Goal: Task Accomplishment & Management: Manage account settings

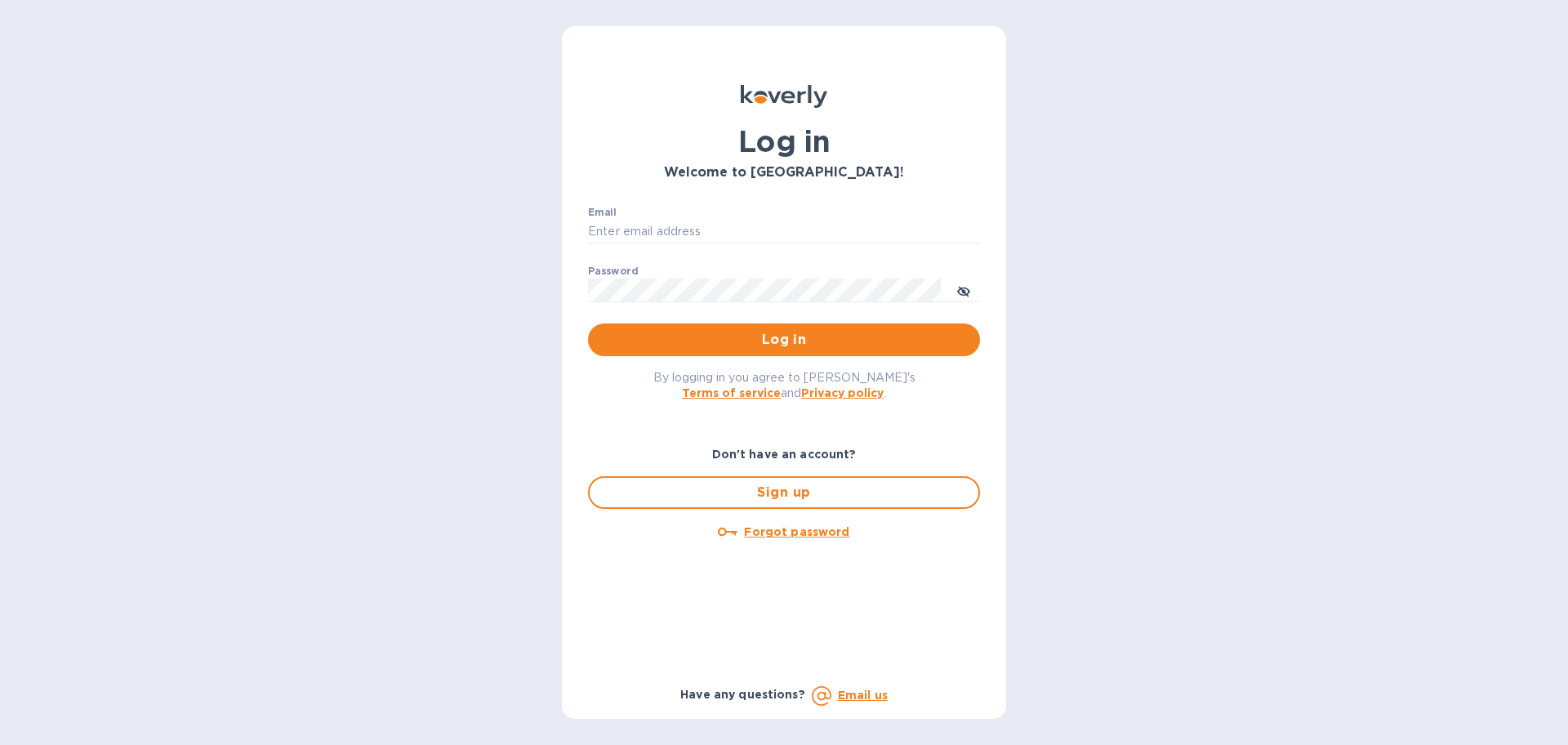
click at [749, 217] on div "Email ​" at bounding box center [784, 235] width 392 height 59
click at [742, 232] on input "Email" at bounding box center [784, 232] width 392 height 25
type input "[PERSON_NAME][EMAIL_ADDRESS][DOMAIN_NAME]"
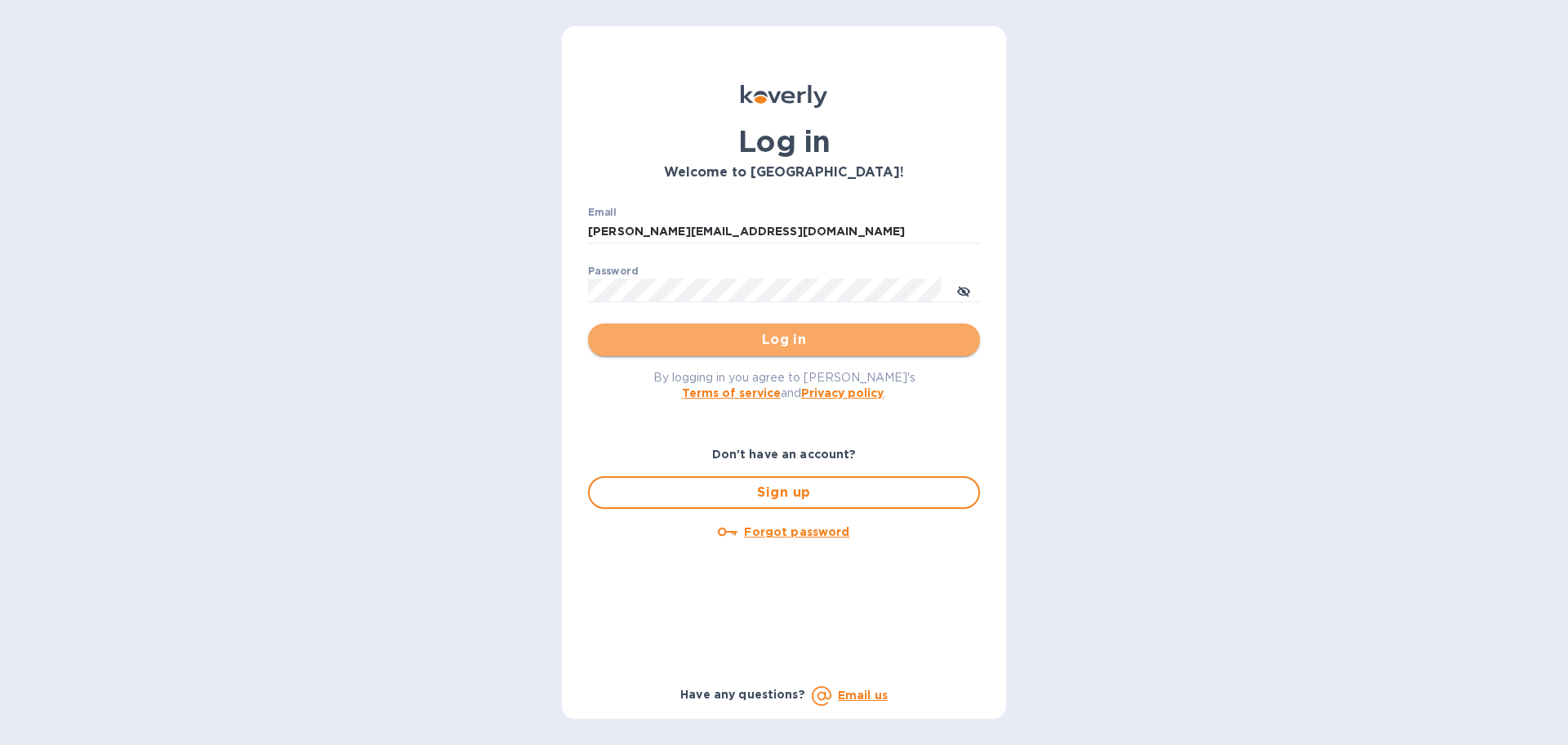
click at [781, 337] on span "Log in" at bounding box center [784, 340] width 366 height 20
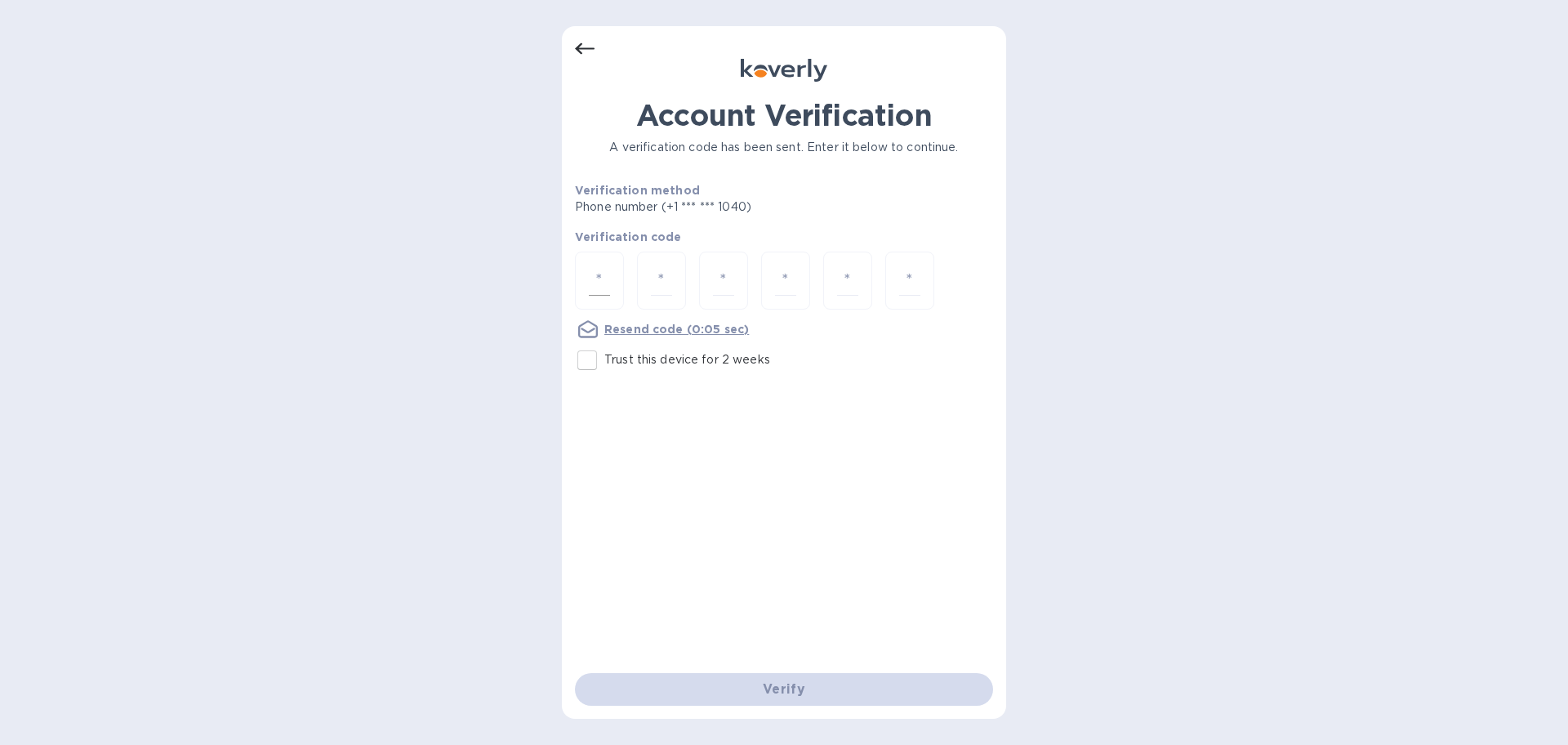
click at [607, 285] on input "number" at bounding box center [600, 280] width 22 height 30
type input "1"
type input "6"
type input "8"
type input "0"
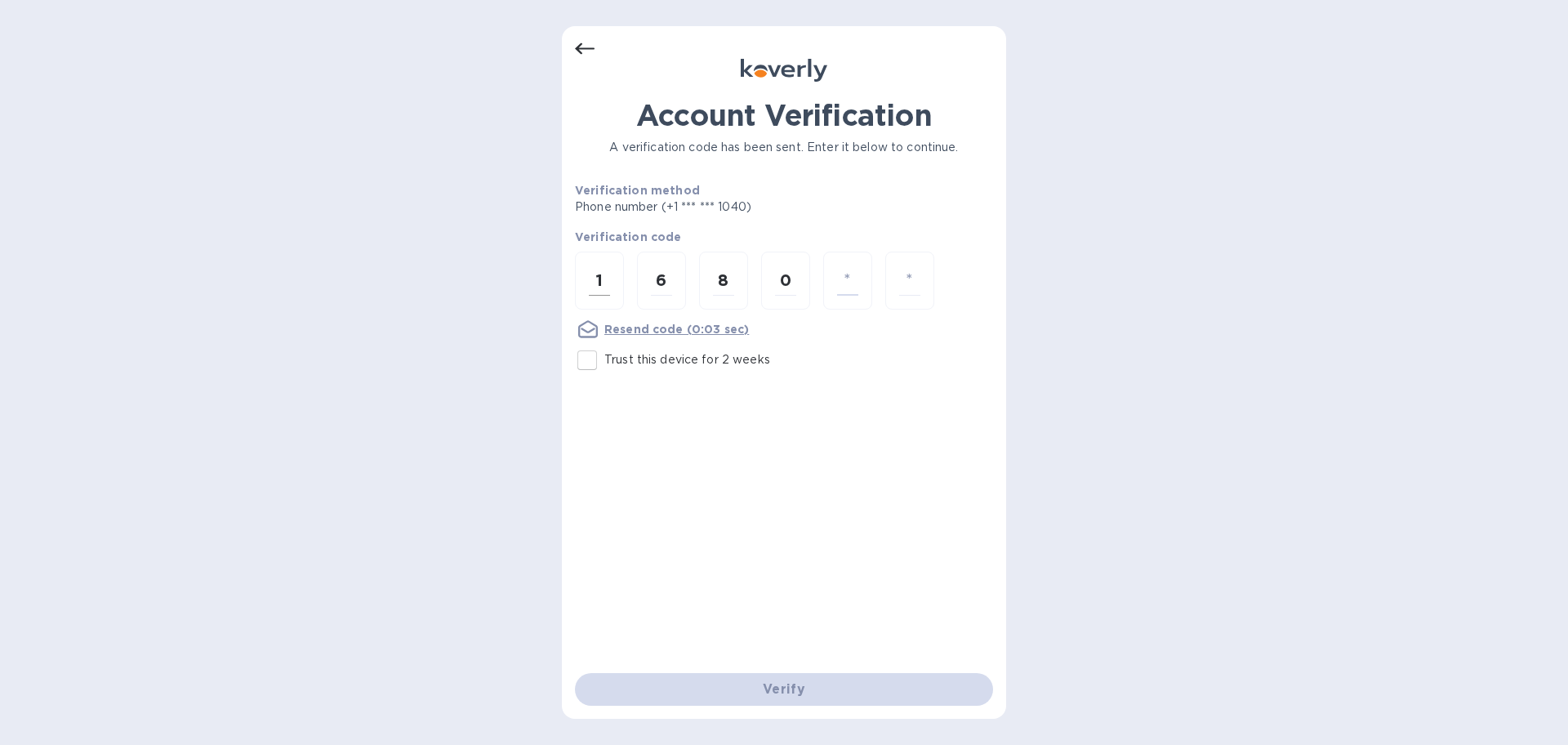
type input "4"
type input "3"
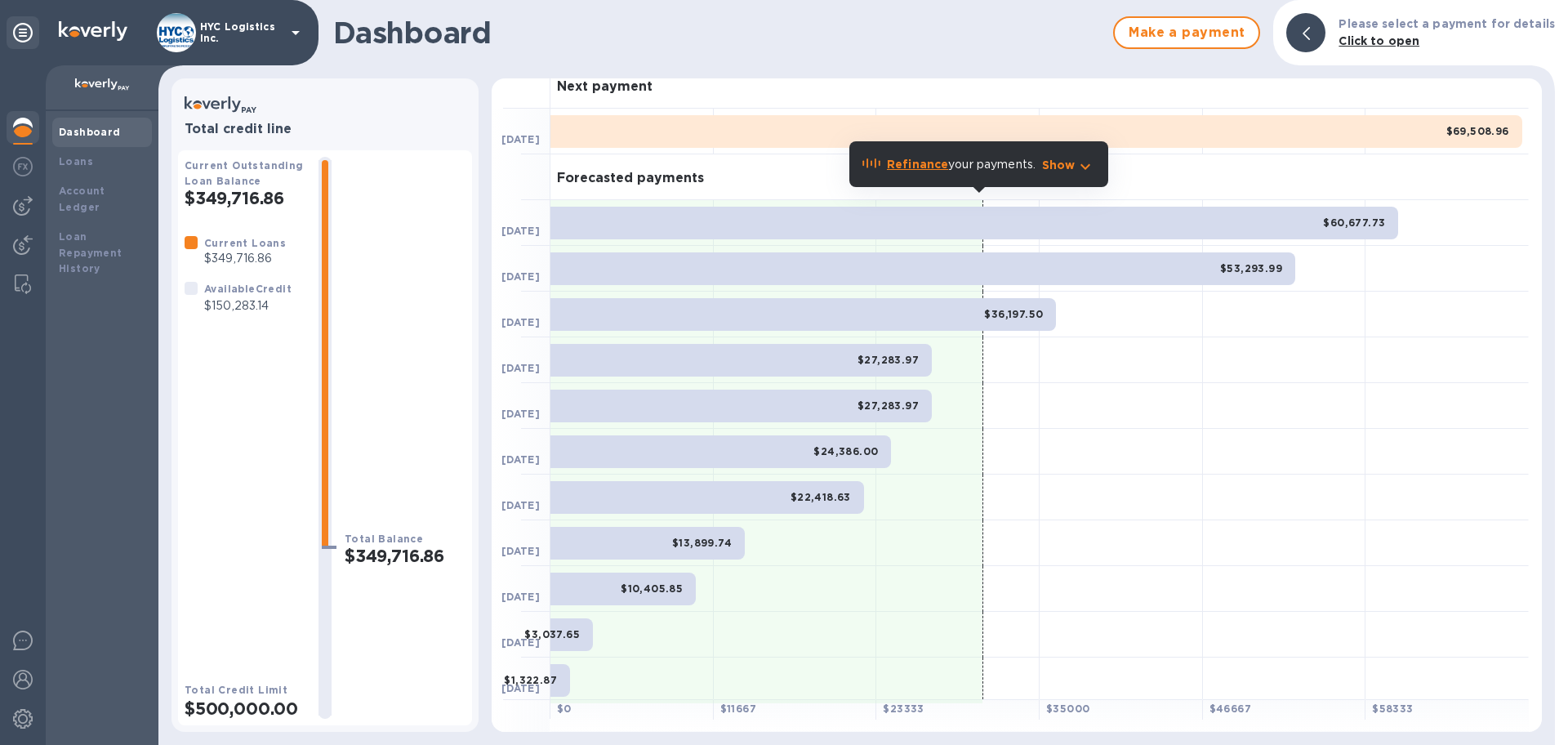
scroll to position [20, 0]
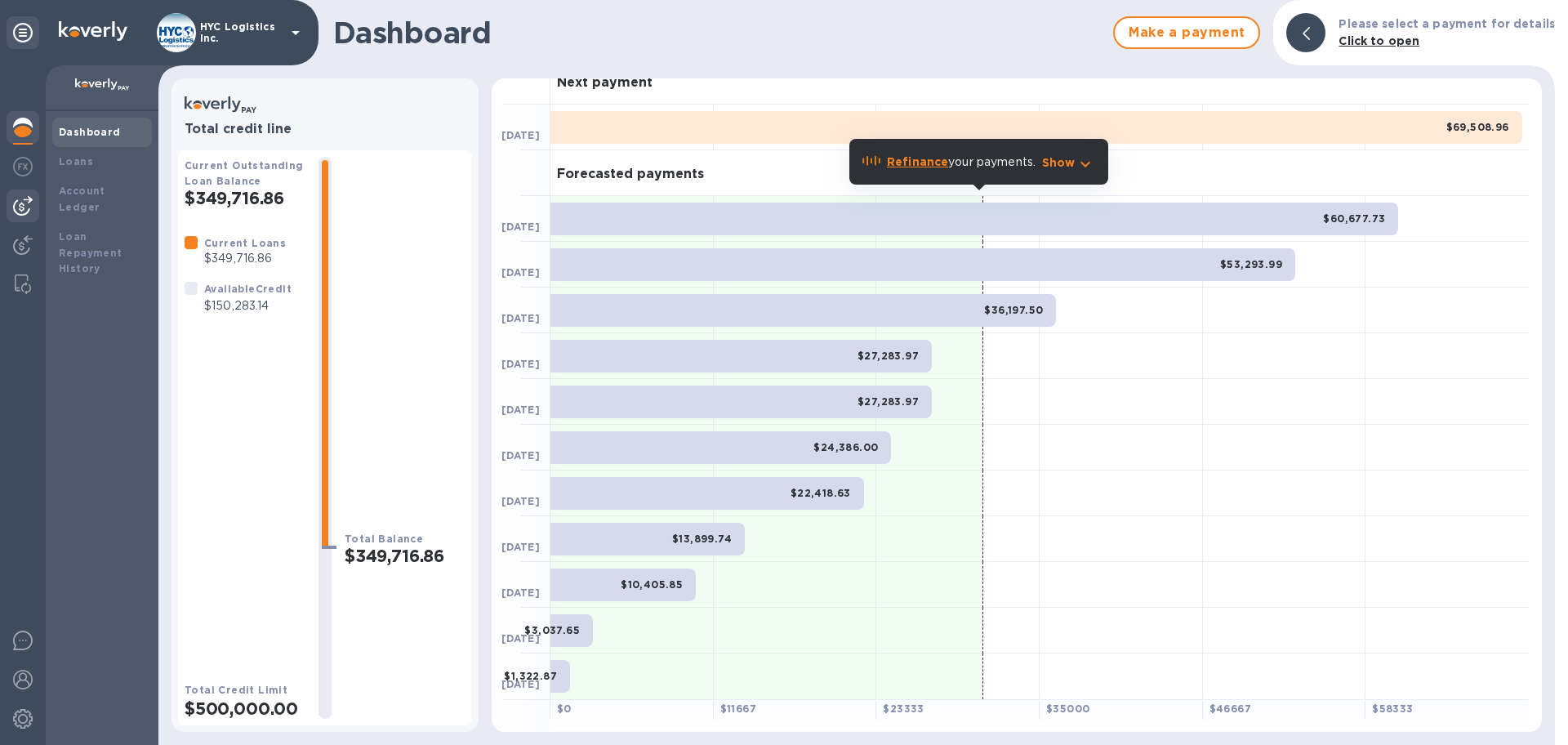
click at [19, 200] on img at bounding box center [23, 206] width 20 height 20
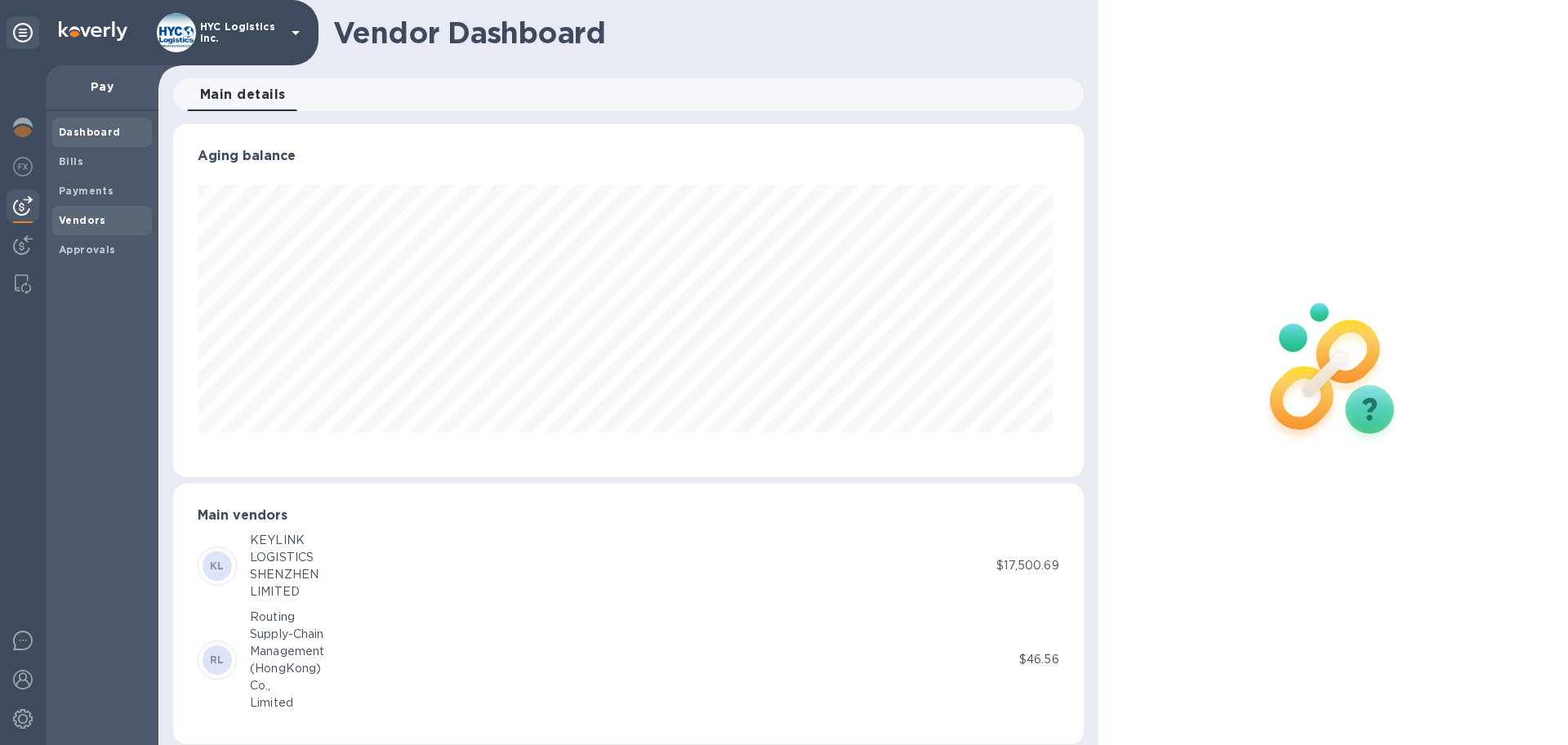
scroll to position [353, 904]
click at [74, 214] on b "Vendors" at bounding box center [82, 220] width 47 height 12
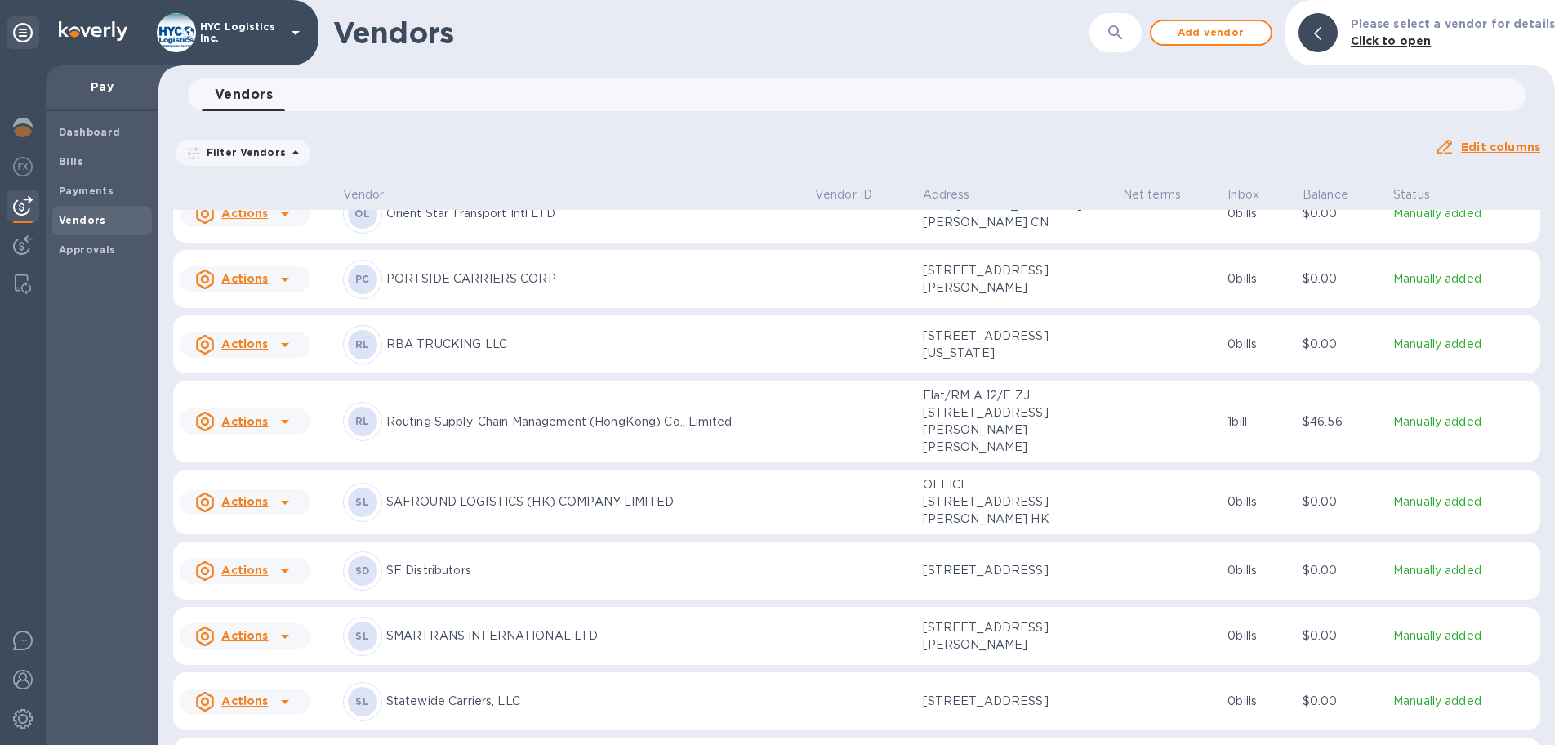
scroll to position [3594, 0]
click at [259, 351] on u "Actions" at bounding box center [244, 345] width 46 height 13
click at [268, 481] on b "Add new bill" at bounding box center [263, 482] width 76 height 13
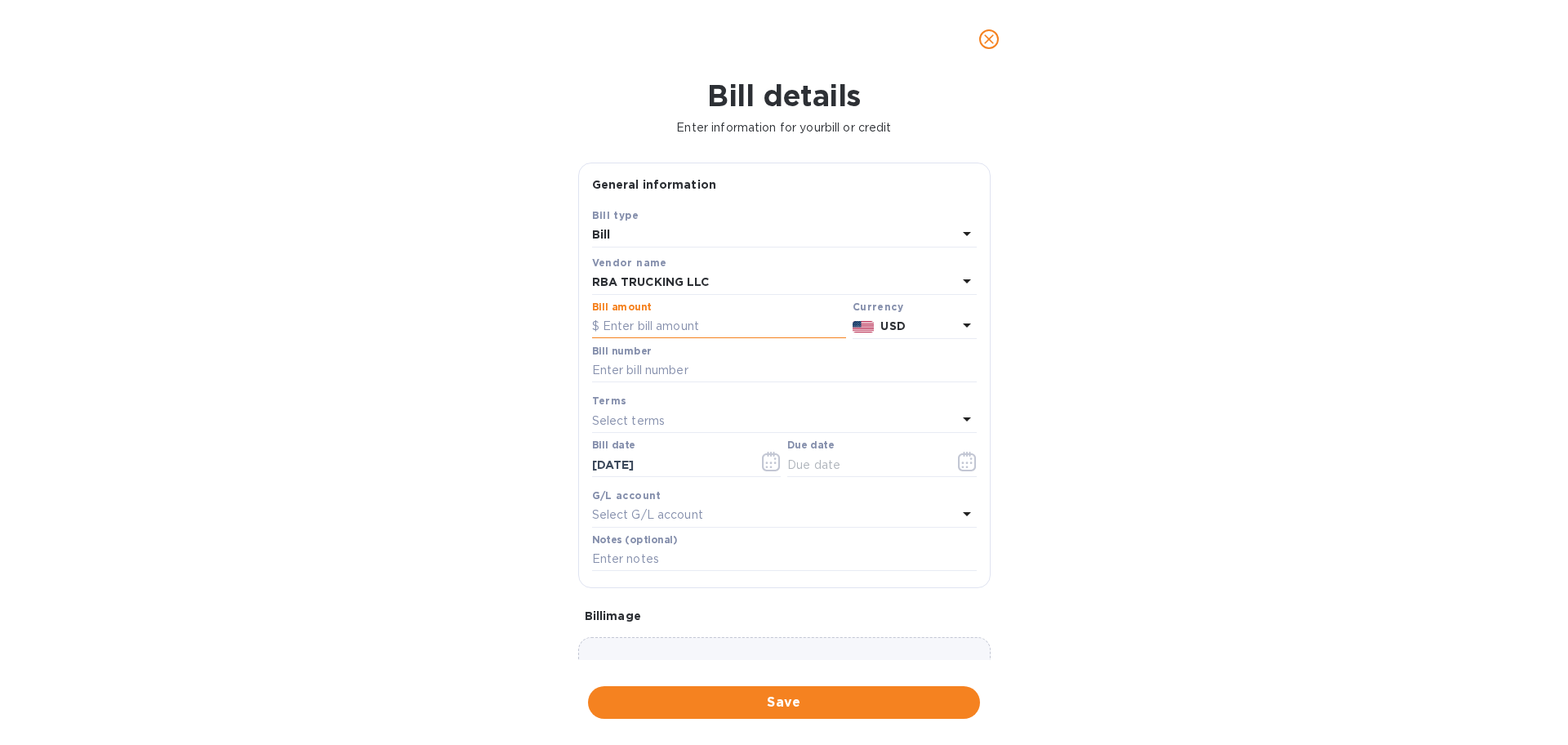
click at [683, 327] on input "text" at bounding box center [719, 327] width 254 height 25
type input "1,980"
click at [808, 365] on input "text" at bounding box center [784, 371] width 384 height 25
paste input "72125,72425"
click at [628, 371] on input "72125,72425" at bounding box center [784, 371] width 384 height 25
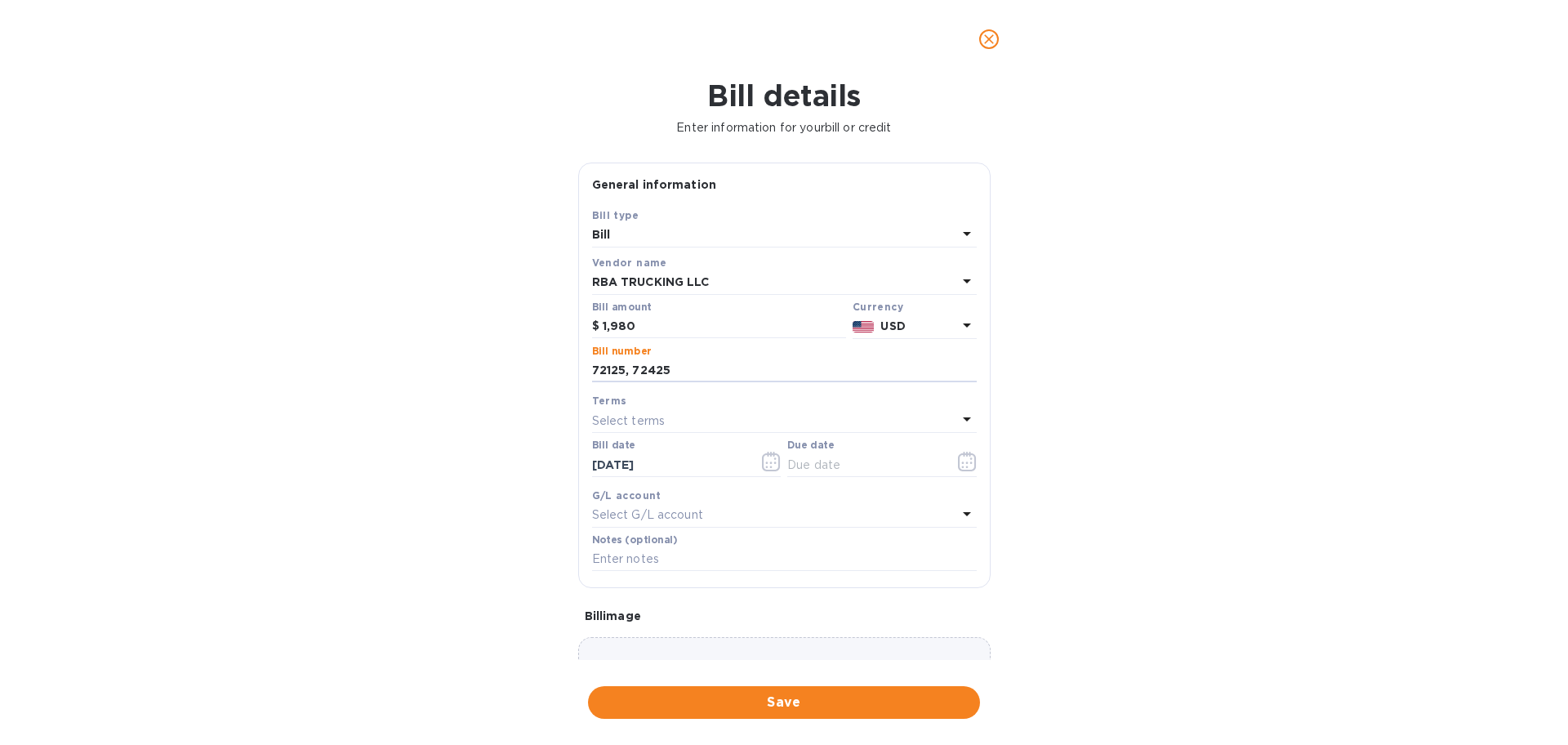
type input "72125, 72425"
click at [880, 419] on div "Select terms" at bounding box center [774, 421] width 365 height 23
click at [724, 631] on p "COD" at bounding box center [778, 635] width 345 height 17
type input "[DATE]"
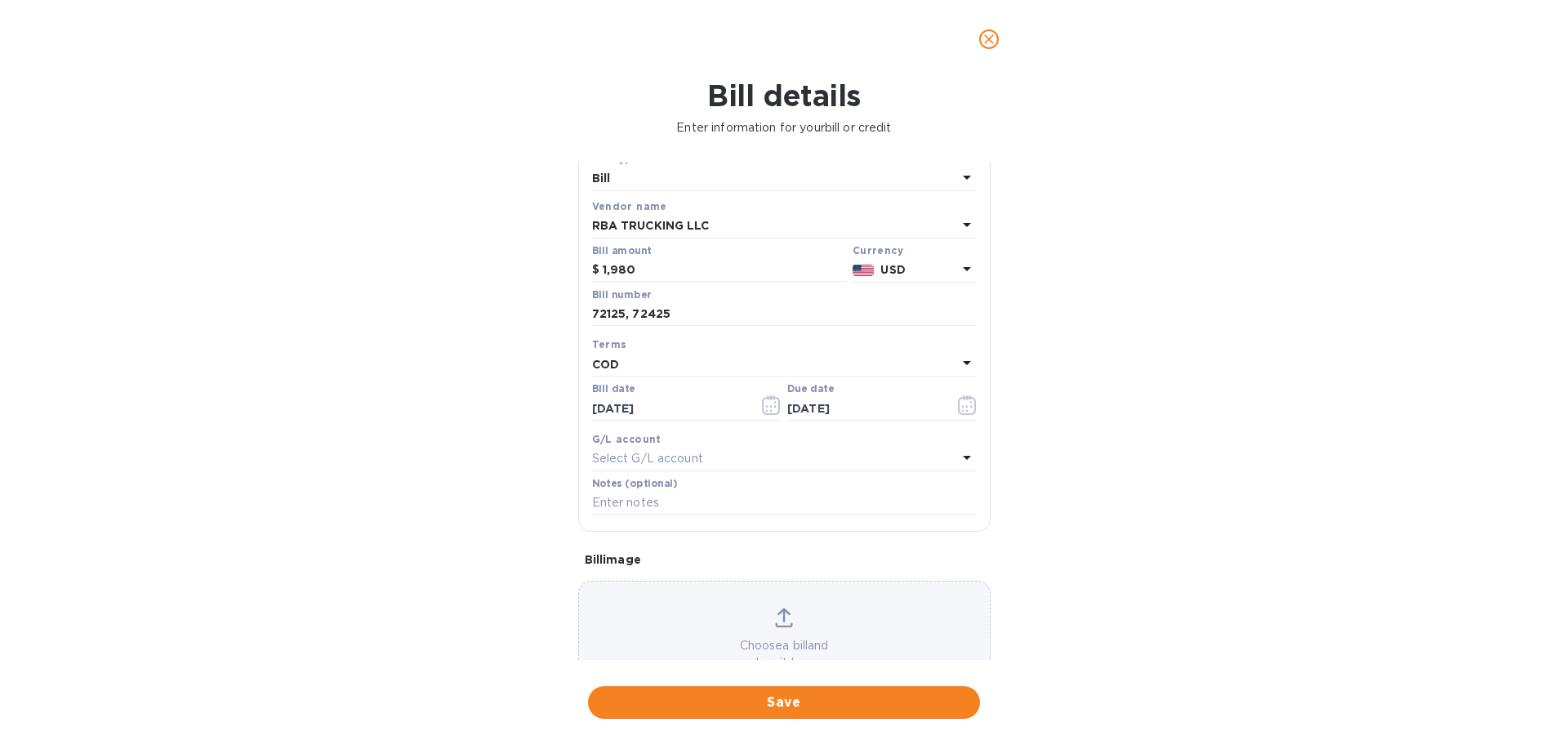
scroll to position [12, 0]
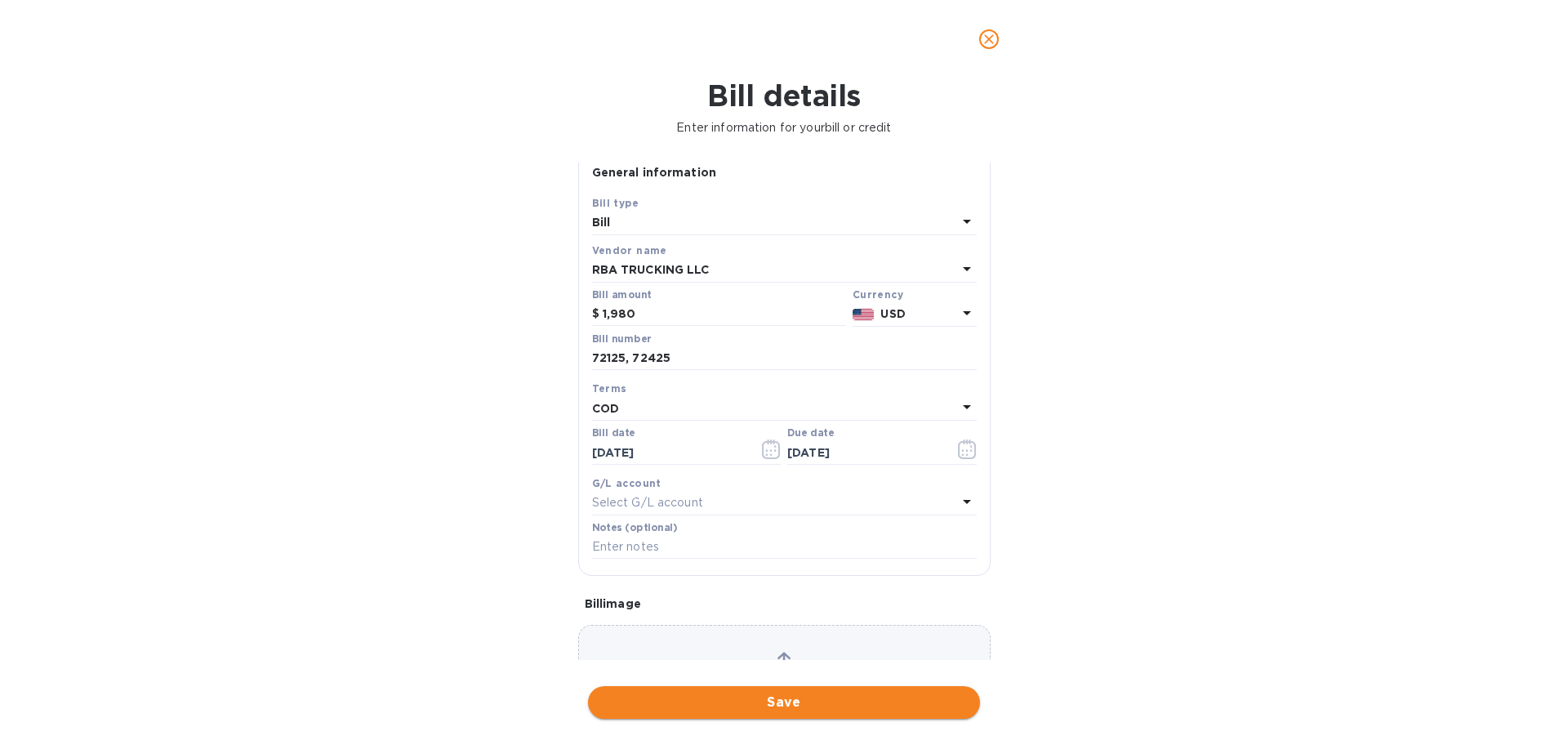
click at [818, 697] on span "Save" at bounding box center [784, 703] width 366 height 20
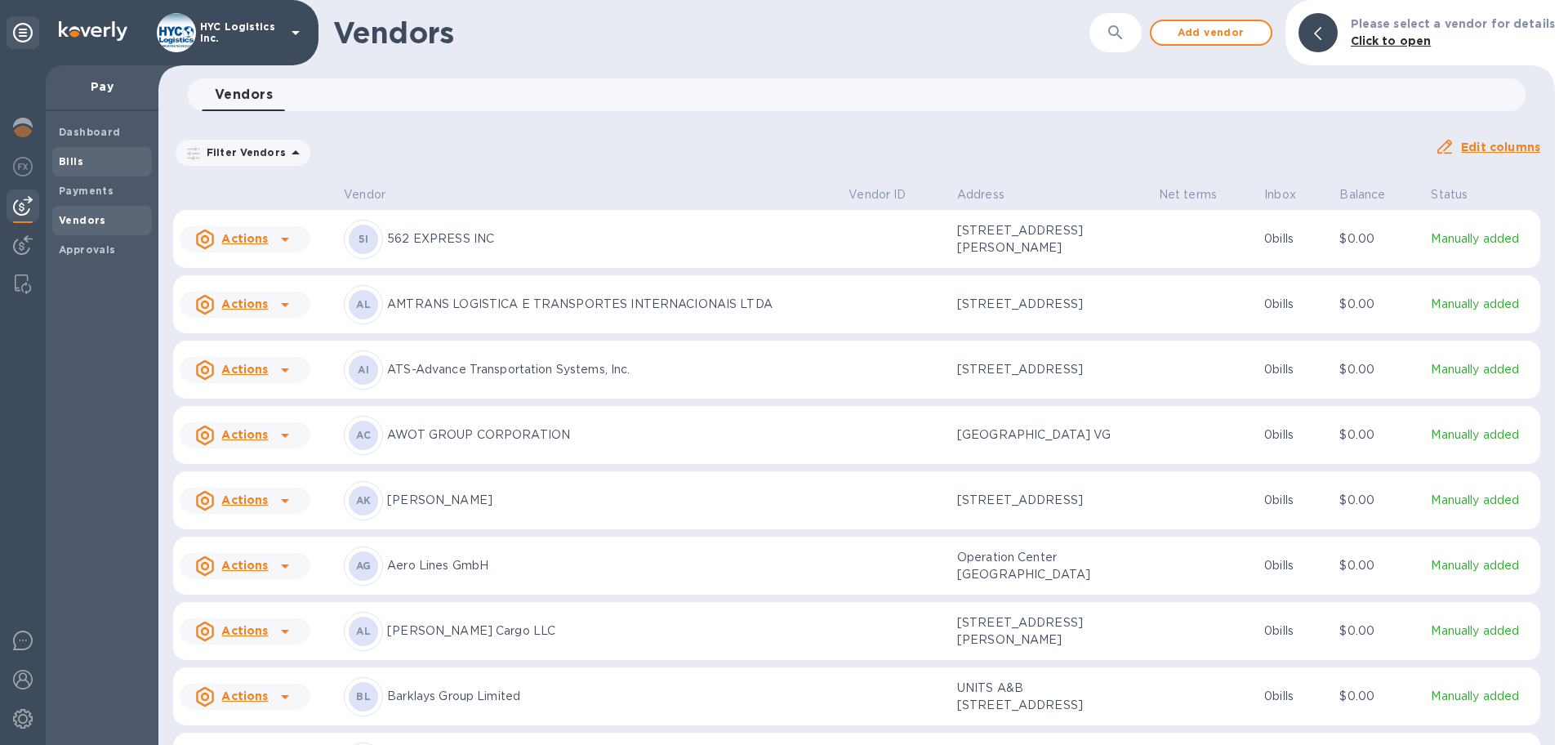
click at [68, 153] on span "Bills" at bounding box center [71, 162] width 25 height 17
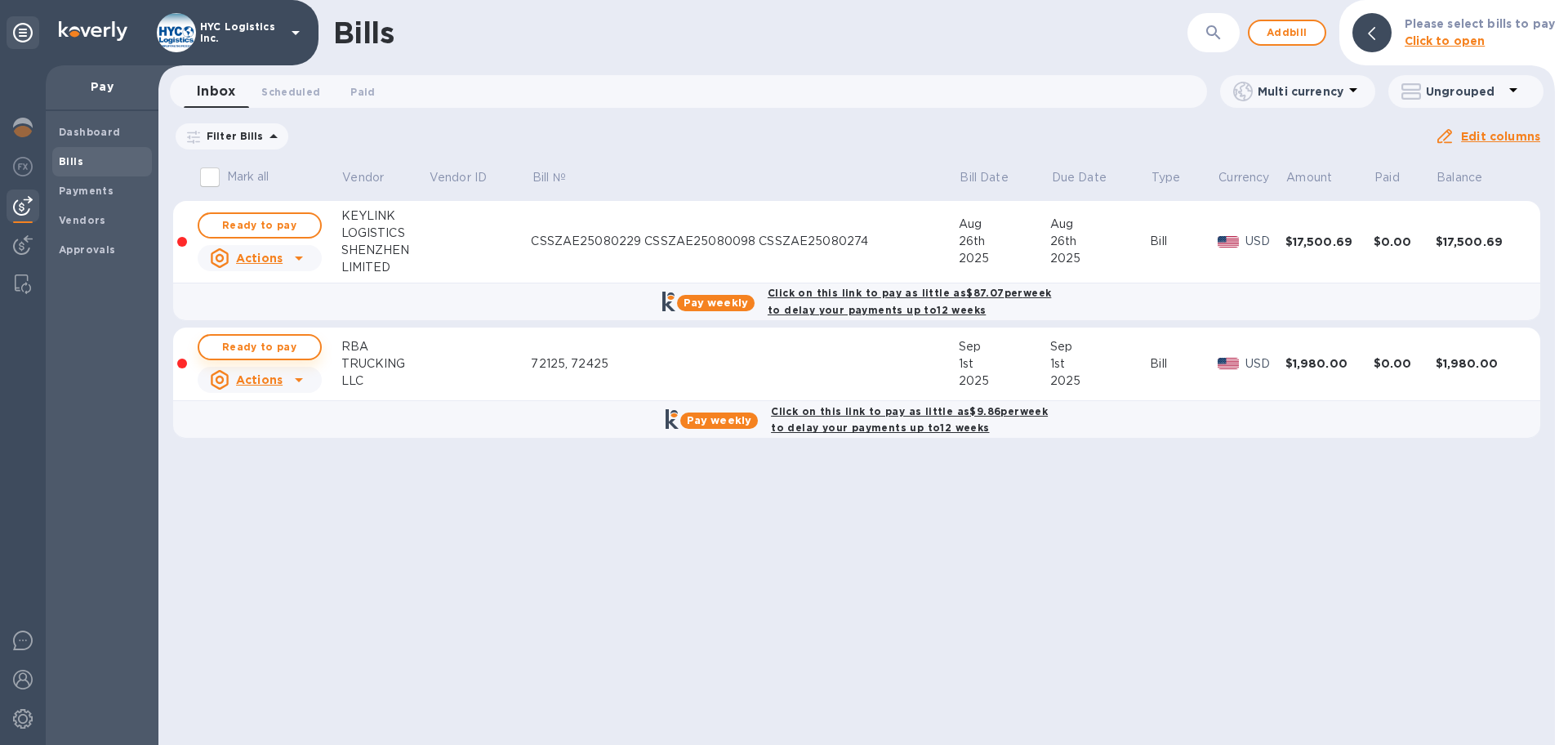
click at [270, 342] on span "Ready to pay" at bounding box center [259, 347] width 94 height 20
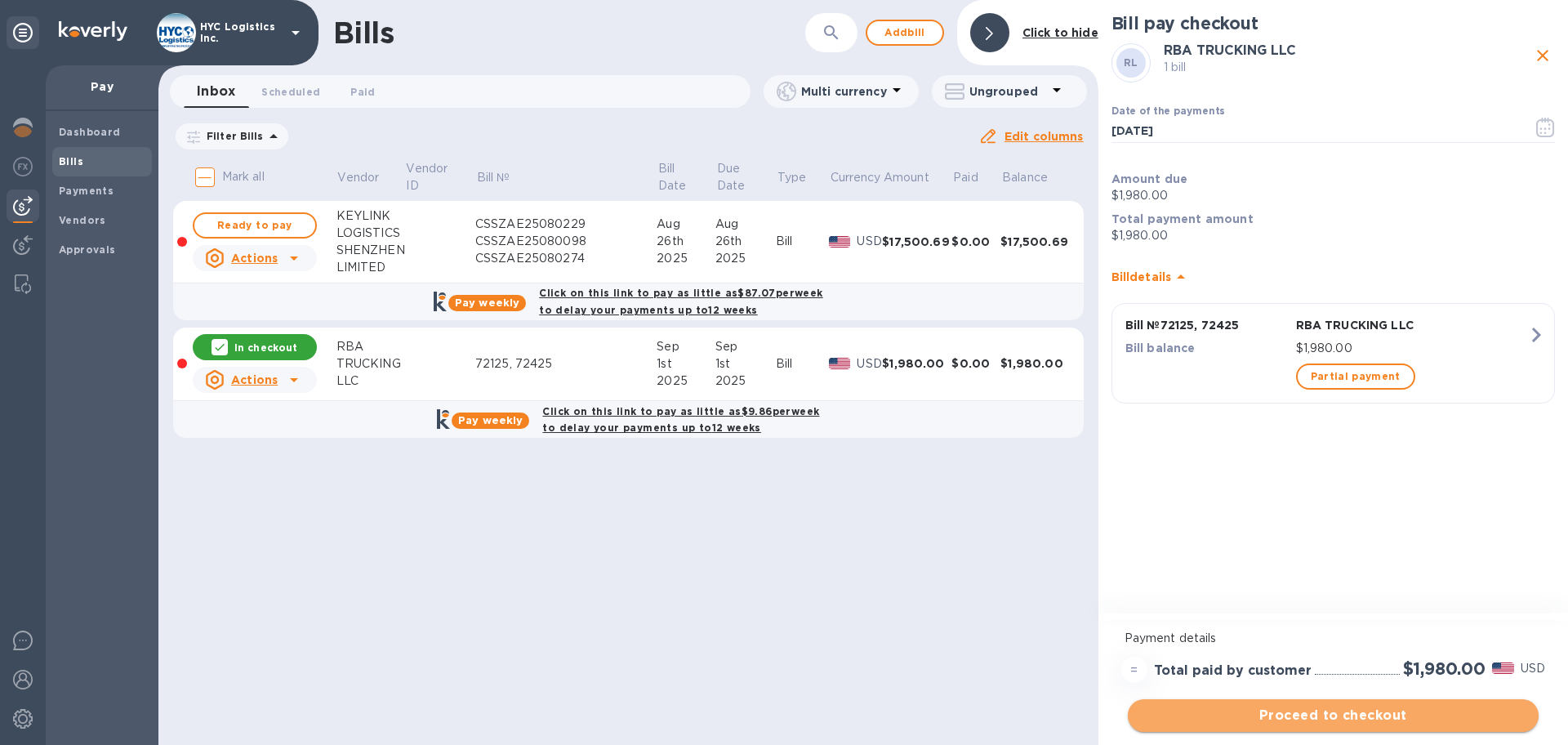
click at [1249, 703] on button "Proceed to checkout" at bounding box center [1334, 715] width 411 height 32
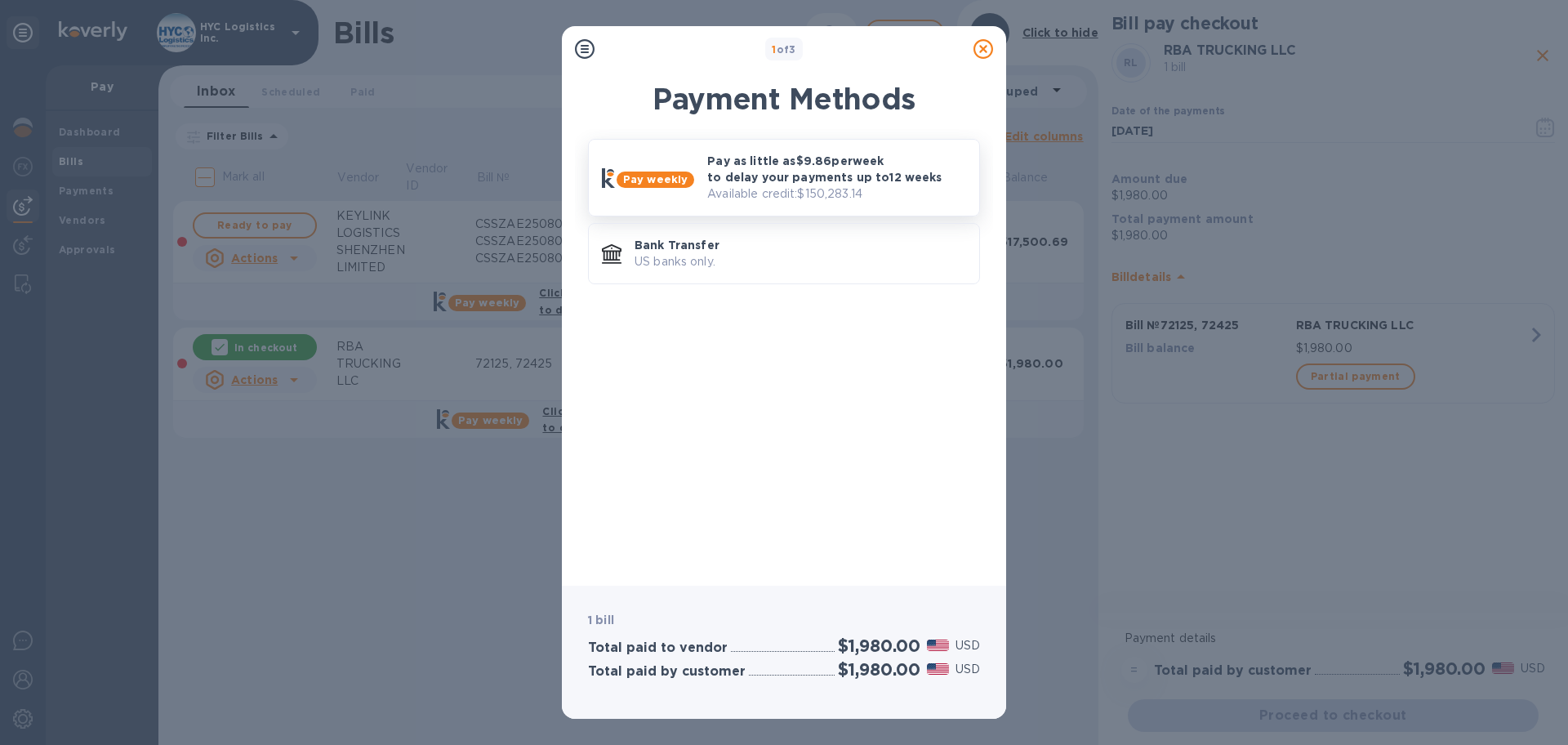
click at [817, 169] on p "Pay as little as $9.86 per week to delay your payments up to 12 weeks" at bounding box center [837, 168] width 259 height 32
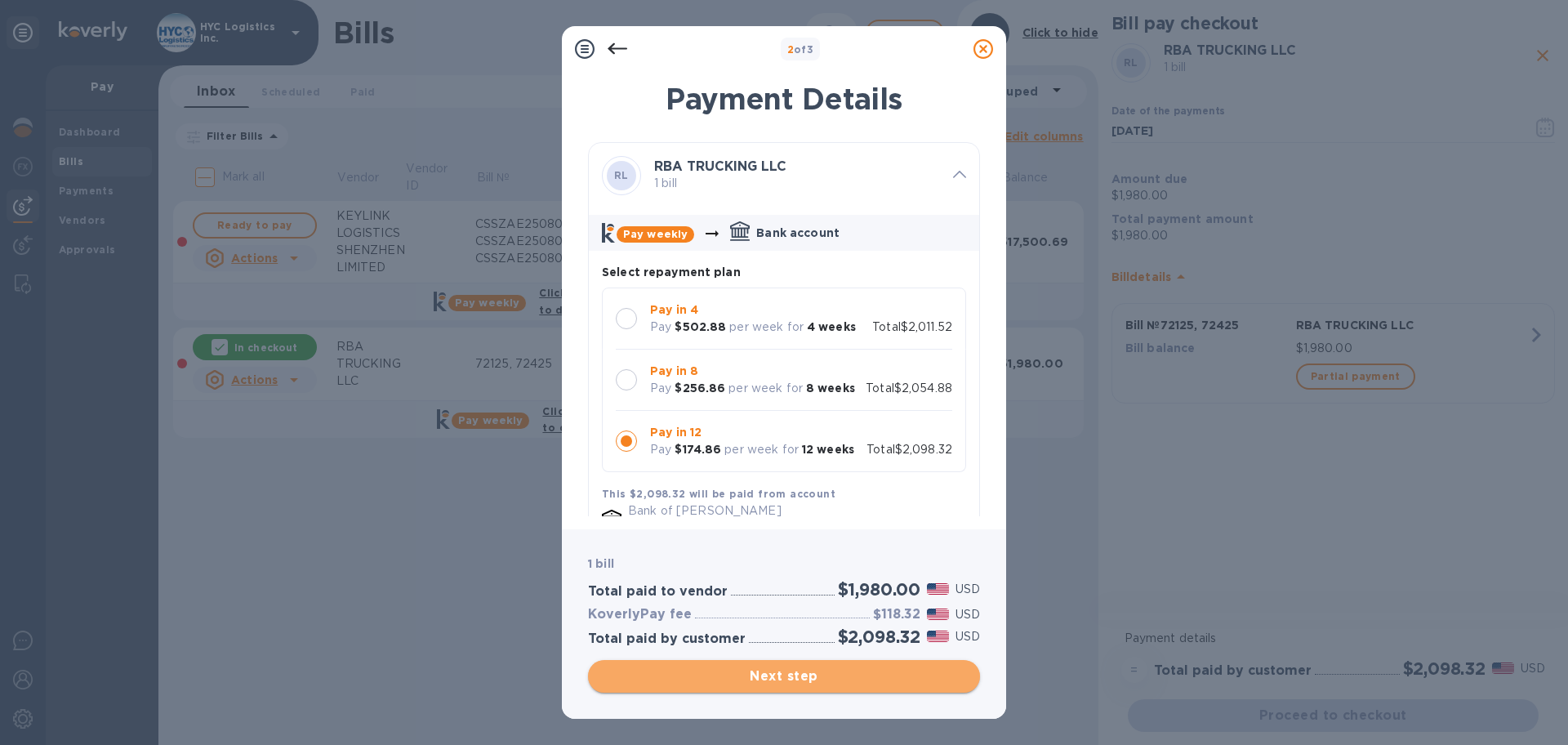
click at [808, 675] on span "Next step" at bounding box center [784, 677] width 366 height 20
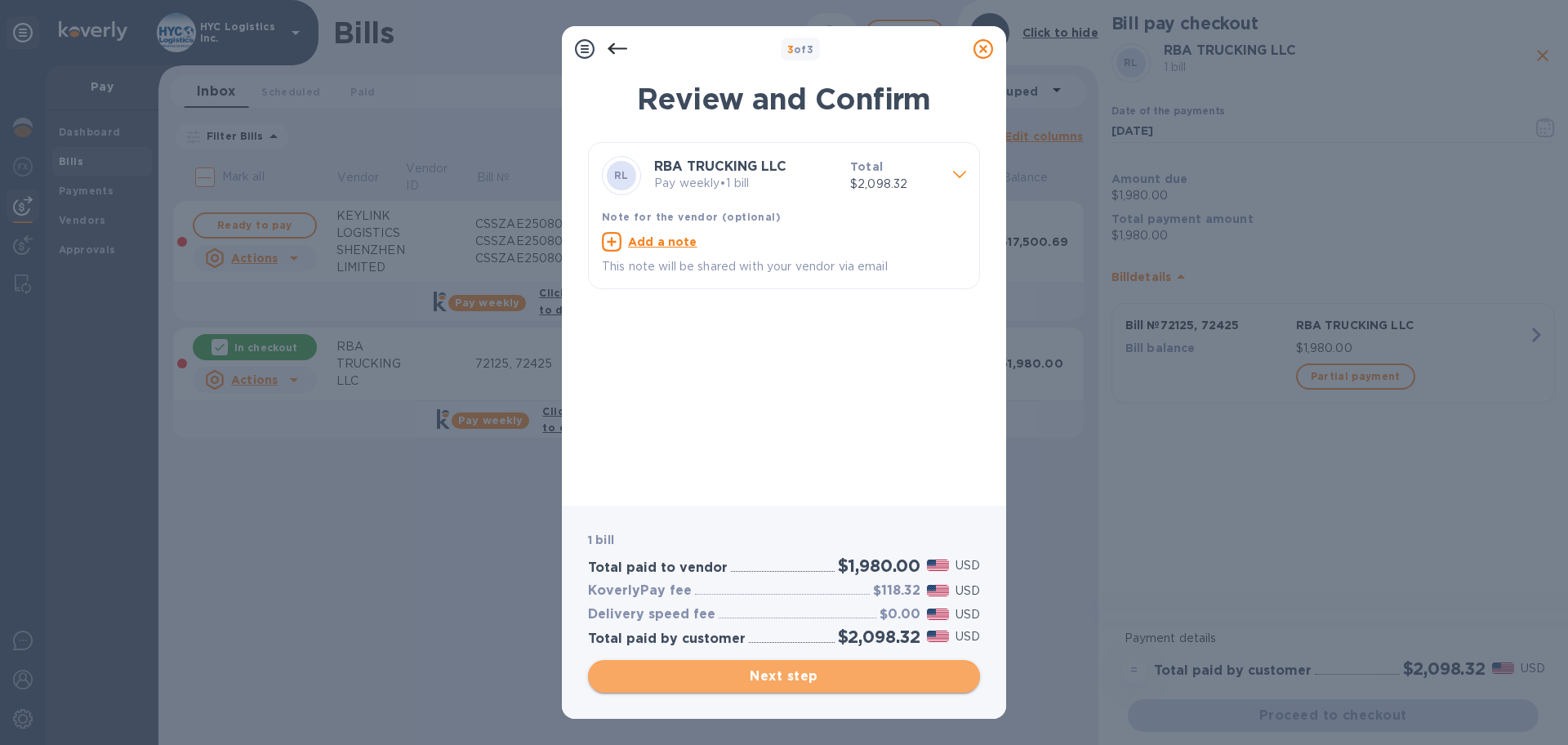
click at [842, 669] on span "Next step" at bounding box center [784, 677] width 366 height 20
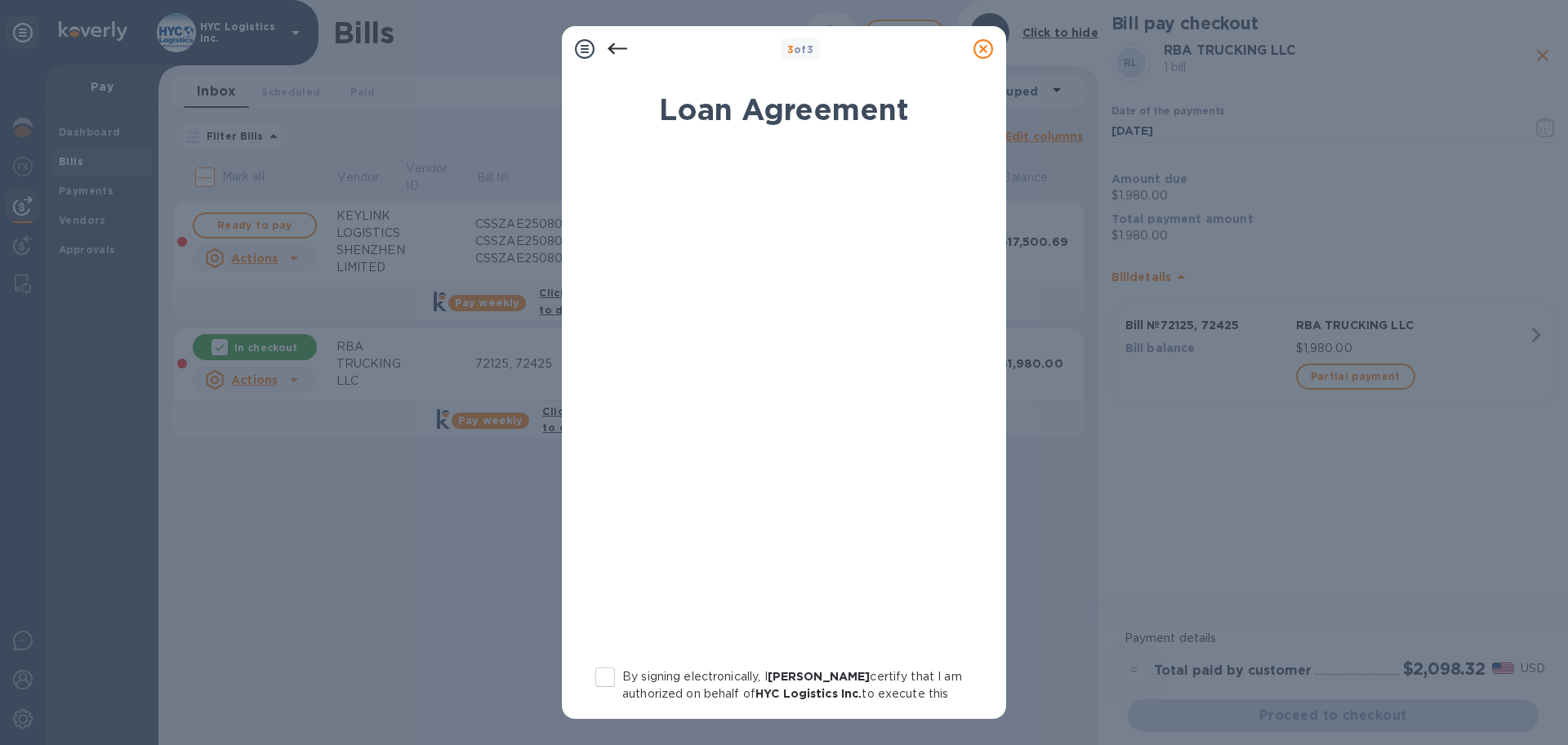
click at [603, 675] on input "By signing electronically, I [PERSON_NAME] certify that I am authorized on beha…" at bounding box center [605, 677] width 34 height 34
checkbox input "true"
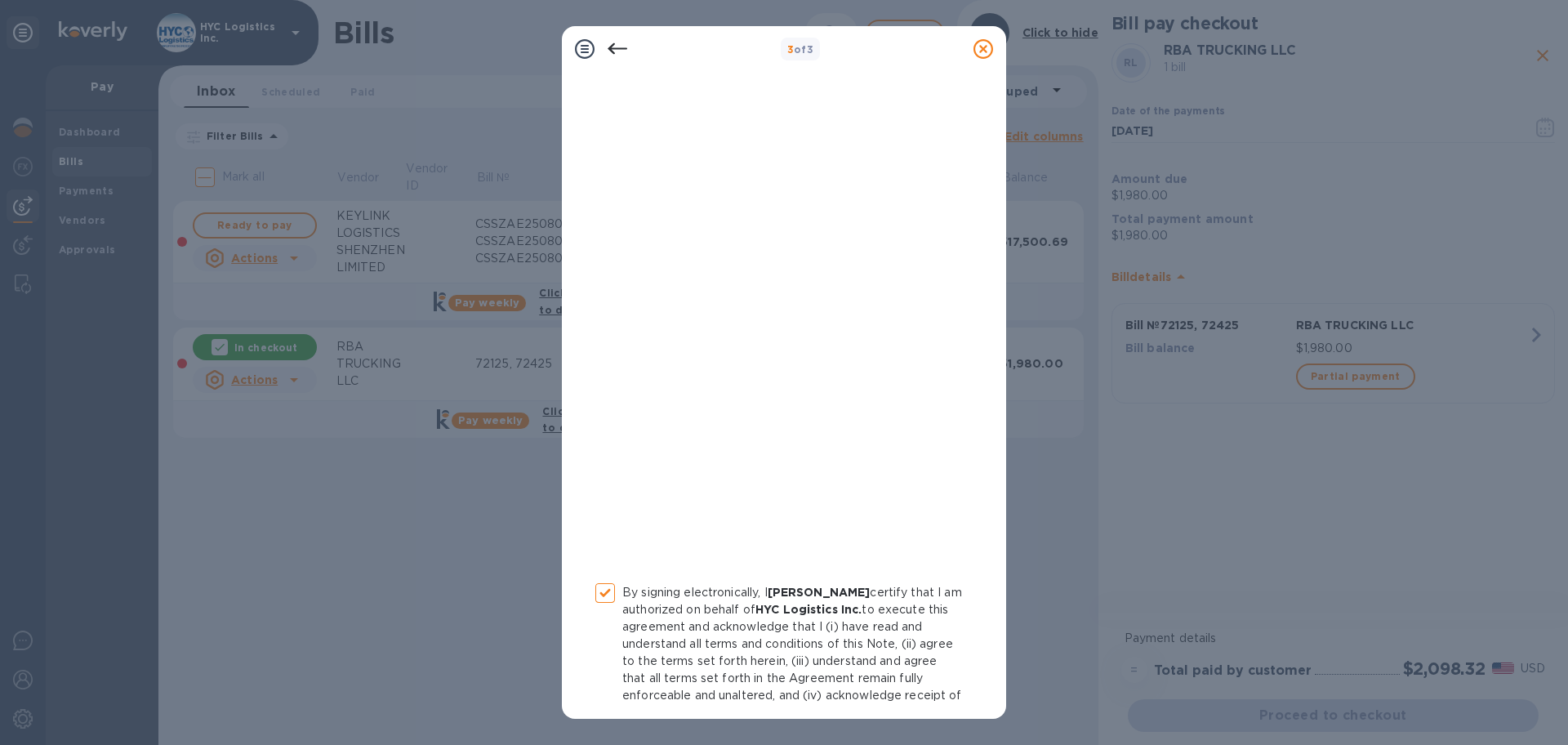
scroll to position [168, 0]
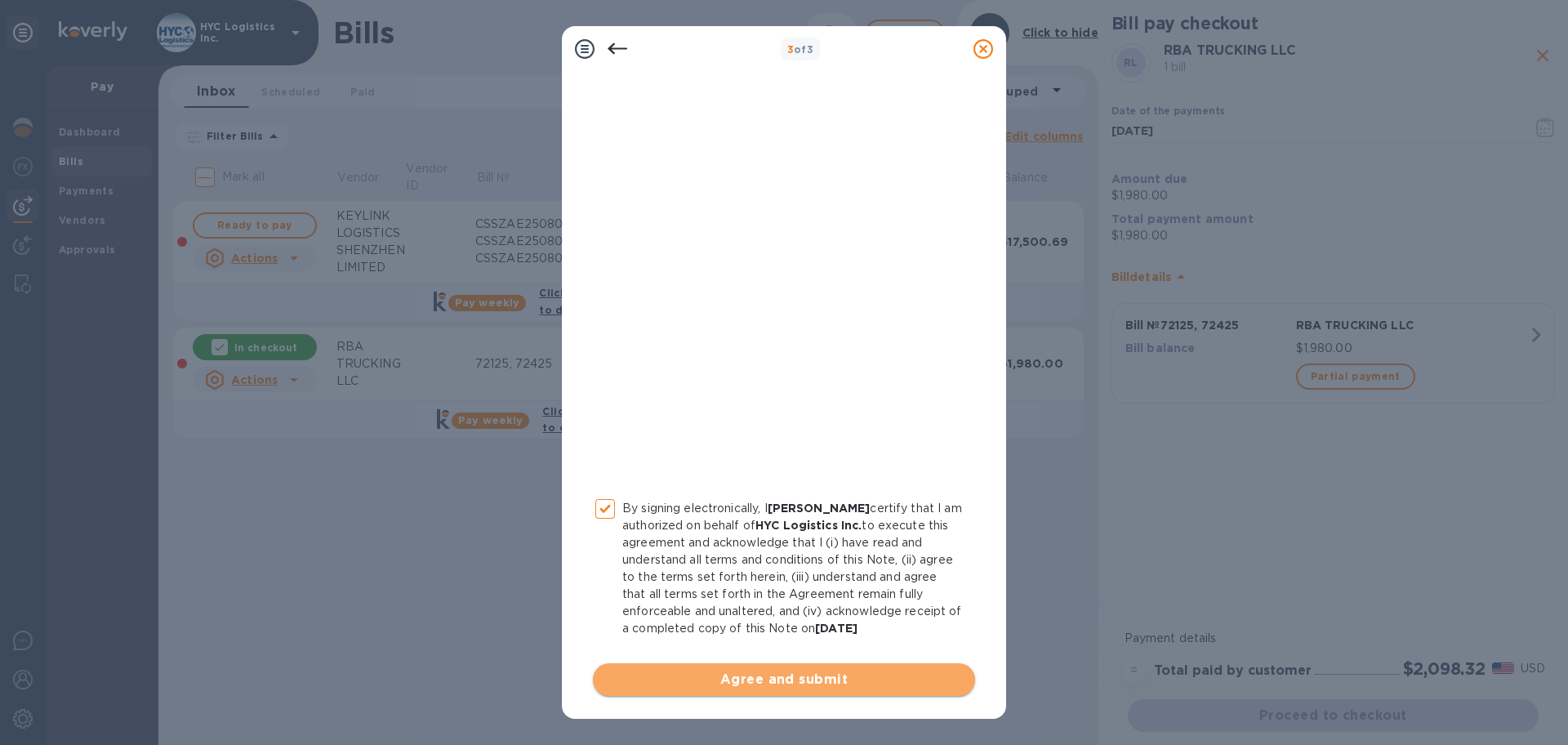
click at [792, 677] on span "Agree and submit" at bounding box center [784, 680] width 356 height 20
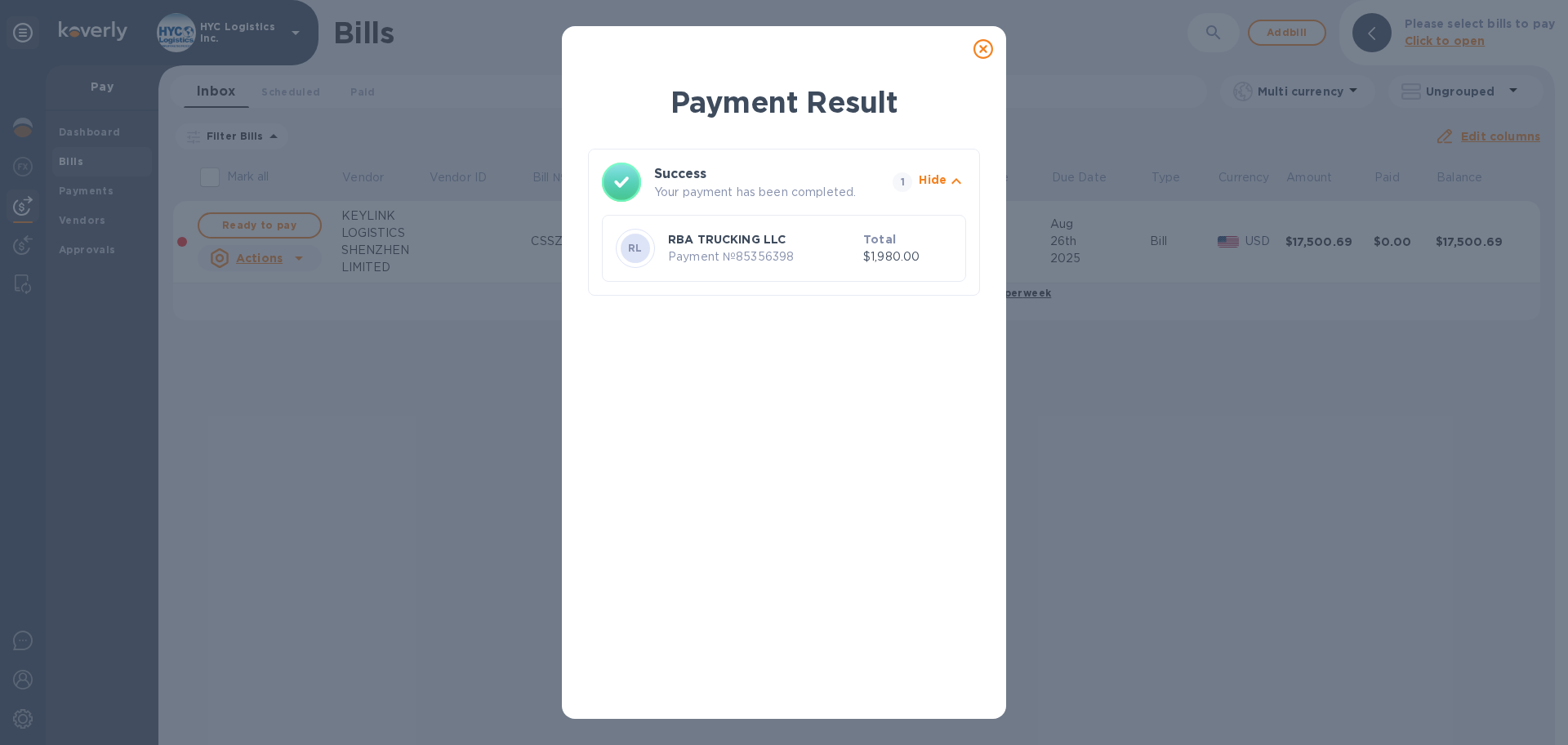
click at [757, 255] on p "Payment № 85356398" at bounding box center [763, 257] width 189 height 17
copy p "85356398"
click at [985, 50] on icon at bounding box center [983, 49] width 20 height 20
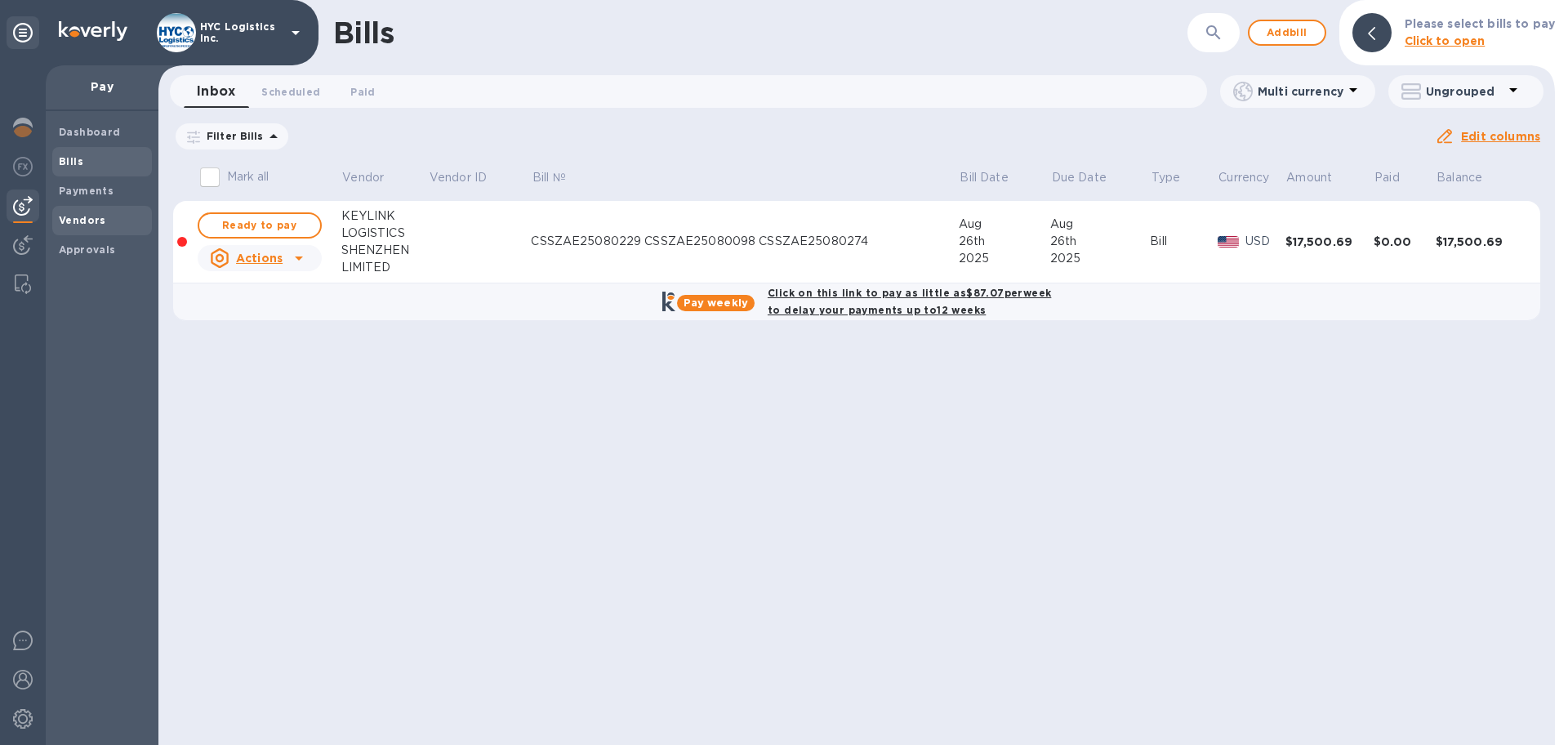
click at [78, 219] on b "Vendors" at bounding box center [82, 220] width 47 height 12
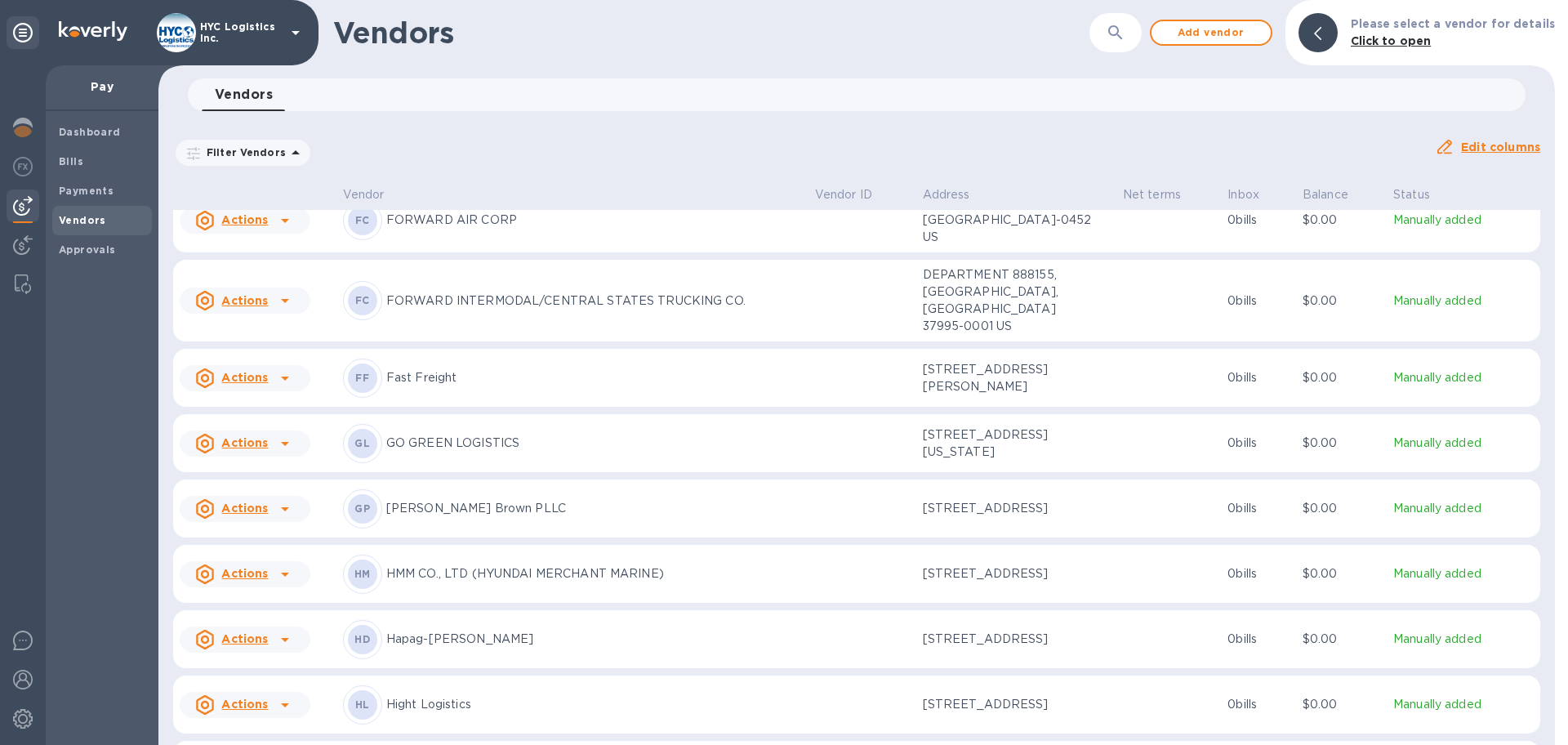
scroll to position [1819, 0]
click at [280, 435] on icon at bounding box center [285, 445] width 20 height 20
click at [263, 503] on b "Add new bill" at bounding box center [263, 504] width 76 height 13
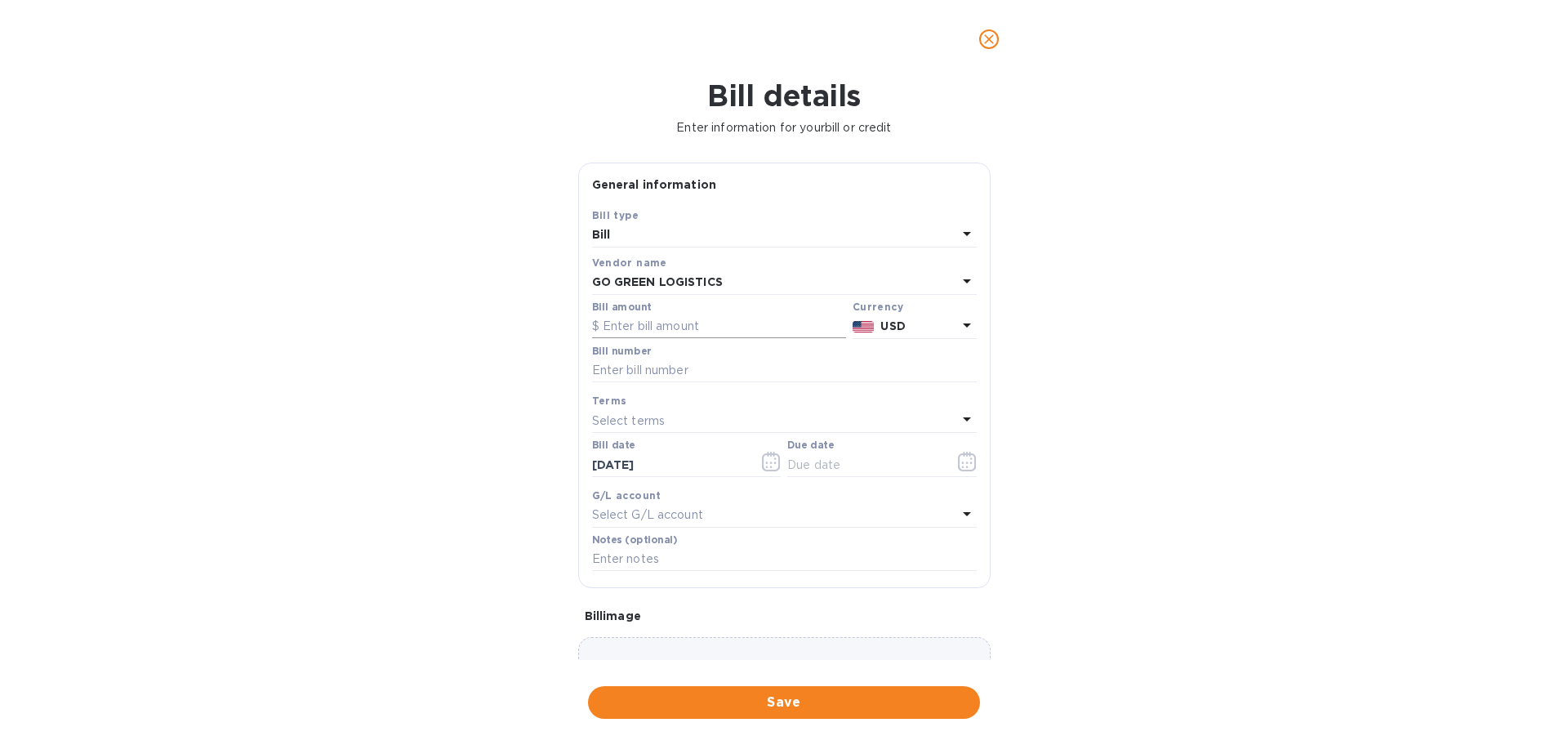
click at [729, 323] on input "text" at bounding box center [719, 327] width 254 height 25
type input "5,800"
click at [693, 373] on input "text" at bounding box center [784, 371] width 384 height 25
click at [760, 373] on input "text" at bounding box center [784, 371] width 384 height 25
paste input "122348, 121642-1"
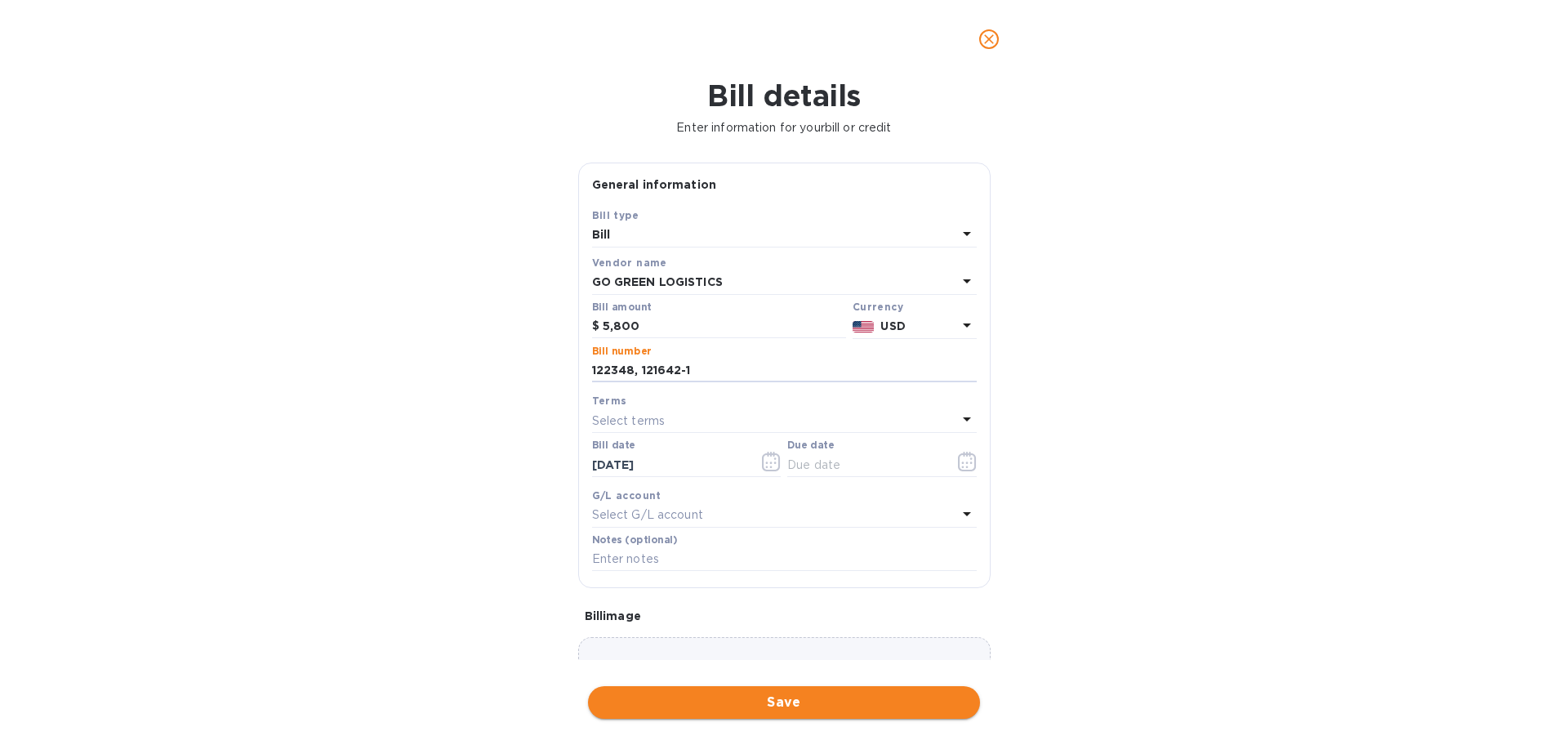
type input "122348, 121642-1"
click at [816, 695] on span "Save" at bounding box center [784, 703] width 366 height 20
click at [808, 415] on div "Select terms" at bounding box center [774, 421] width 365 height 23
click at [718, 628] on p "COD" at bounding box center [778, 635] width 345 height 17
type input "[DATE]"
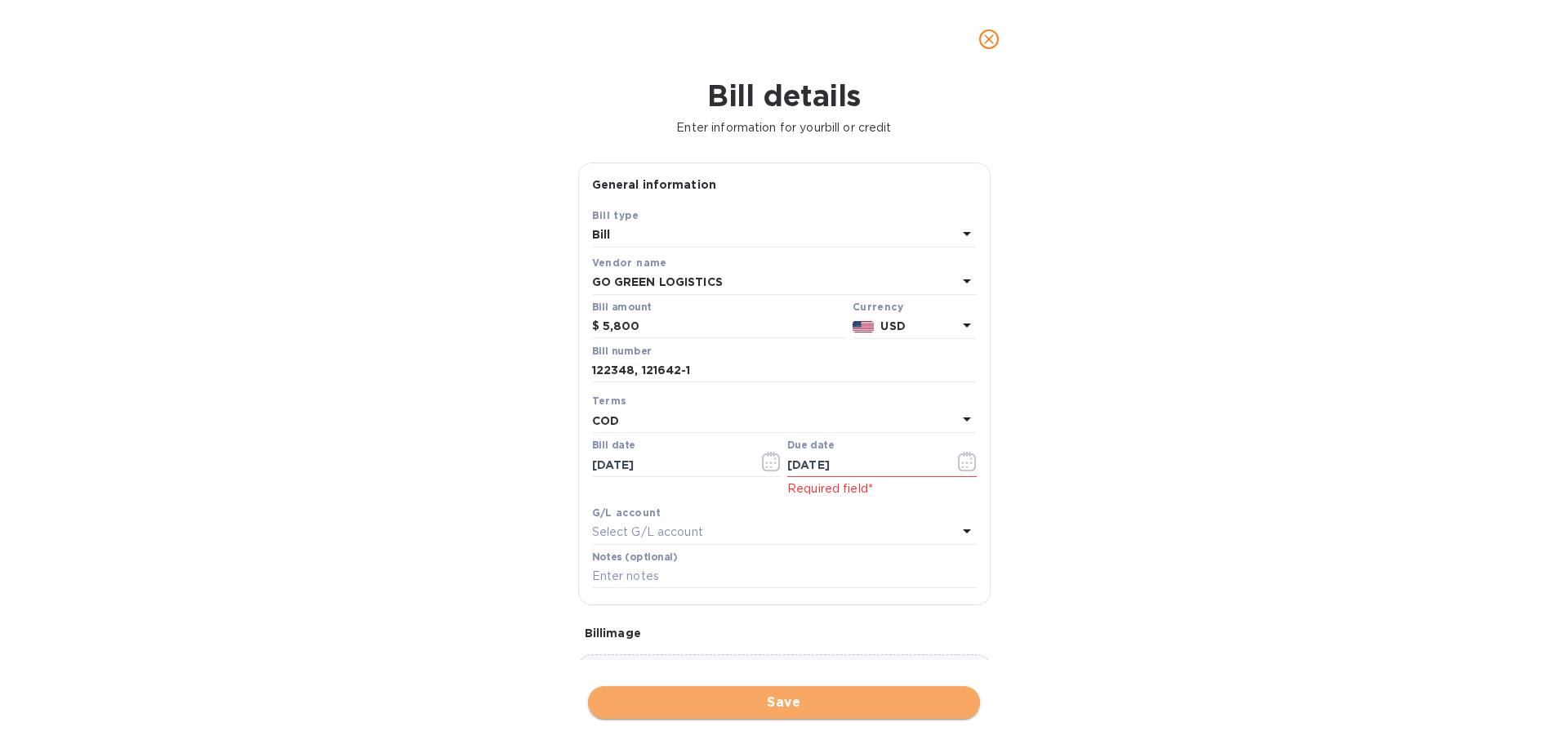
click at [775, 694] on span "Save" at bounding box center [784, 703] width 366 height 20
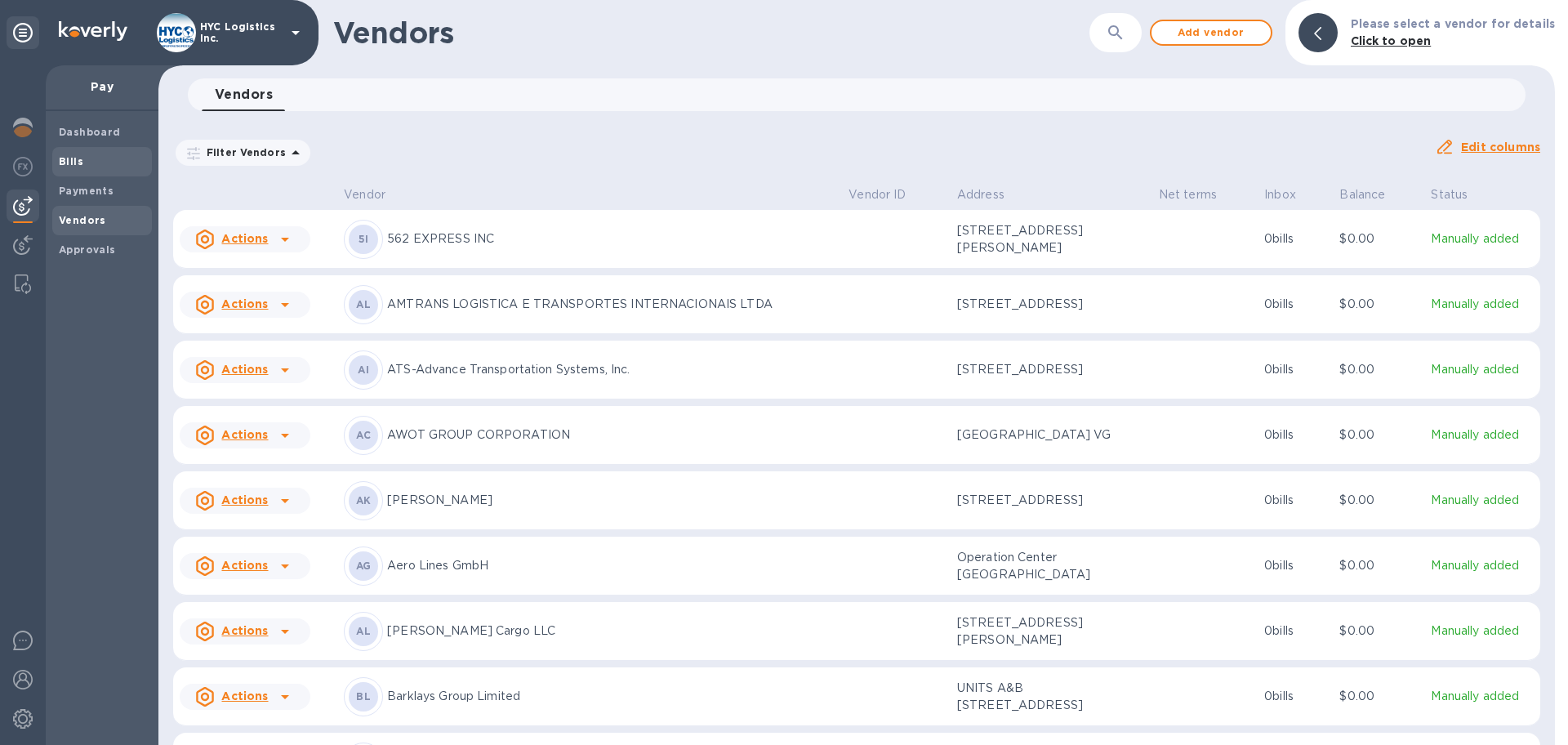
click at [60, 162] on b "Bills" at bounding box center [71, 161] width 25 height 12
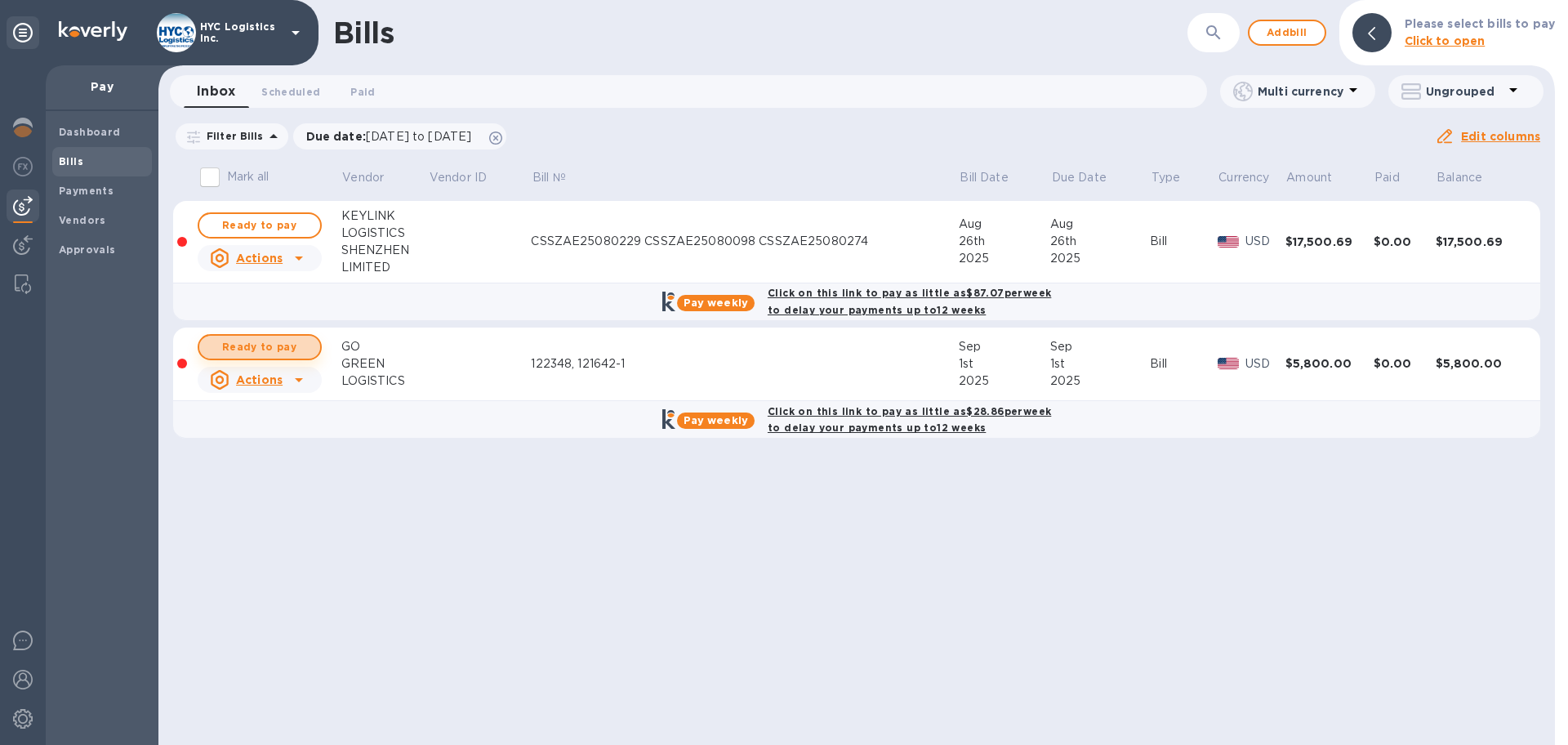
click at [284, 348] on span "Ready to pay" at bounding box center [259, 347] width 94 height 20
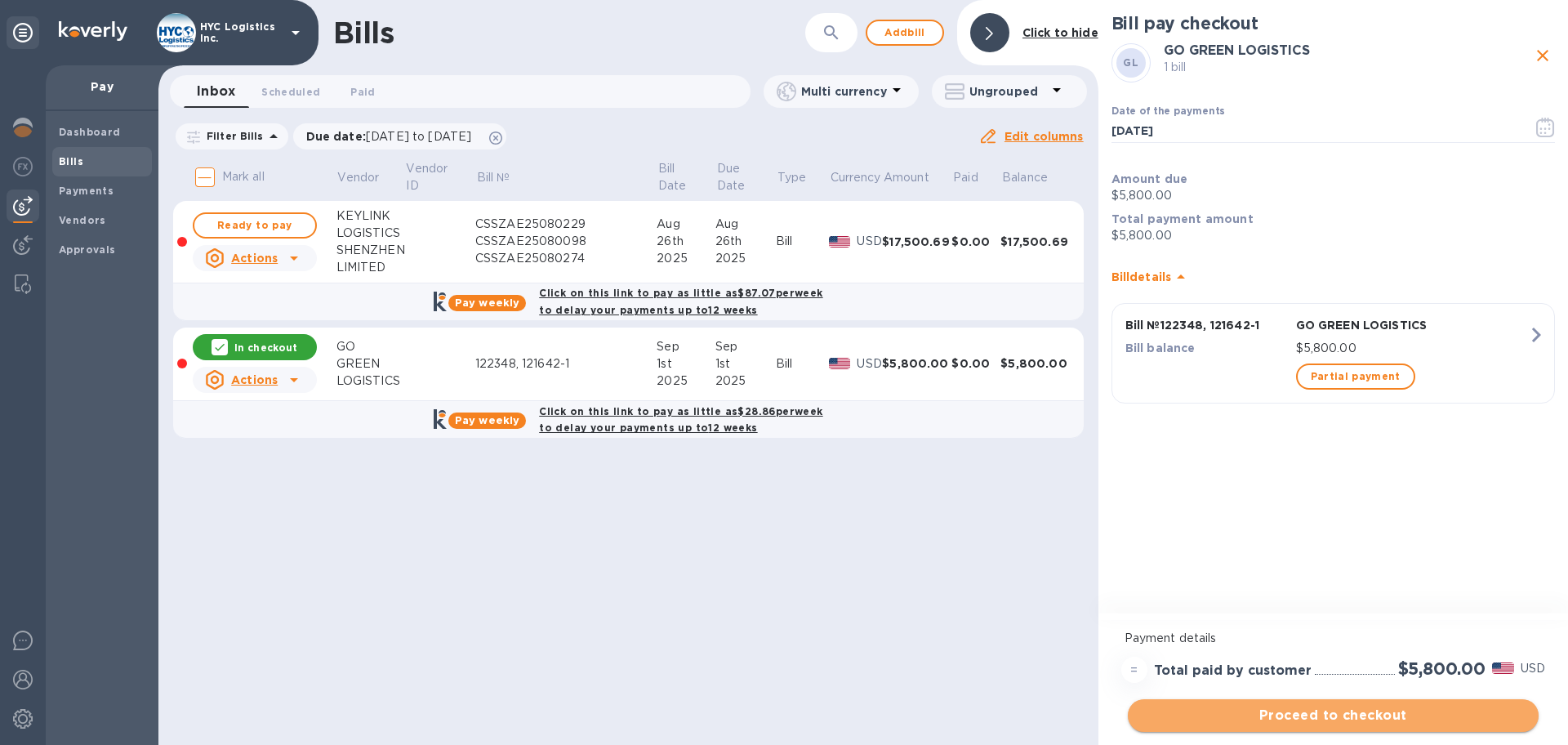
click at [1366, 718] on span "Proceed to checkout" at bounding box center [1334, 716] width 384 height 20
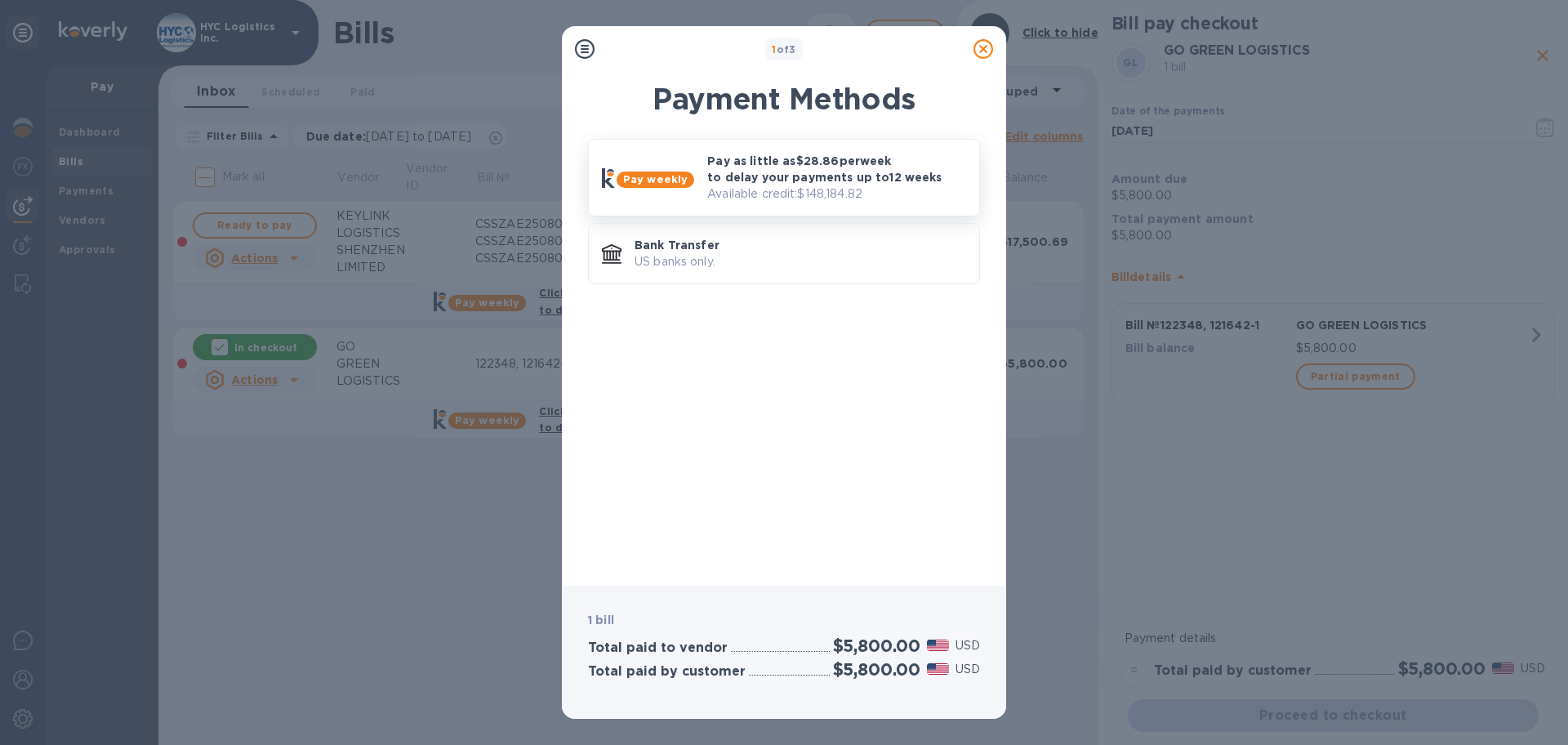
click at [842, 179] on p "Pay as little as $28.86 per week to delay your payments up to 12 weeks" at bounding box center [837, 168] width 259 height 32
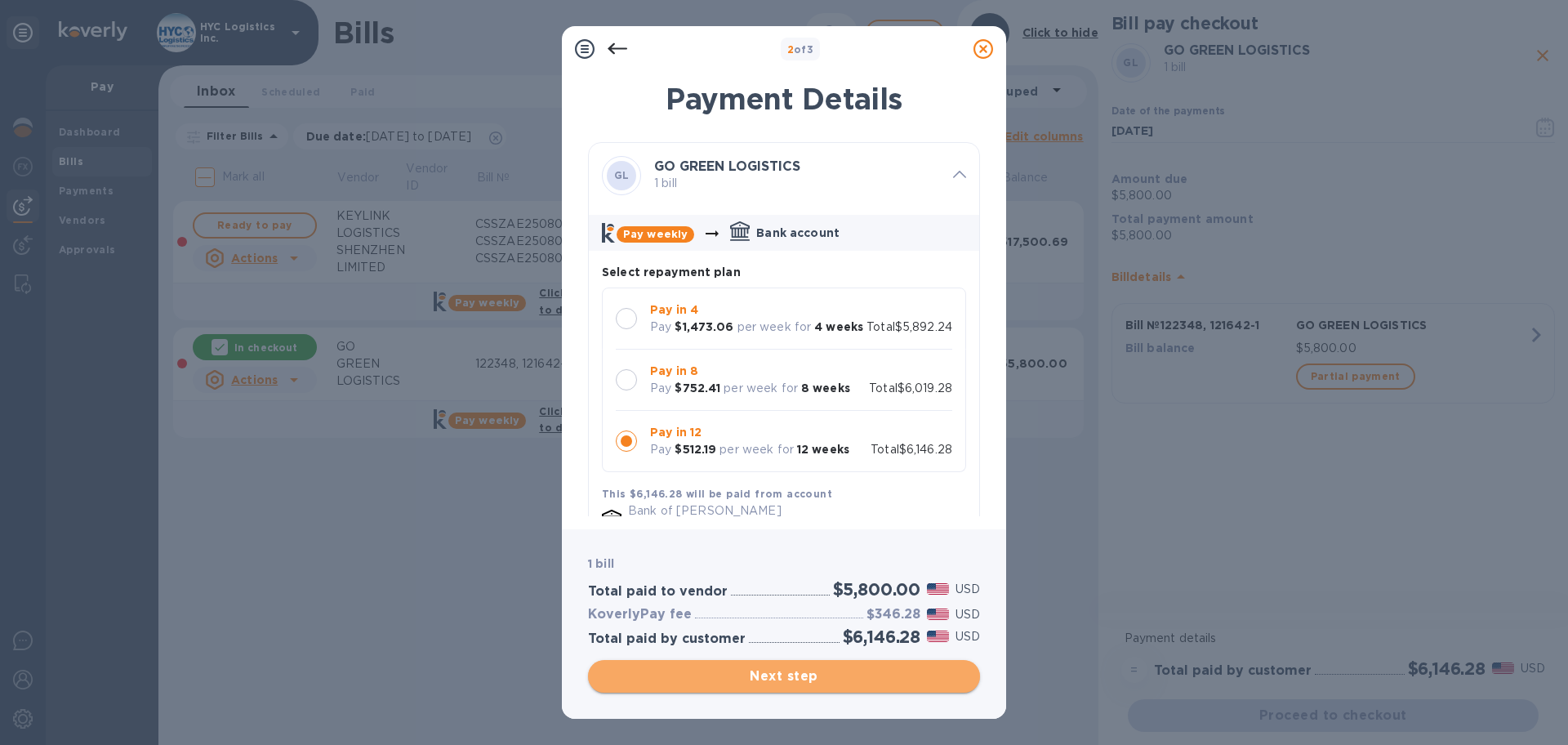
click at [807, 675] on span "Next step" at bounding box center [784, 677] width 366 height 20
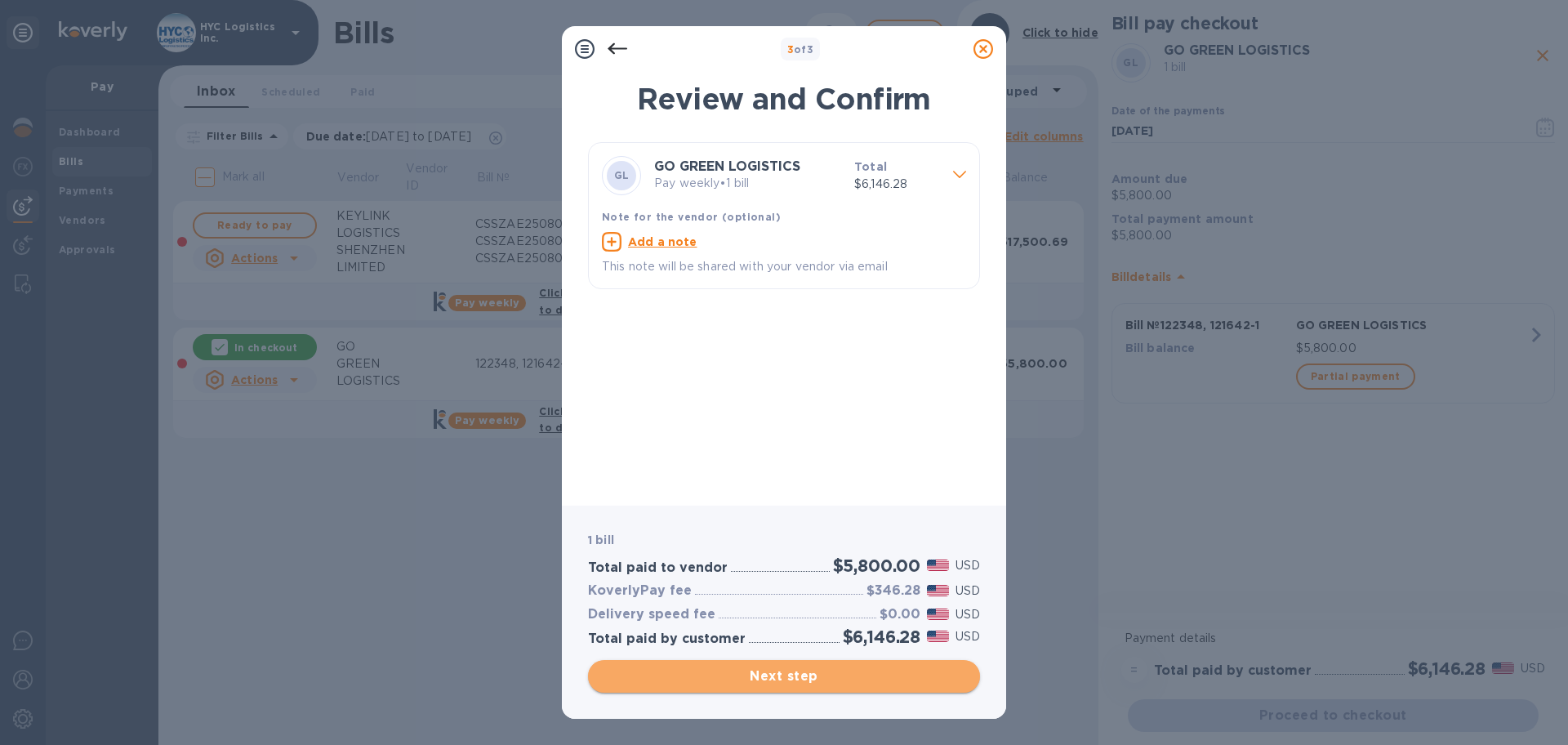
click at [808, 670] on span "Next step" at bounding box center [784, 677] width 366 height 20
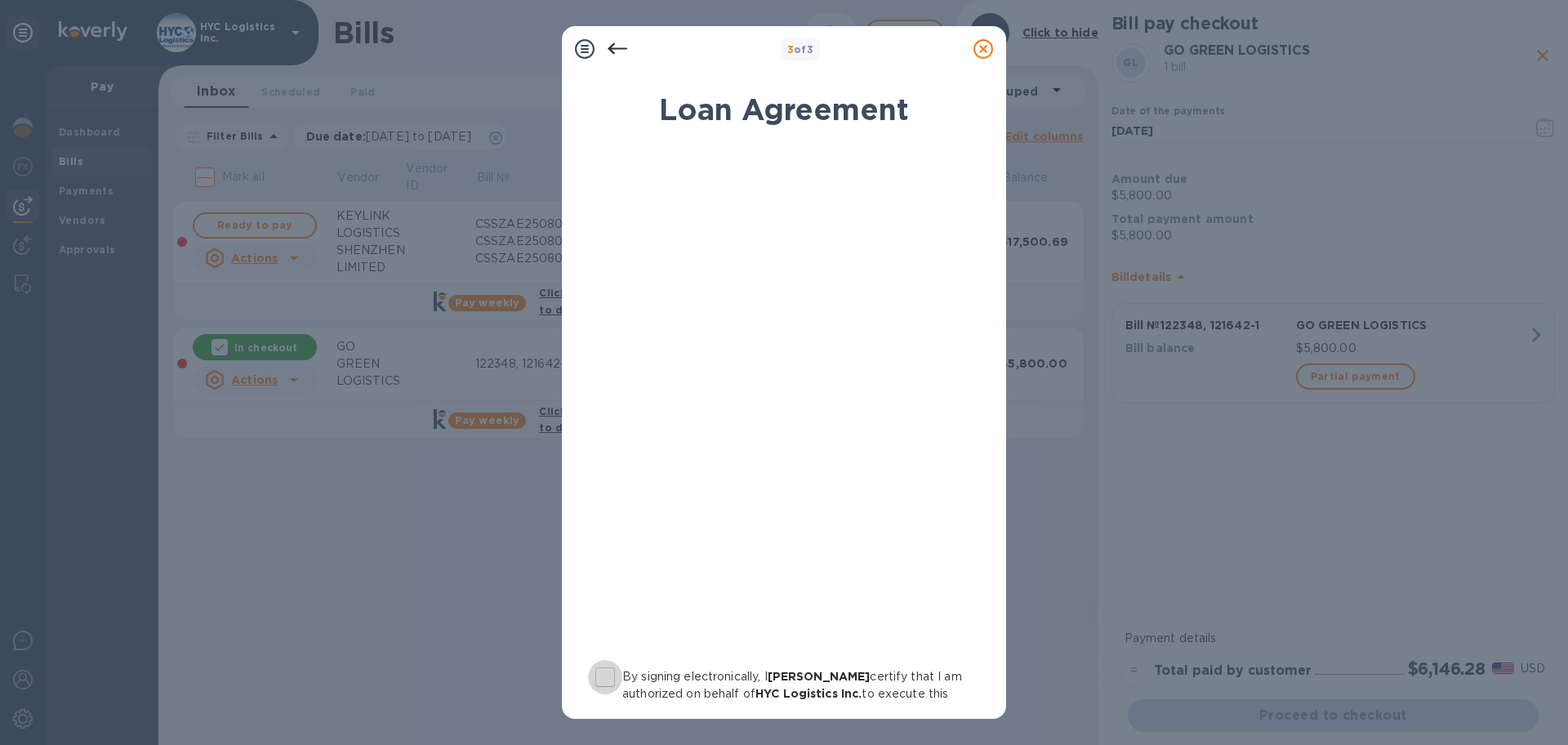
click at [603, 673] on input "By signing electronically, I [PERSON_NAME] certify that I am authorized on beha…" at bounding box center [605, 677] width 34 height 34
checkbox input "true"
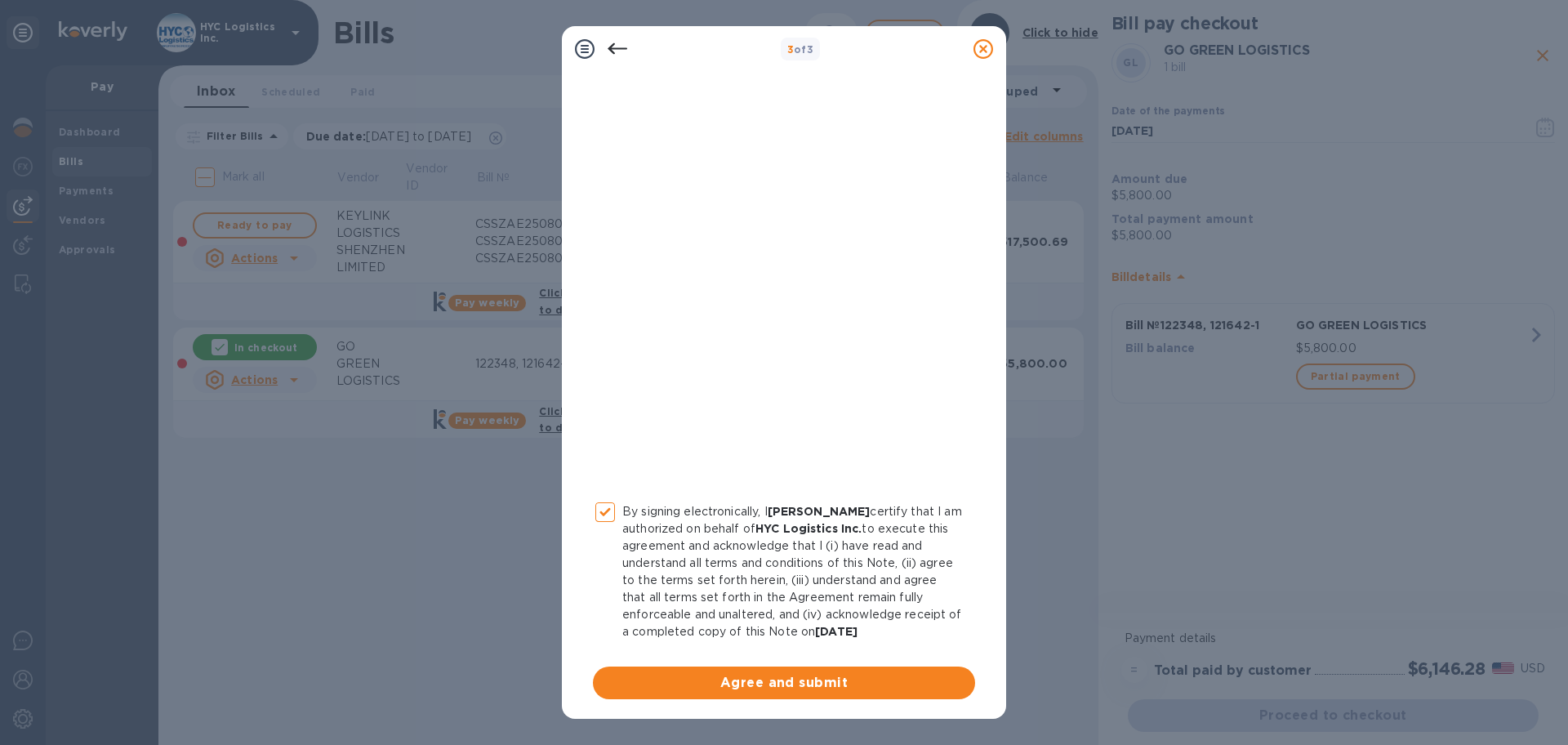
scroll to position [168, 0]
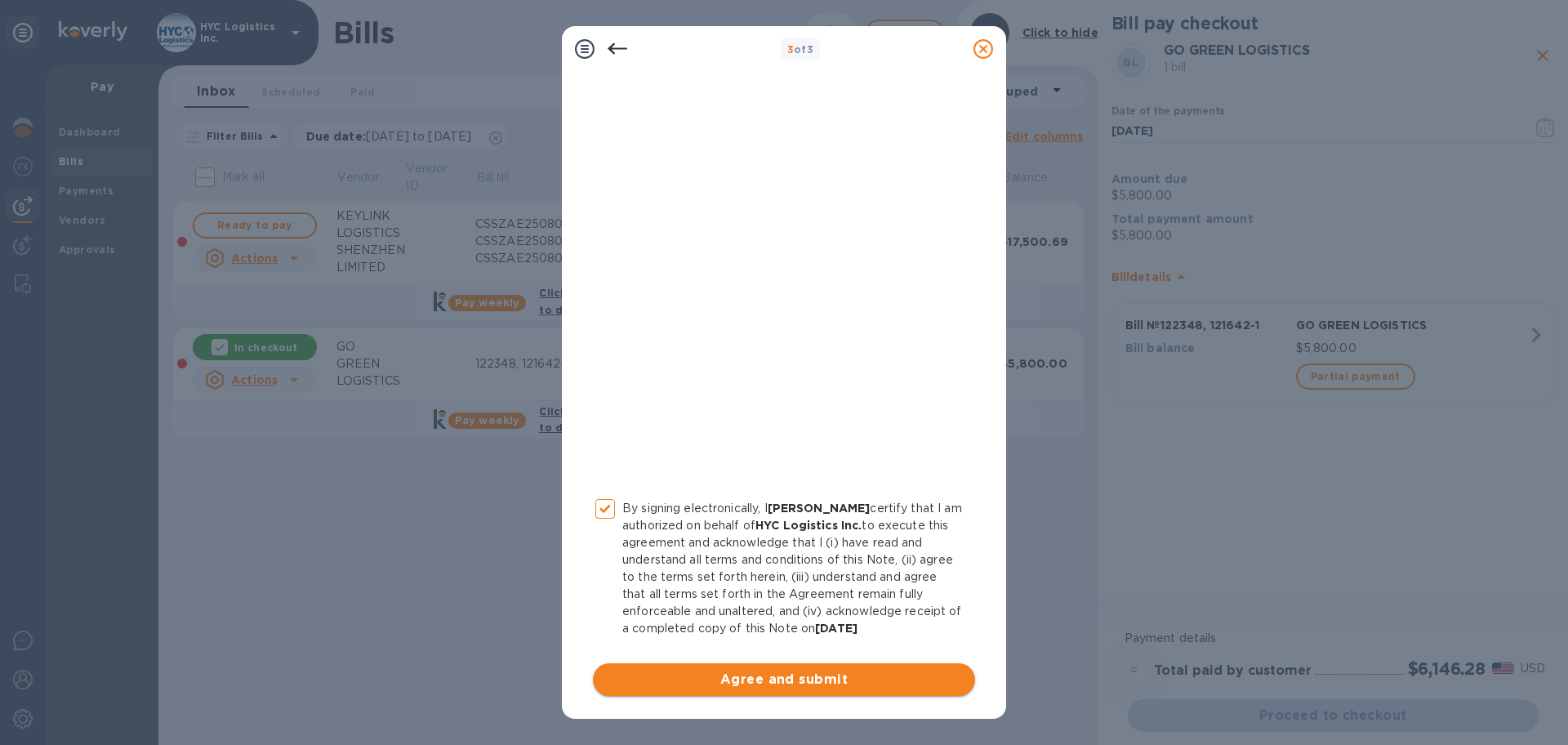
click at [827, 682] on span "Agree and submit" at bounding box center [784, 680] width 356 height 20
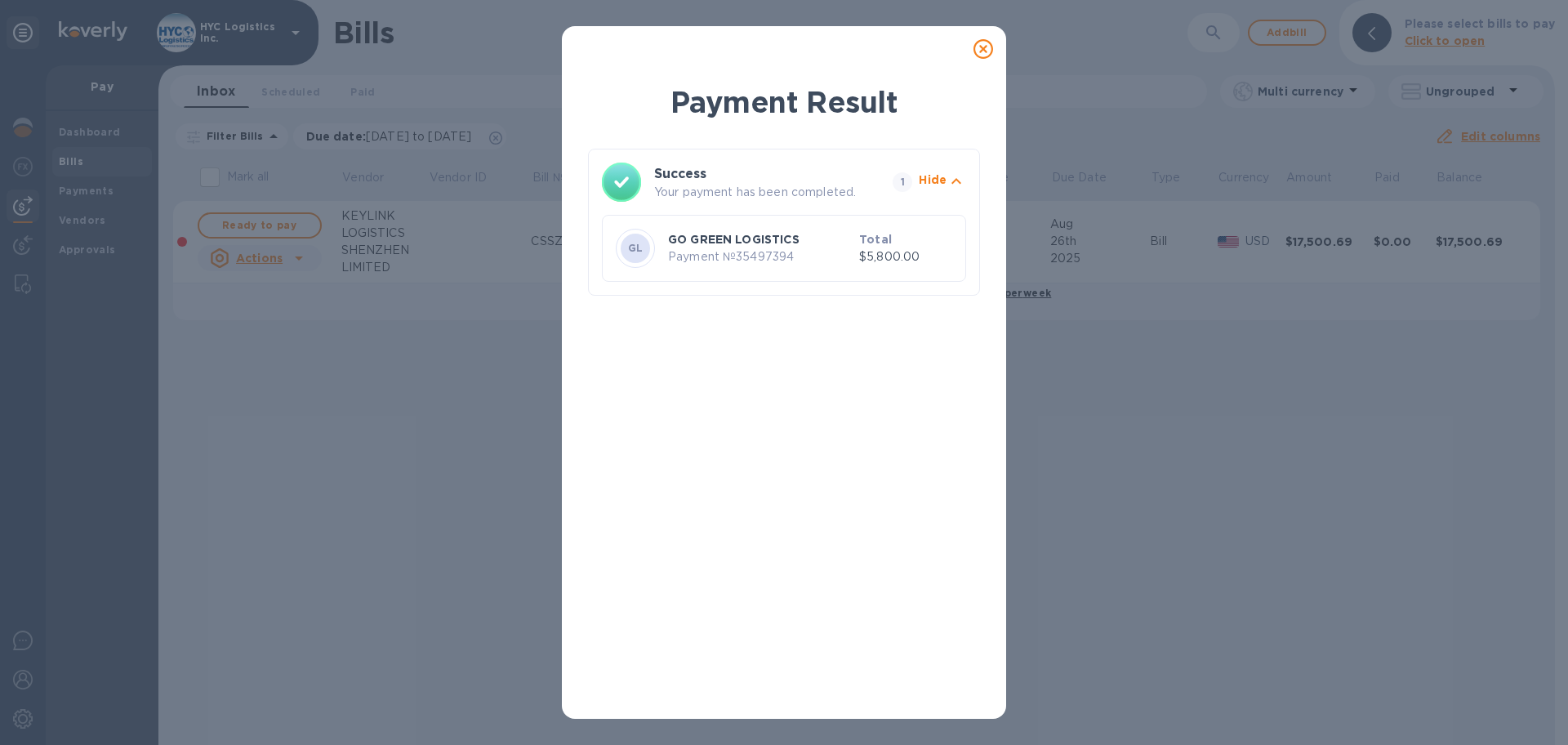
click at [768, 255] on p "Payment № 35497394" at bounding box center [760, 257] width 185 height 17
copy p "35497394"
click at [978, 53] on icon at bounding box center [983, 49] width 20 height 20
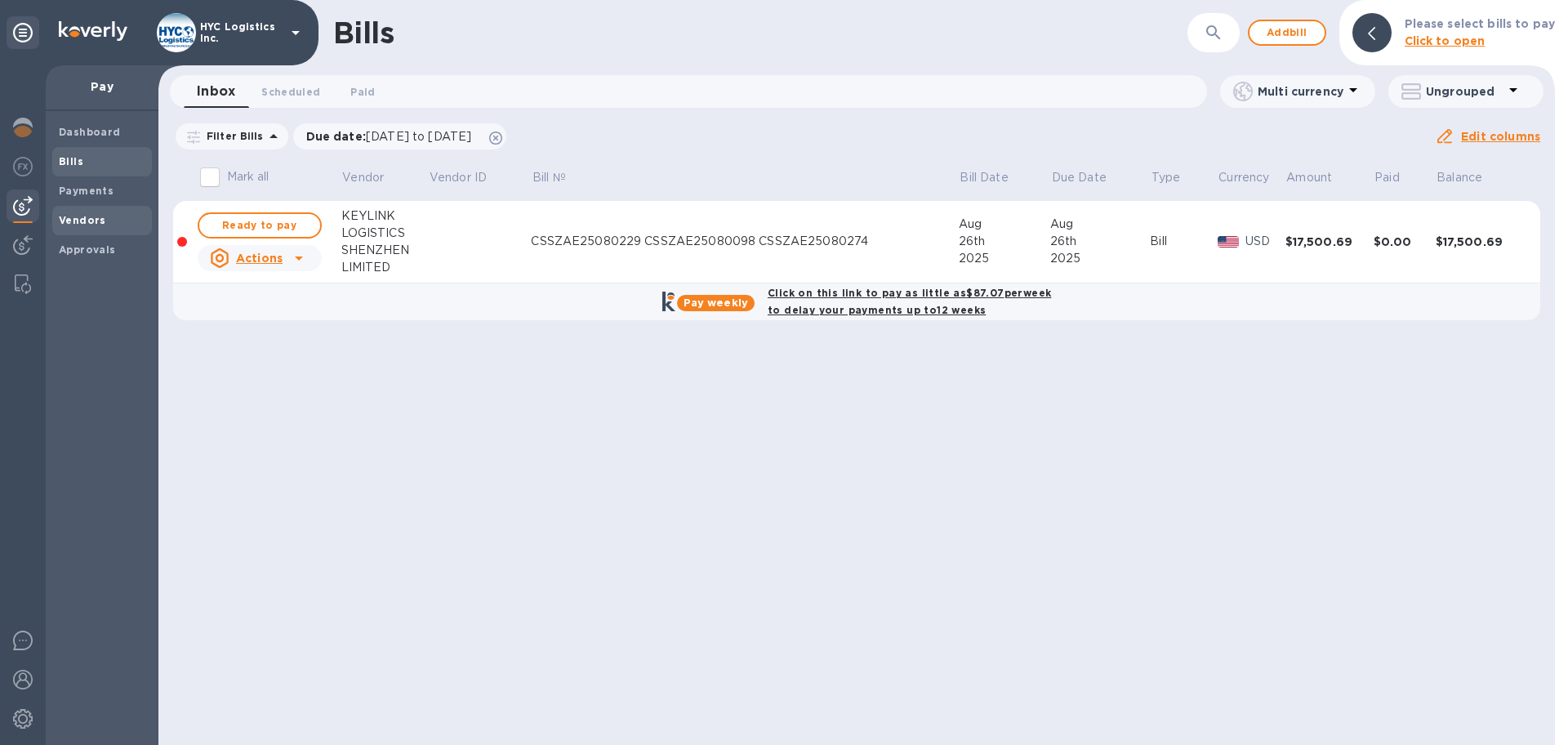
click at [70, 215] on b "Vendors" at bounding box center [82, 220] width 47 height 12
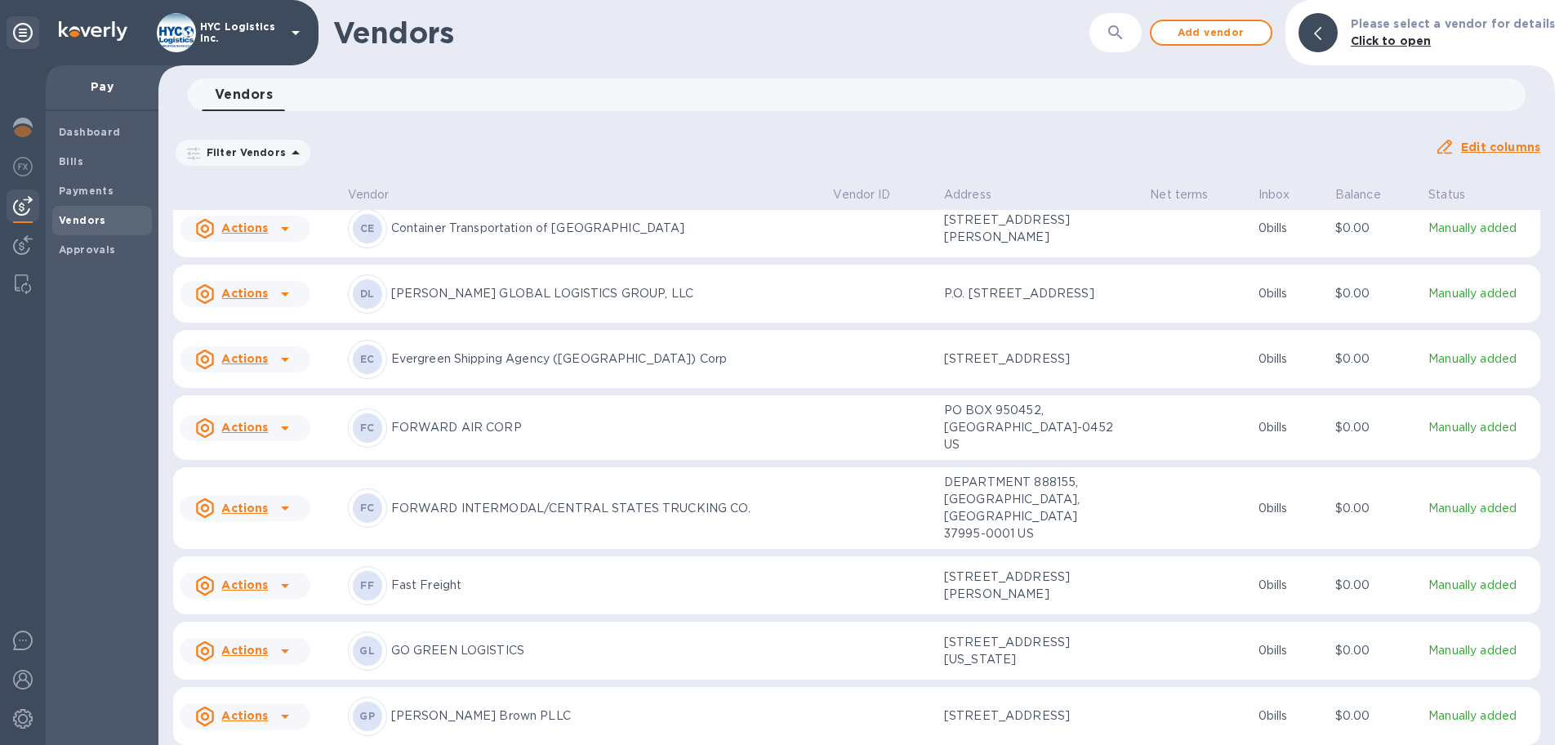
scroll to position [1515, 0]
click at [401, 641] on p "GO GREEN LOGISTICS" at bounding box center [605, 650] width 430 height 17
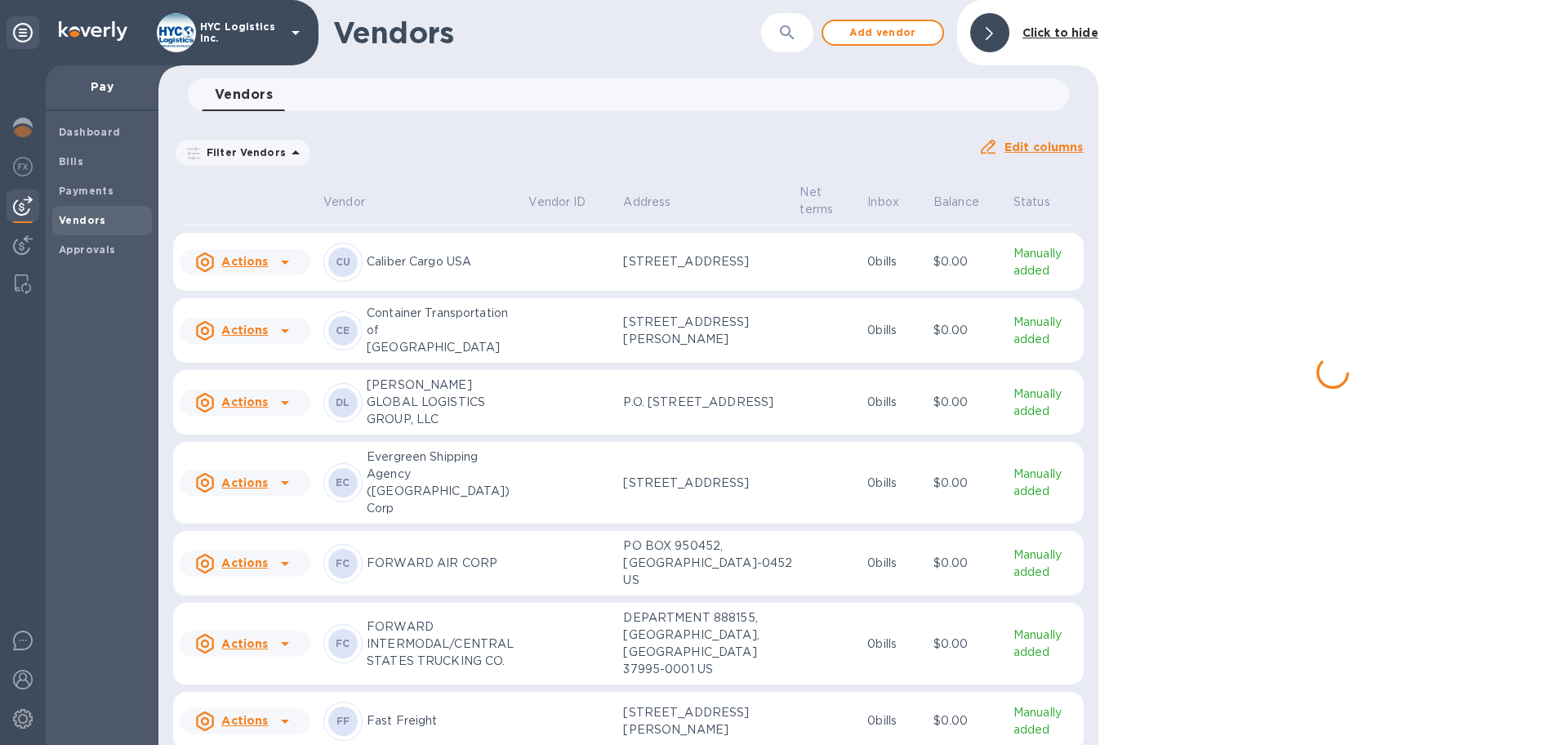
scroll to position [1701, 0]
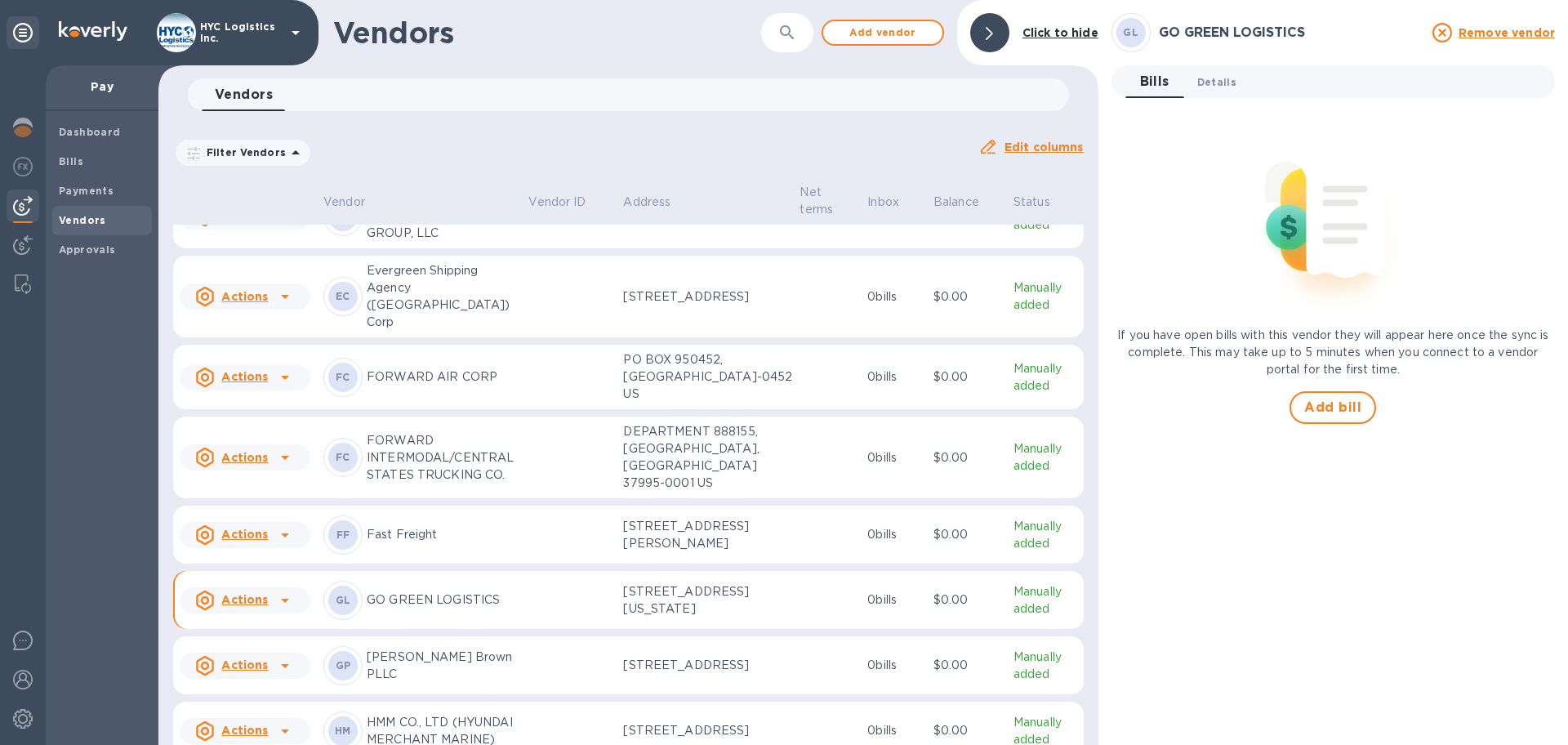
click at [1227, 78] on span "Details 0" at bounding box center [1217, 82] width 39 height 17
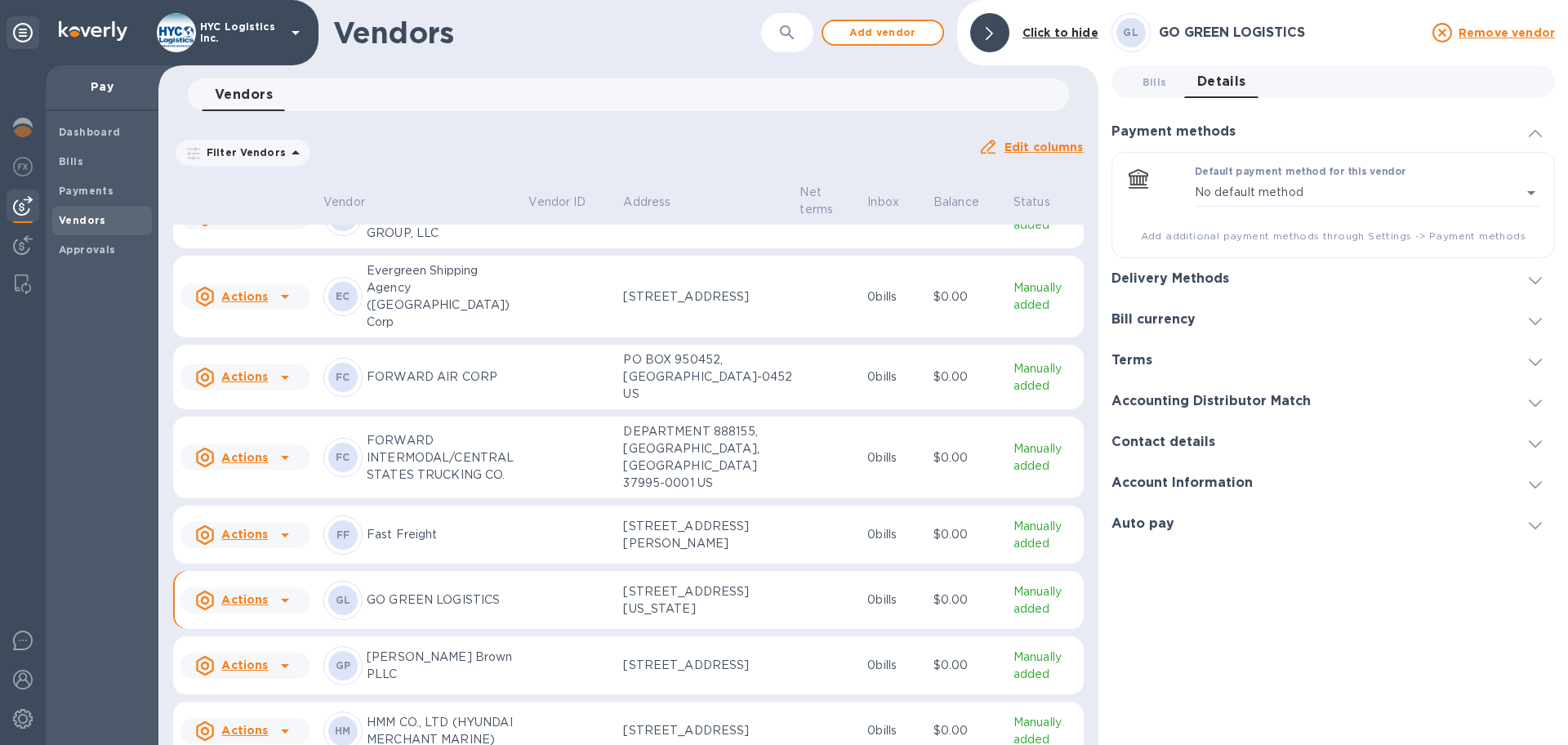
click at [1534, 438] on span at bounding box center [1536, 443] width 13 height 16
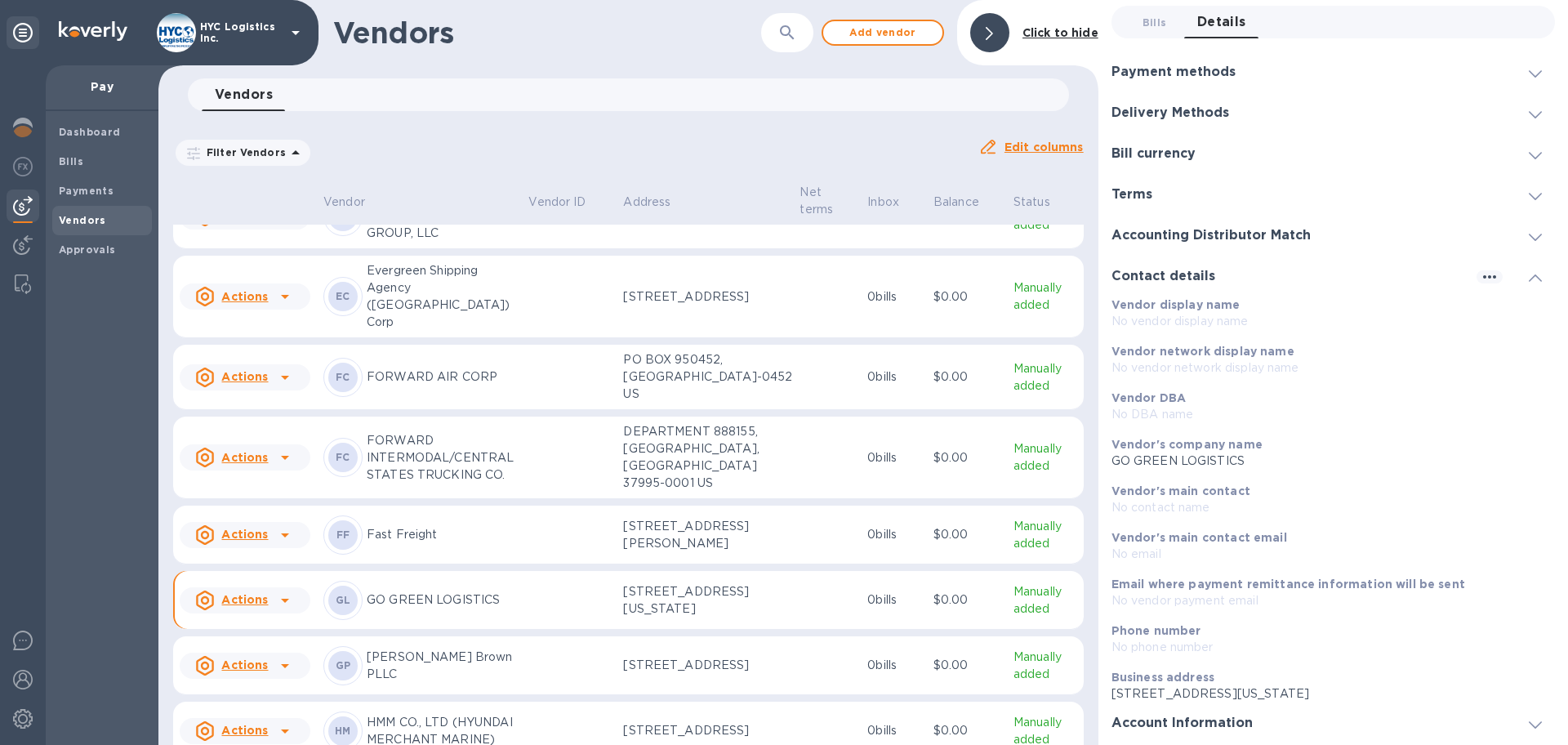
scroll to position [60, 0]
click at [75, 217] on b "Vendors" at bounding box center [82, 220] width 47 height 12
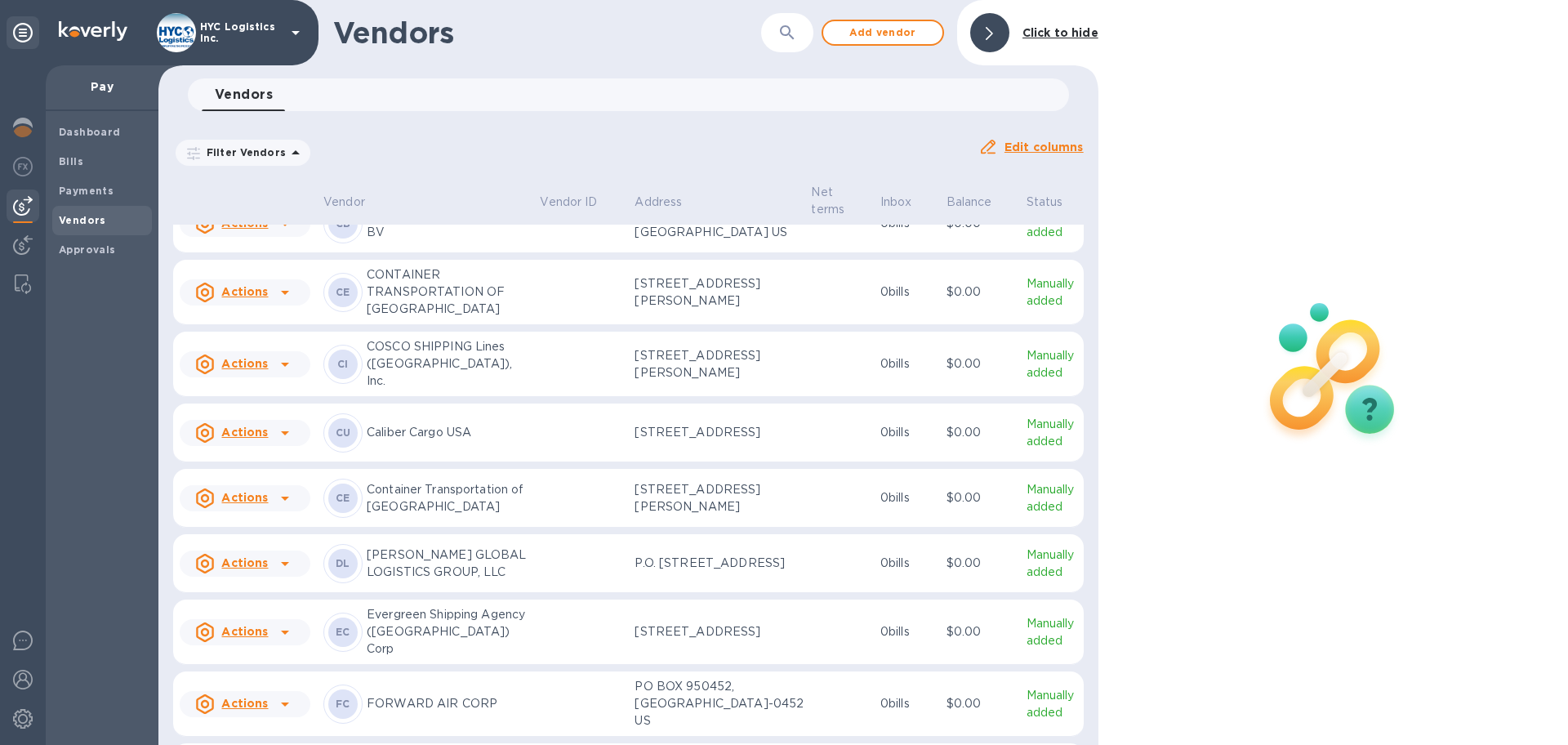
scroll to position [1180, 0]
click at [272, 307] on div at bounding box center [285, 293] width 27 height 27
click at [262, 559] on b "Add new bill" at bounding box center [263, 560] width 76 height 13
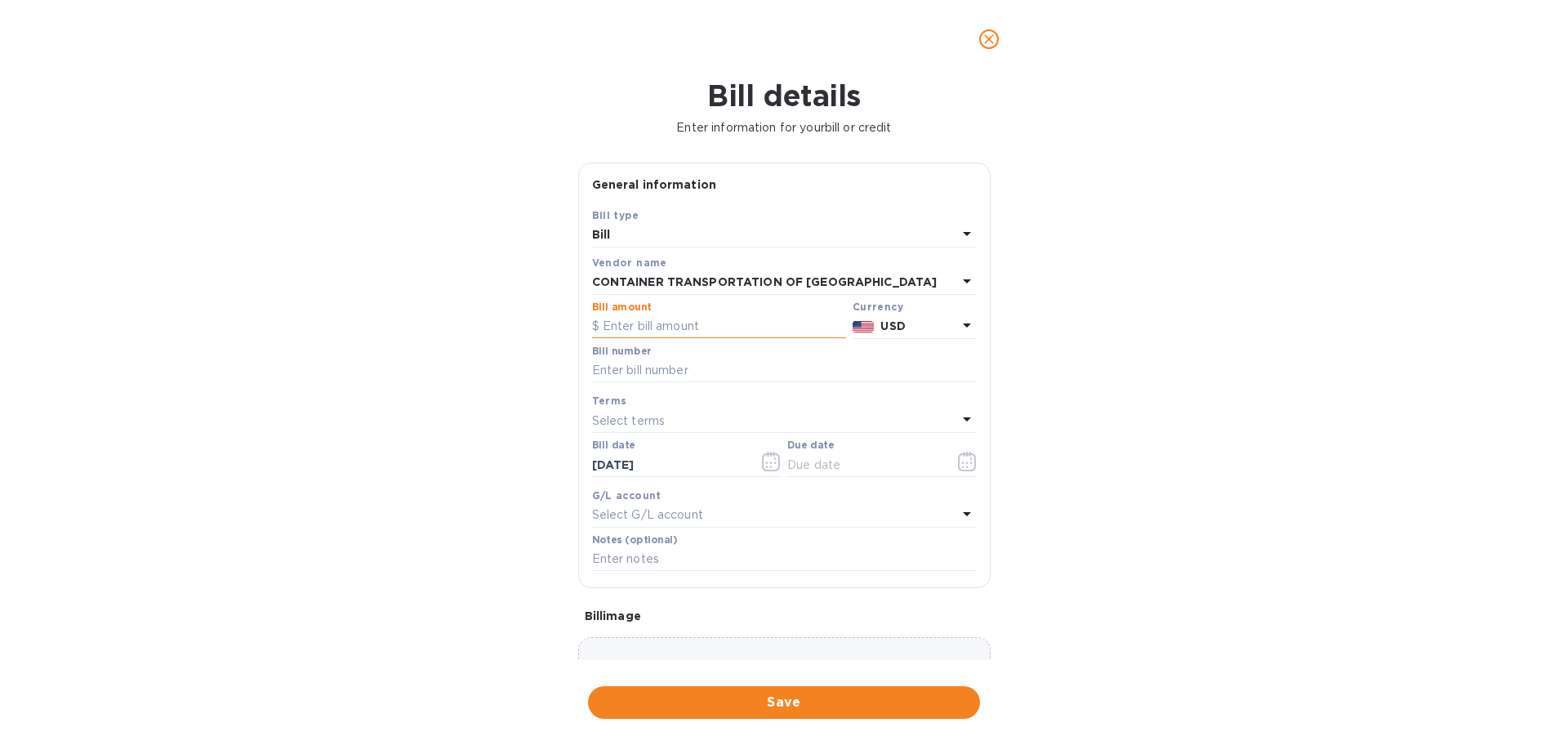
click at [712, 318] on input "text" at bounding box center [719, 327] width 254 height 25
type input "3,198"
click at [679, 362] on input "text" at bounding box center [784, 371] width 384 height 25
paste input "18165, 18167, 18198, 18193"
type input "18165, 18167, 18198, 18193"
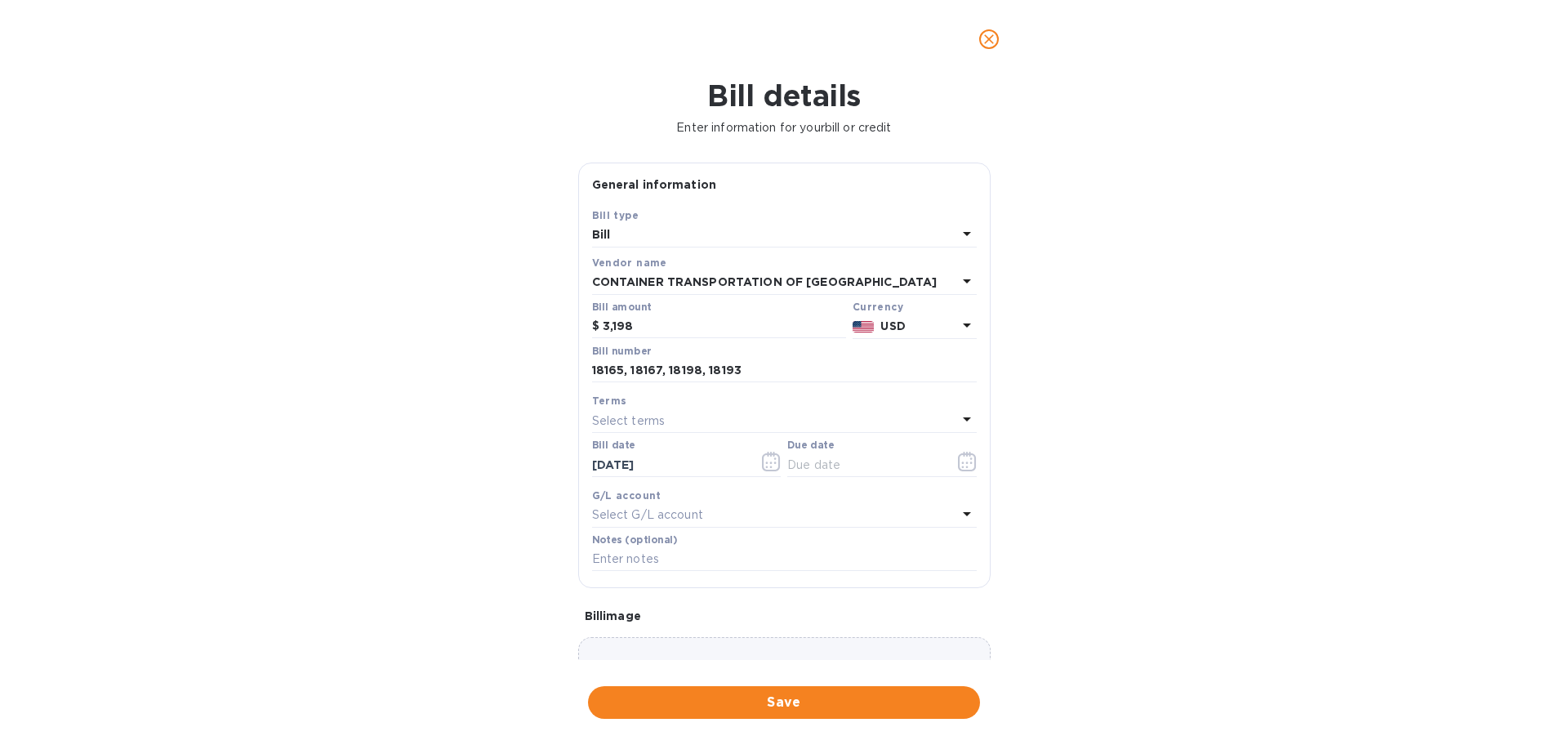
click at [795, 421] on div "Select terms" at bounding box center [774, 421] width 365 height 23
click at [709, 626] on p "COD" at bounding box center [778, 635] width 345 height 17
type input "[DATE]"
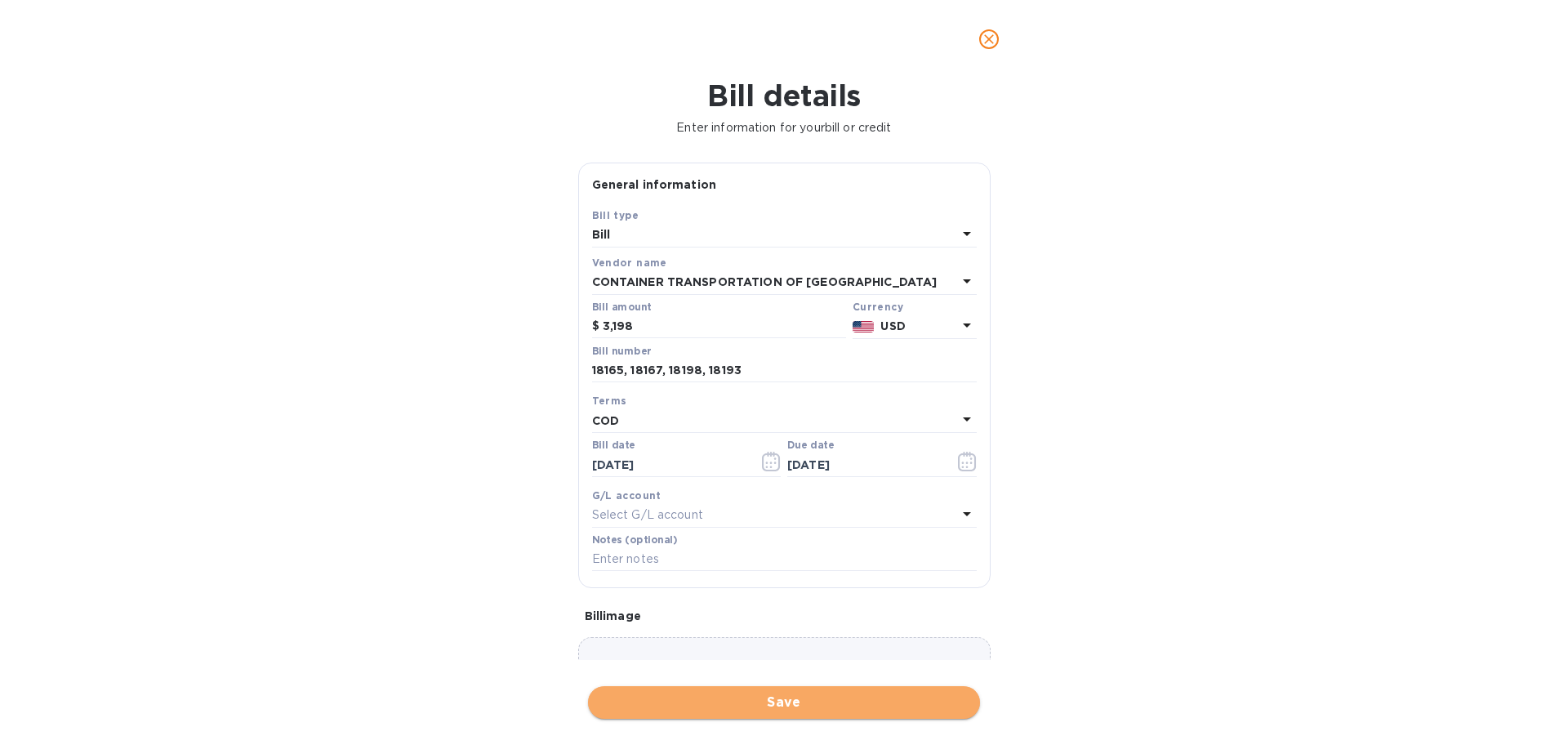
click at [821, 699] on span "Save" at bounding box center [784, 703] width 366 height 20
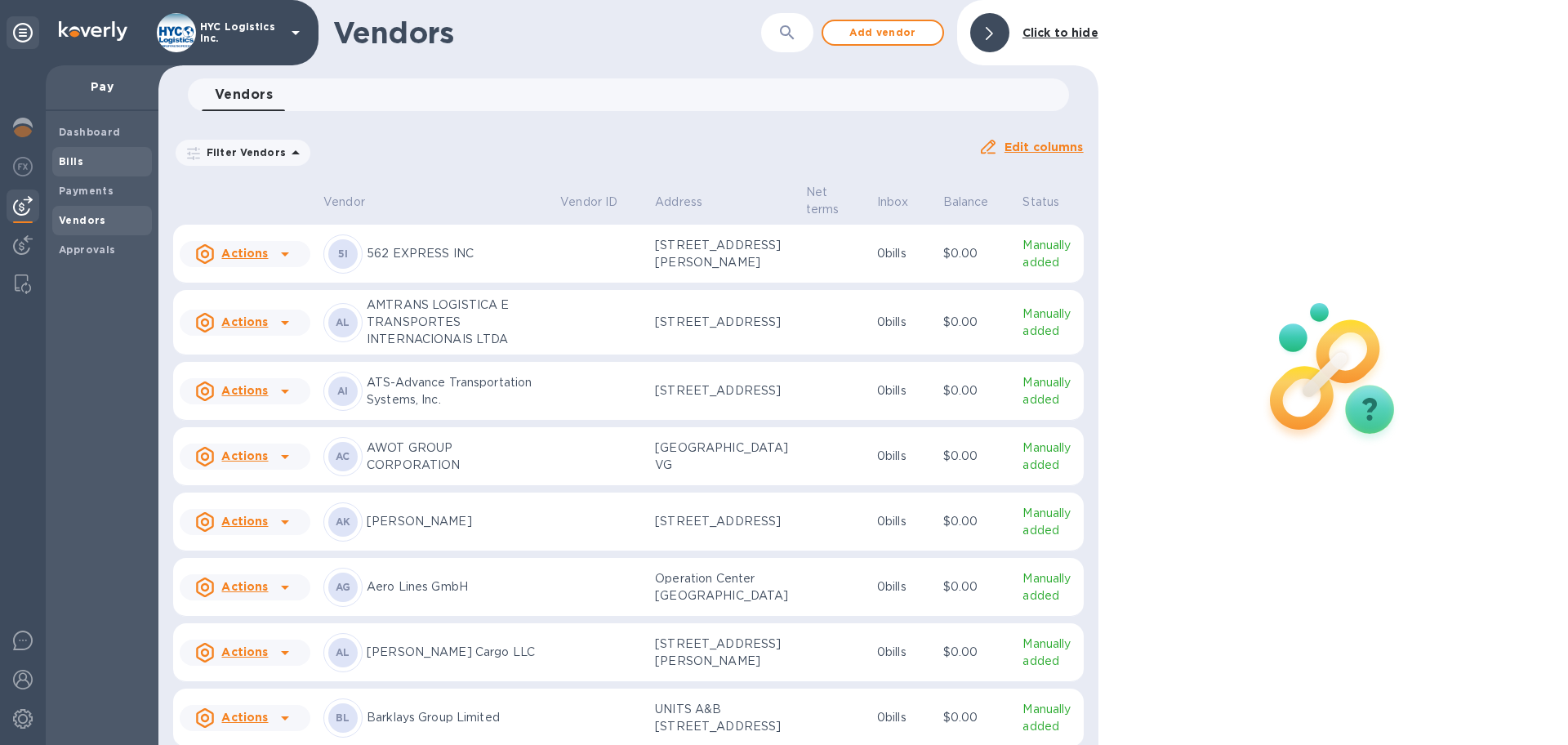
click at [75, 160] on b "Bills" at bounding box center [71, 161] width 25 height 12
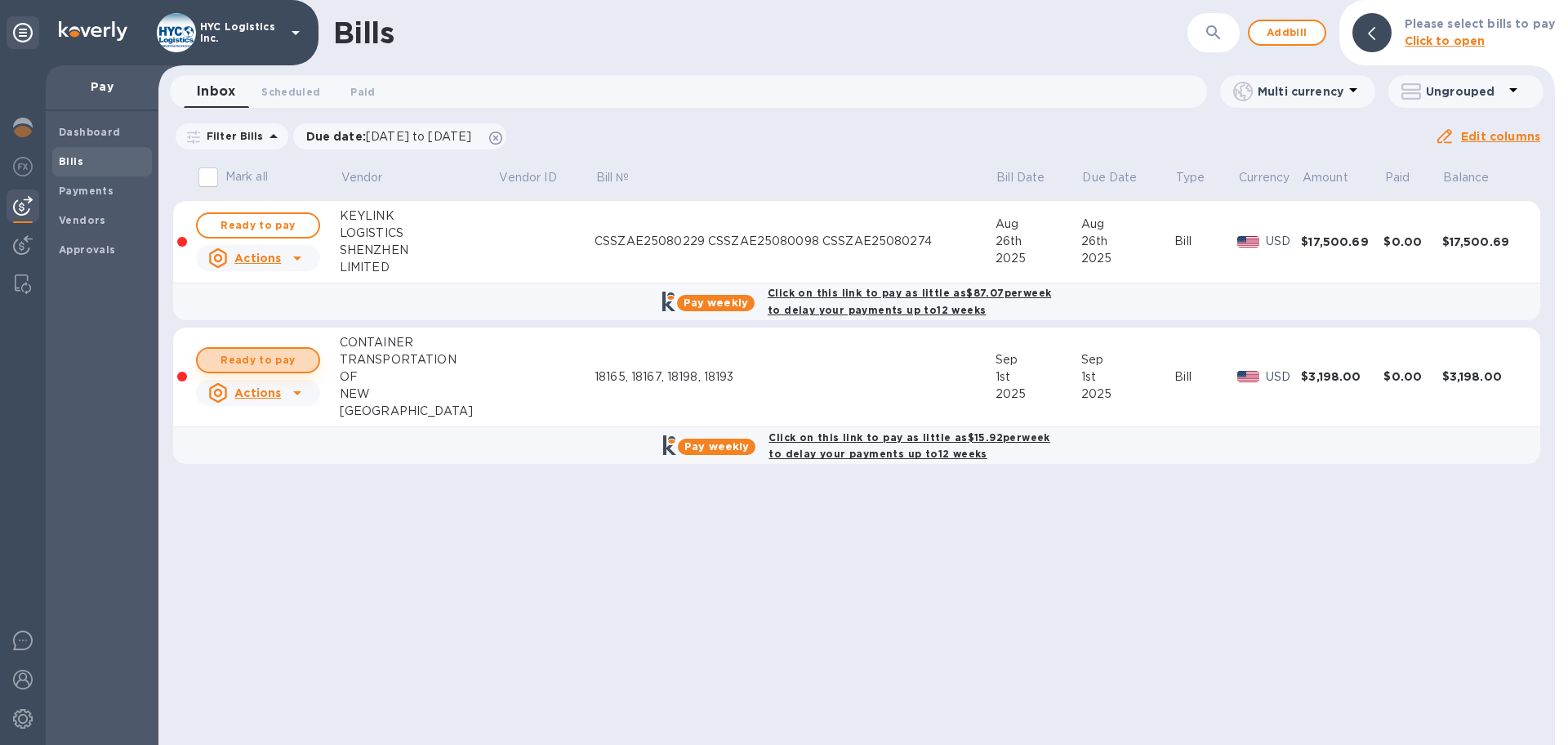
click at [218, 357] on span "Ready to pay" at bounding box center [258, 360] width 94 height 20
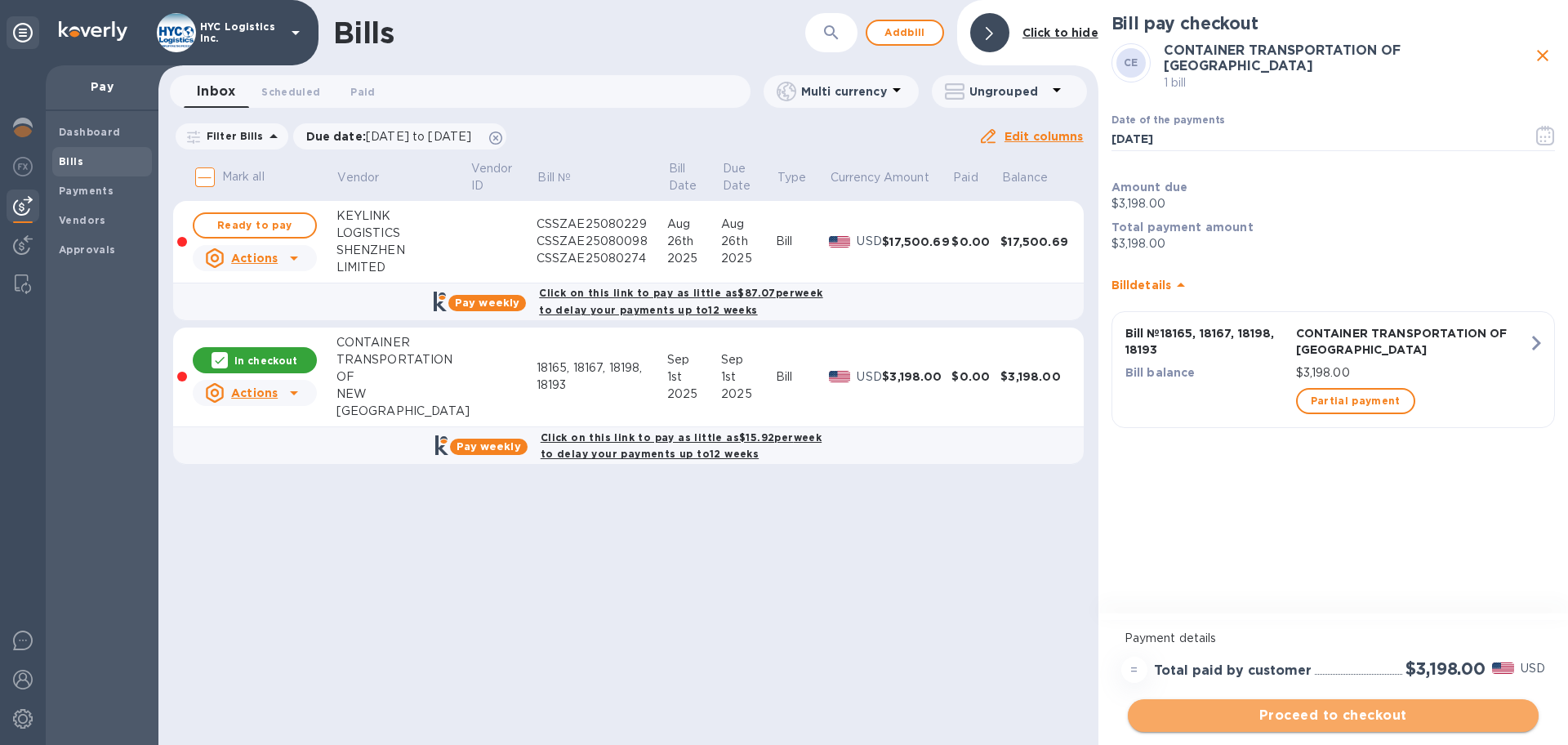
click at [1348, 719] on span "Proceed to checkout" at bounding box center [1334, 716] width 384 height 20
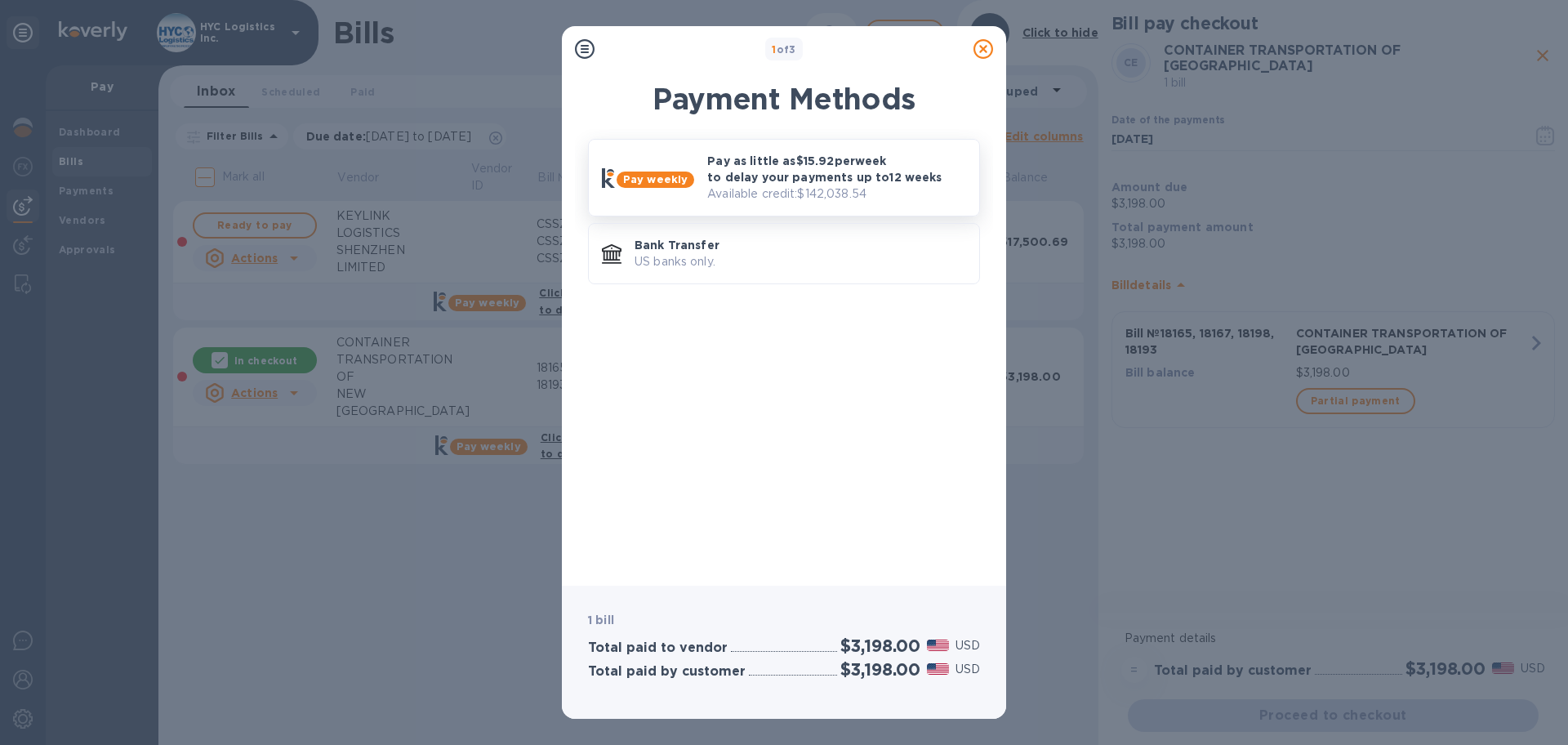
click at [820, 180] on p "Pay as little as $15.92 per week to delay your payments up to 12 weeks" at bounding box center [837, 168] width 259 height 32
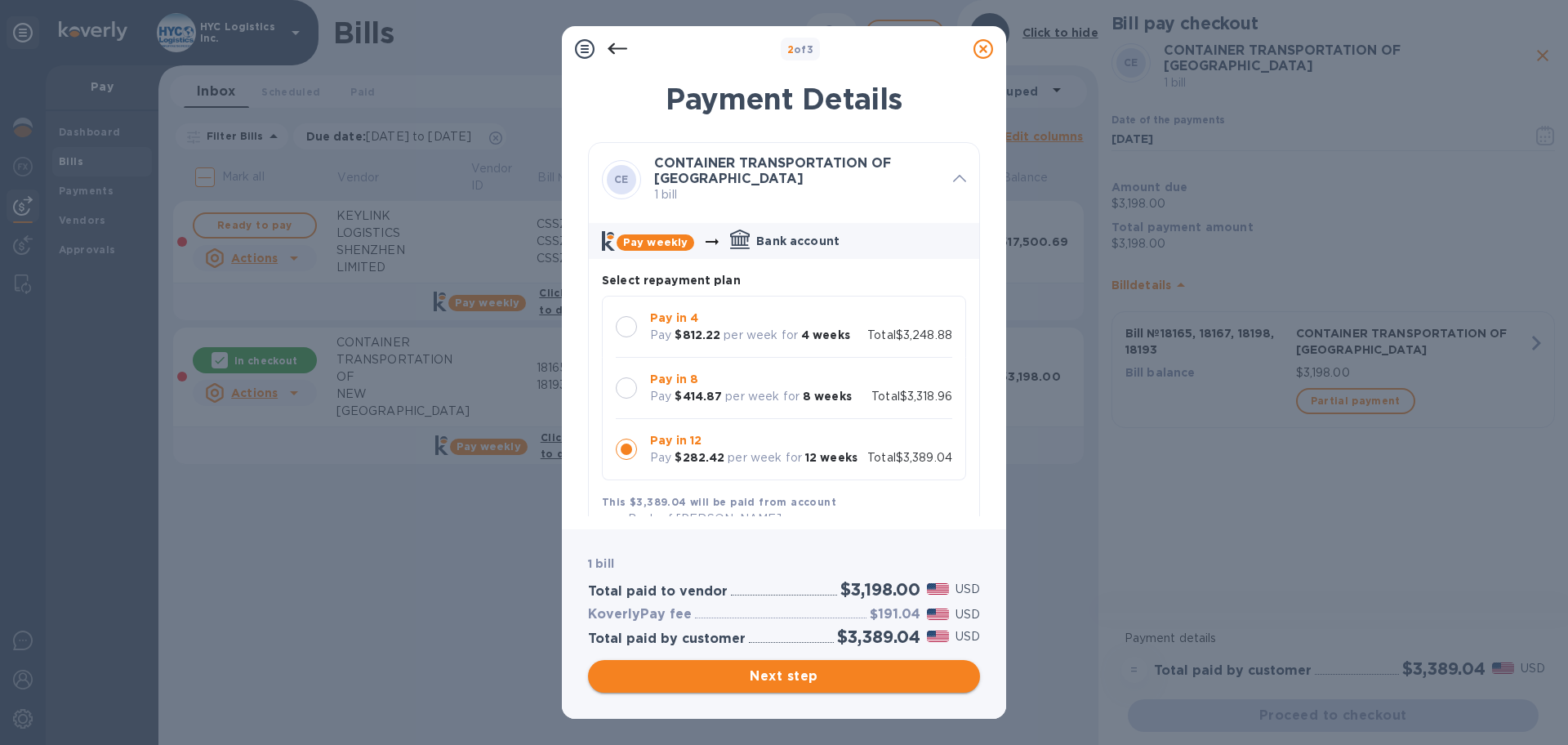
click at [743, 671] on span "Next step" at bounding box center [784, 677] width 366 height 20
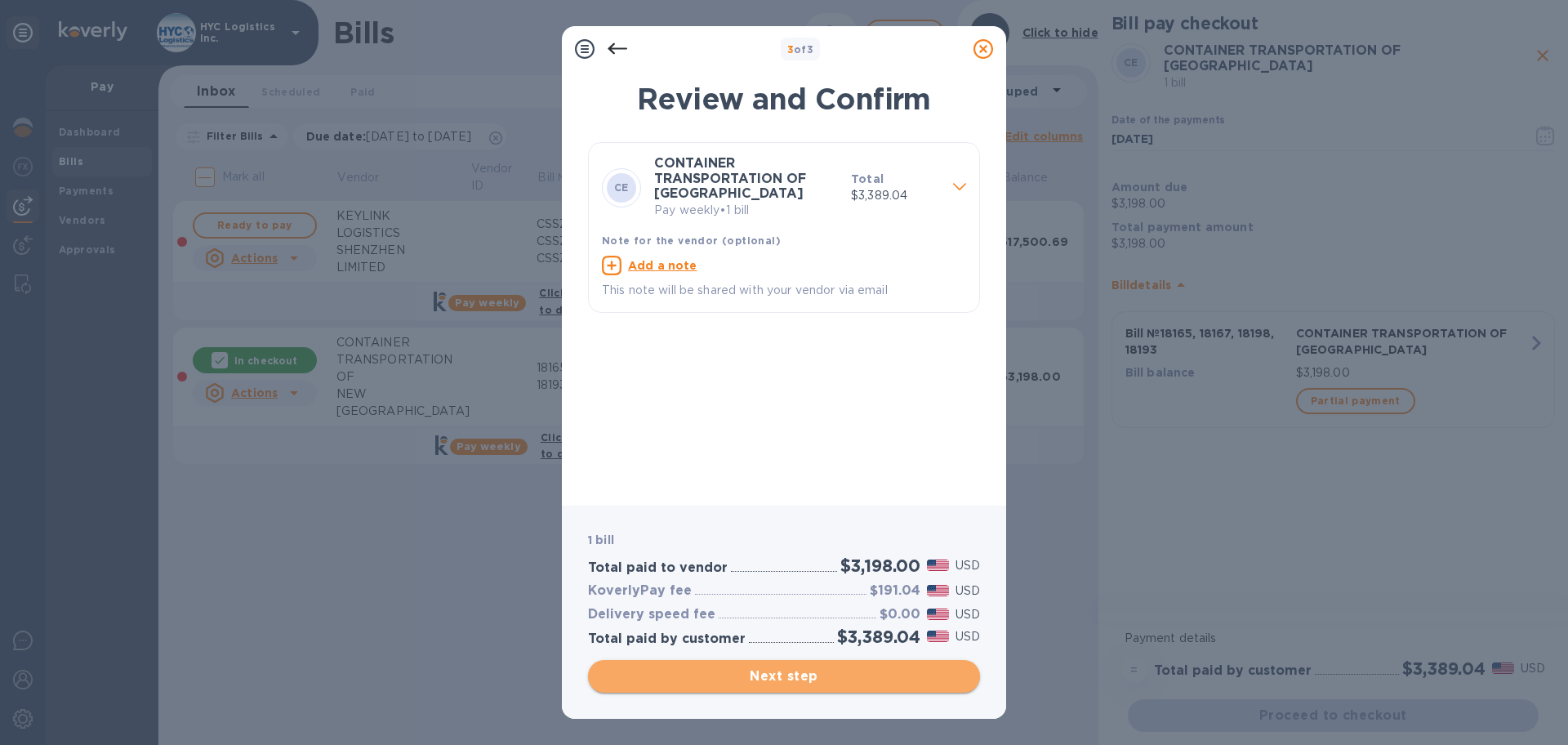
click at [819, 670] on span "Next step" at bounding box center [784, 677] width 366 height 20
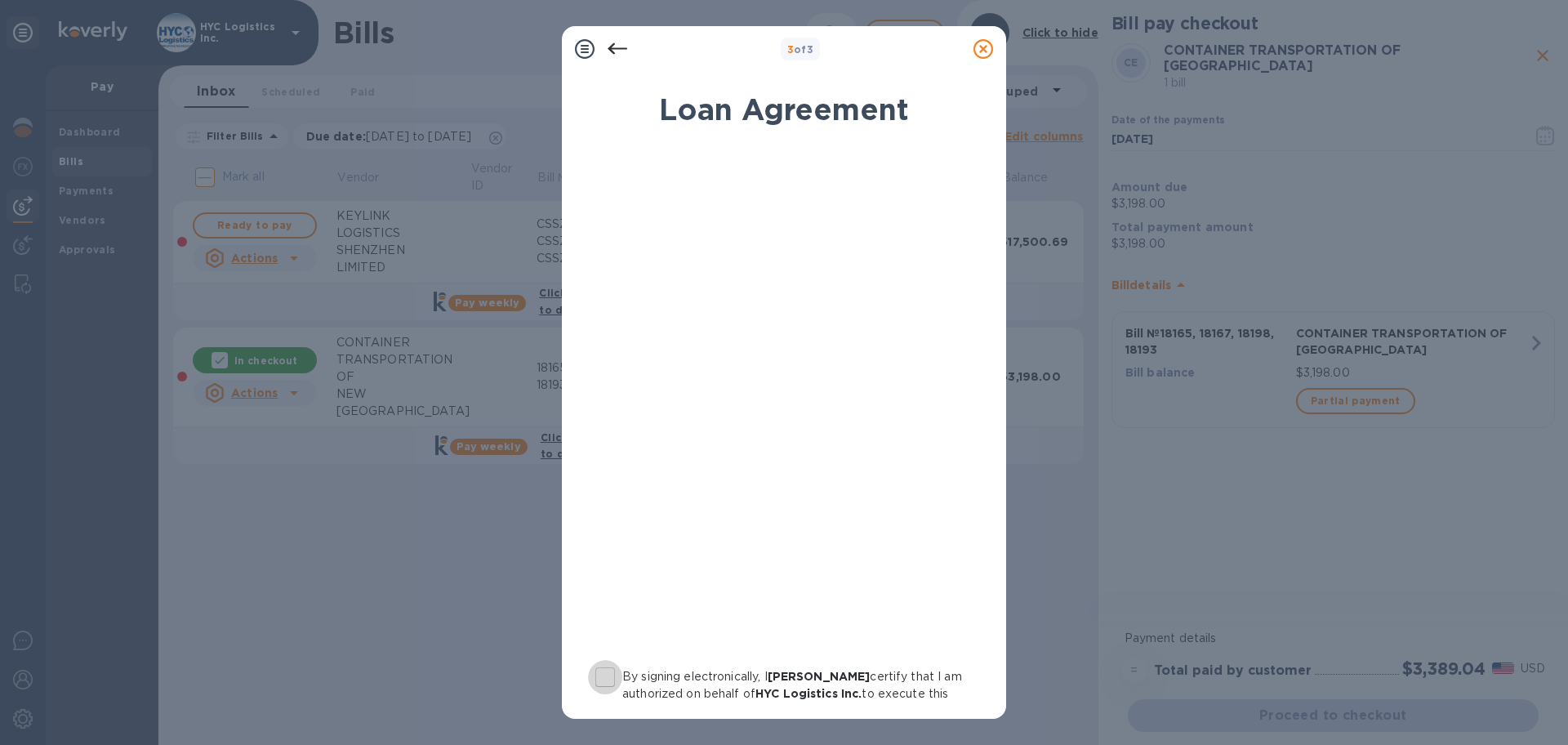
click at [610, 673] on input "By signing electronically, I [PERSON_NAME] certify that I am authorized on beha…" at bounding box center [605, 677] width 34 height 34
checkbox input "true"
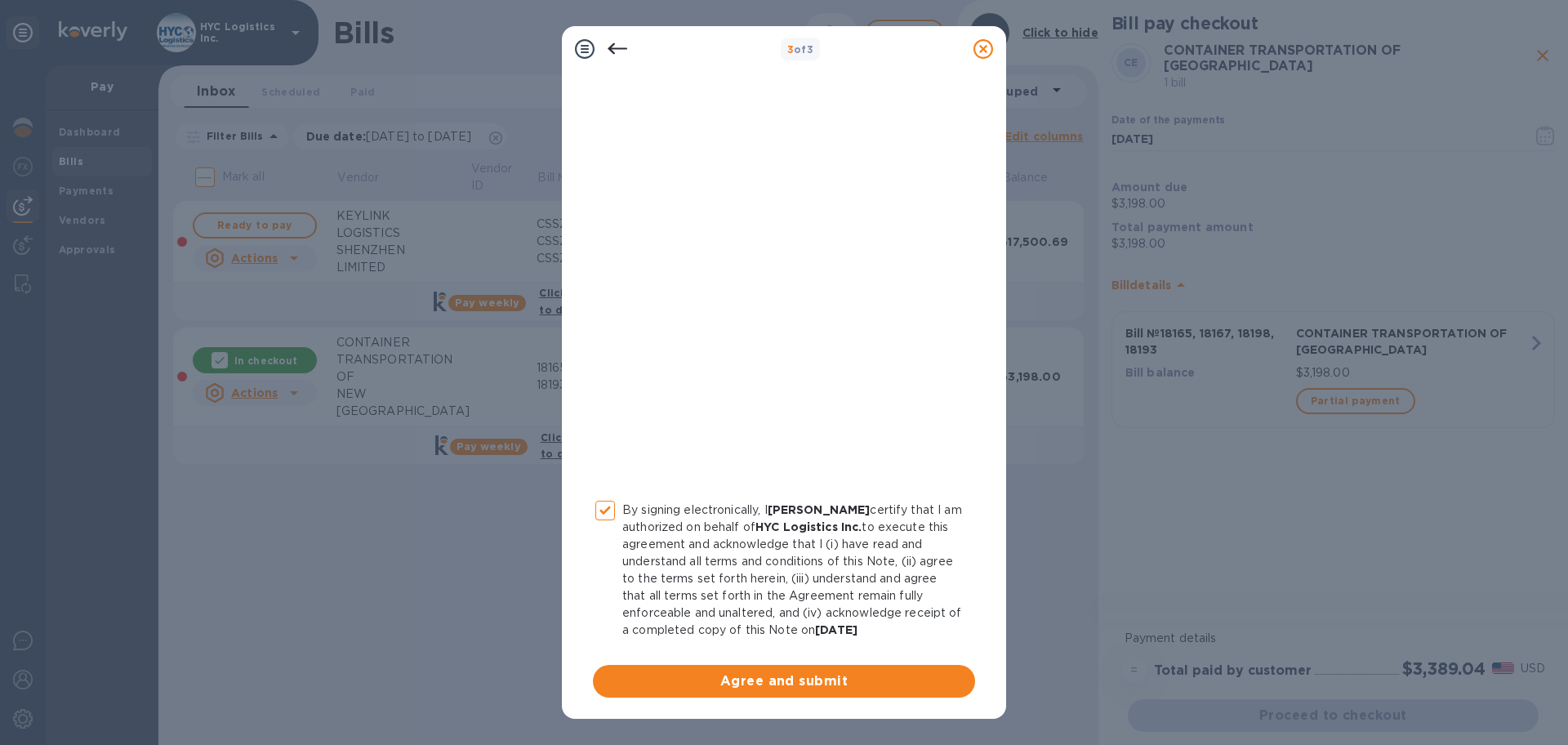
scroll to position [168, 0]
click at [846, 676] on span "Agree and submit" at bounding box center [784, 680] width 356 height 20
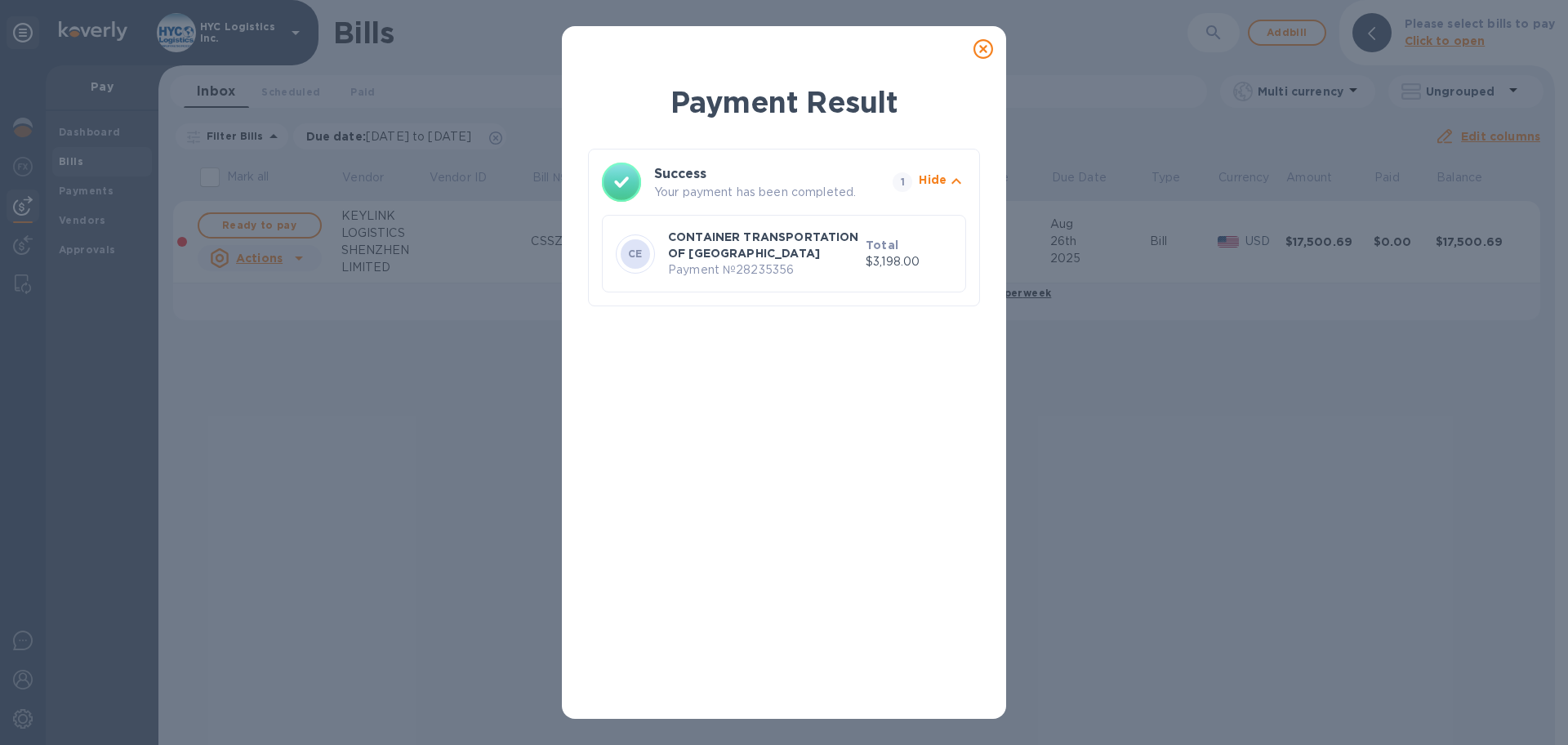
click at [766, 266] on p "Payment № 28235356" at bounding box center [764, 270] width 191 height 17
copy p "28235356"
click at [981, 43] on icon at bounding box center [983, 49] width 20 height 20
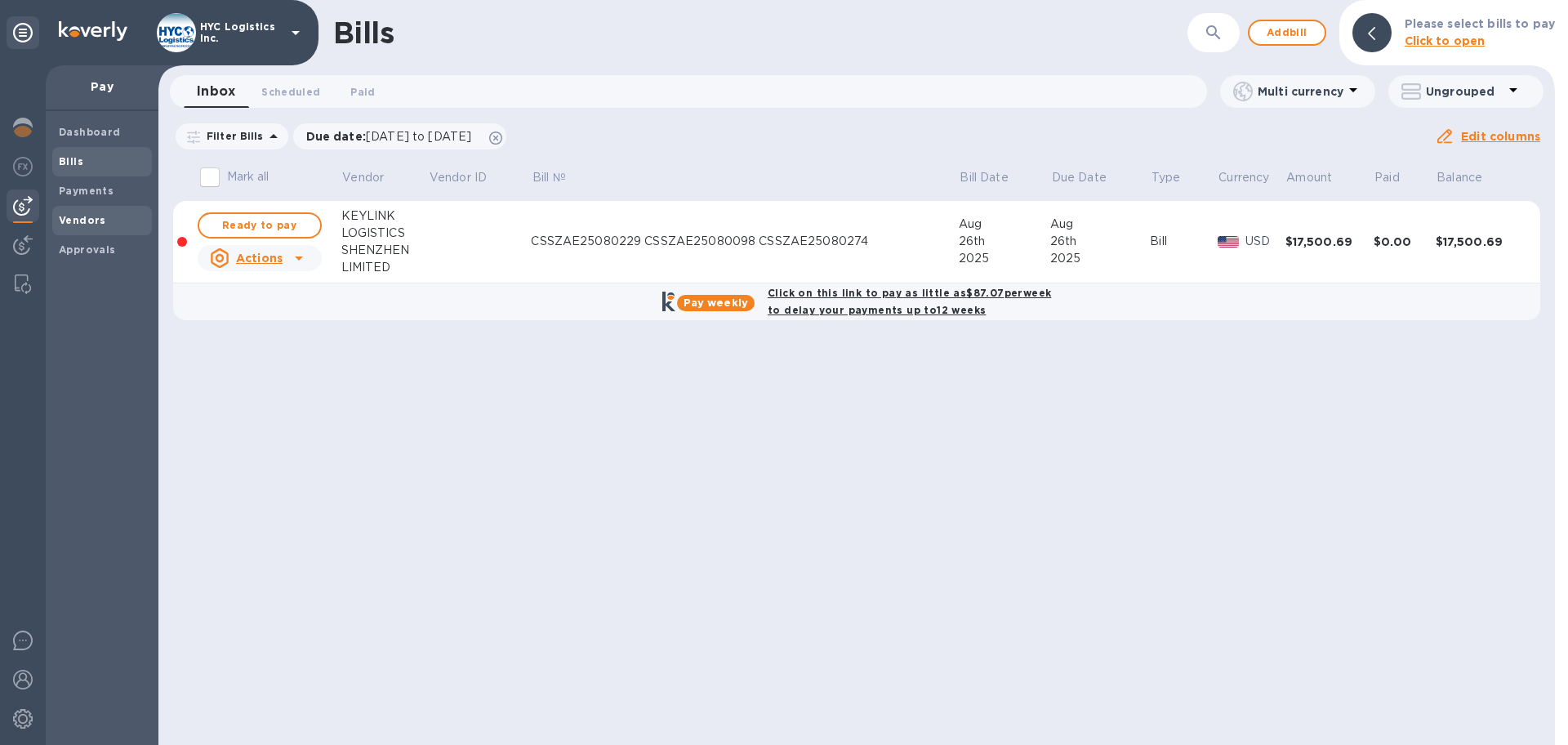
click at [75, 217] on b "Vendors" at bounding box center [82, 220] width 47 height 12
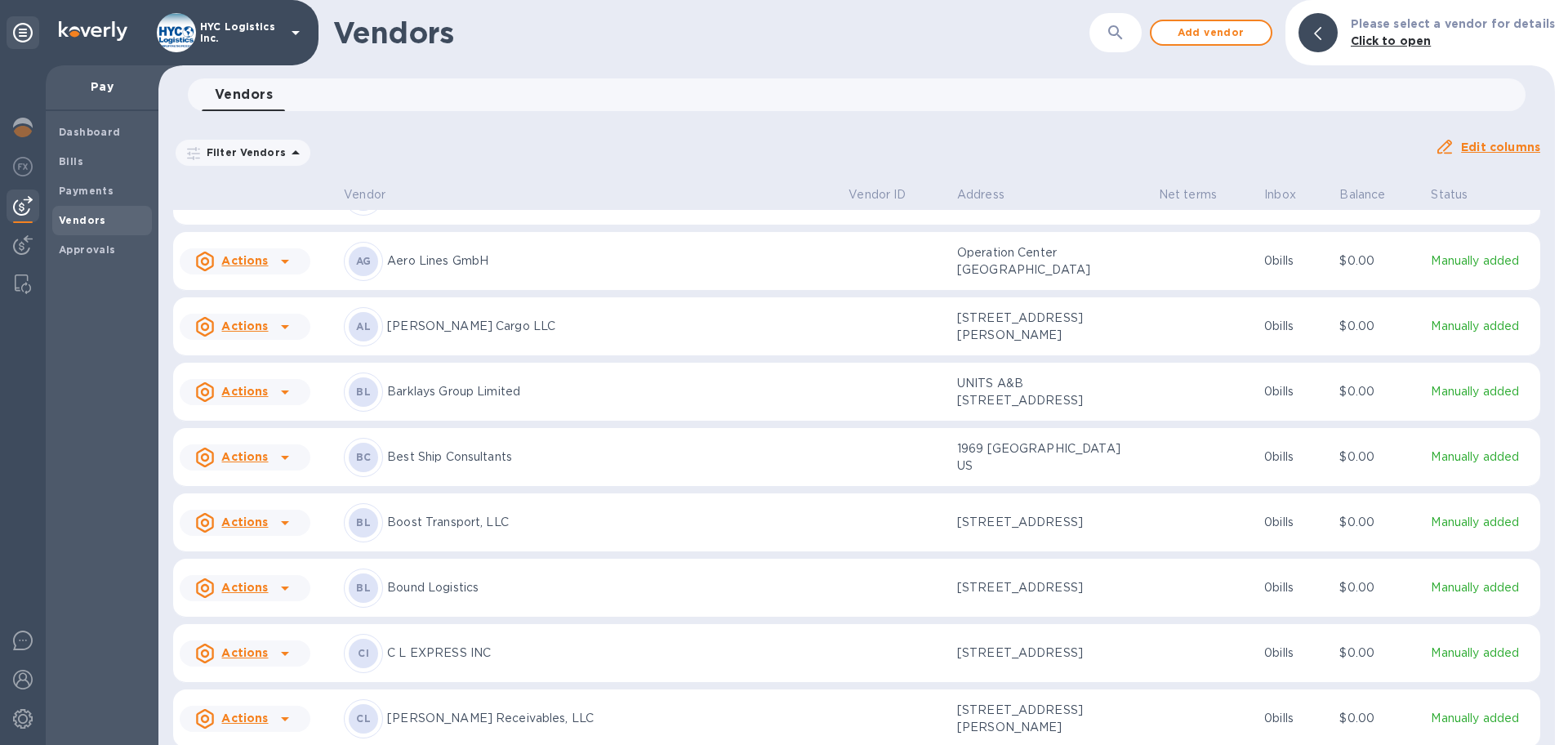
scroll to position [306, 0]
click at [272, 601] on div at bounding box center [285, 588] width 27 height 27
click at [261, 668] on b "Add new bill" at bounding box center [263, 672] width 76 height 13
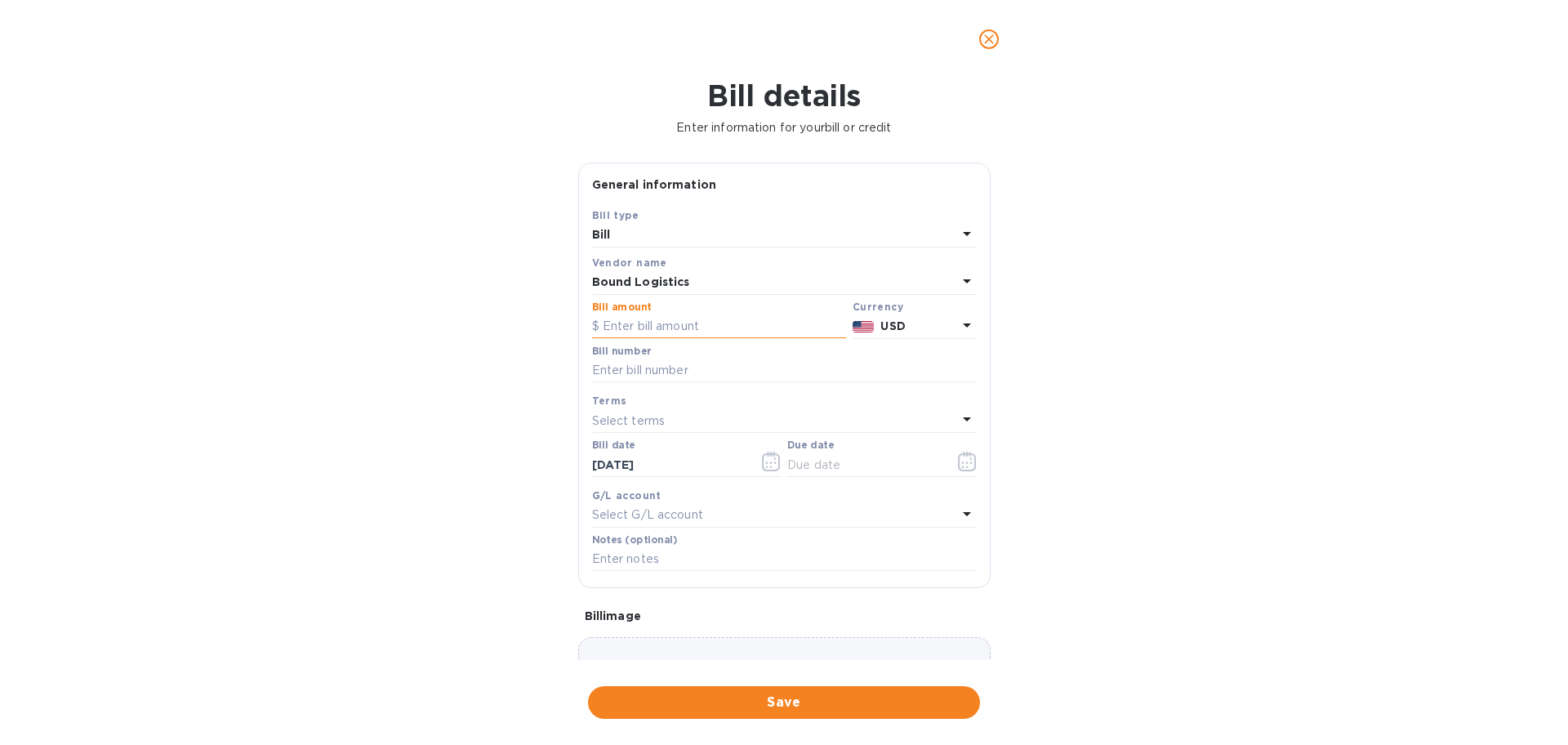
click at [667, 327] on input "text" at bounding box center [719, 327] width 254 height 25
type input "1,770"
click at [726, 368] on input "text" at bounding box center [784, 371] width 384 height 25
click at [816, 366] on input "text" at bounding box center [784, 371] width 384 height 25
paste input "BOLG_NJ_M131200, BOLG_NJ_M131199"
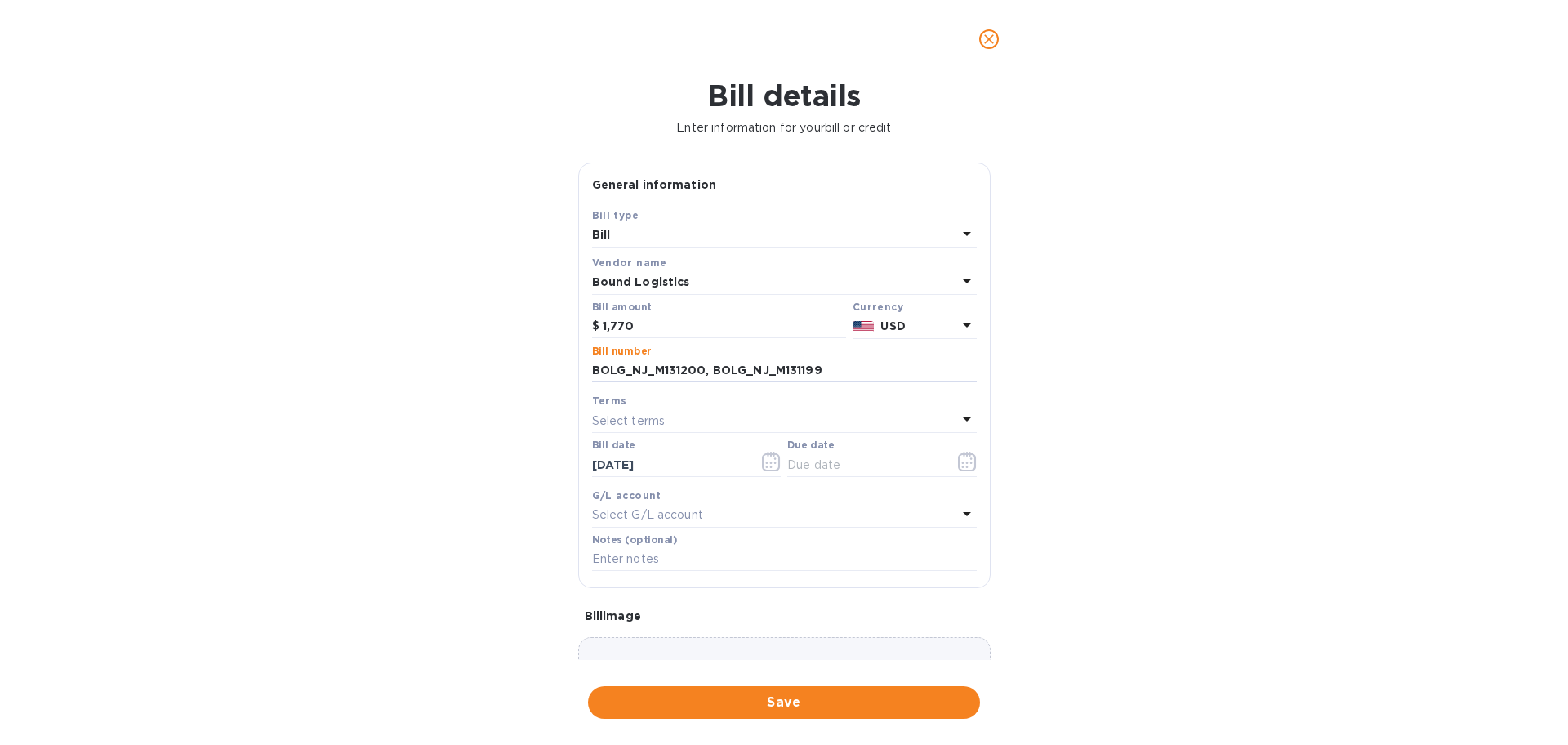
type input "BOLG_NJ_M131200, BOLG_NJ_M131199"
click at [911, 420] on div "Select terms" at bounding box center [774, 421] width 365 height 23
click at [805, 639] on p "COD" at bounding box center [778, 635] width 345 height 17
type input "[DATE]"
click at [807, 702] on span "Save" at bounding box center [784, 703] width 366 height 20
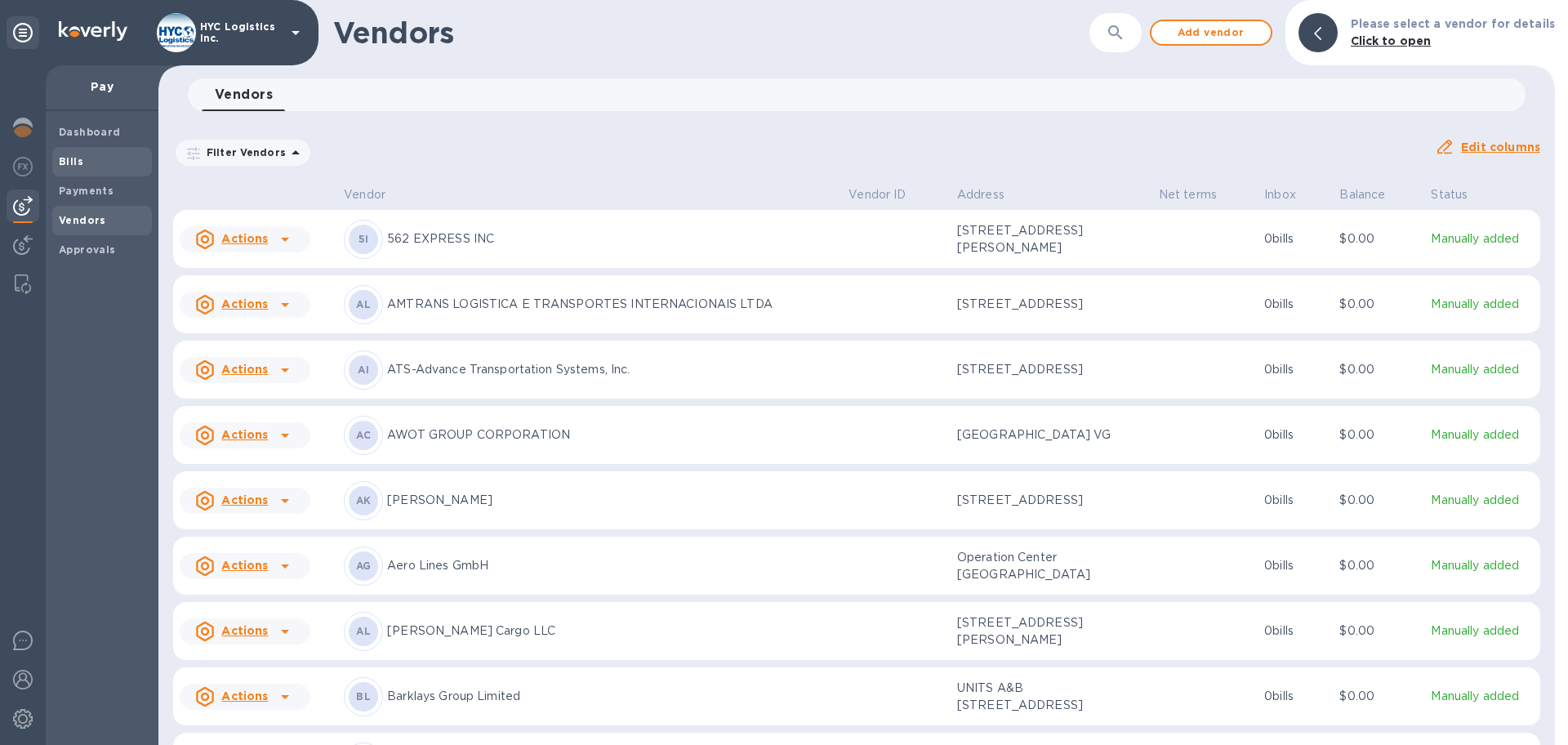
click at [67, 157] on b "Bills" at bounding box center [71, 161] width 25 height 12
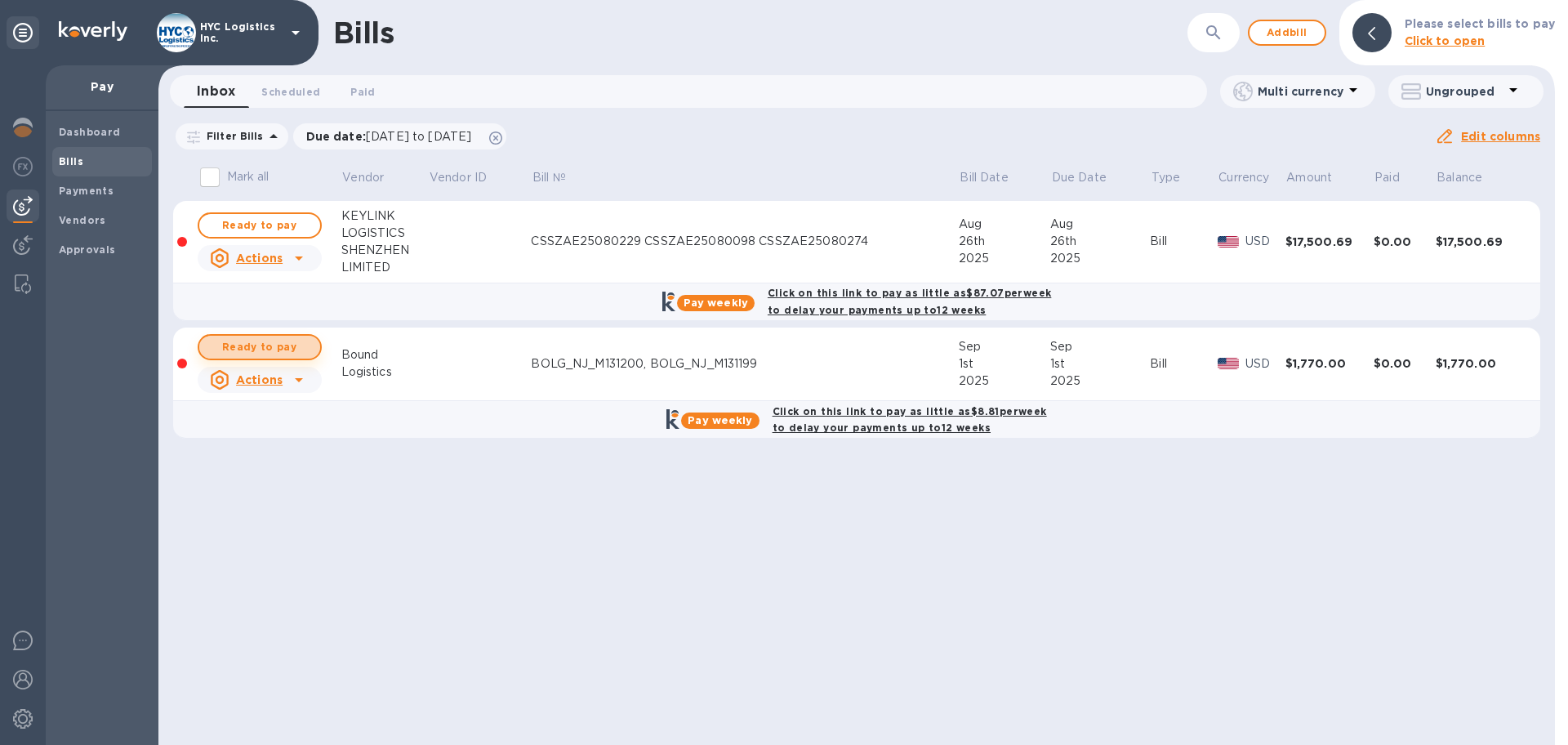
click at [285, 336] on button "Ready to pay" at bounding box center [260, 347] width 124 height 27
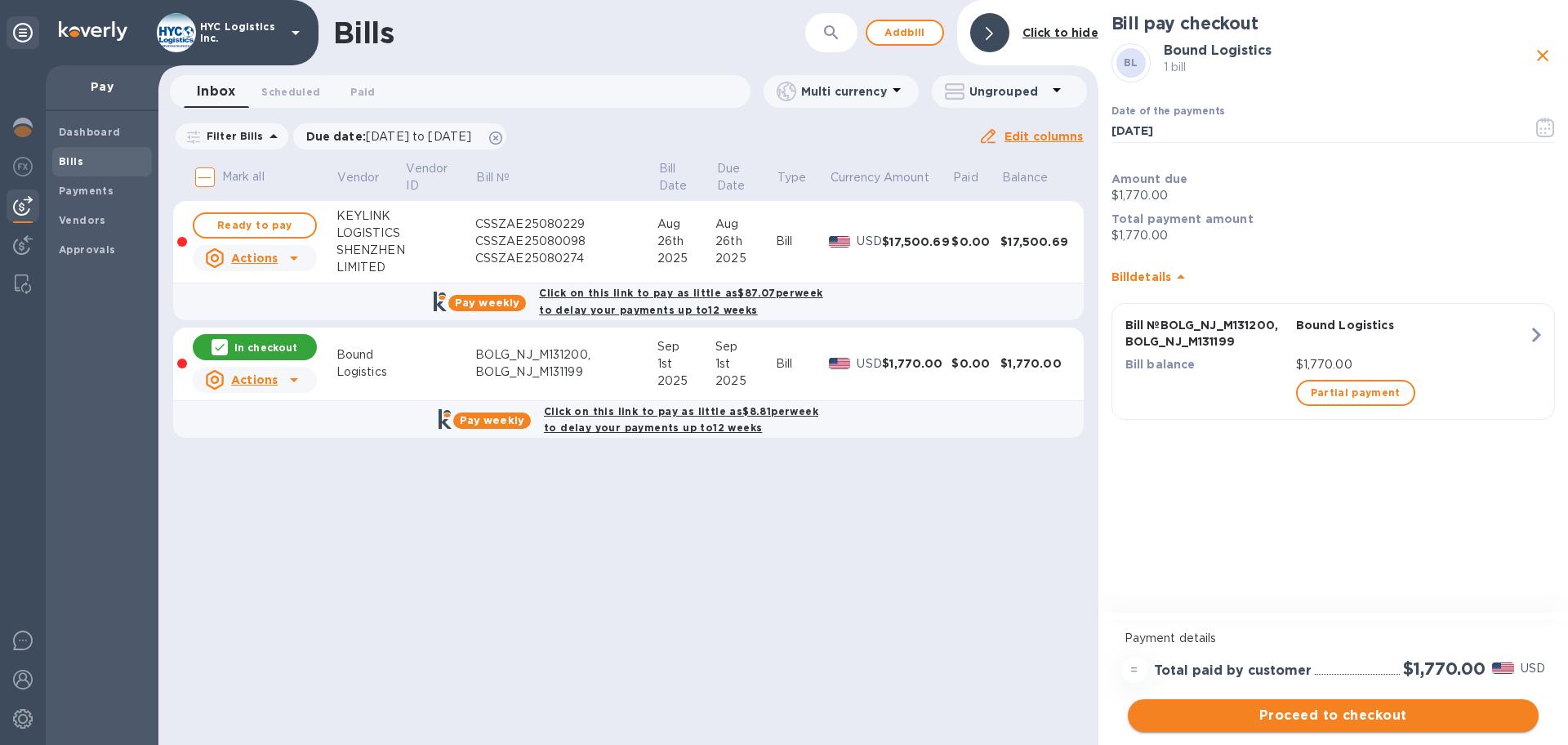
click at [1344, 710] on span "Proceed to checkout" at bounding box center [1334, 716] width 384 height 20
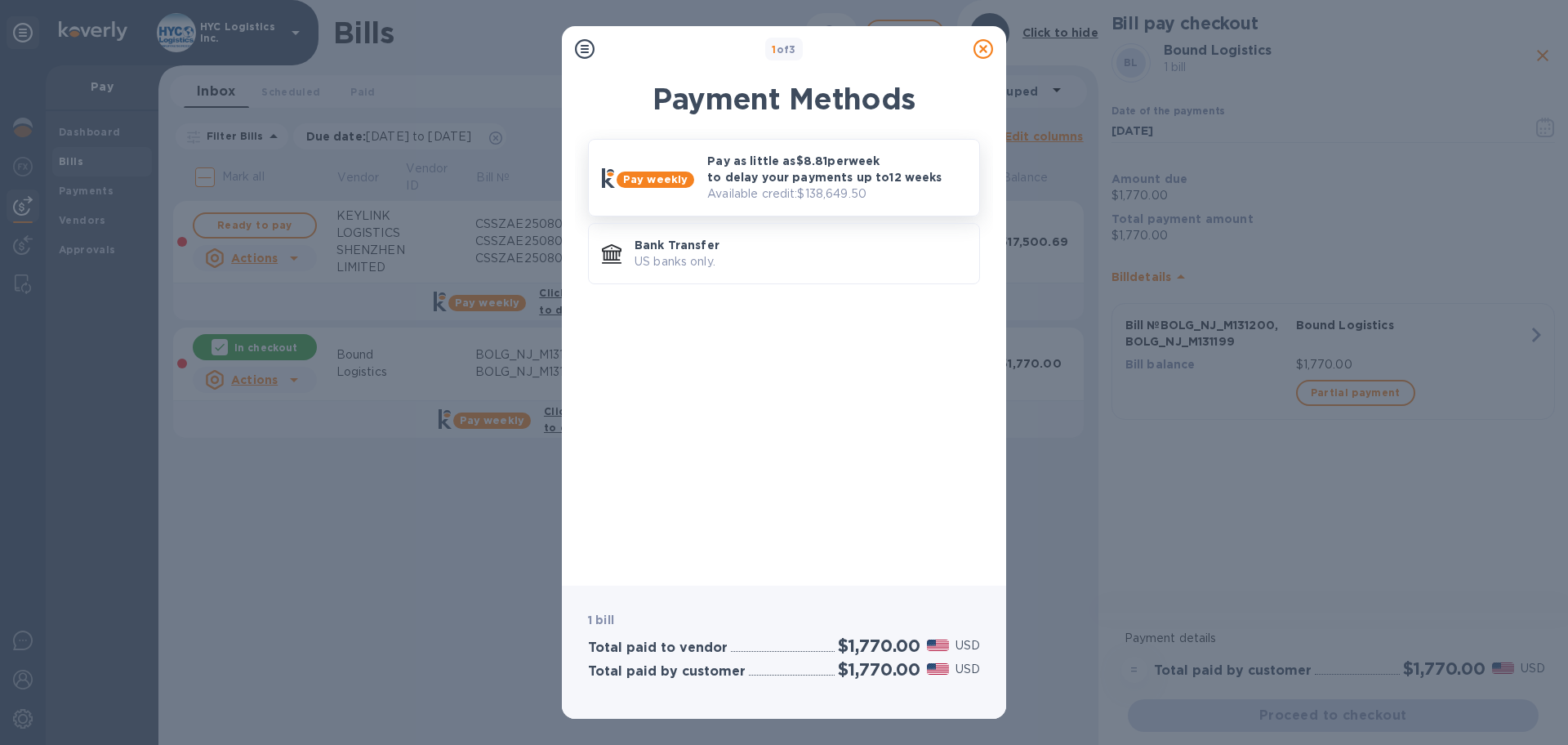
click at [824, 184] on p "Pay as little as $8.81 per week to delay your payments up to 12 weeks" at bounding box center [837, 168] width 259 height 32
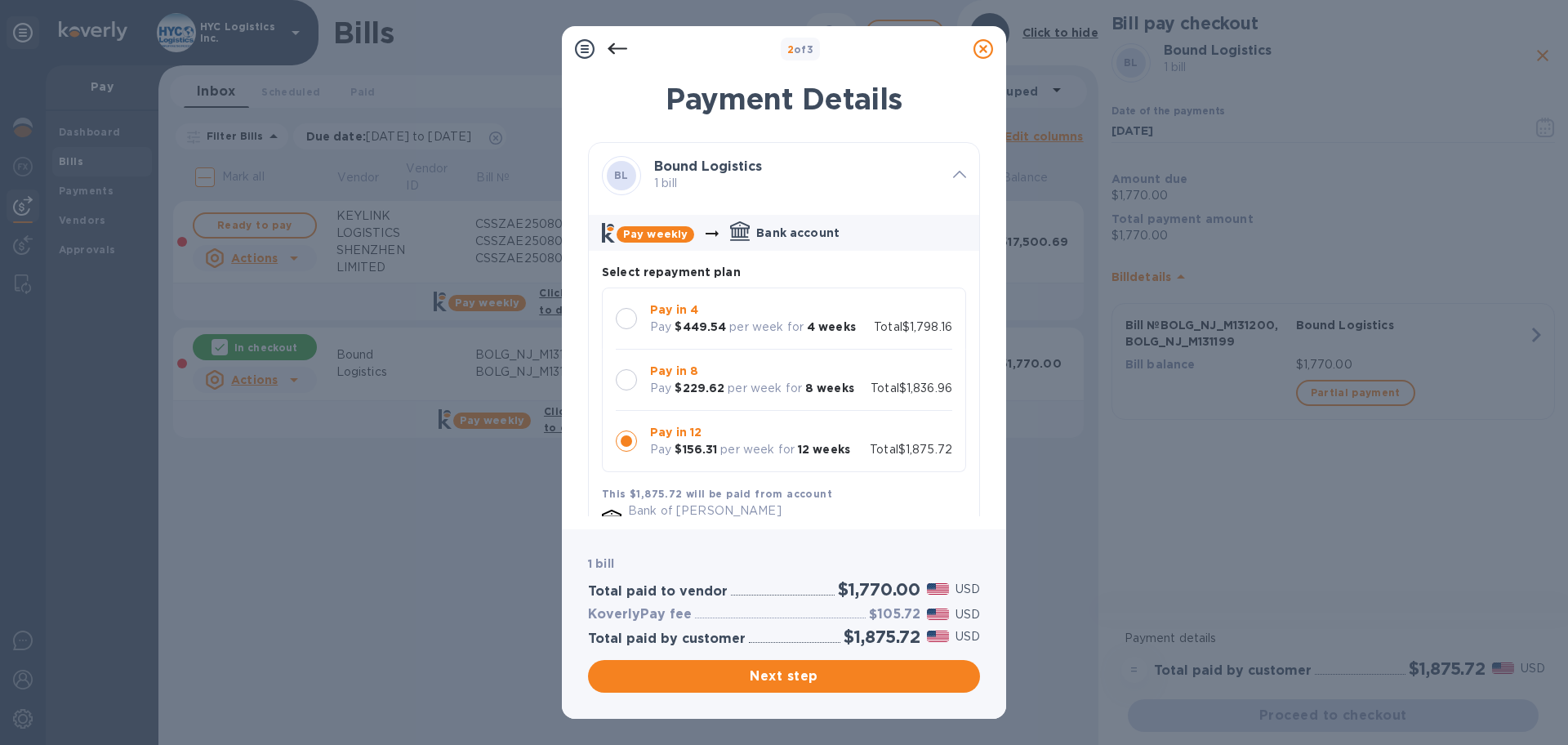
click at [623, 316] on div at bounding box center [626, 319] width 22 height 22
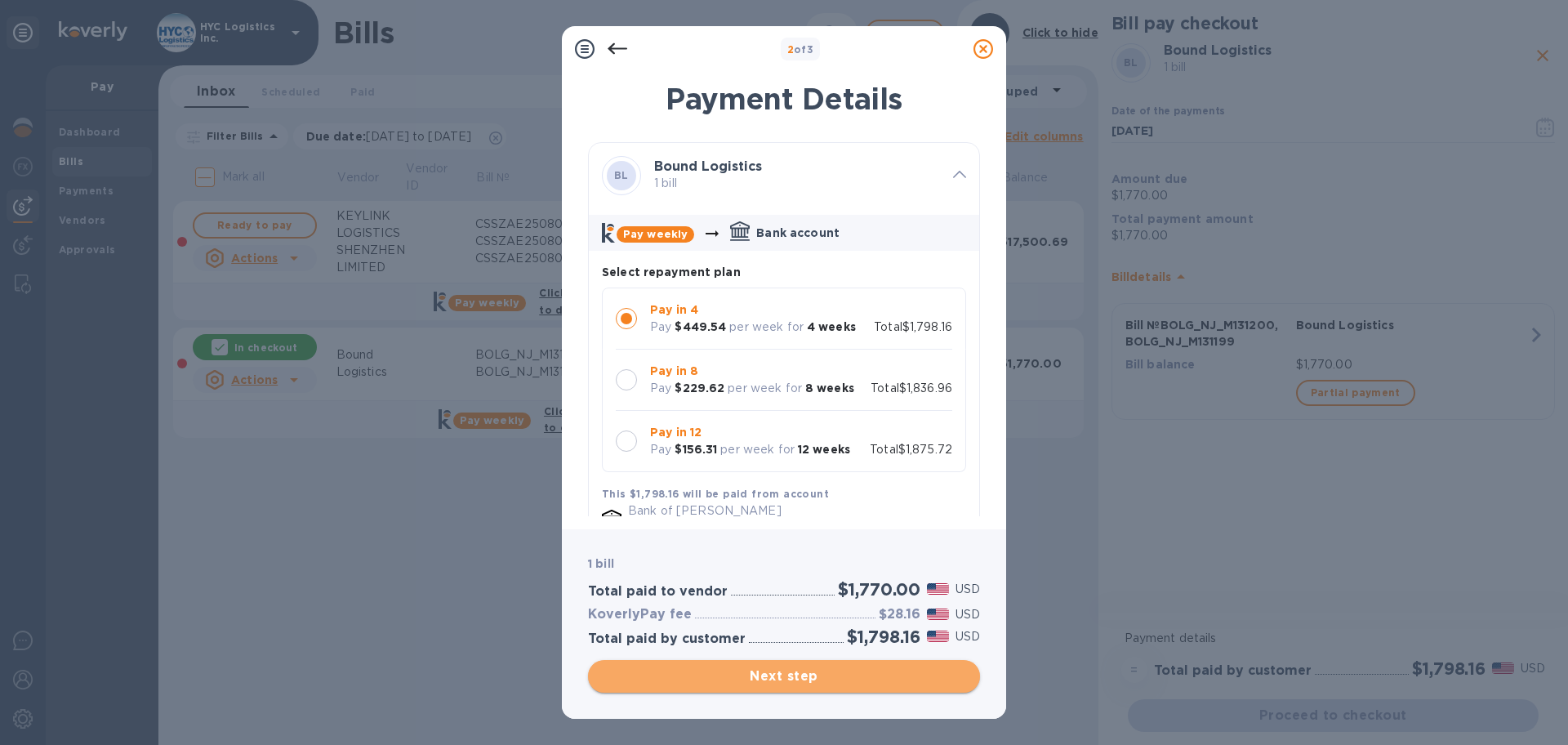
click at [802, 674] on span "Next step" at bounding box center [784, 677] width 366 height 20
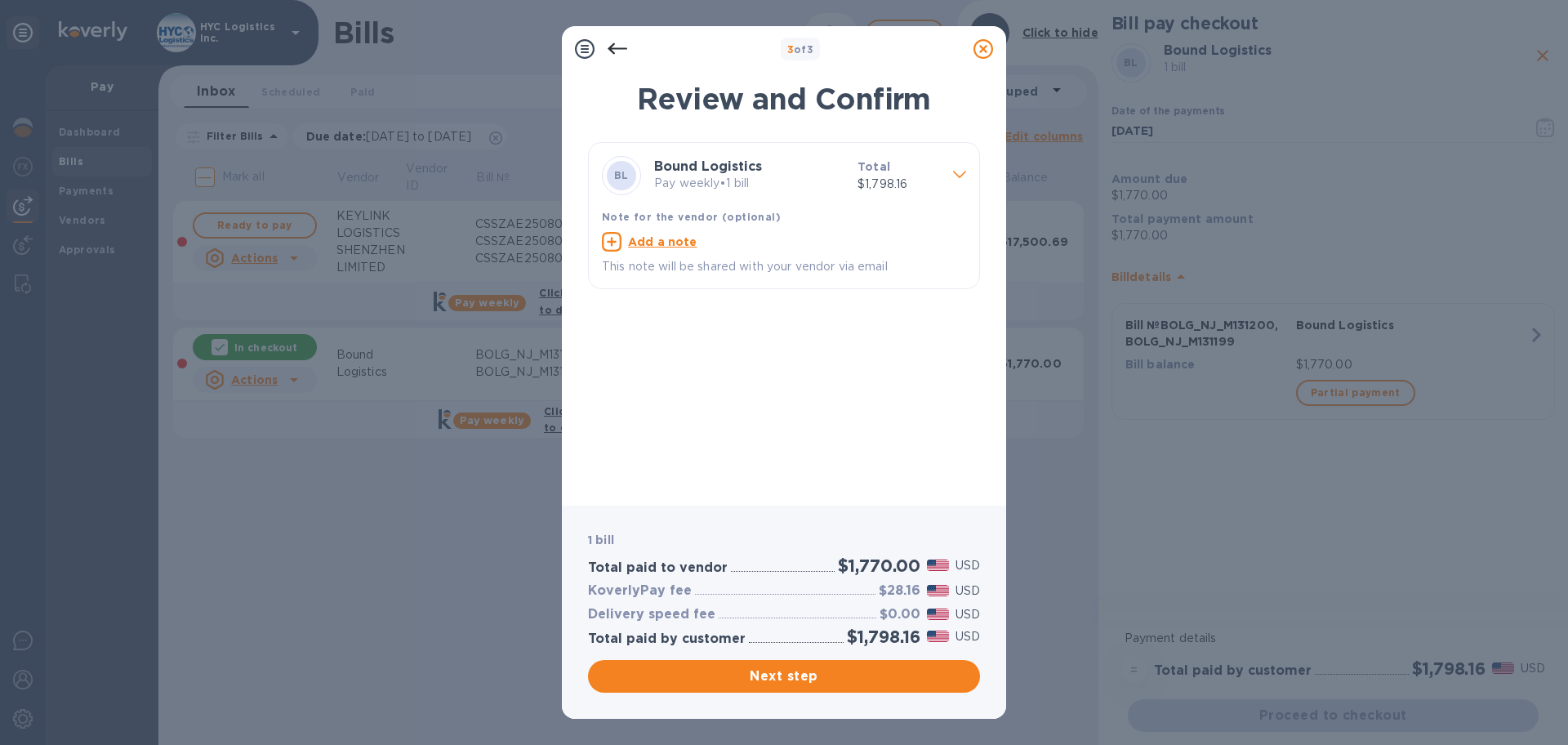
drag, startPoint x: 822, startPoint y: 674, endPoint x: 1210, endPoint y: 602, distance: 394.6
click at [1210, 602] on div "3 of 3 Review and Confirm BL Bound Logistics Pay weekly • 1 bill Total $1,798.1…" at bounding box center [784, 372] width 1568 height 745
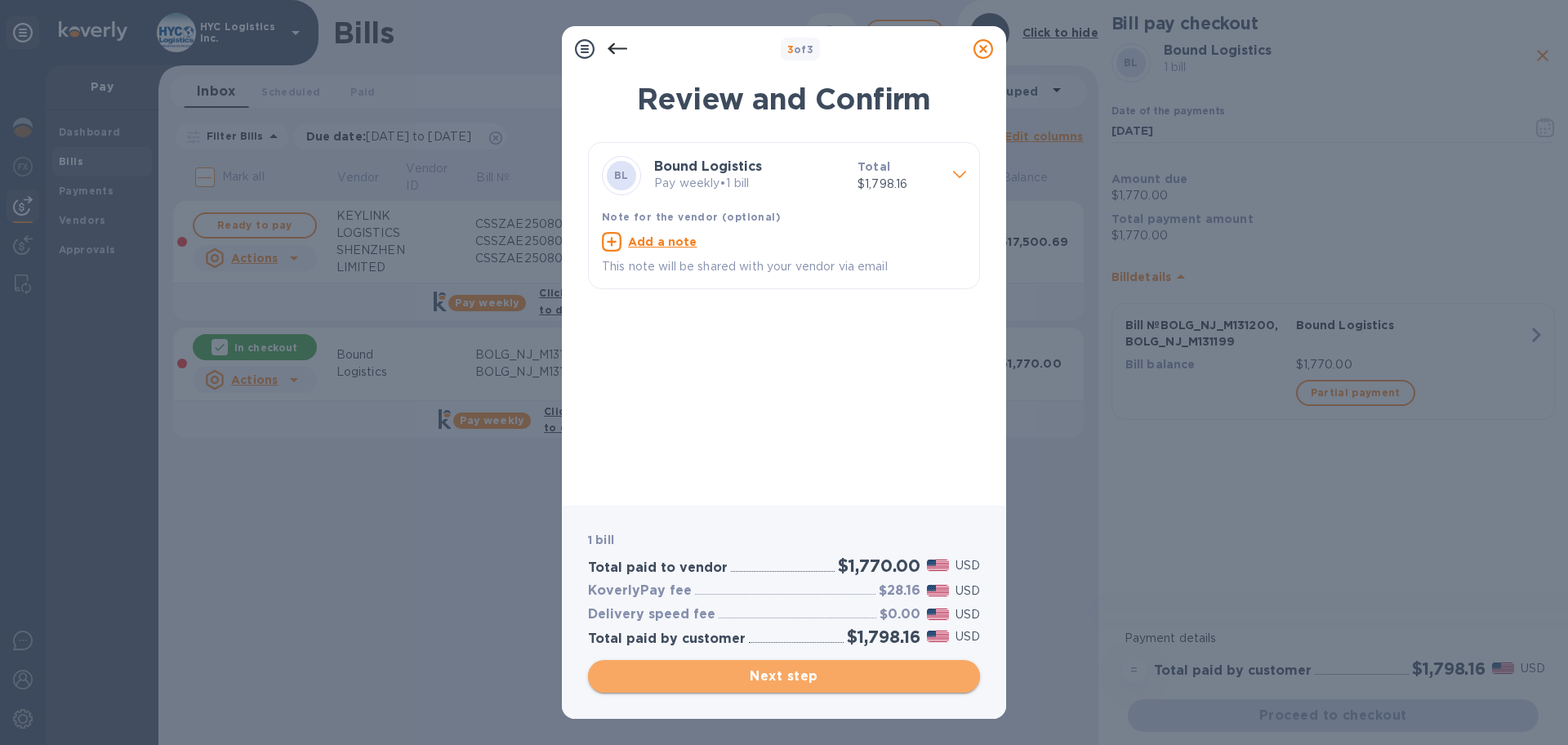
click at [859, 670] on span "Next step" at bounding box center [784, 677] width 366 height 20
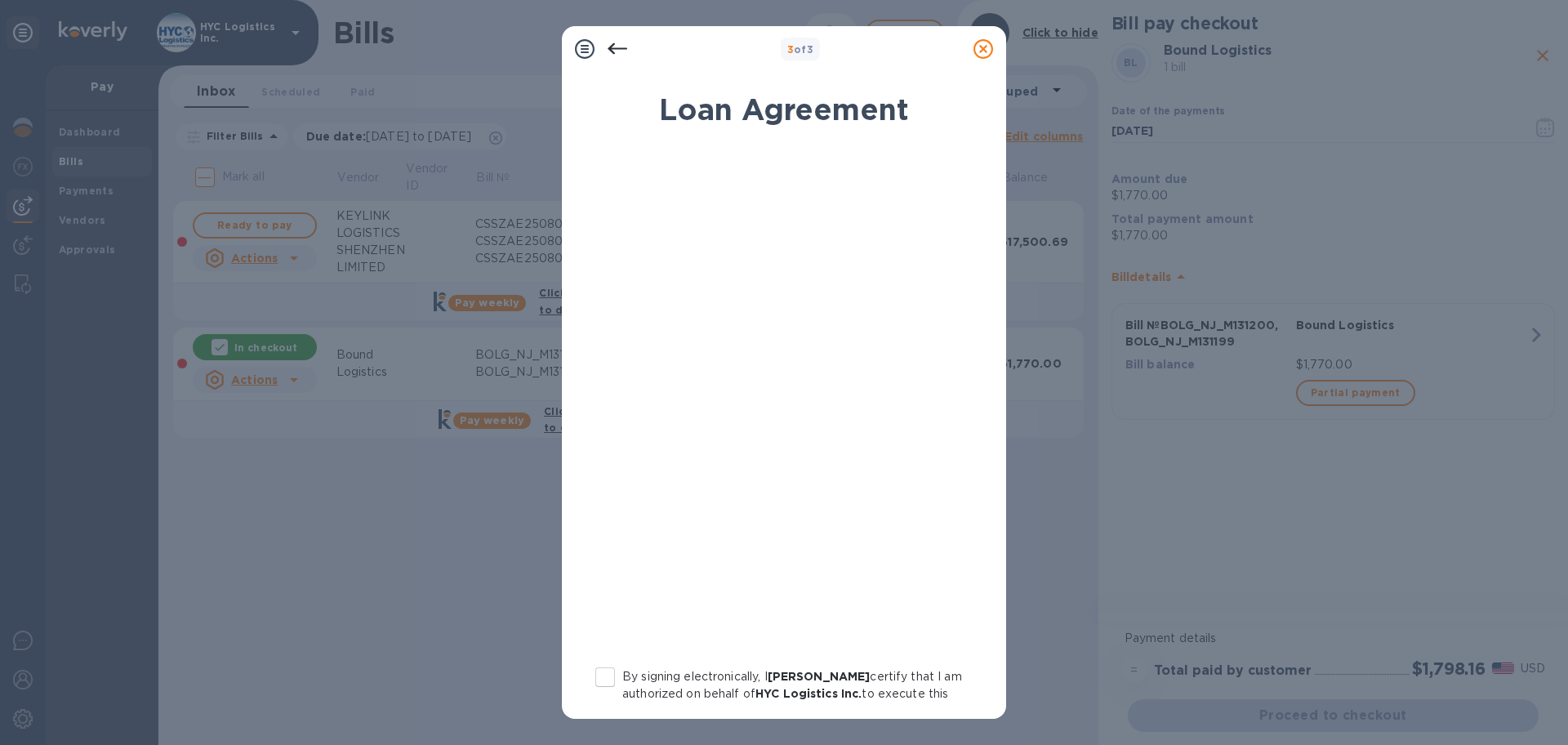
click at [606, 674] on input "By signing electronically, I [PERSON_NAME] certify that I am authorized on beha…" at bounding box center [605, 677] width 34 height 34
checkbox input "true"
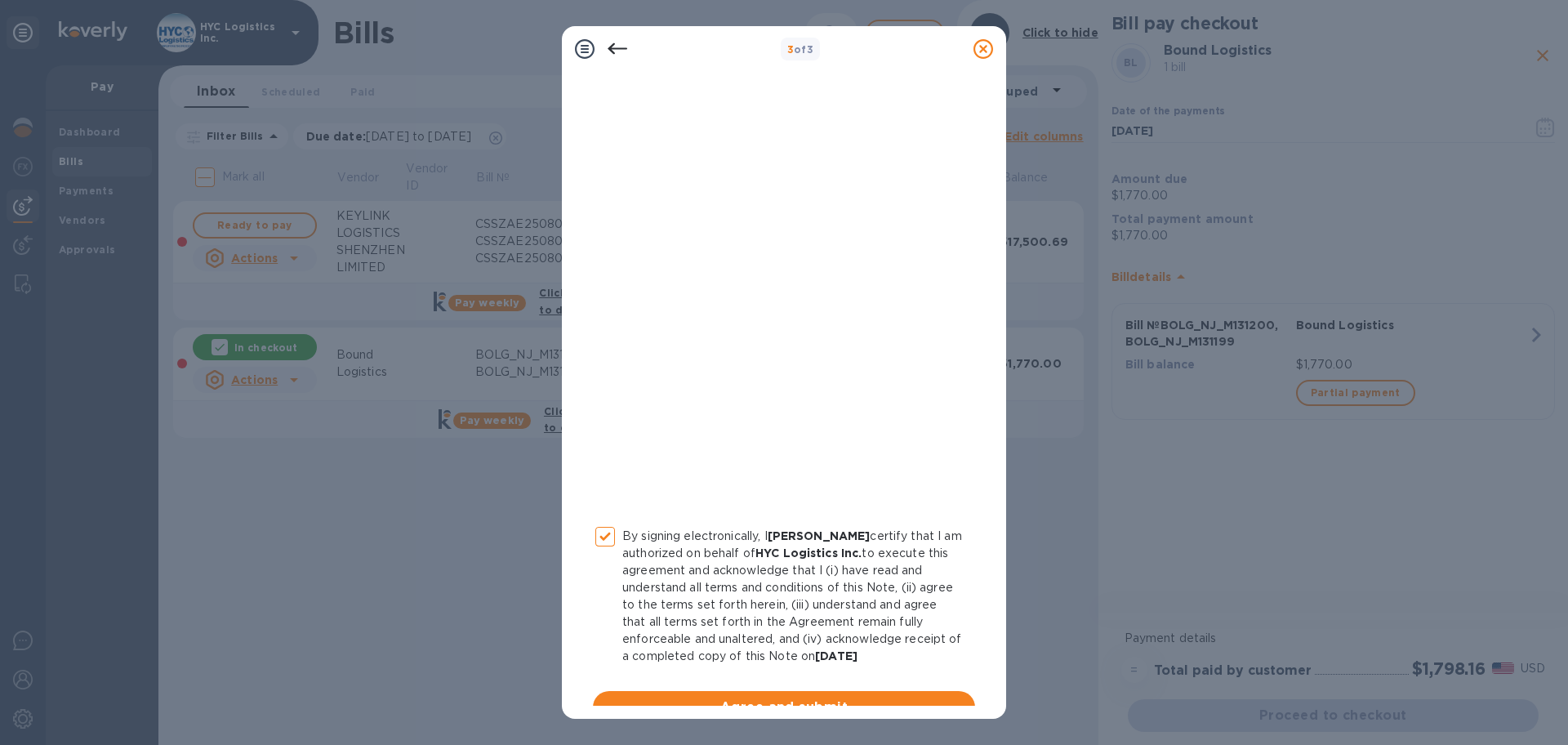
scroll to position [168, 0]
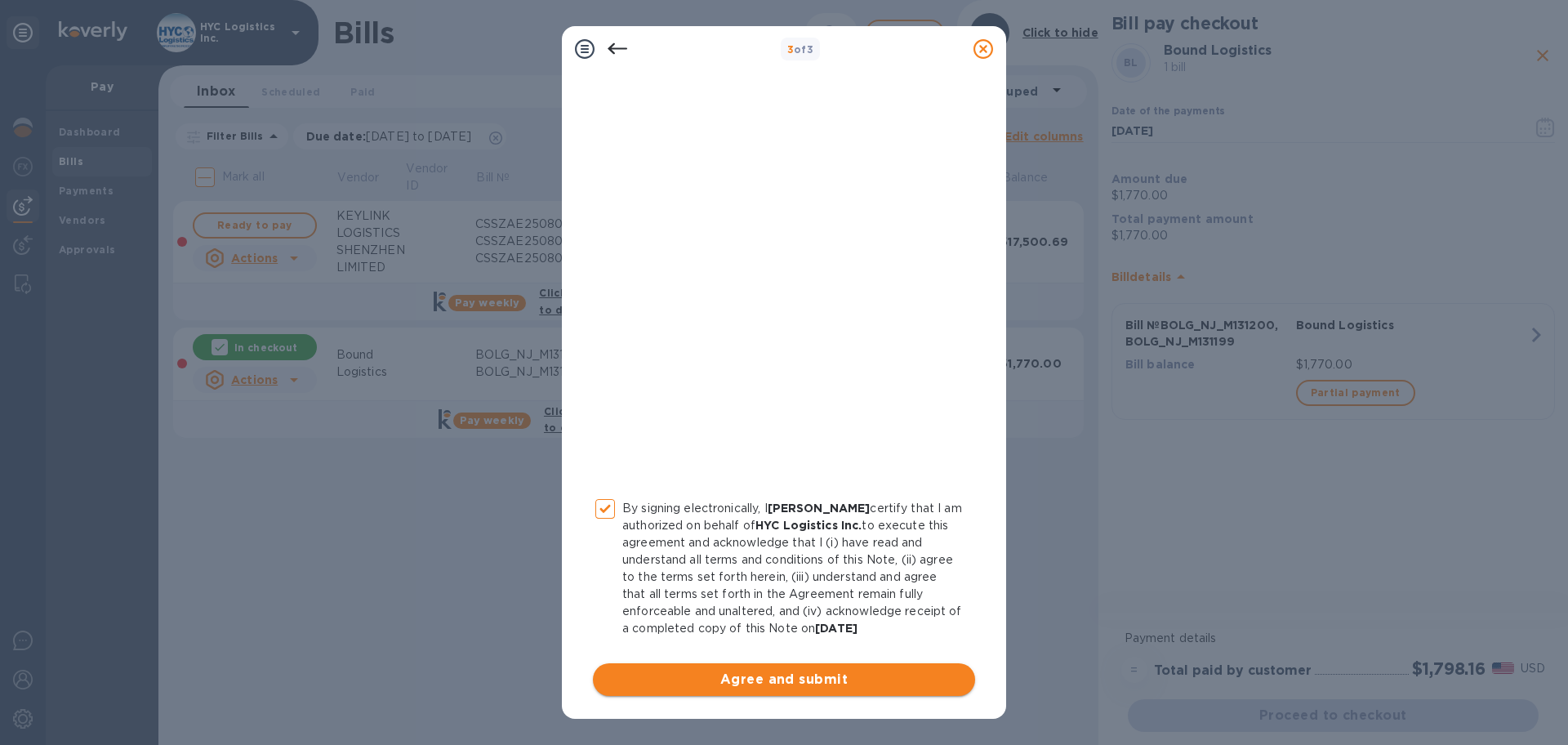
click at [823, 680] on span "Agree and submit" at bounding box center [784, 680] width 356 height 20
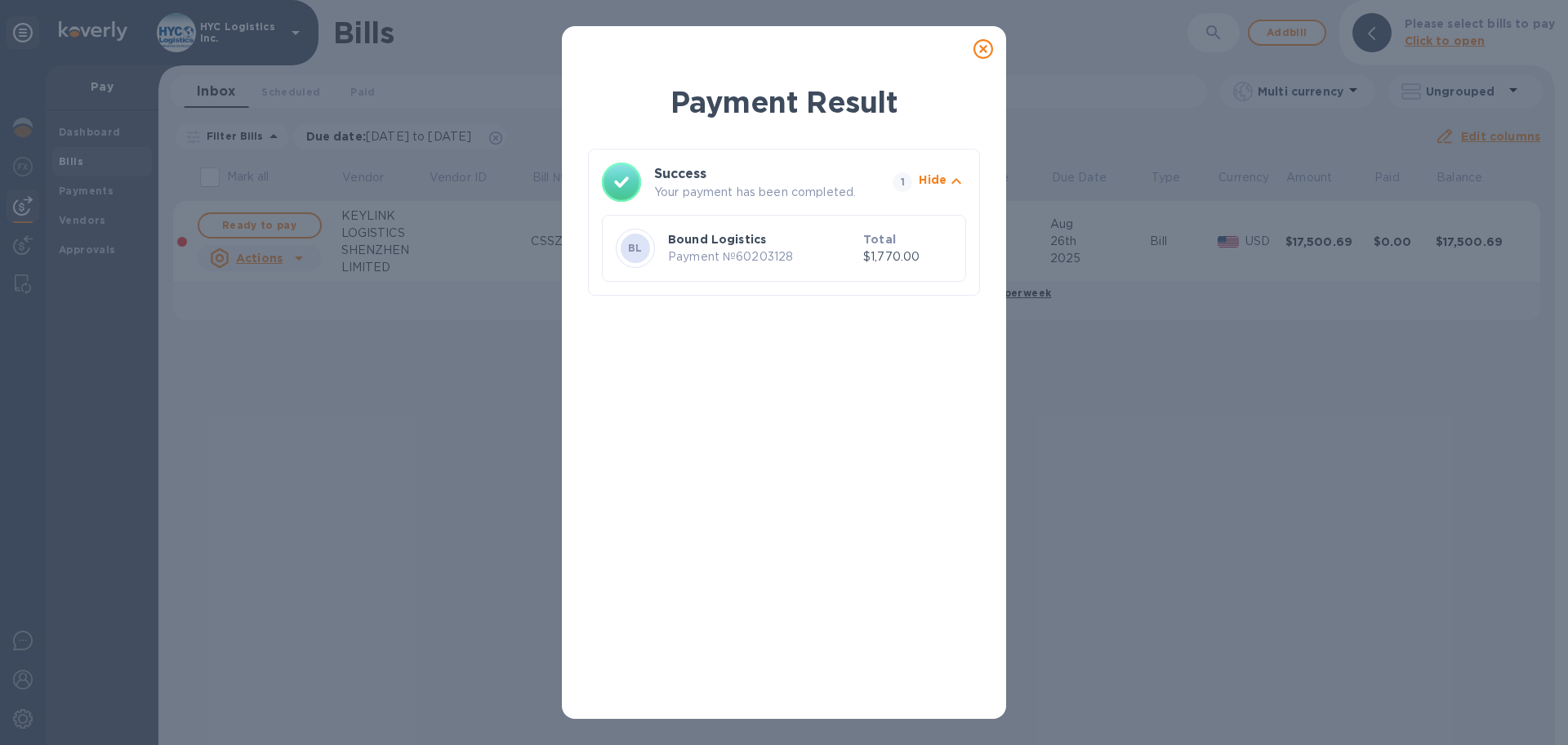
click at [755, 255] on p "Payment № 60203128" at bounding box center [763, 257] width 189 height 17
copy p "60203128"
click at [984, 48] on icon at bounding box center [983, 49] width 20 height 20
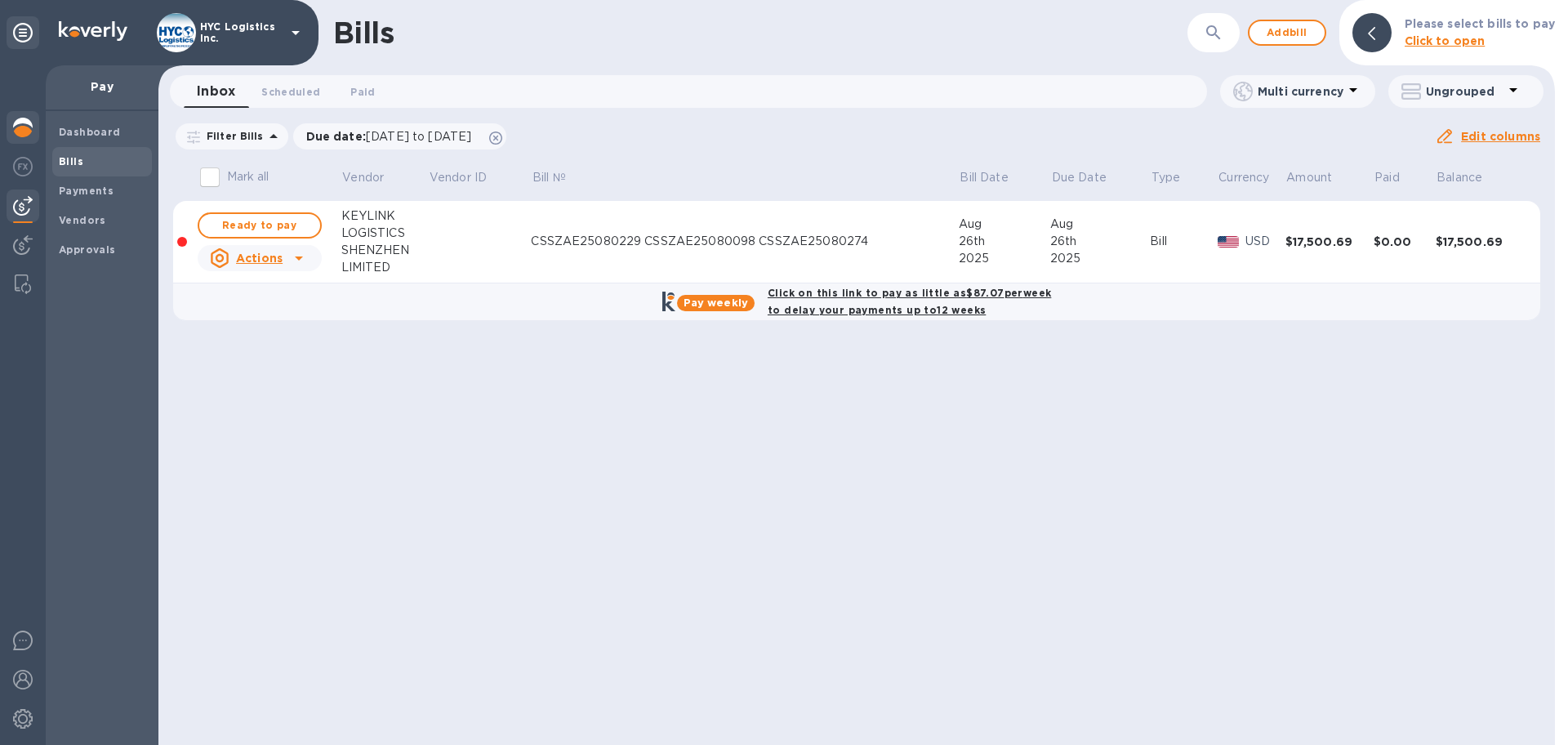
click at [21, 124] on img at bounding box center [23, 128] width 20 height 20
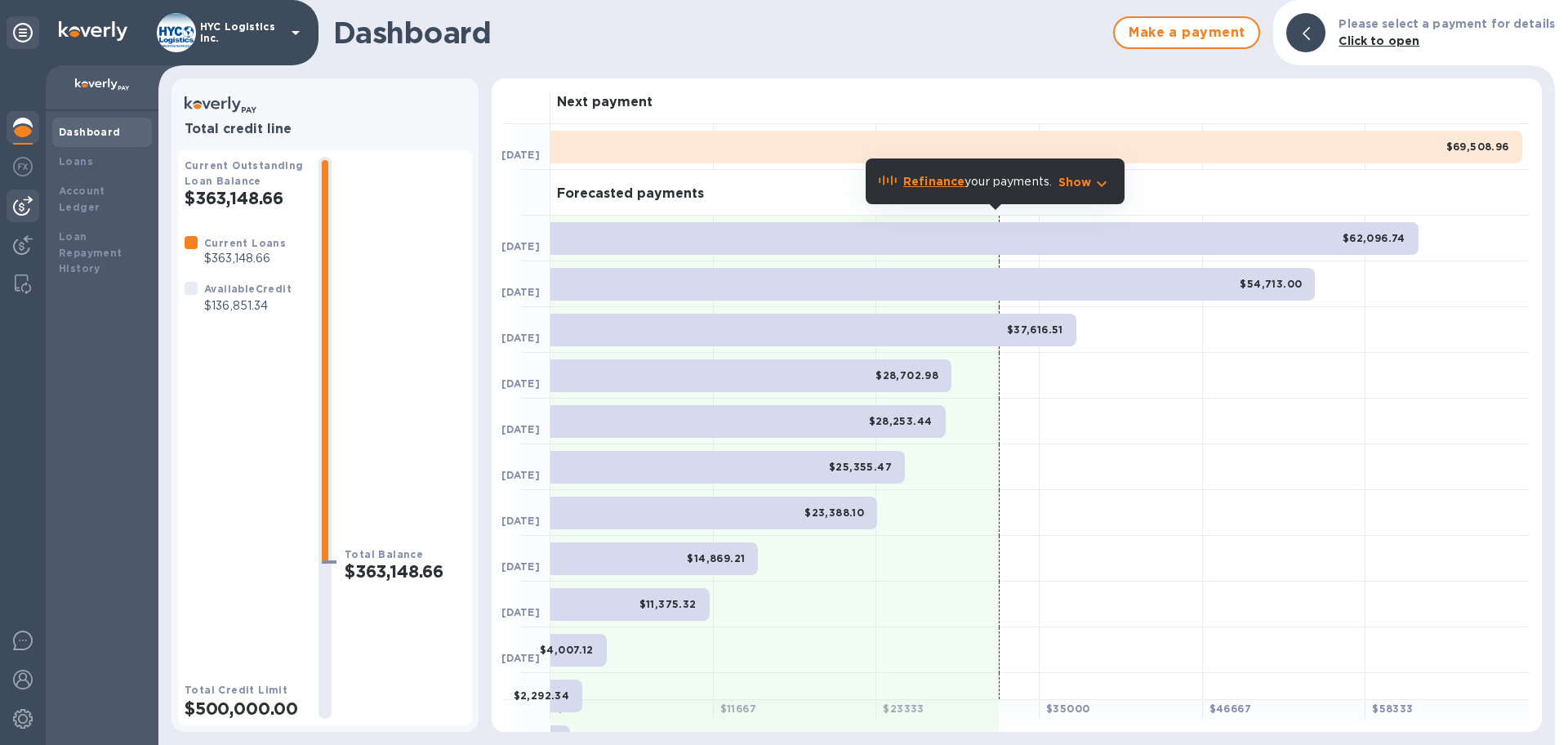
click at [19, 204] on img at bounding box center [23, 206] width 20 height 20
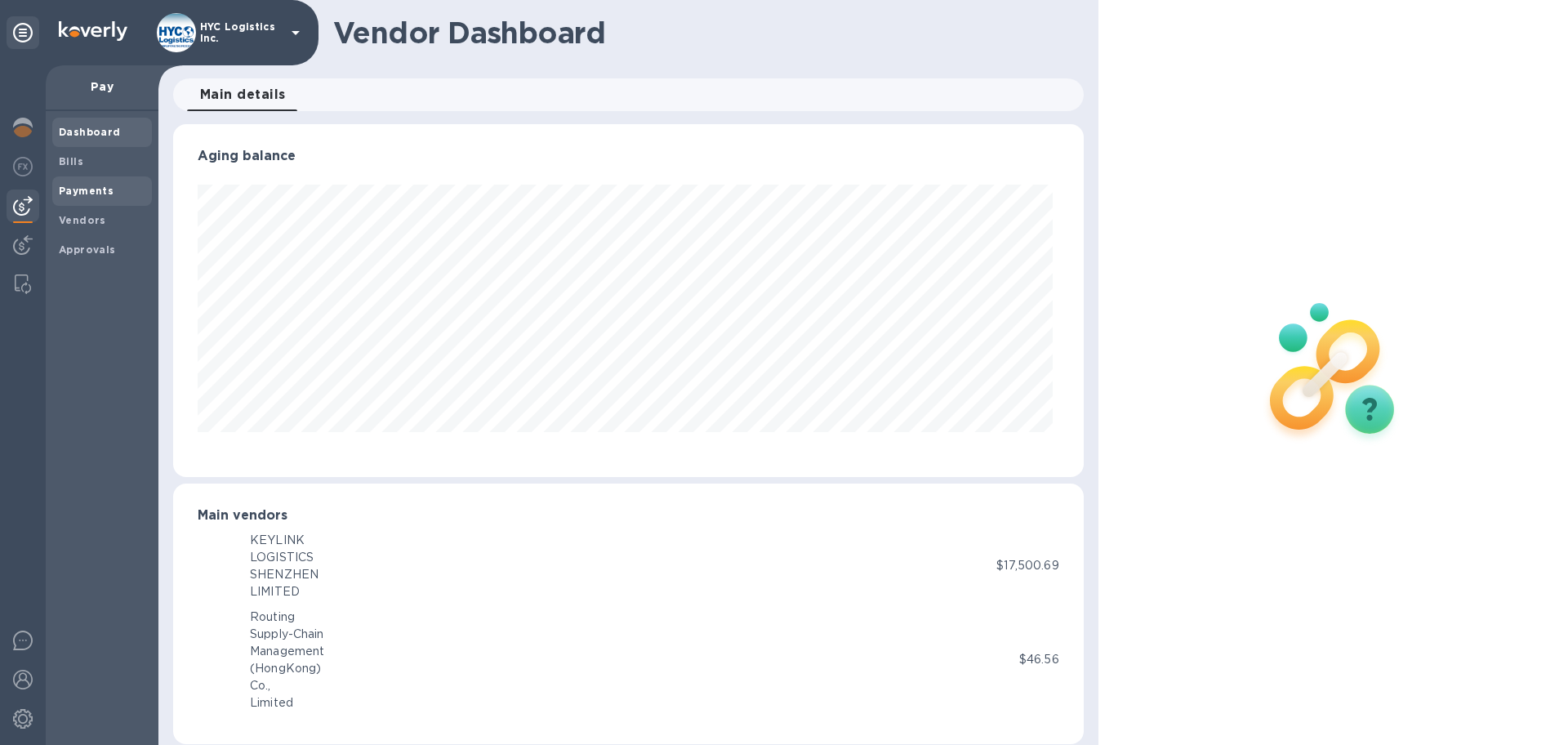
scroll to position [353, 904]
click at [77, 217] on b "Vendors" at bounding box center [82, 220] width 47 height 12
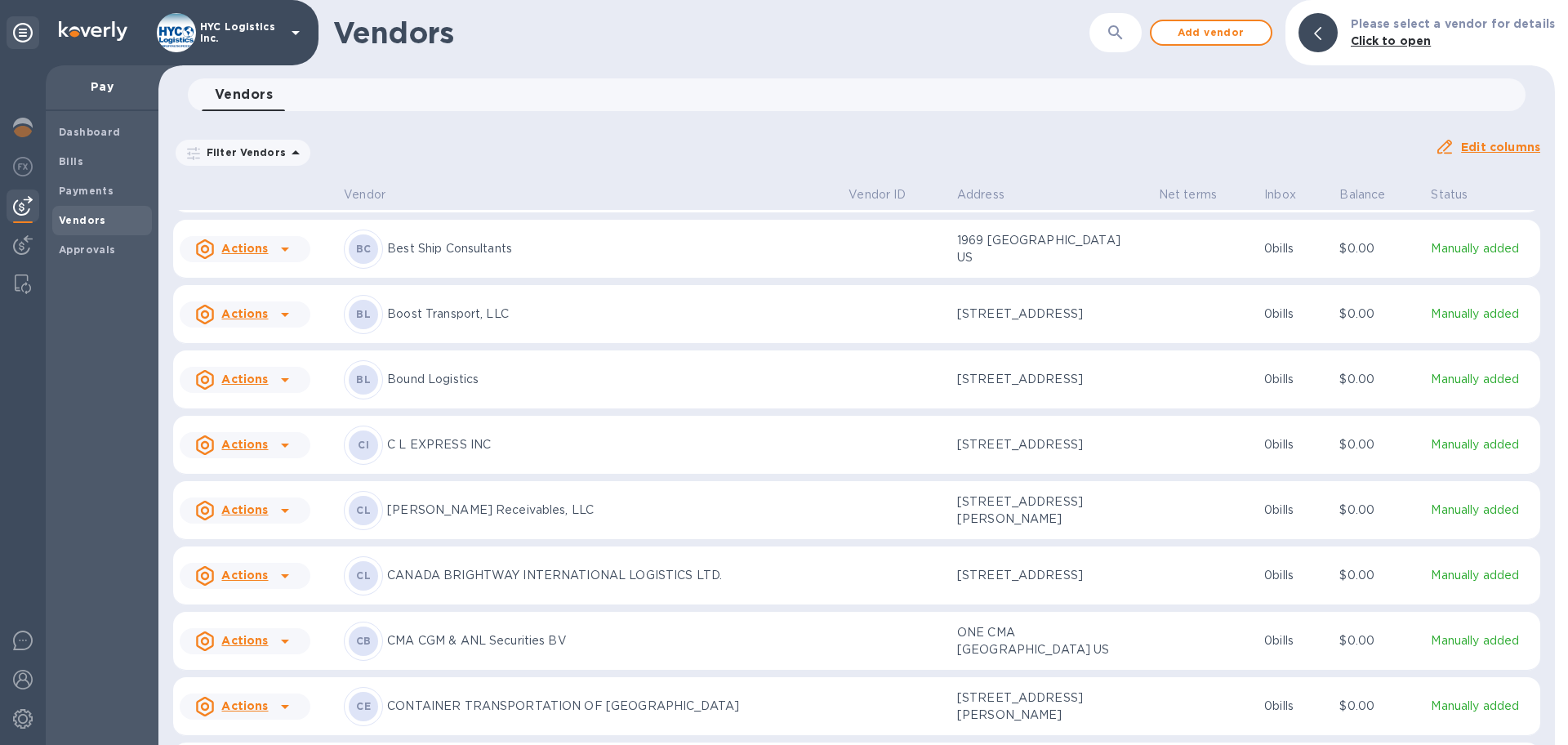
click at [275, 324] on icon at bounding box center [285, 315] width 20 height 20
click at [256, 415] on b "Add new bill" at bounding box center [263, 418] width 76 height 13
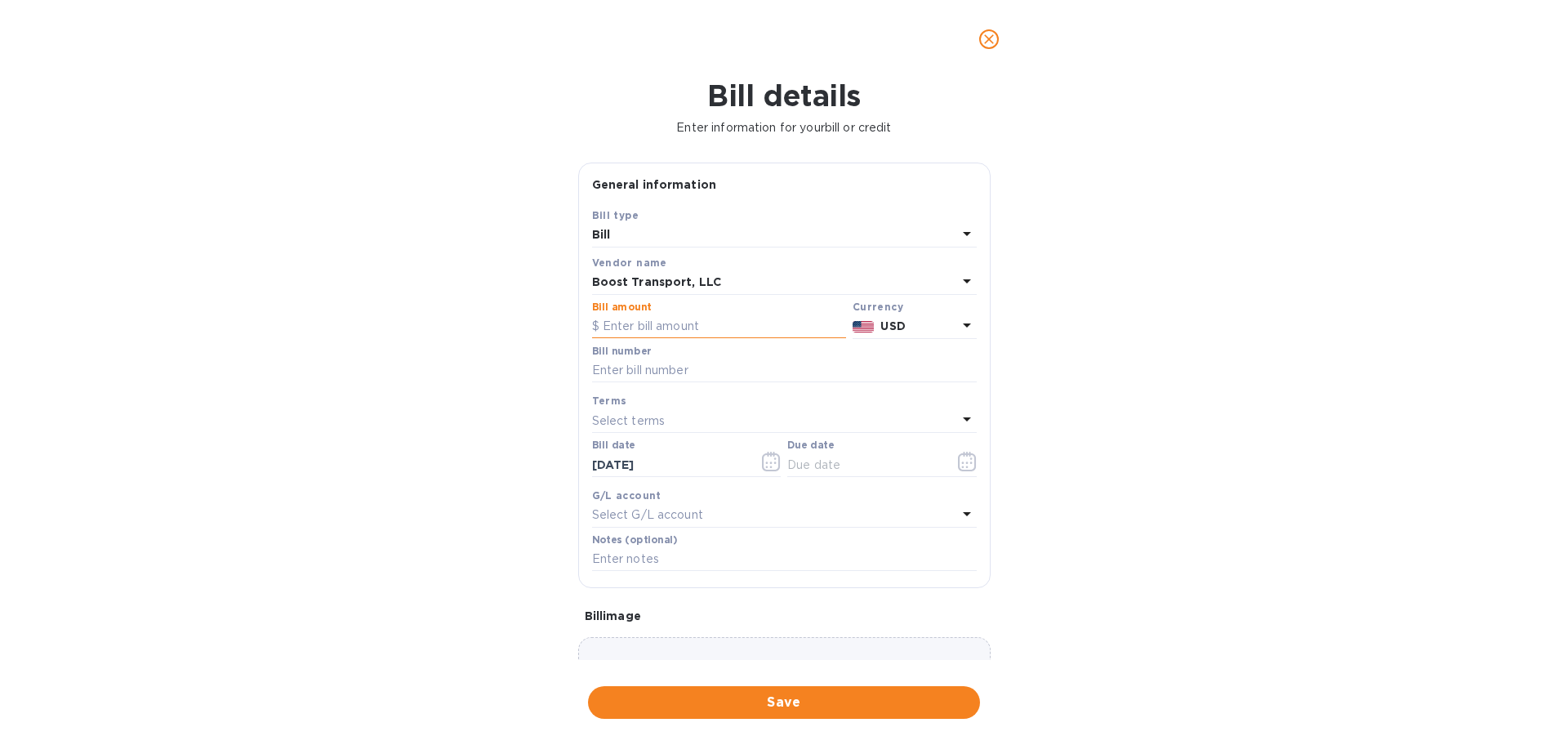
click at [688, 326] on input "text" at bounding box center [719, 327] width 254 height 25
type input "1,084.66"
click at [754, 361] on input "text" at bounding box center [784, 371] width 384 height 25
paste input "5598512264, 427185345"
type input "5598512264, 427185345"
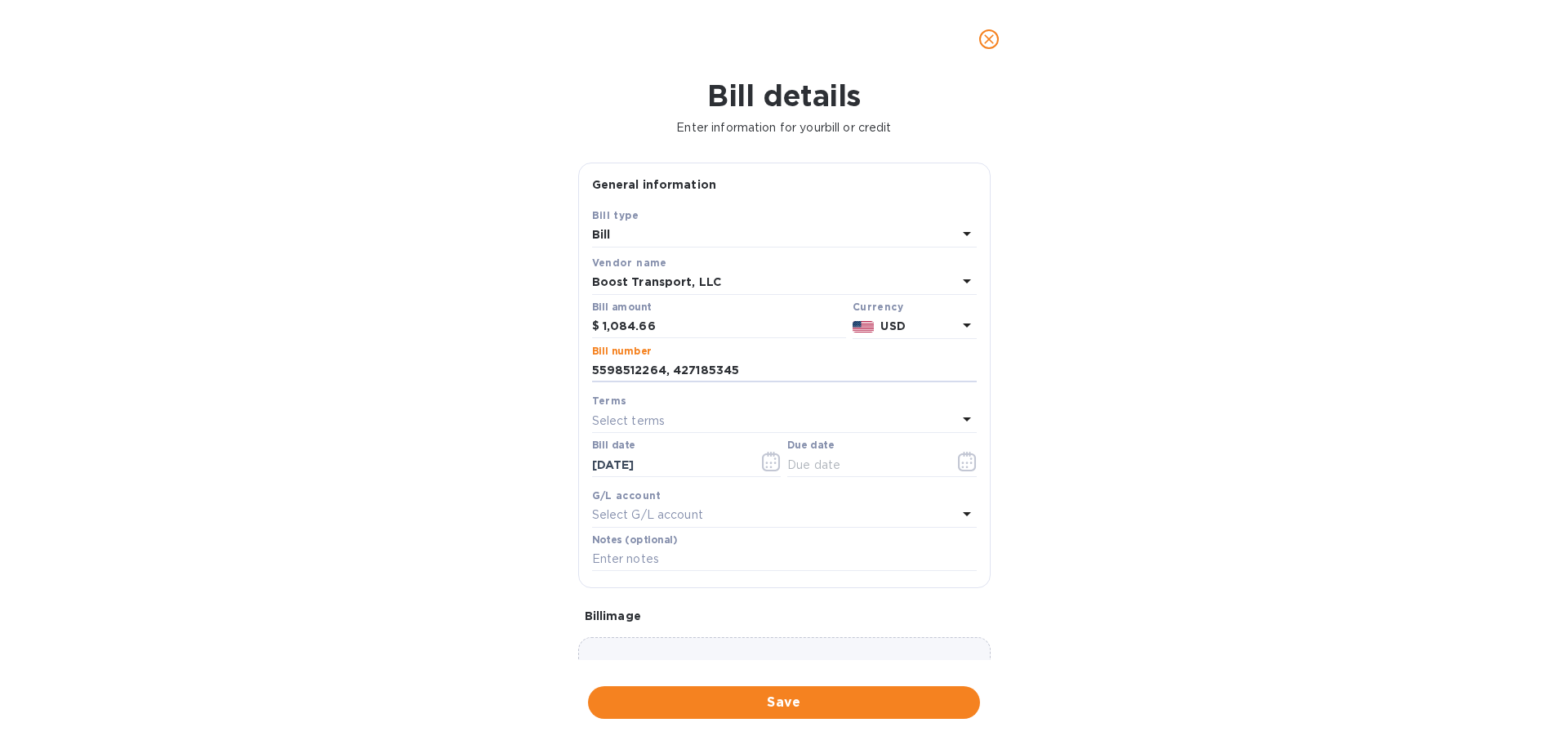
click at [739, 413] on div "Select terms" at bounding box center [774, 421] width 365 height 23
click at [673, 625] on div "COD" at bounding box center [778, 635] width 359 height 30
type input "[DATE]"
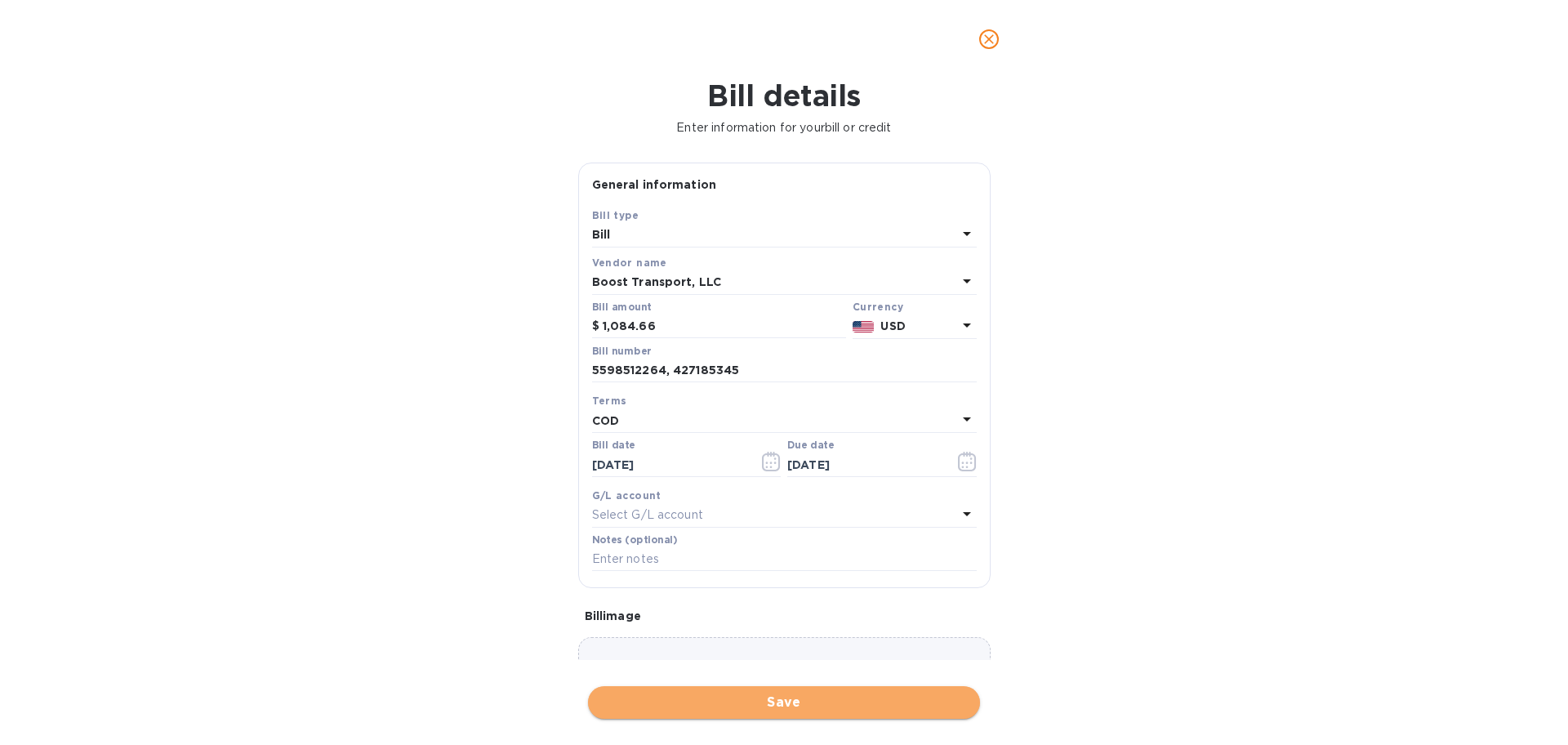
click at [794, 699] on span "Save" at bounding box center [784, 703] width 366 height 20
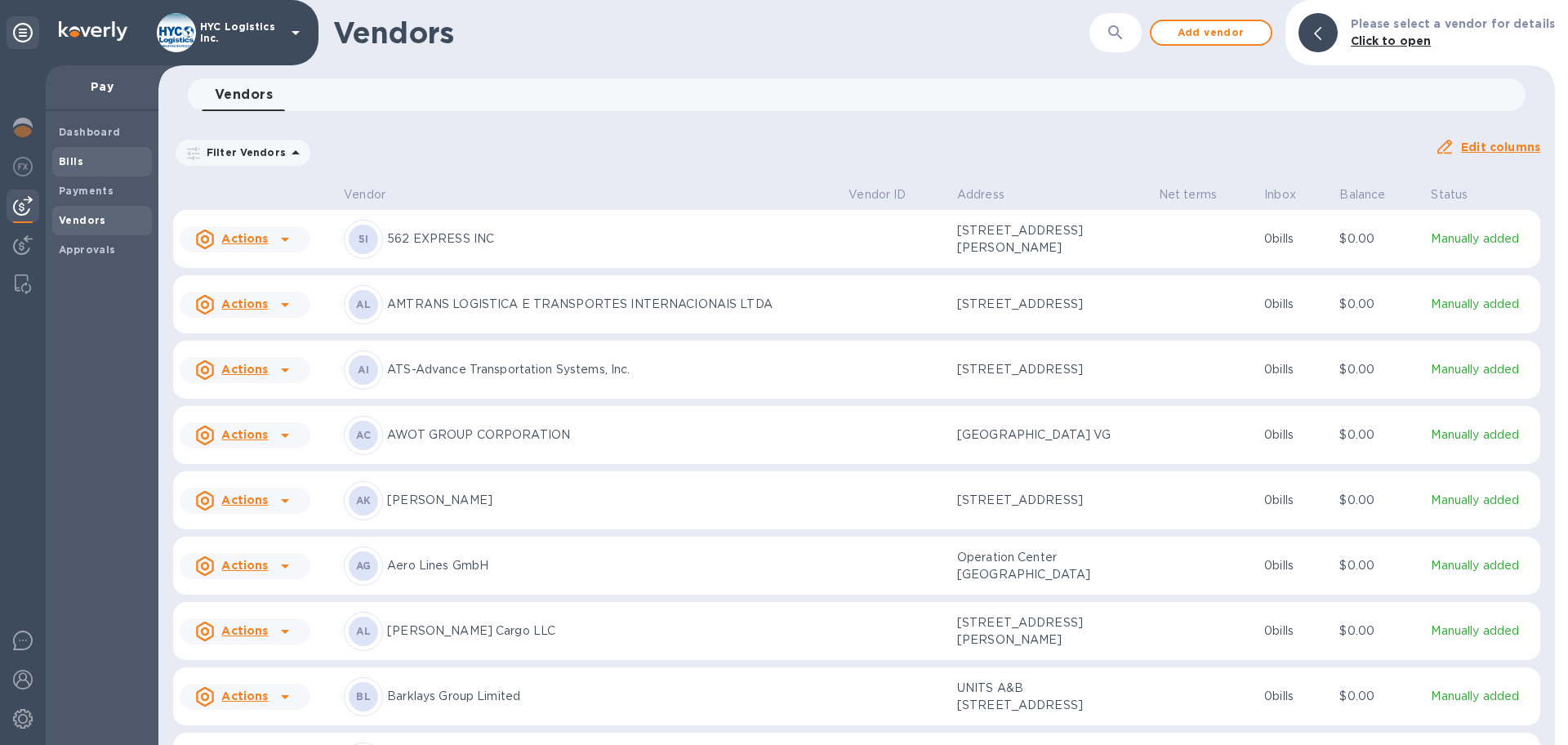
click at [71, 164] on b "Bills" at bounding box center [71, 161] width 25 height 12
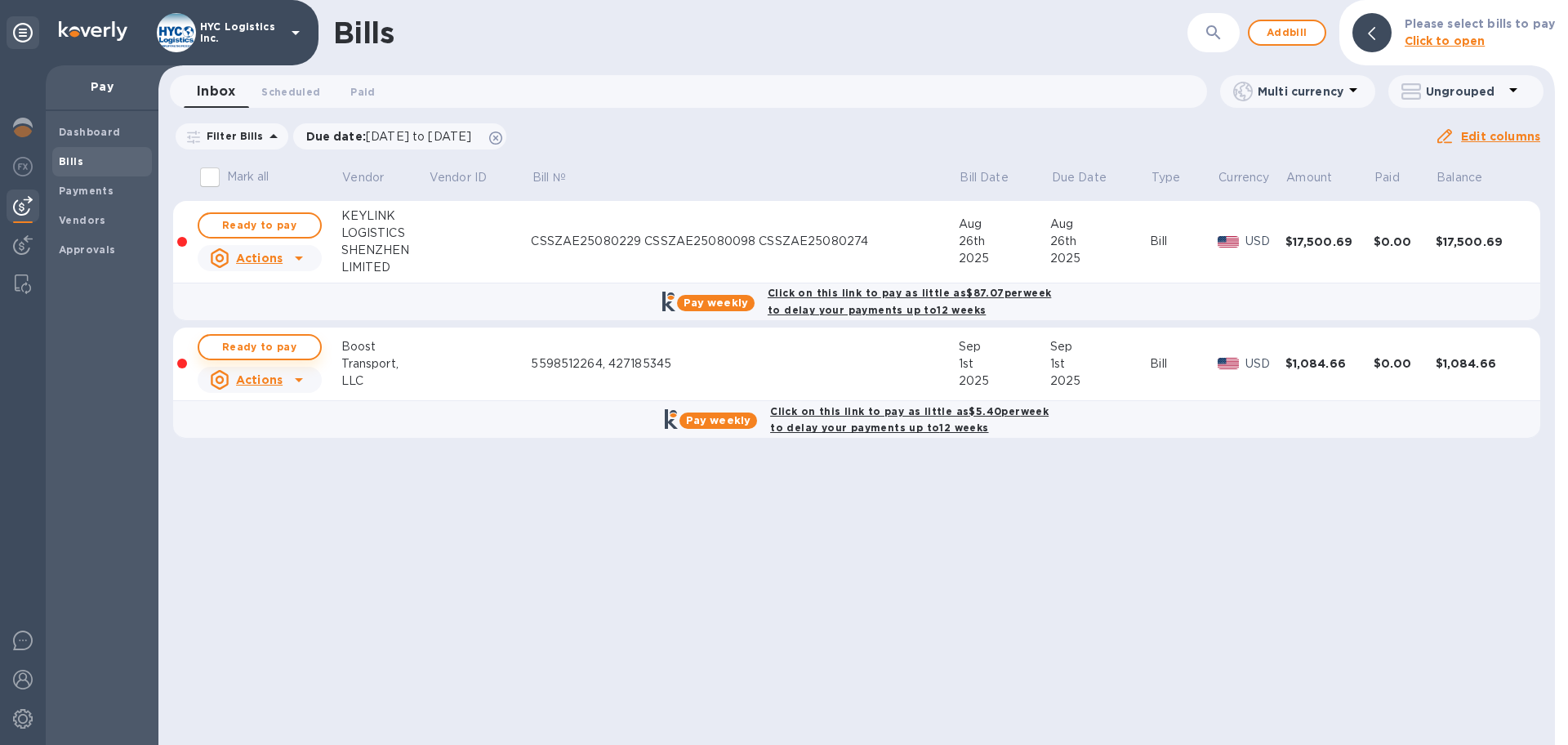
click at [256, 339] on span "Ready to pay" at bounding box center [259, 347] width 94 height 20
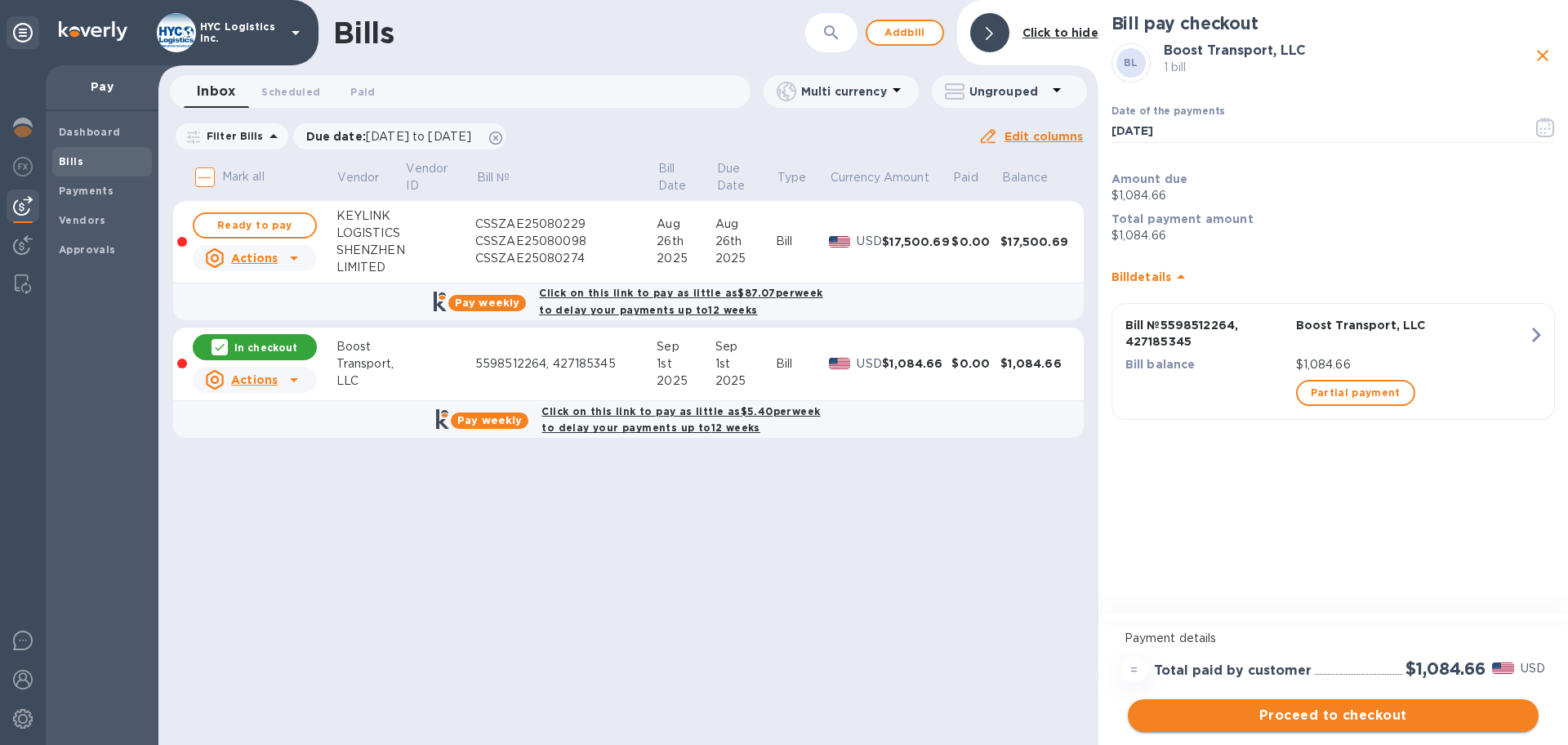
click at [1329, 725] on span "Proceed to checkout" at bounding box center [1334, 716] width 384 height 20
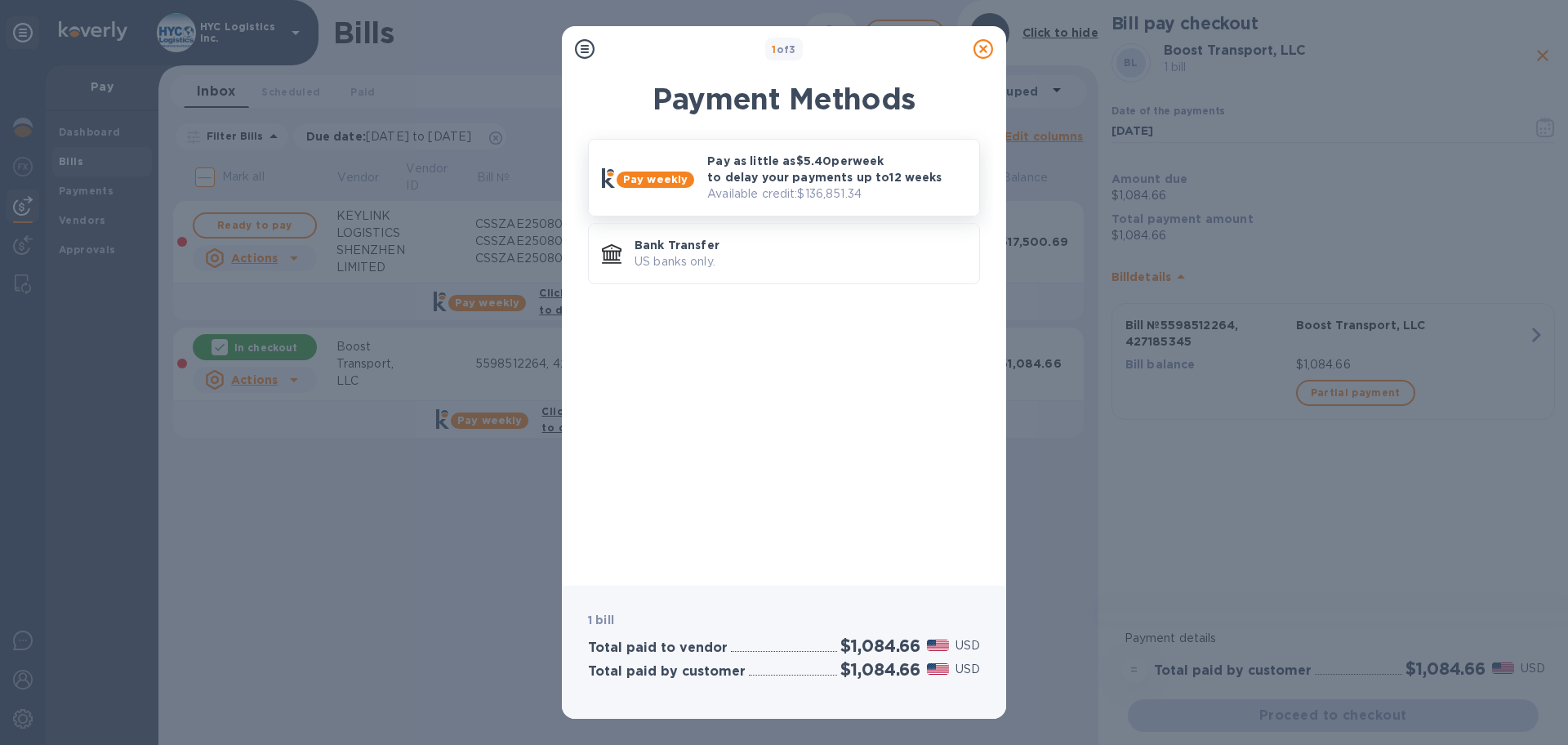
click at [796, 172] on p "Pay as little as $5.40 per week to delay your payments up to 12 weeks" at bounding box center [837, 168] width 259 height 32
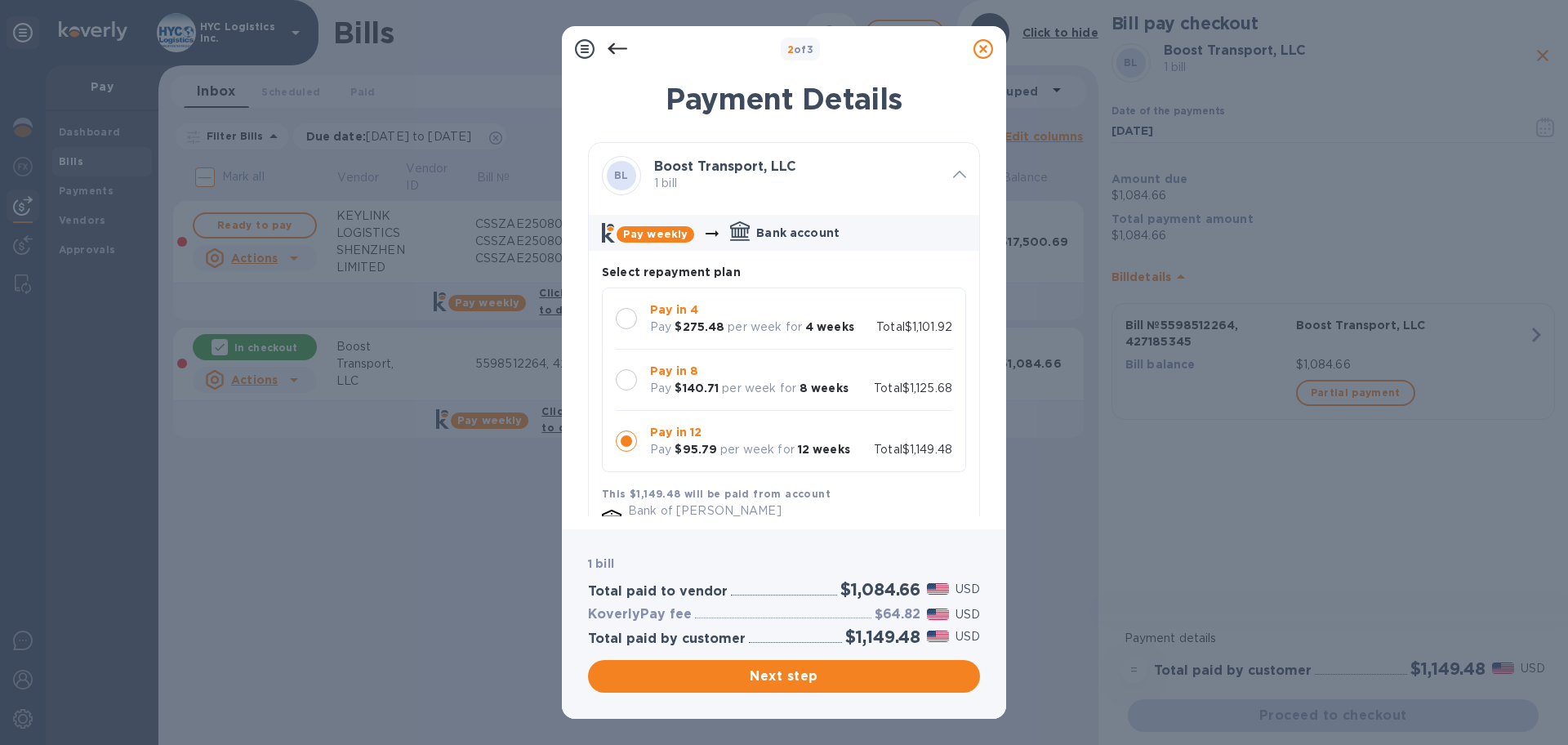
click at [630, 316] on div at bounding box center [626, 319] width 22 height 22
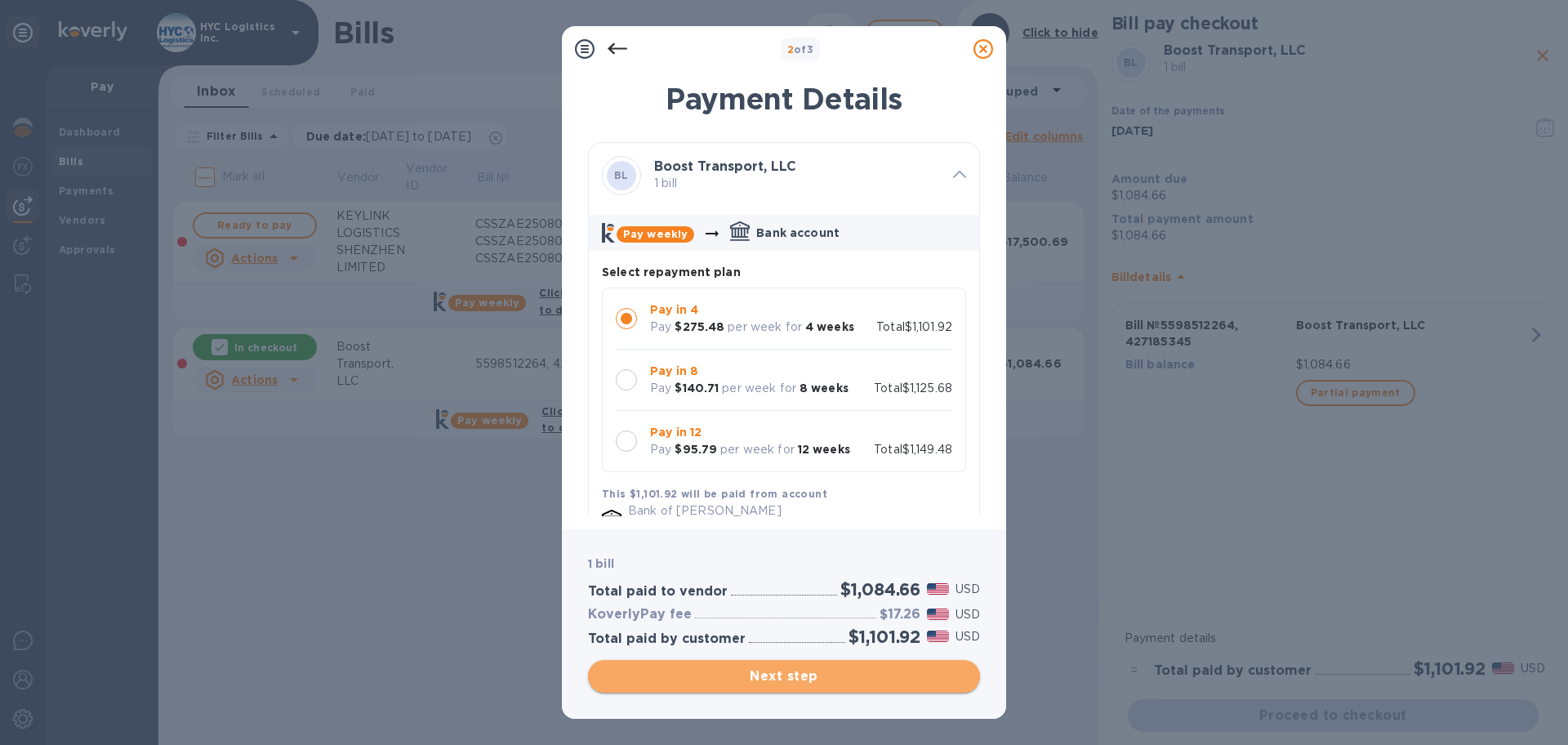
click at [737, 675] on span "Next step" at bounding box center [784, 677] width 366 height 20
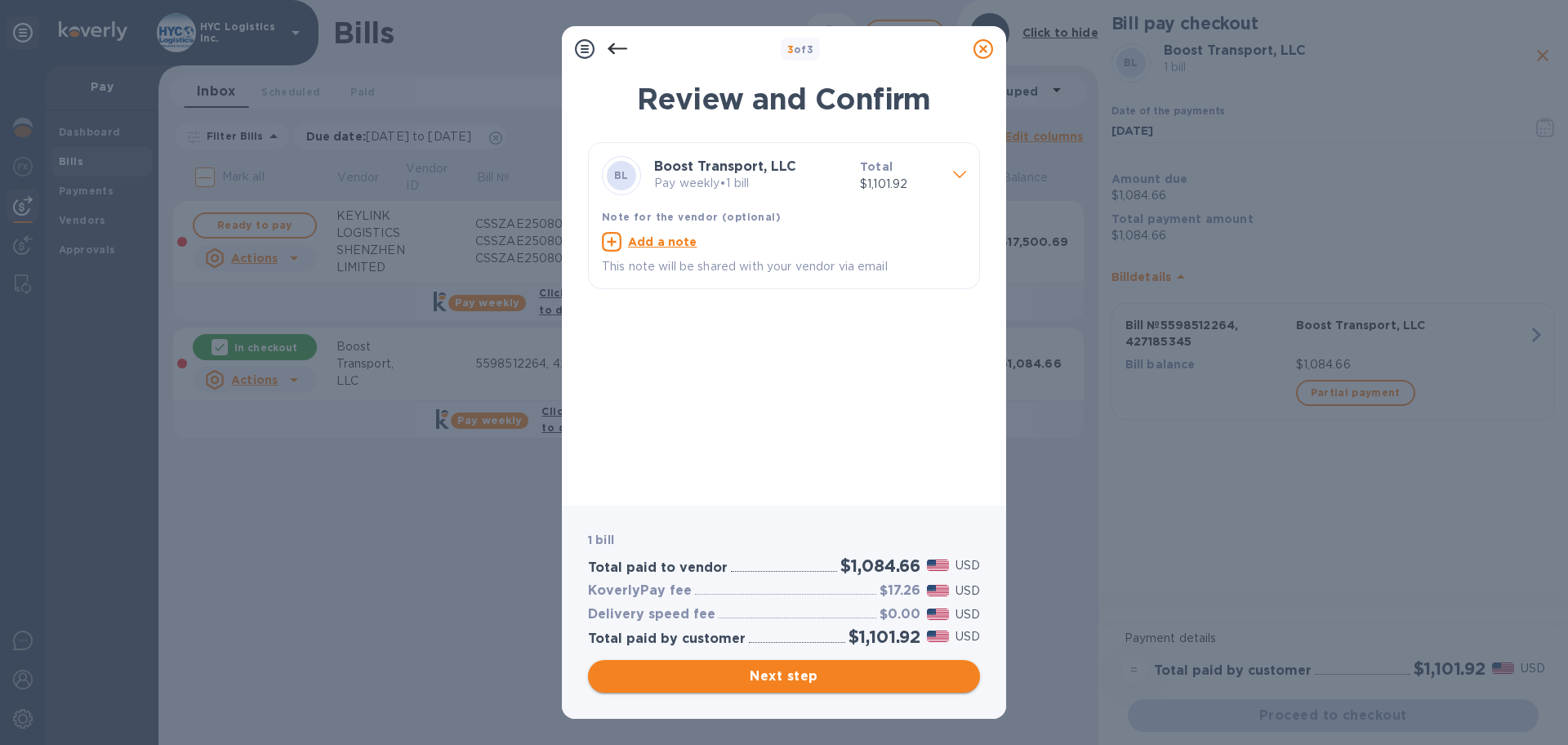
click at [828, 675] on span "Next step" at bounding box center [784, 677] width 366 height 20
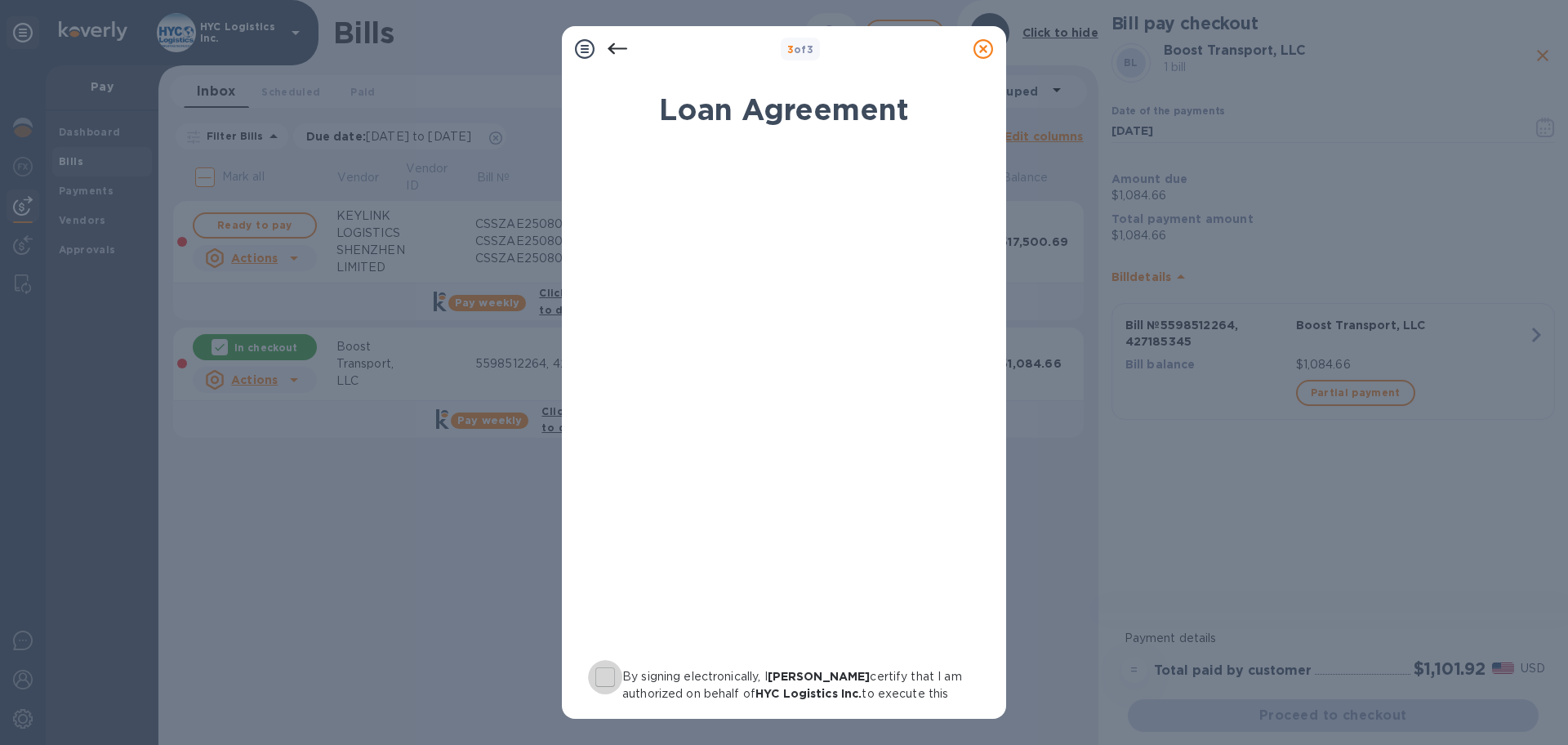
click at [603, 680] on input "By signing electronically, I [PERSON_NAME] certify that I am authorized on beha…" at bounding box center [605, 677] width 34 height 34
checkbox input "true"
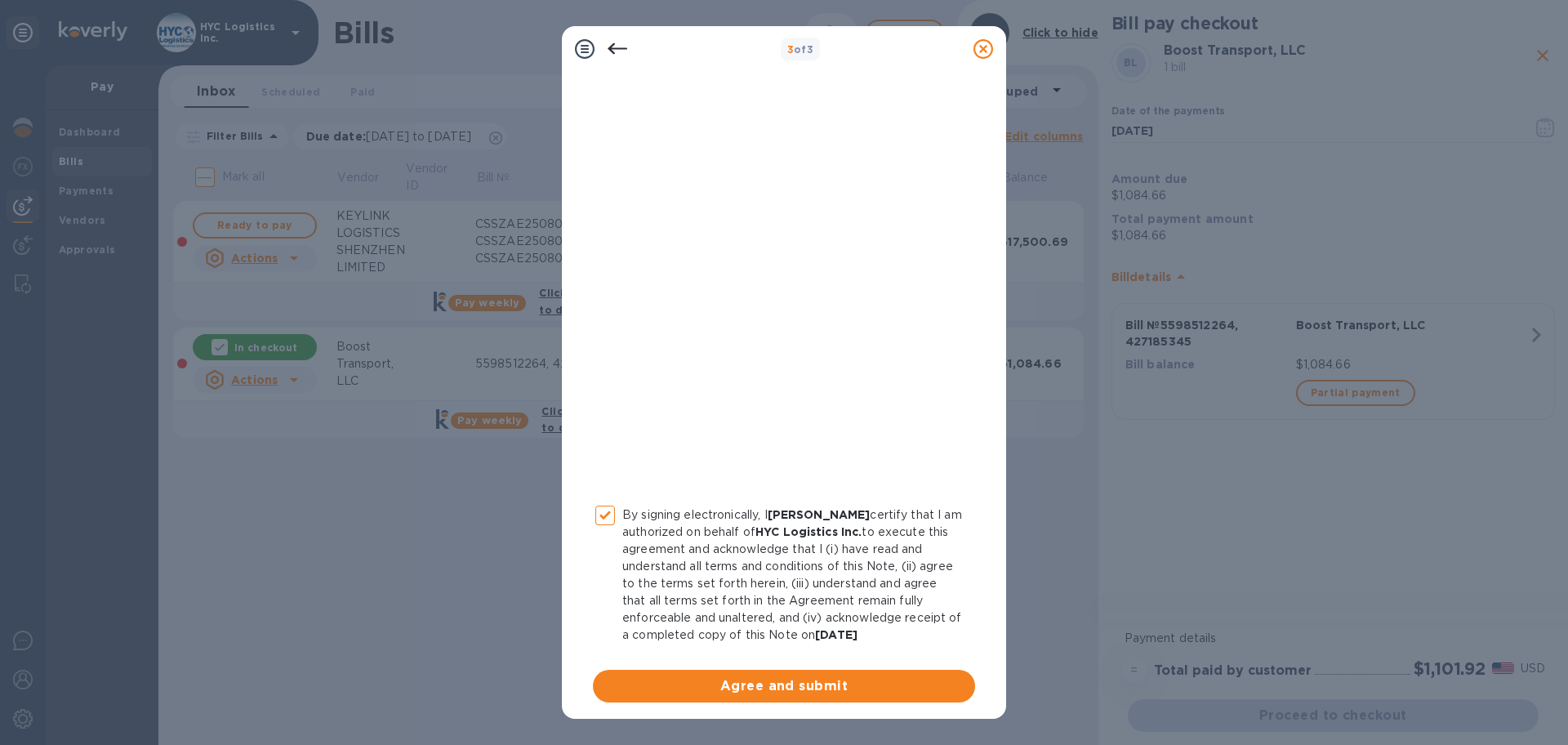
scroll to position [168, 0]
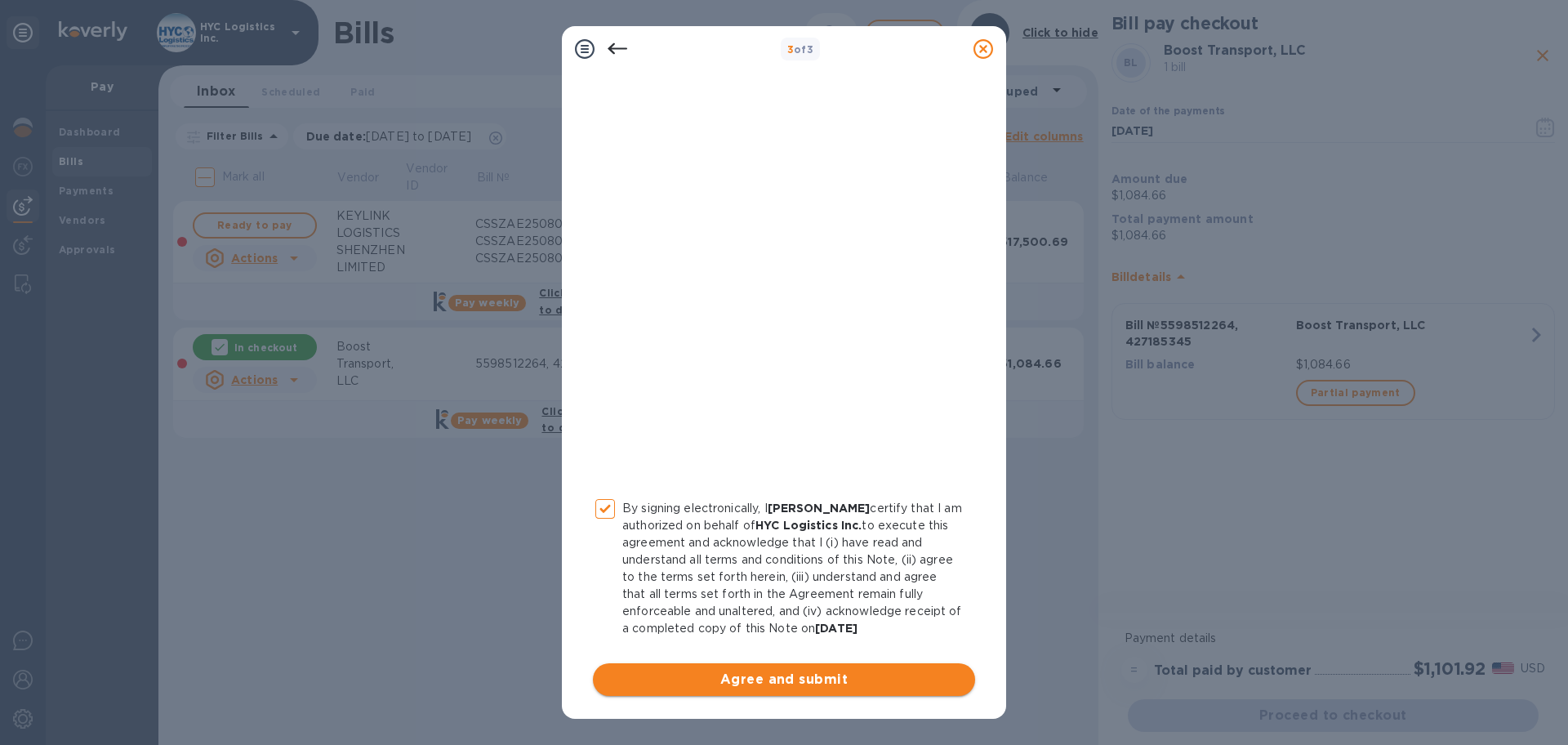
click at [832, 674] on span "Agree and submit" at bounding box center [784, 680] width 356 height 20
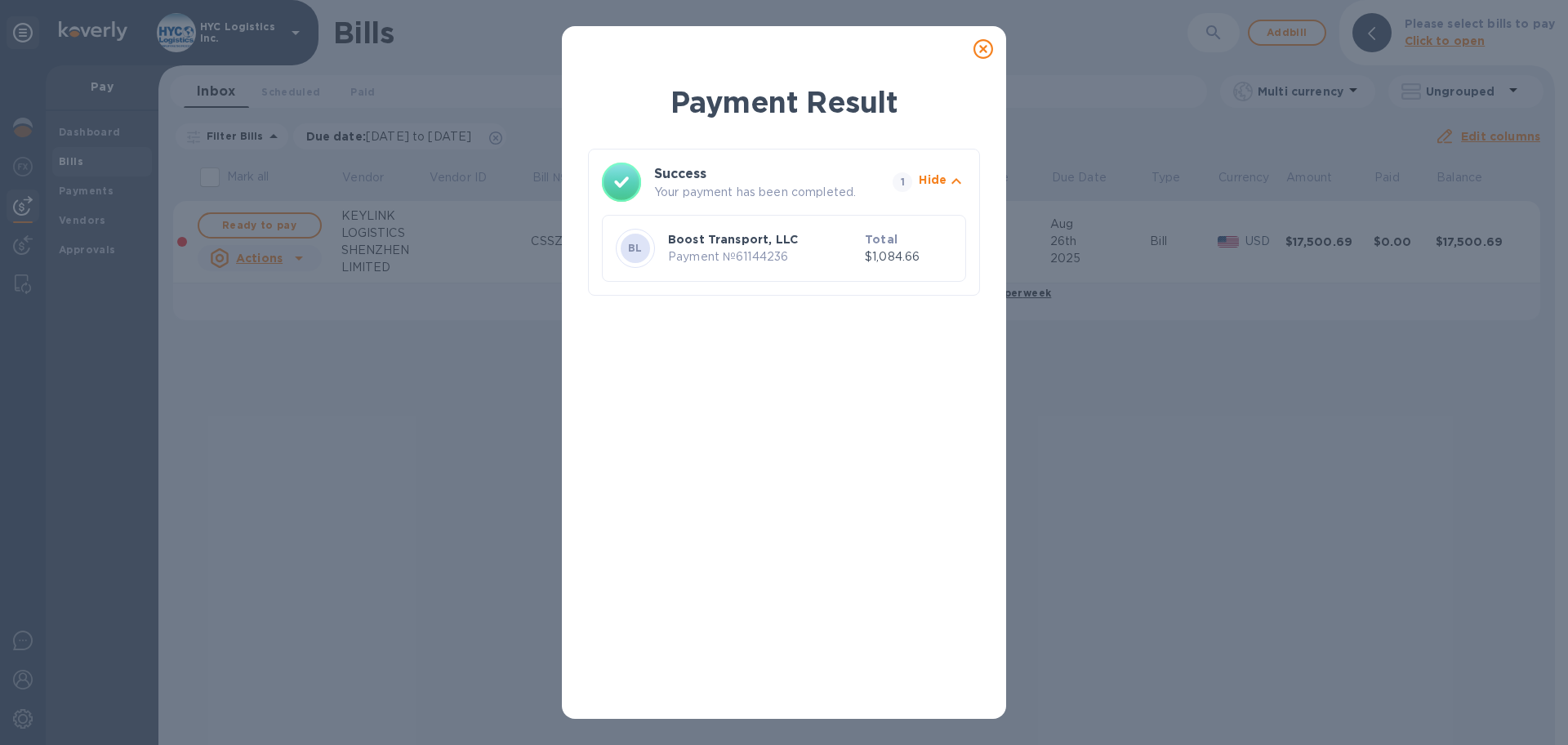
click at [770, 257] on p "Payment № 61144236" at bounding box center [764, 257] width 191 height 17
copy p "61144236"
click at [978, 45] on icon at bounding box center [983, 49] width 20 height 20
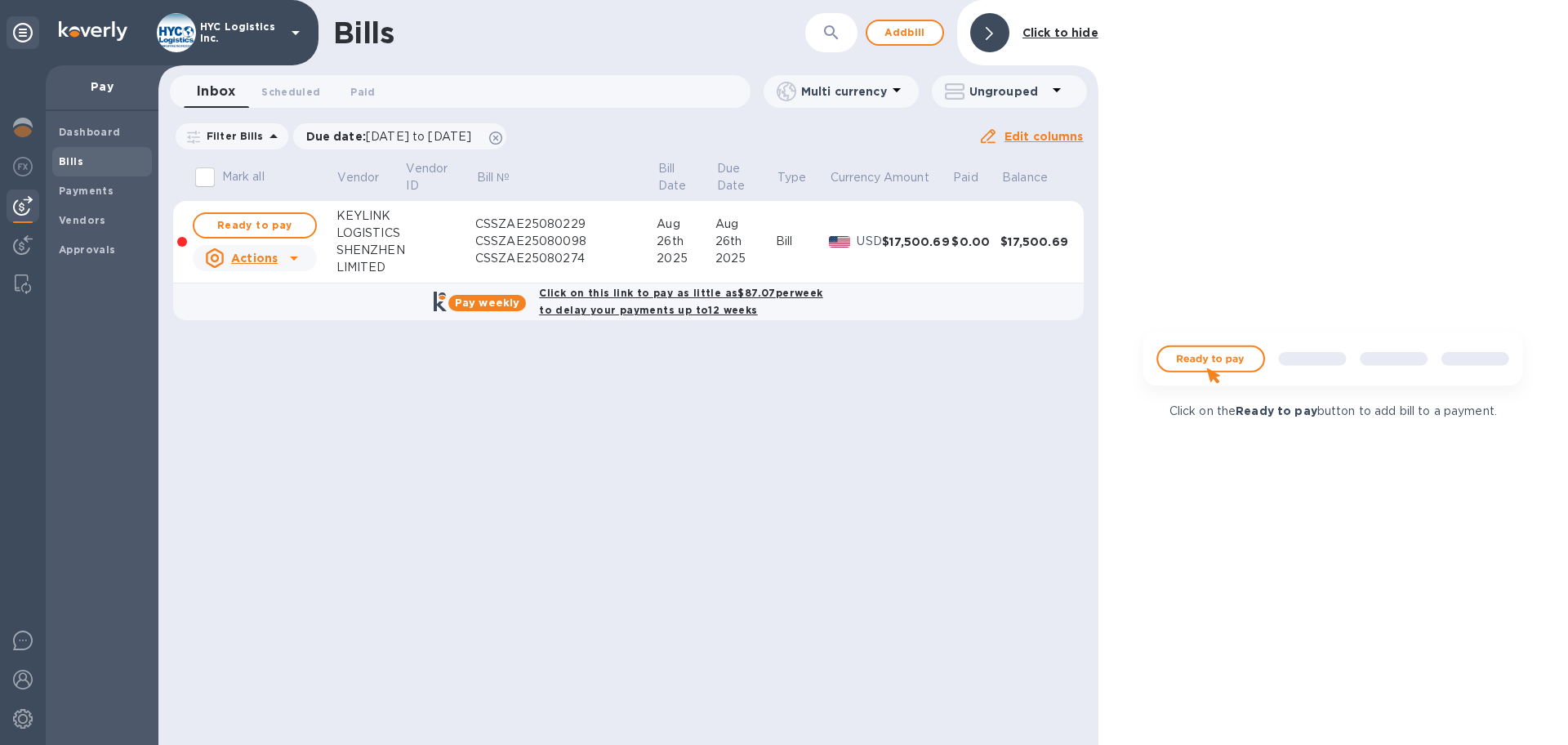
click at [23, 202] on img at bounding box center [23, 206] width 20 height 20
click at [75, 214] on b "Vendors" at bounding box center [82, 220] width 47 height 12
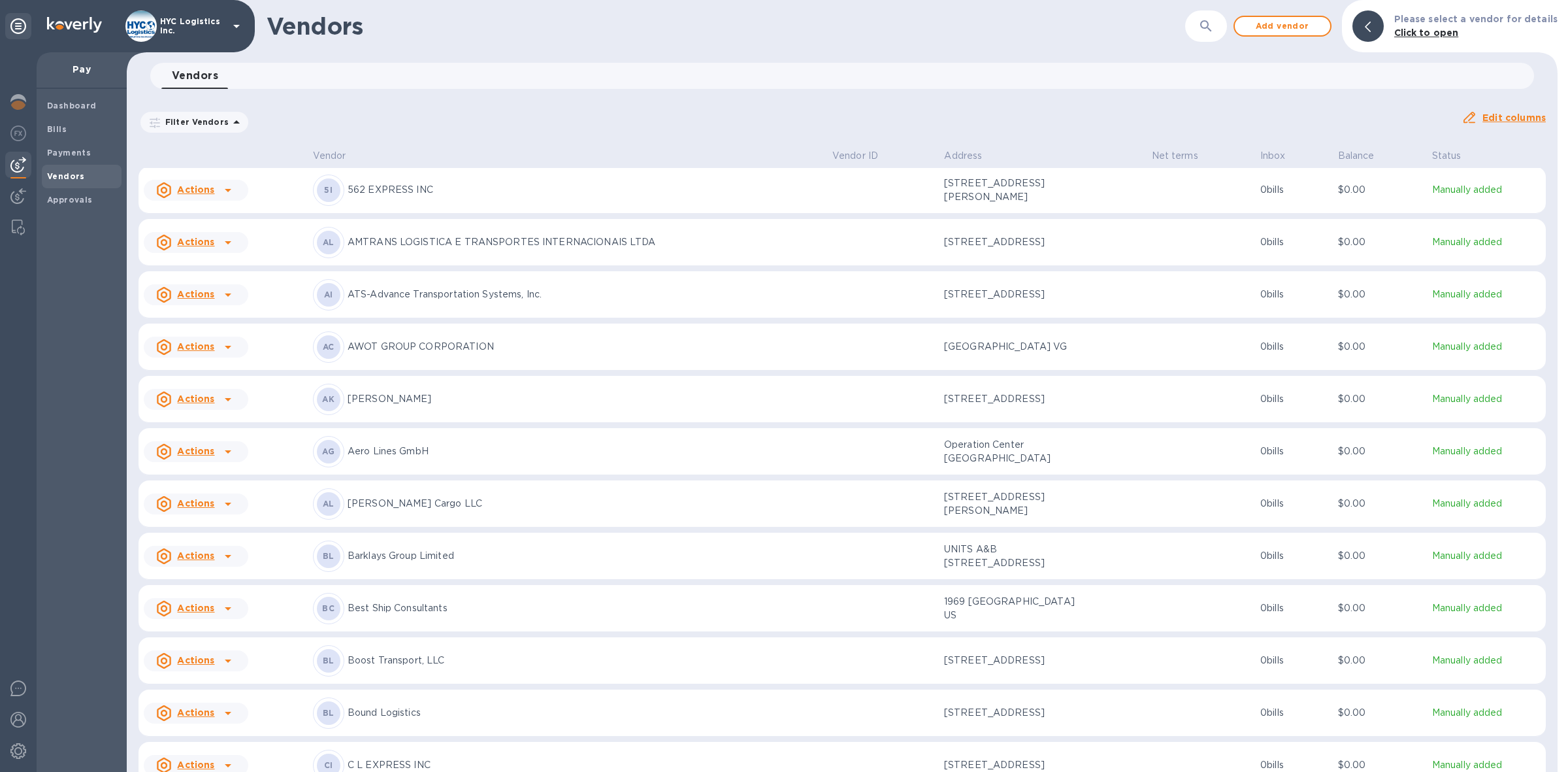
scroll to position [1, 0]
click at [1253, 21] on span "Add vendor" at bounding box center [1282, 27] width 74 height 16
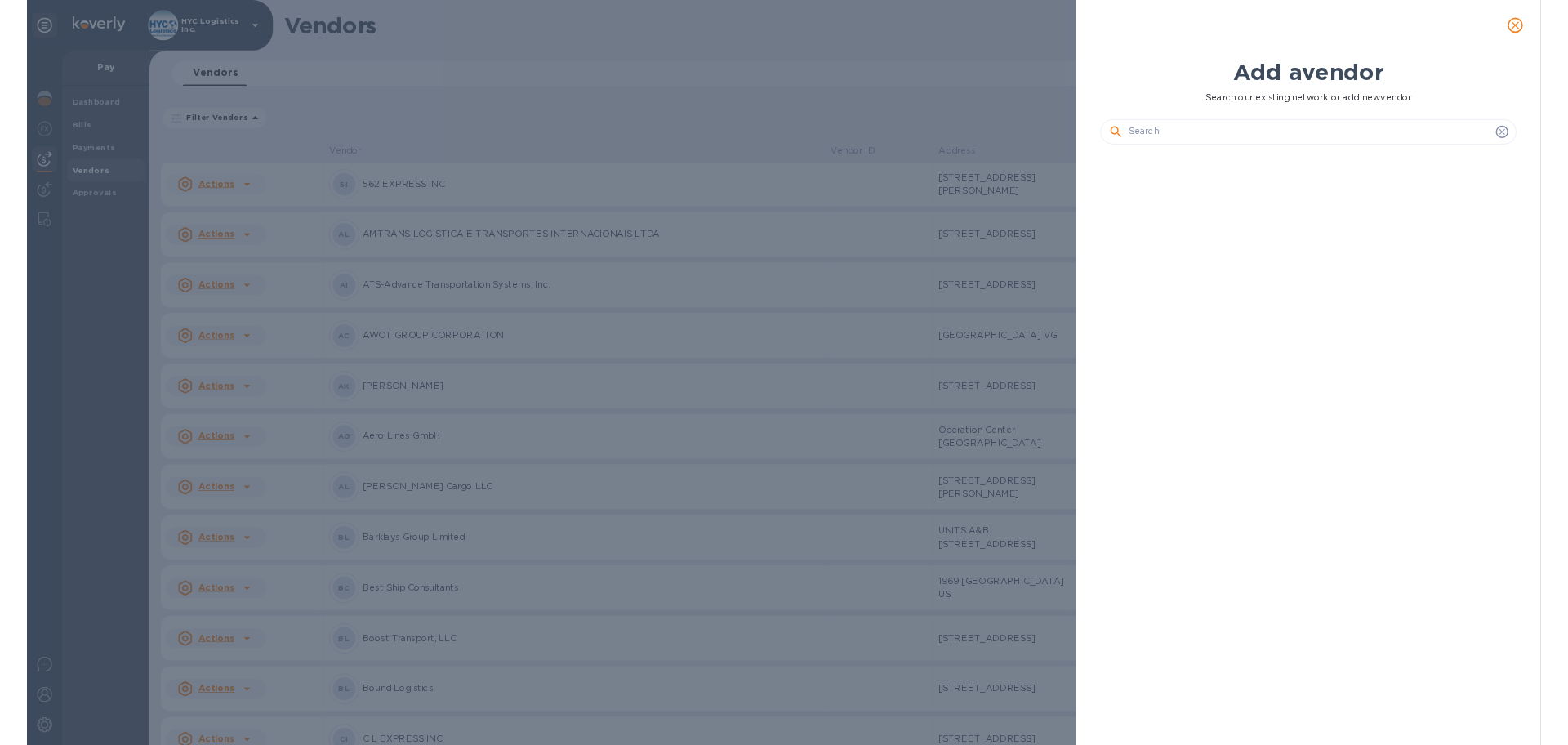
scroll to position [705, 546]
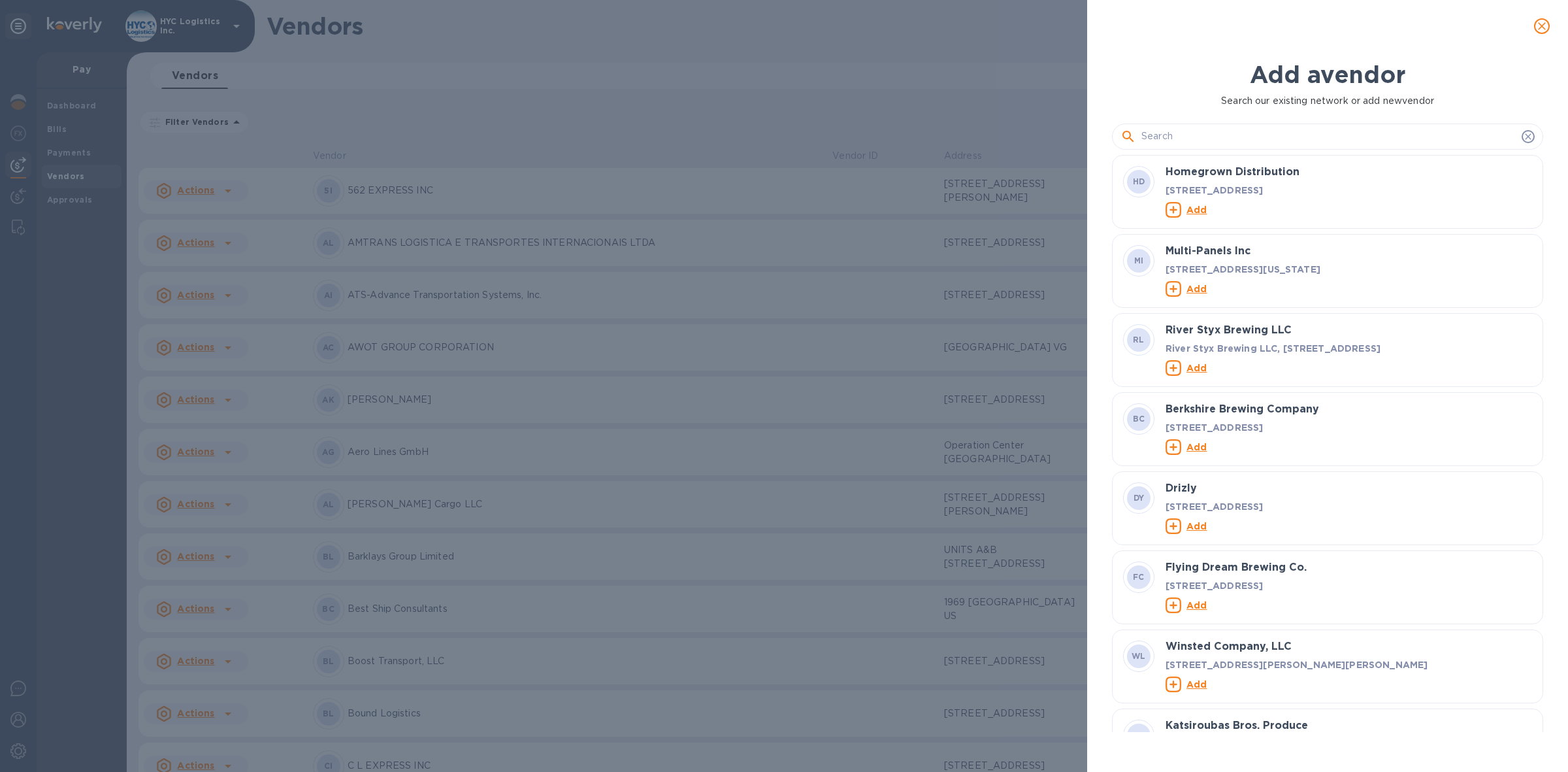
click at [1203, 138] on input "text" at bounding box center [1329, 137] width 375 height 20
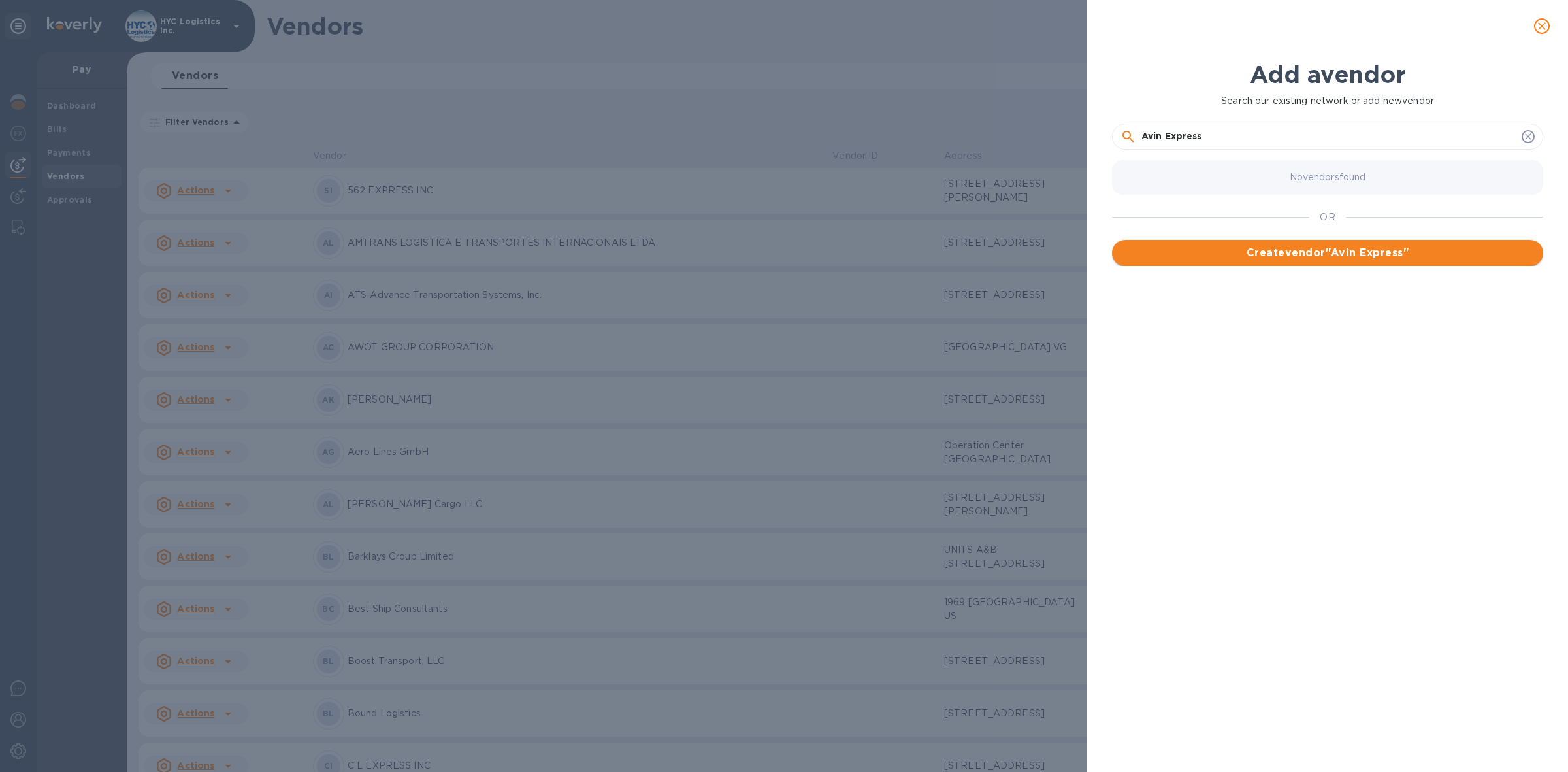
type input "Avin Express"
click at [1253, 253] on span "Create vendor " Avin Express "" at bounding box center [1327, 253] width 410 height 16
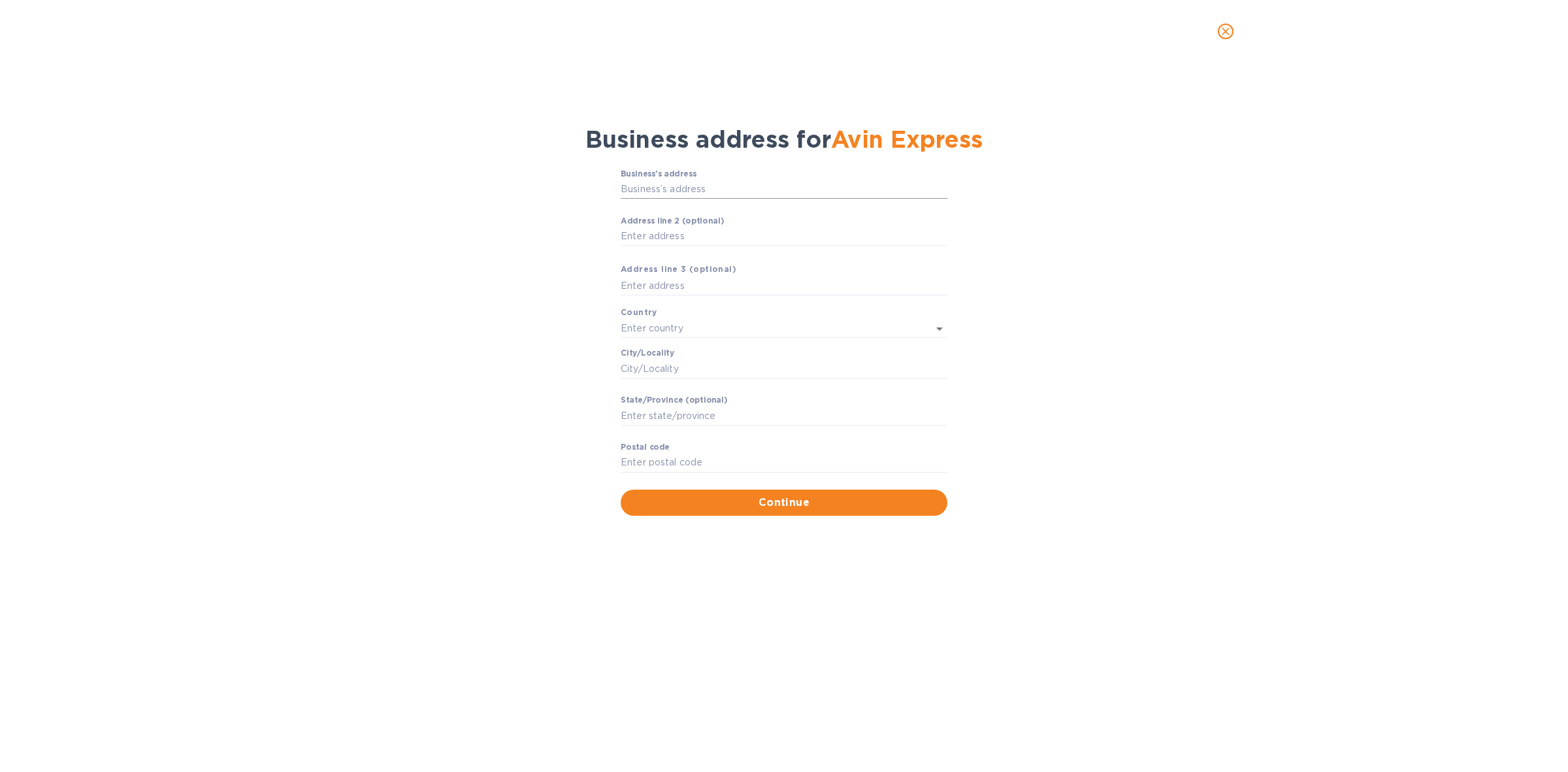
click at [756, 183] on input "Business’s аddress" at bounding box center [784, 190] width 327 height 20
click at [729, 188] on input "Business’s аddress" at bounding box center [784, 190] width 327 height 20
paste input "[STREET_ADDRESS]"
type input "[STREET_ADDRESS]"
type input "[GEOGRAPHIC_DATA]"
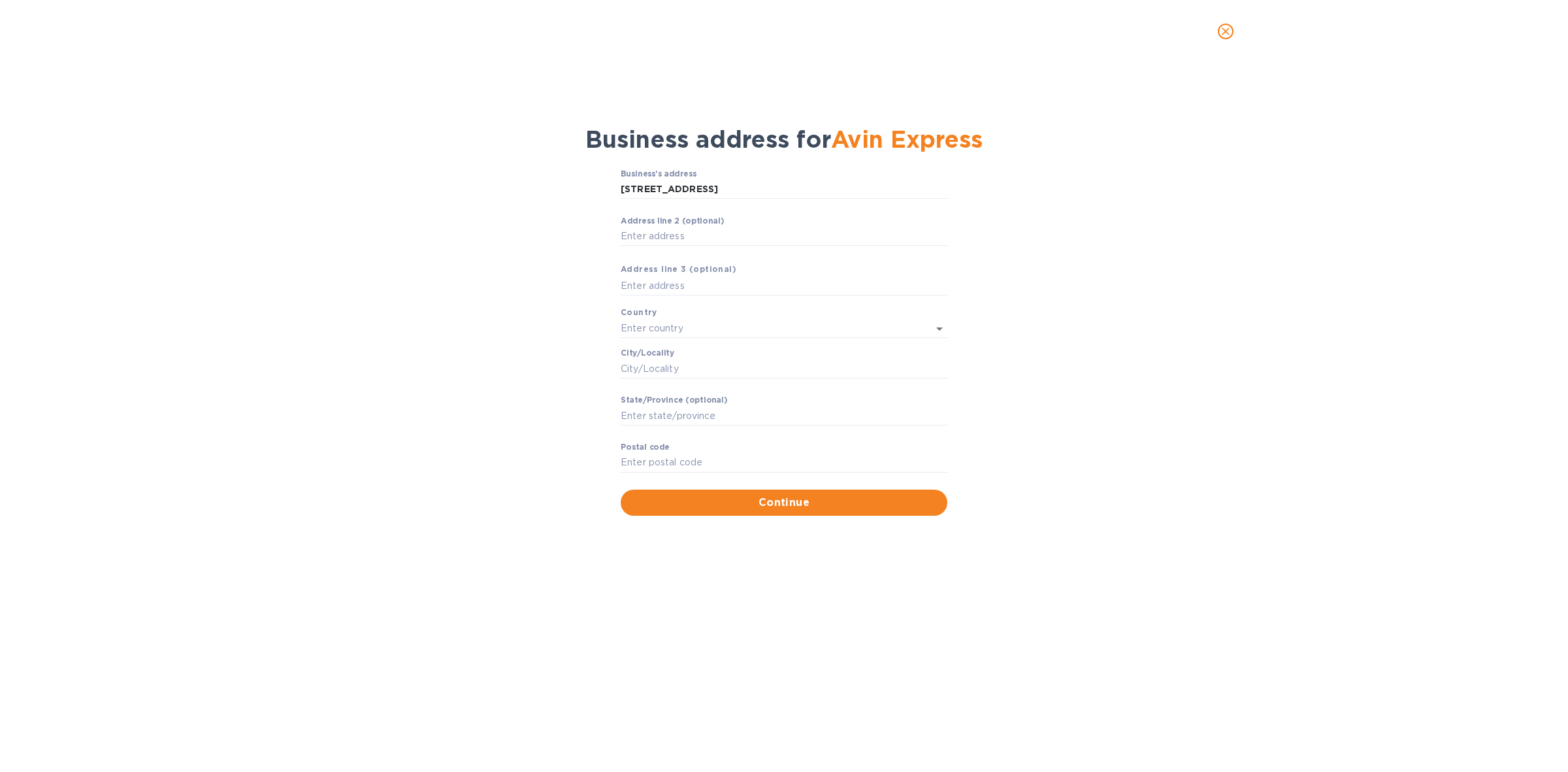
type input "NY"
type input "11214"
click at [794, 498] on span "Continue" at bounding box center [784, 500] width 305 height 16
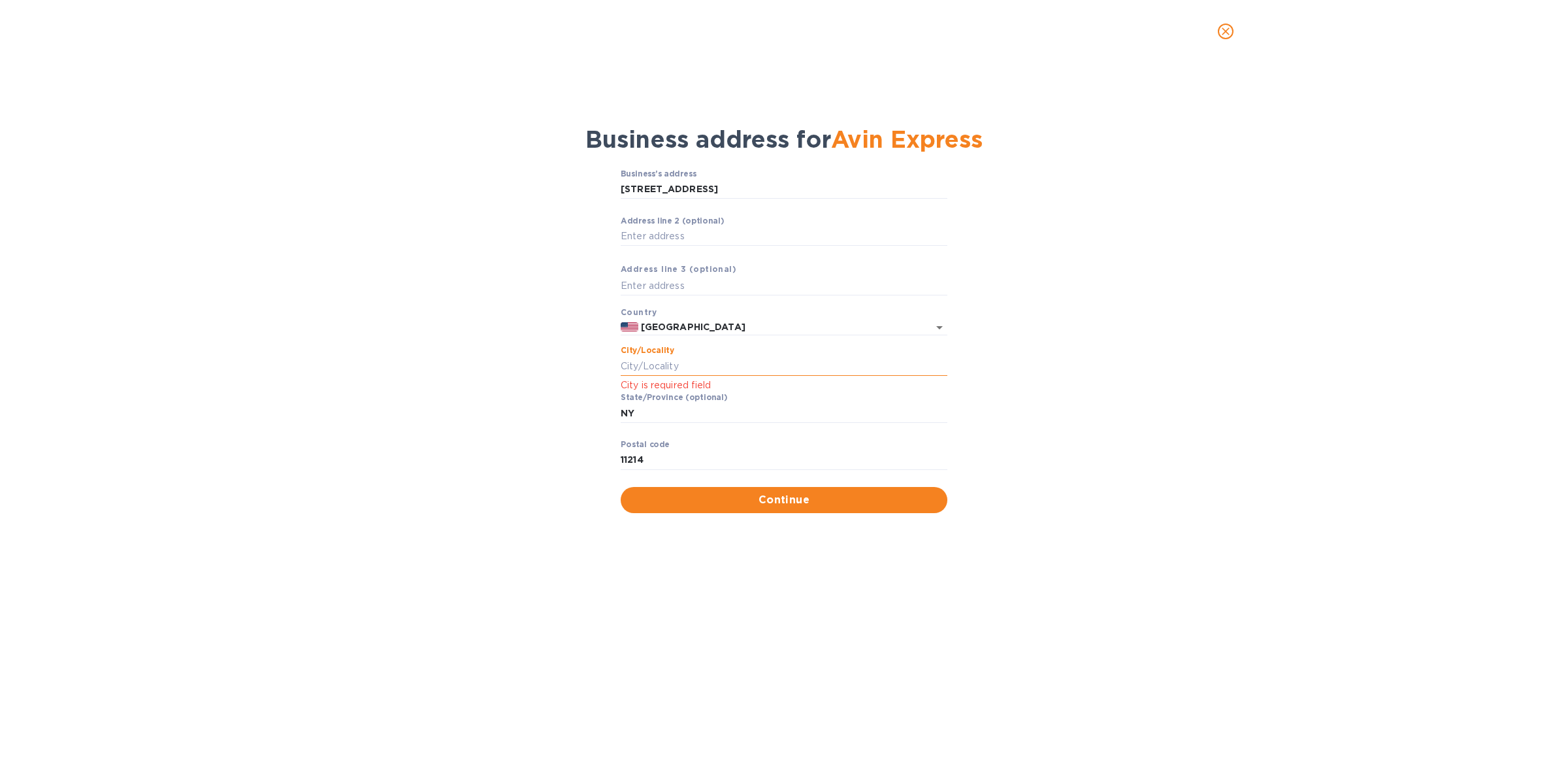
click at [739, 363] on input "Сity/Locаlity" at bounding box center [784, 366] width 327 height 20
type input "[GEOGRAPHIC_DATA]"
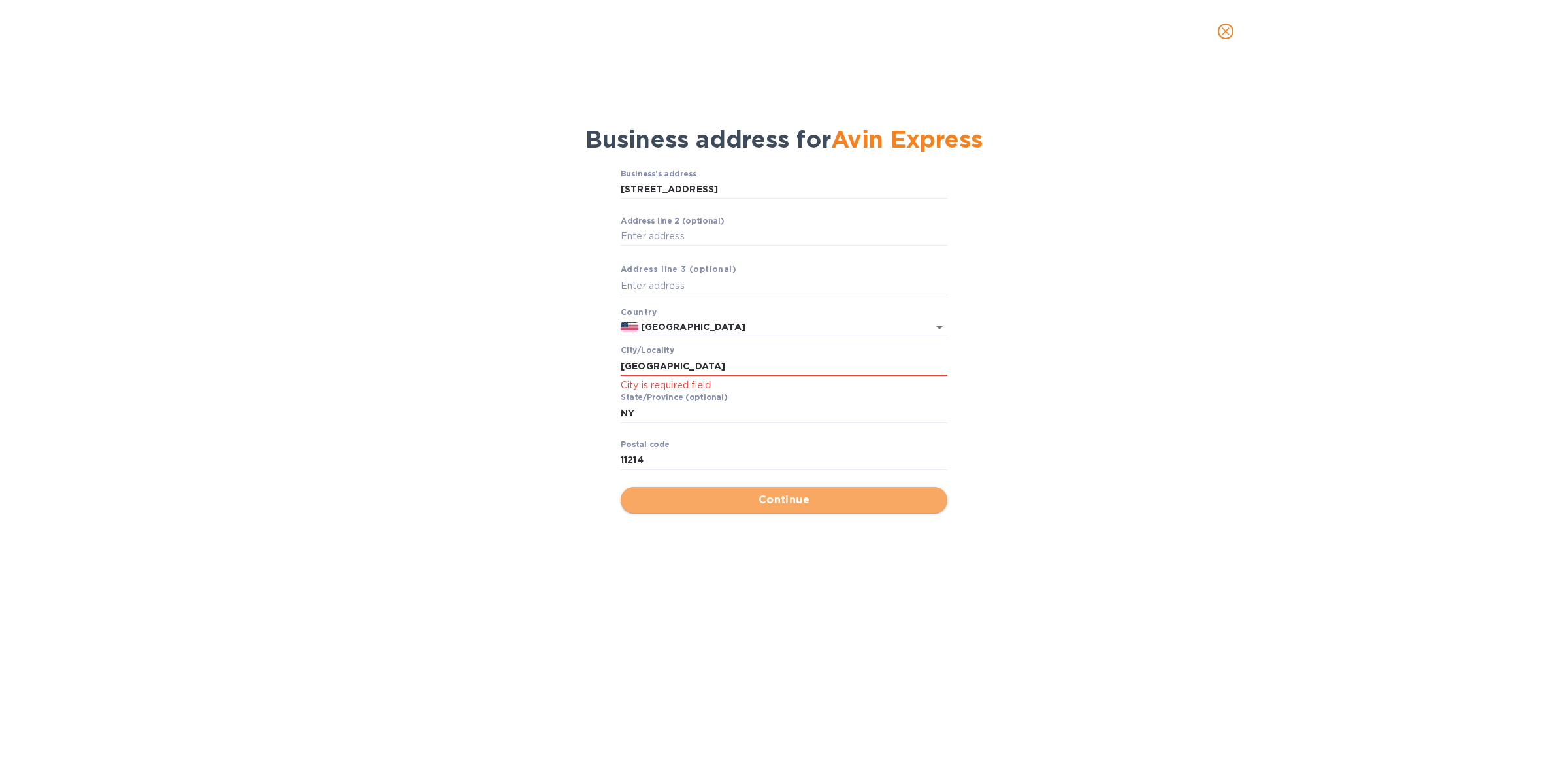
click at [747, 497] on span "Continue" at bounding box center [784, 500] width 305 height 16
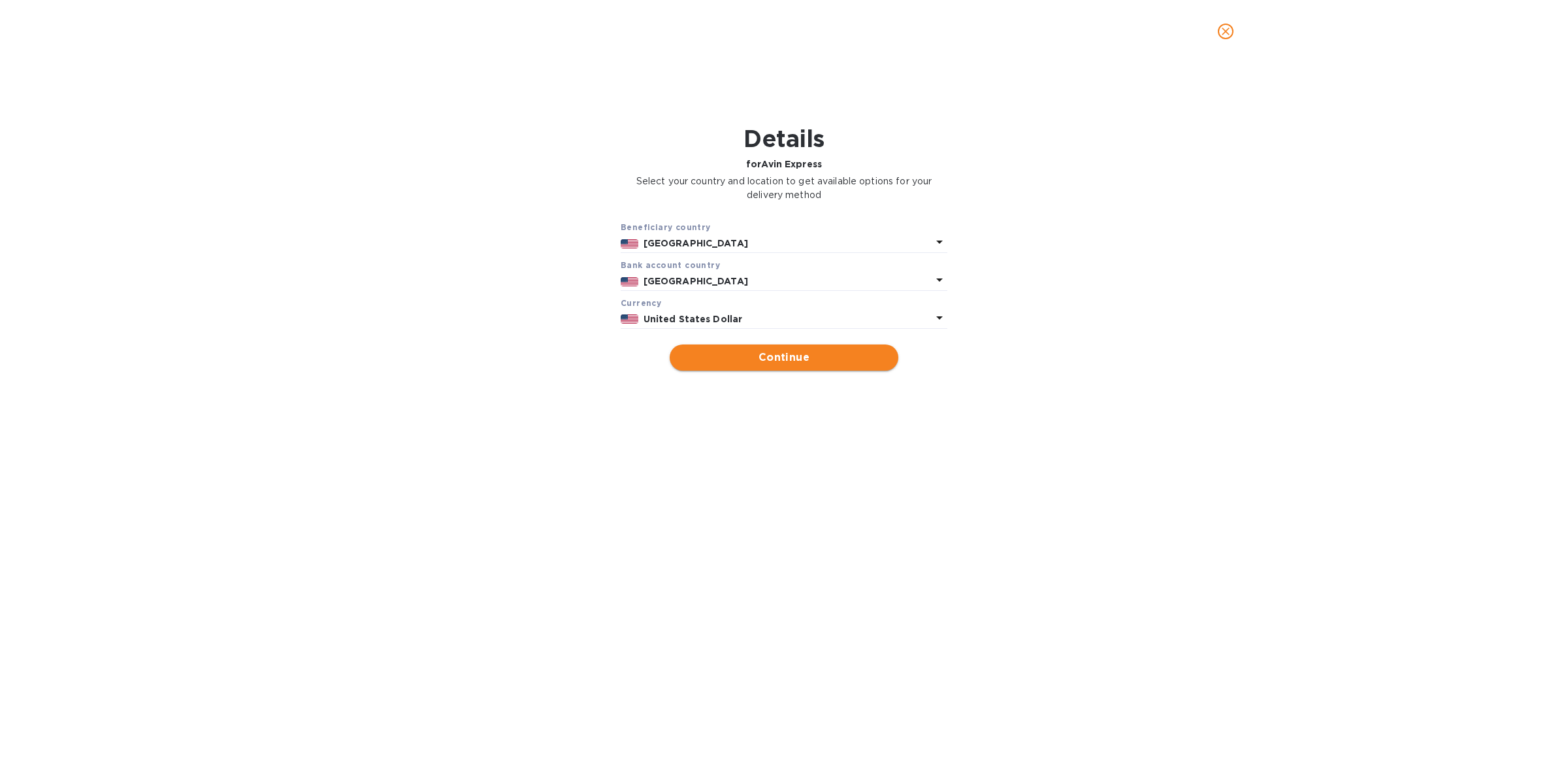
click at [779, 351] on span "Continue" at bounding box center [784, 358] width 208 height 16
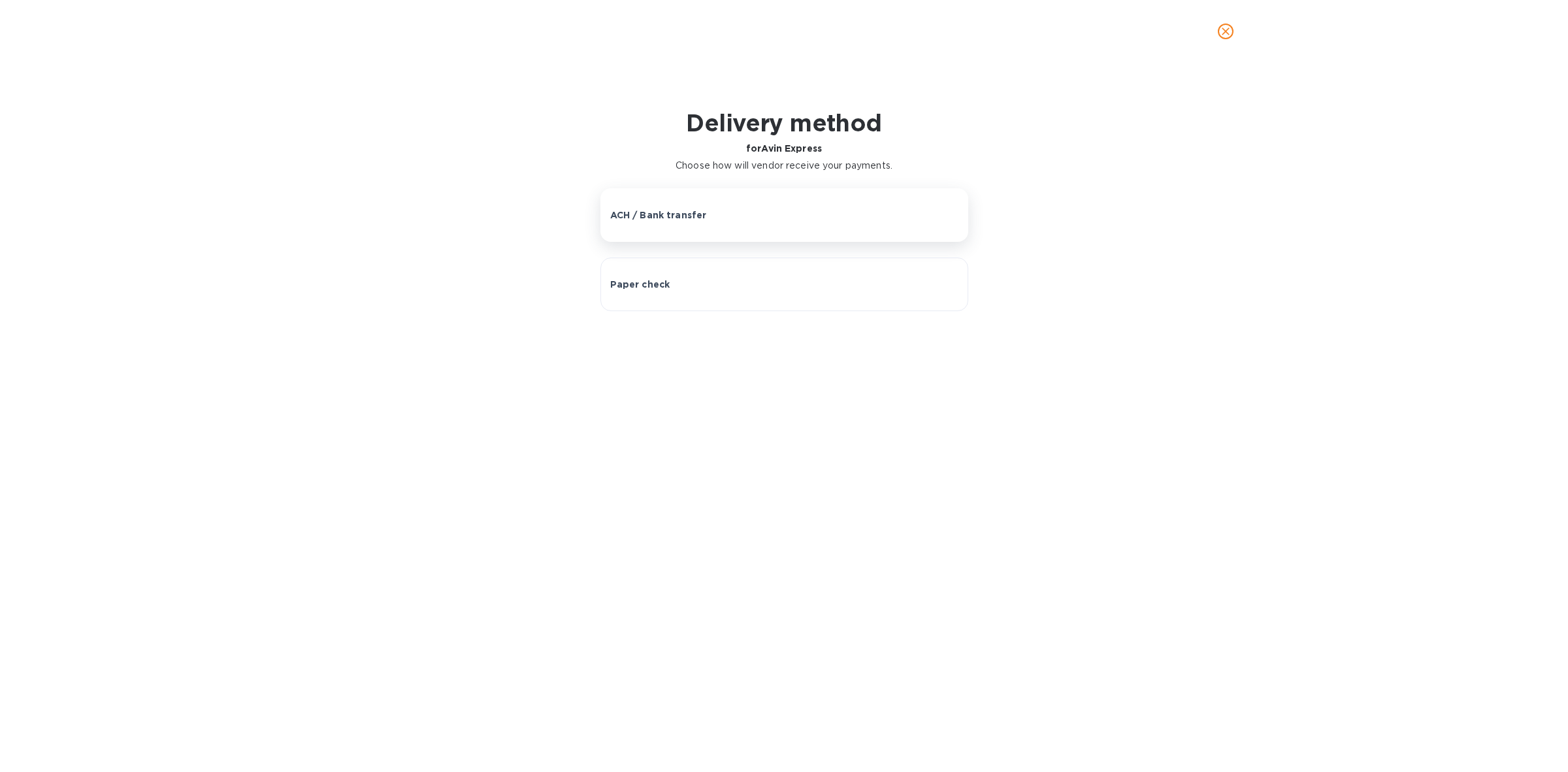
click at [759, 217] on div "ACH / Bank transfer" at bounding box center [784, 215] width 348 height 13
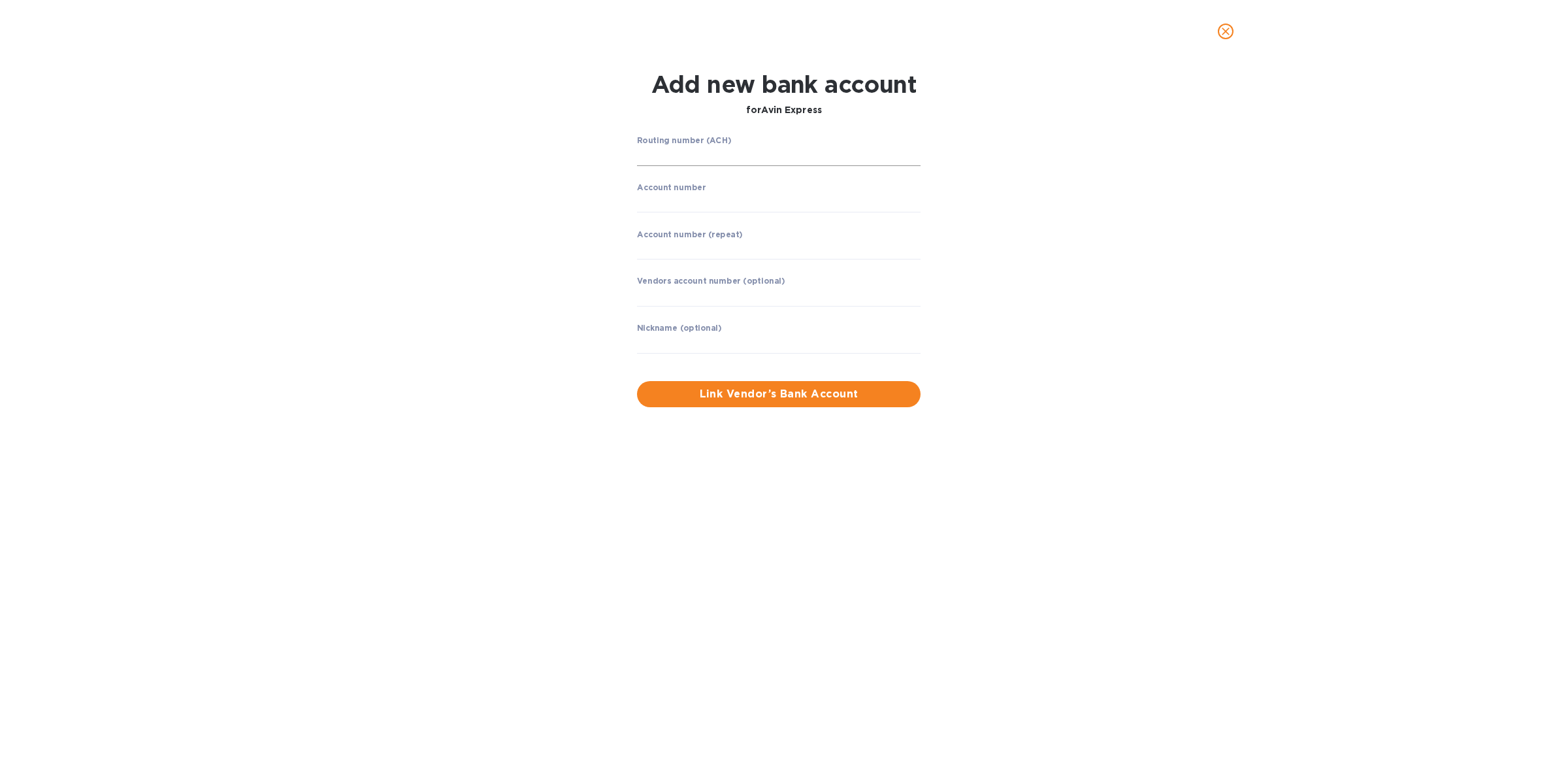
click at [757, 150] on input "string" at bounding box center [778, 156] width 284 height 20
click at [782, 152] on input "string" at bounding box center [778, 156] width 284 height 20
type input "021000089"
click at [751, 242] on input "string" at bounding box center [778, 249] width 284 height 20
click at [748, 191] on div "Account number ​" at bounding box center [778, 205] width 284 height 47
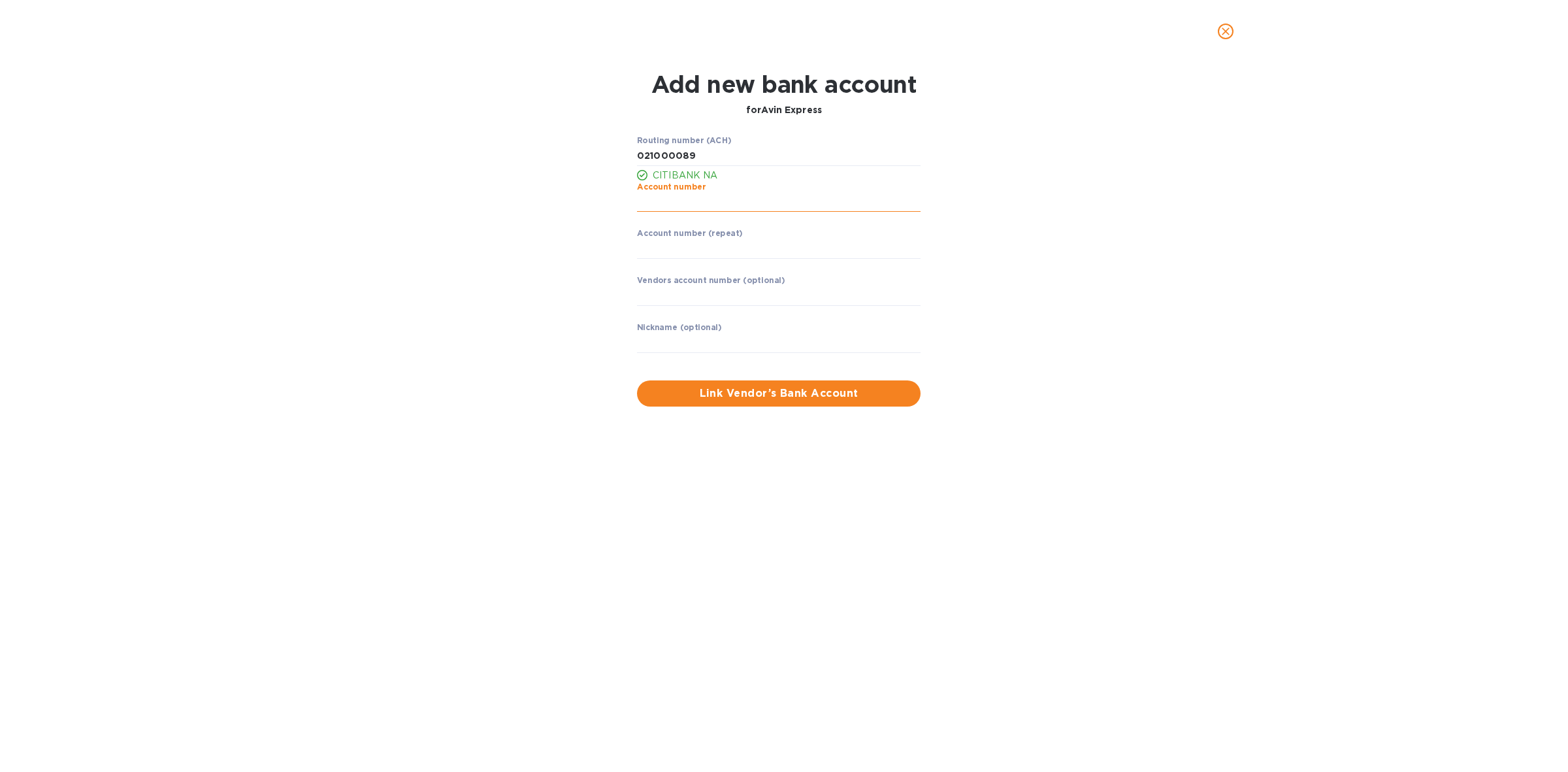
click at [739, 199] on input "string" at bounding box center [778, 203] width 284 height 20
type input "4969241279"
click at [715, 247] on input "string" at bounding box center [778, 249] width 284 height 20
type input "4969241279"
click at [785, 391] on span "Link Vendor’s Bank Account" at bounding box center [778, 394] width 262 height 16
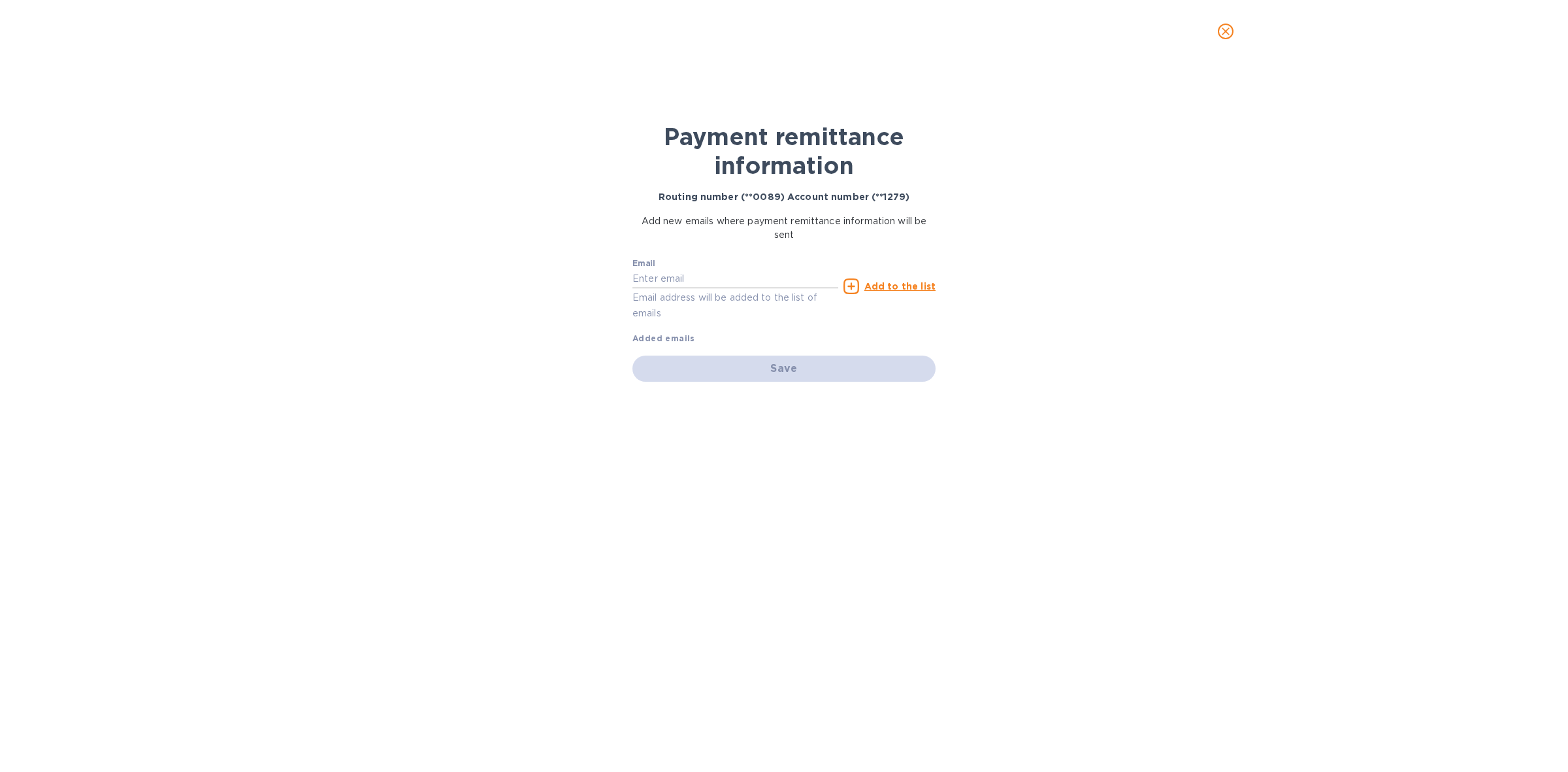
click at [683, 269] on input "text" at bounding box center [735, 279] width 206 height 20
paste input "[EMAIL_ADDRESS][DOMAIN_NAME]"
type input "[EMAIL_ADDRESS][DOMAIN_NAME]"
click at [892, 288] on u "Add to the list" at bounding box center [900, 286] width 71 height 11
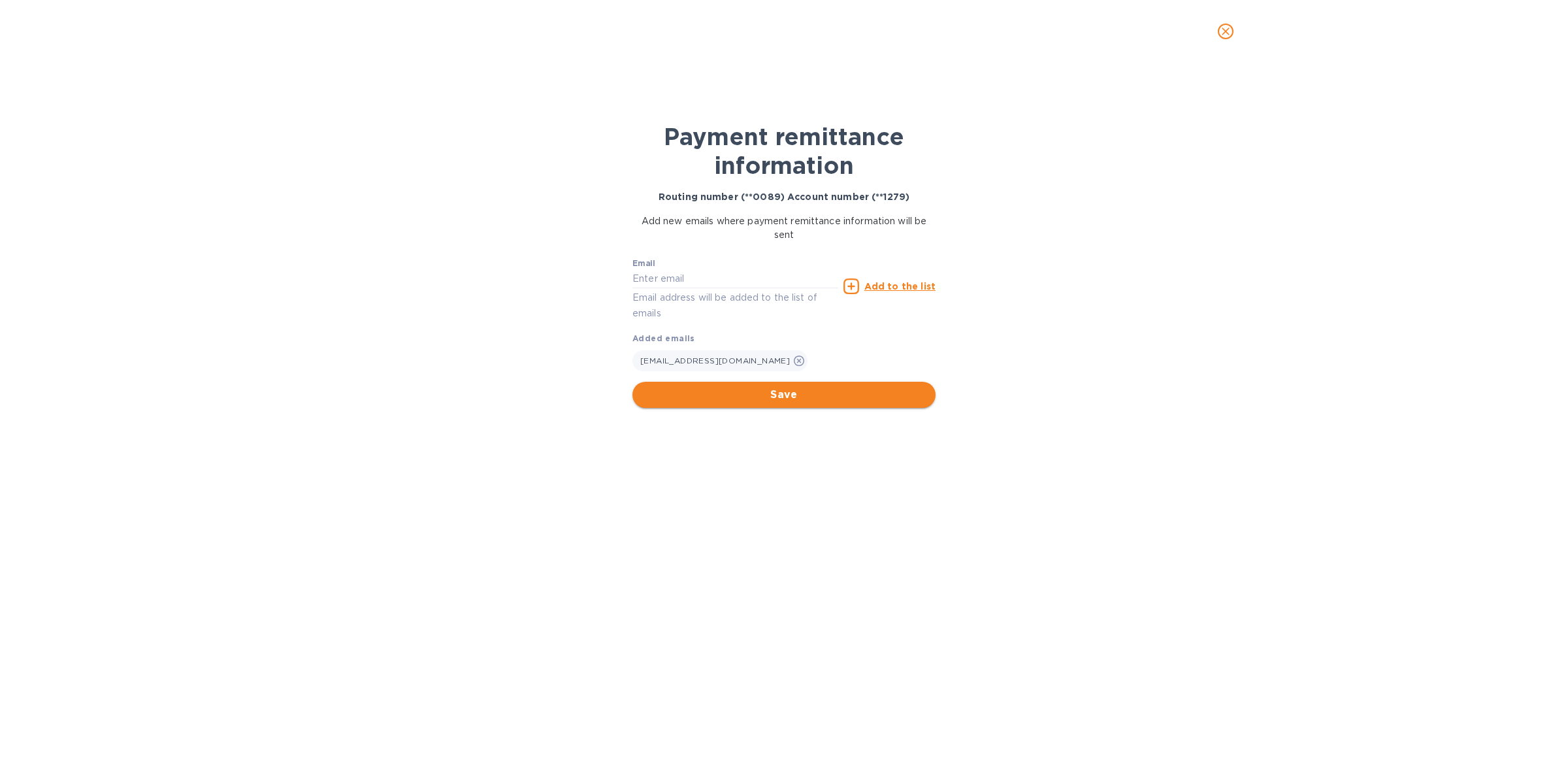
click at [810, 394] on span "Save" at bounding box center [784, 395] width 282 height 16
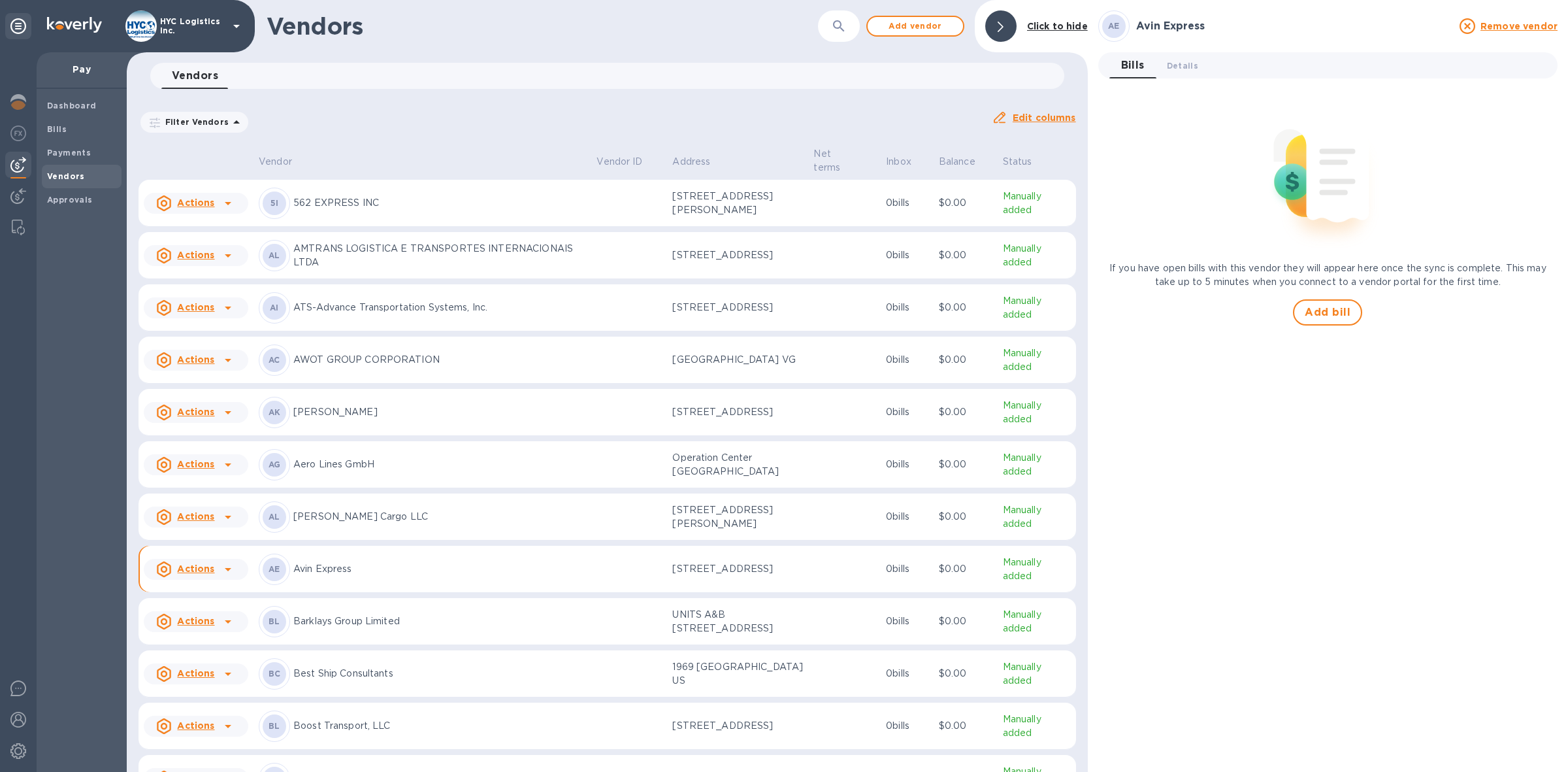
click at [1007, 566] on p "Manually added" at bounding box center [1037, 569] width 68 height 27
click at [227, 571] on icon at bounding box center [228, 569] width 7 height 3
click at [206, 595] on b "Add new bill" at bounding box center [211, 627] width 61 height 11
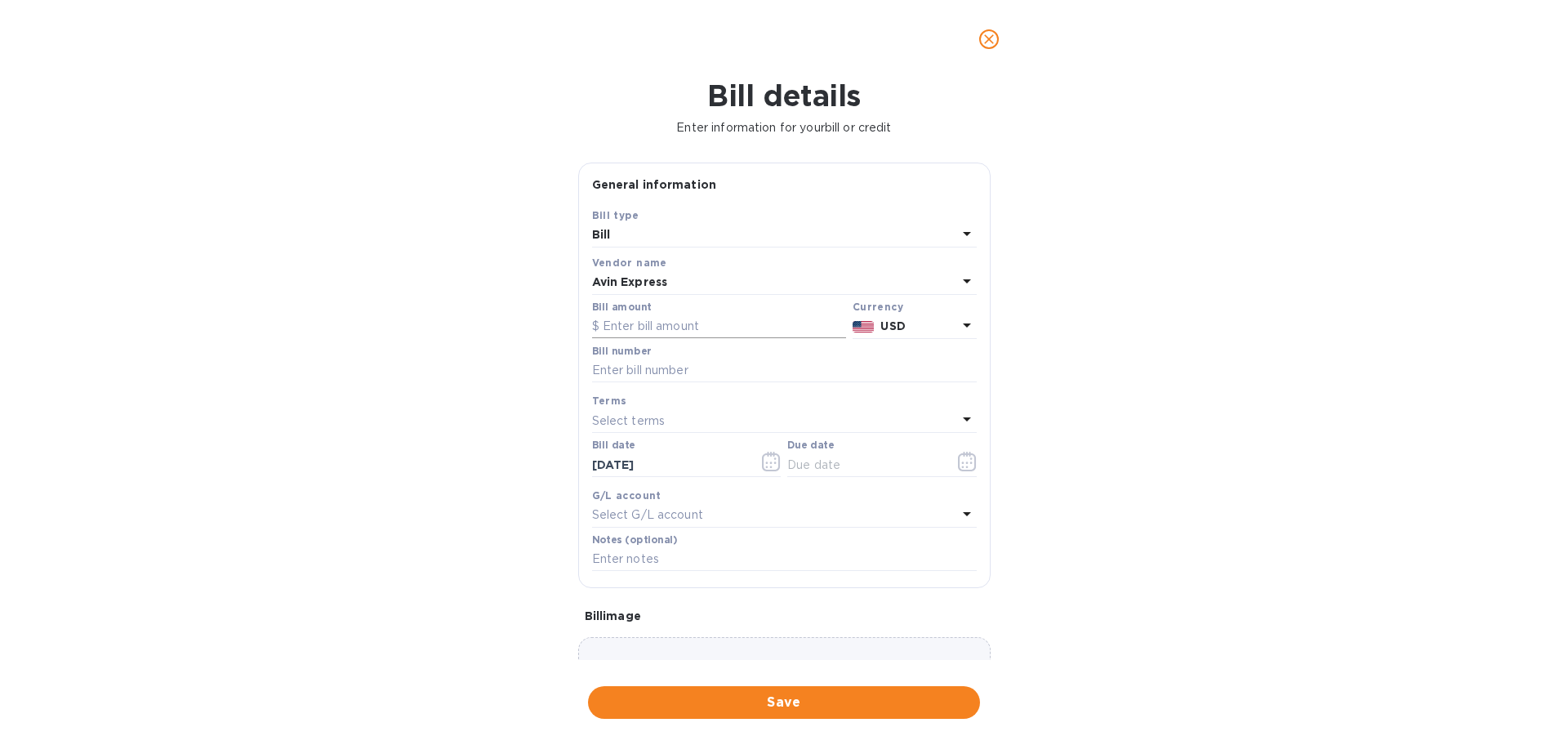
click at [687, 329] on input "text" at bounding box center [719, 327] width 254 height 25
type input "2,700"
click at [733, 374] on input "text" at bounding box center [784, 371] width 384 height 25
type input "assorted2700"
click at [820, 699] on span "Save" at bounding box center [784, 703] width 366 height 20
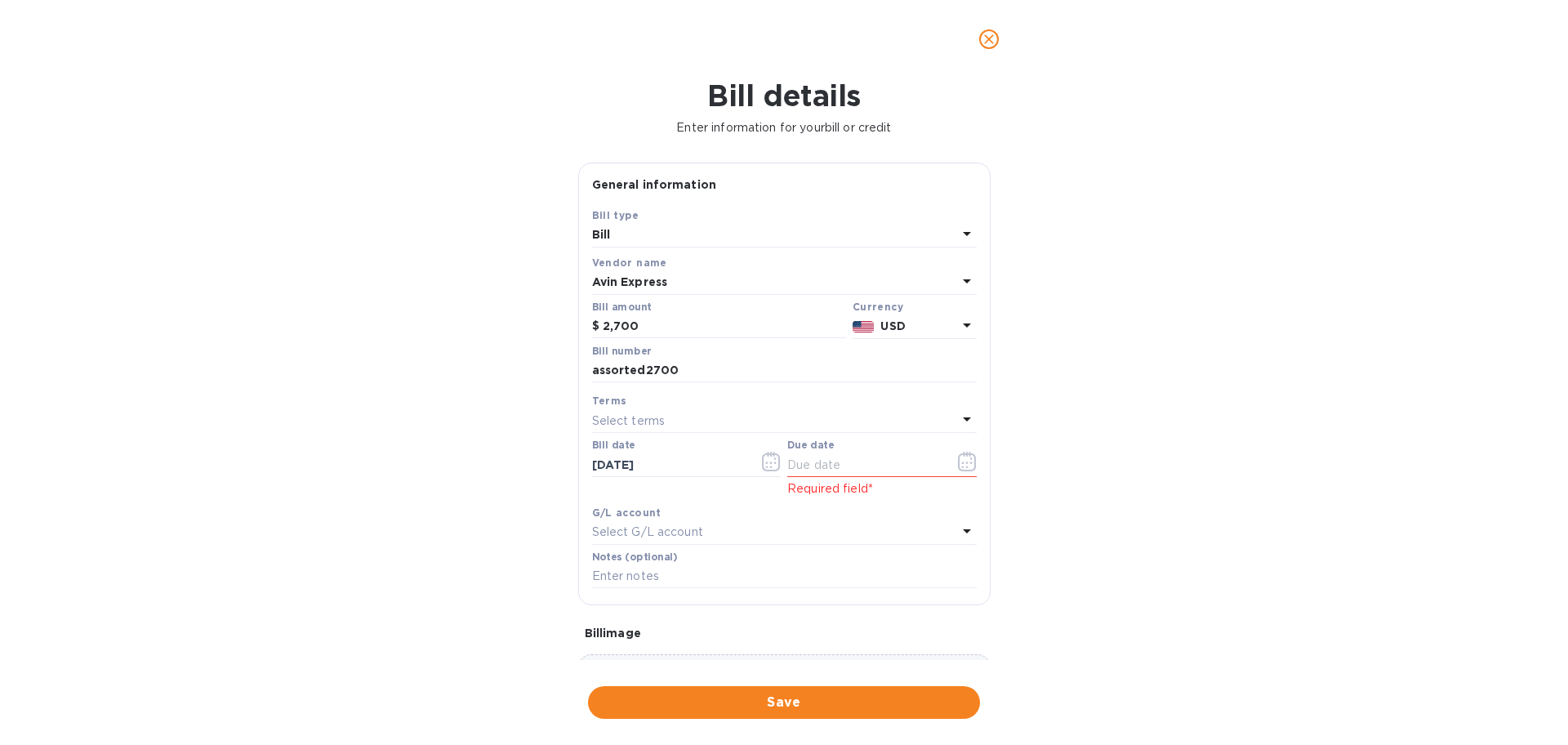
click at [813, 417] on div "Select terms" at bounding box center [774, 421] width 365 height 23
click at [705, 625] on div "COD" at bounding box center [778, 635] width 359 height 30
type input "[DATE]"
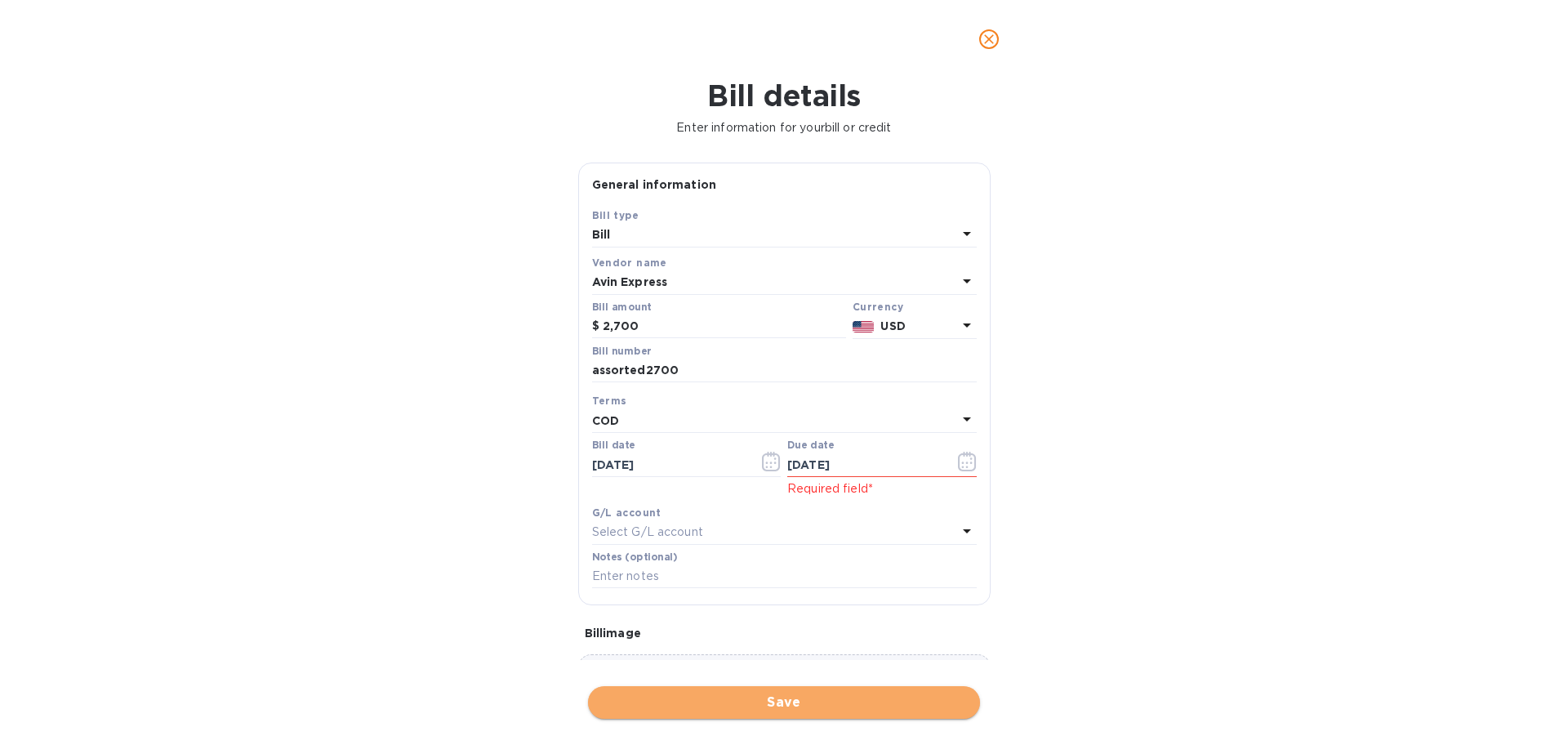
click at [790, 694] on span "Save" at bounding box center [784, 703] width 366 height 20
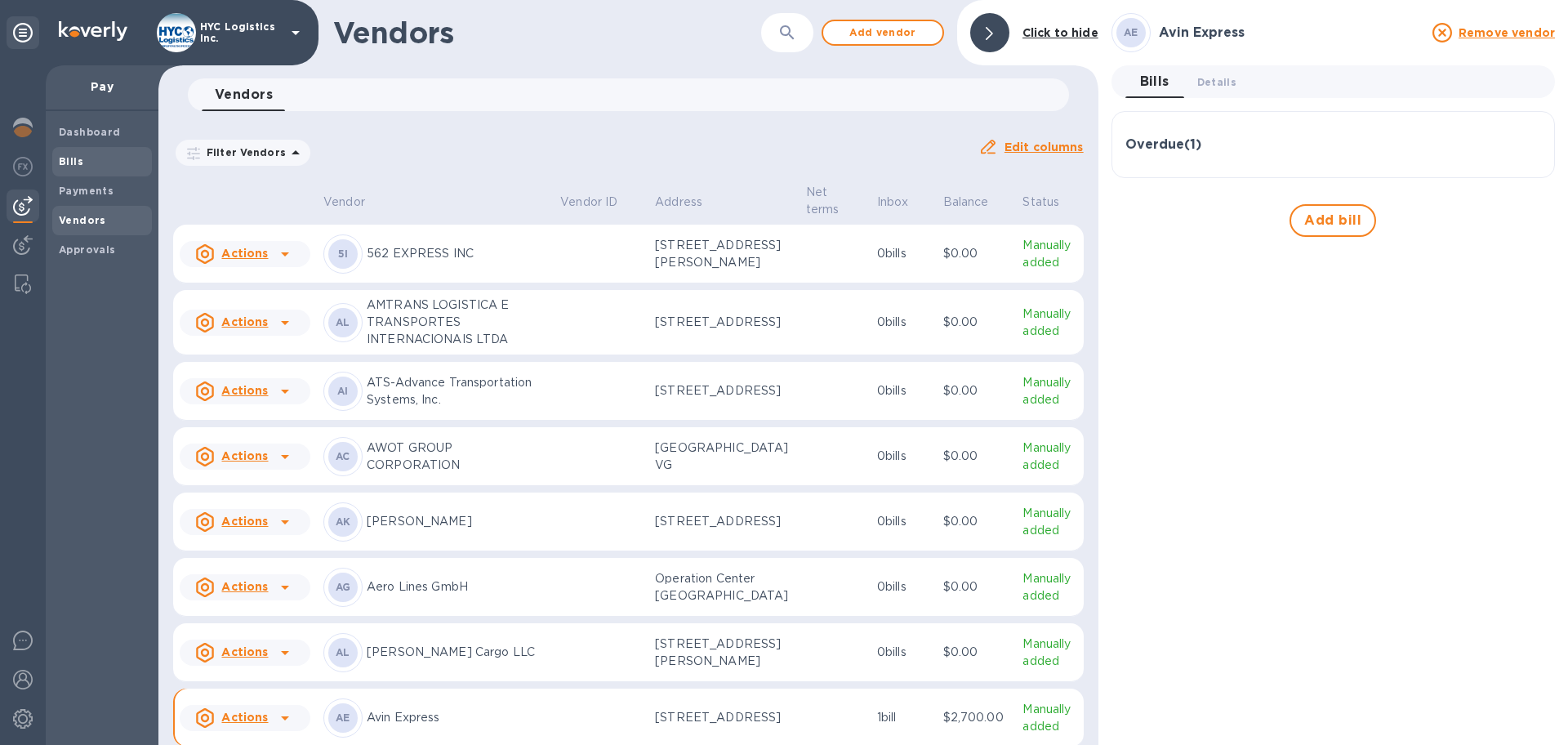
click at [70, 152] on div "Bills" at bounding box center [102, 161] width 99 height 29
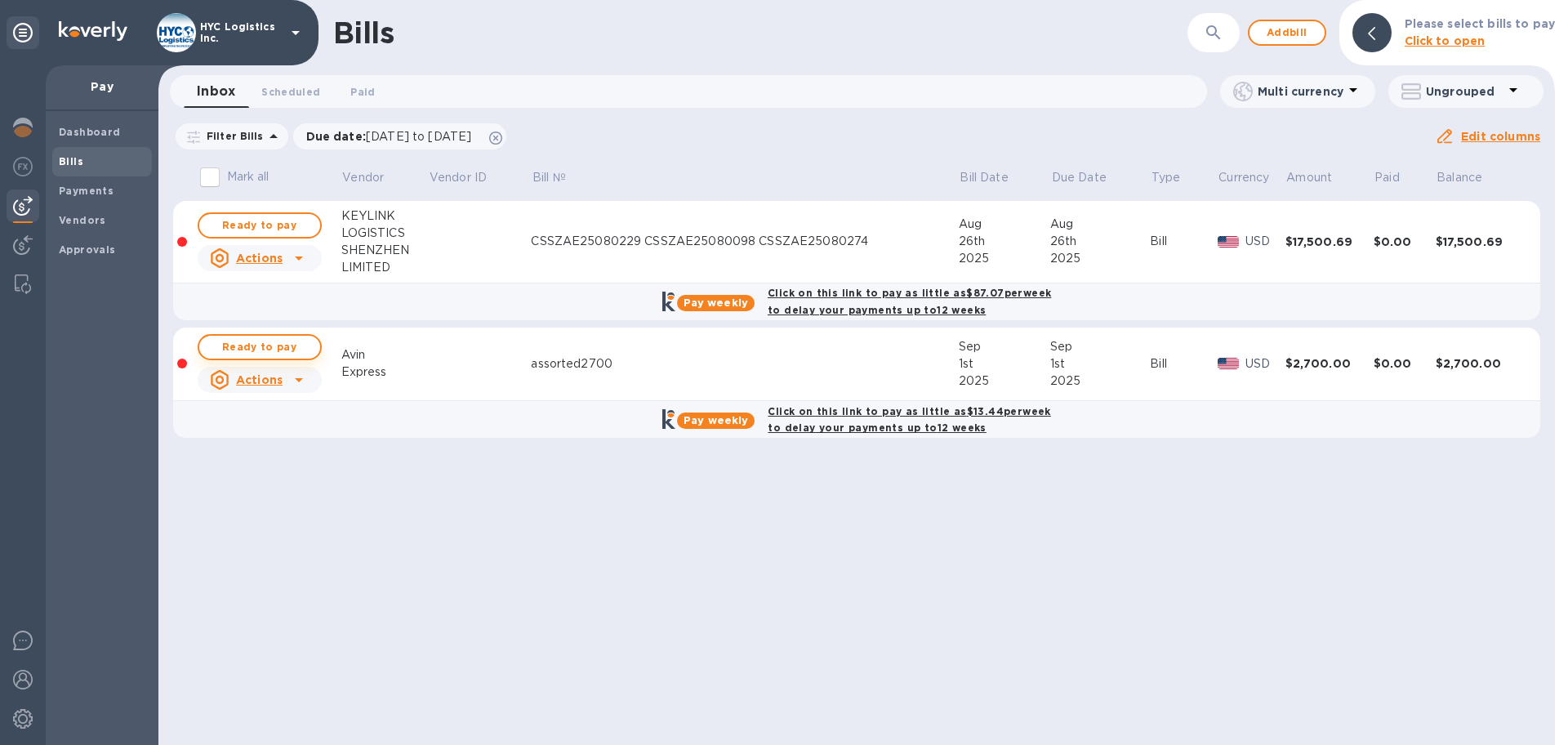
click at [253, 338] on span "Ready to pay" at bounding box center [259, 347] width 94 height 20
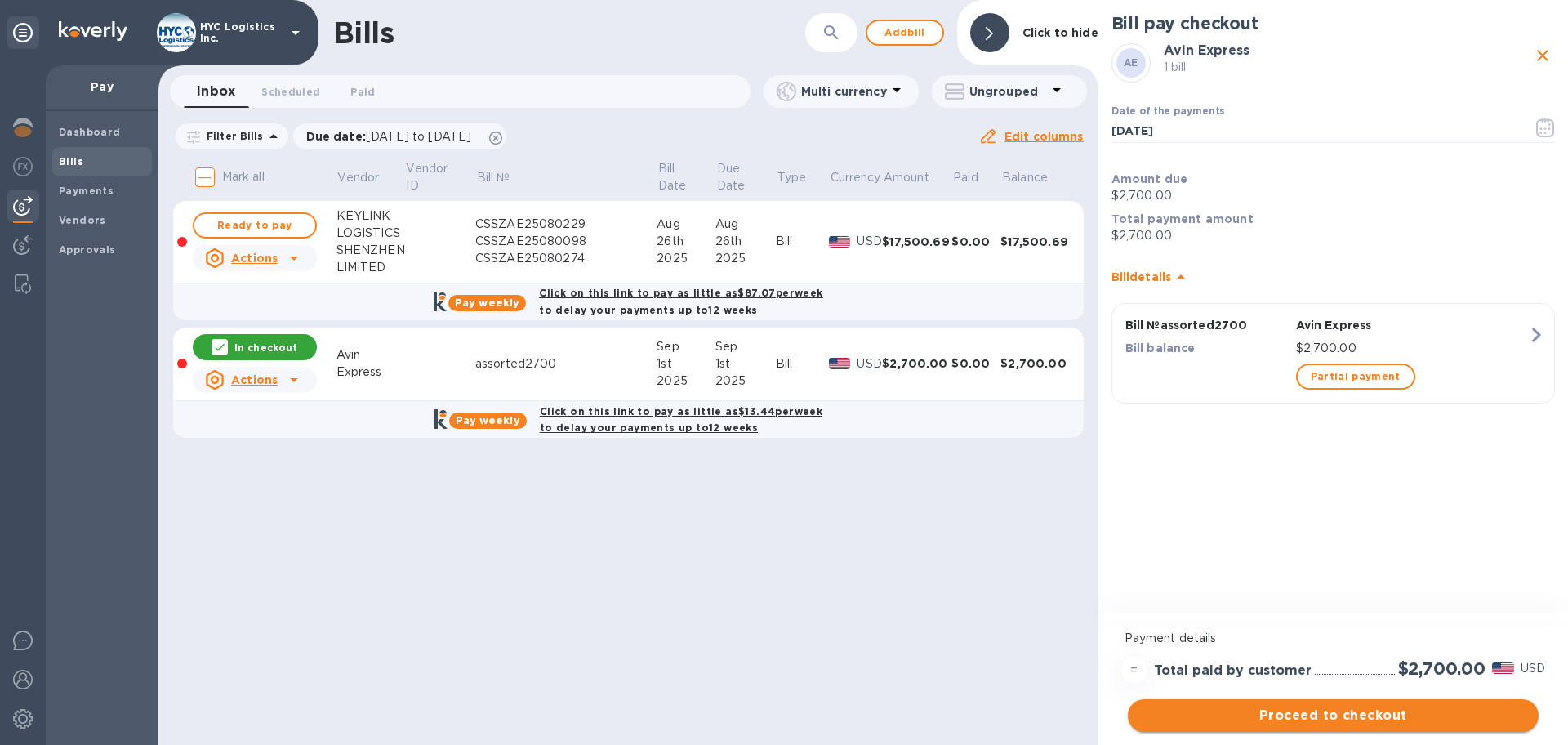
click at [1309, 715] on span "Proceed to checkout" at bounding box center [1334, 716] width 384 height 20
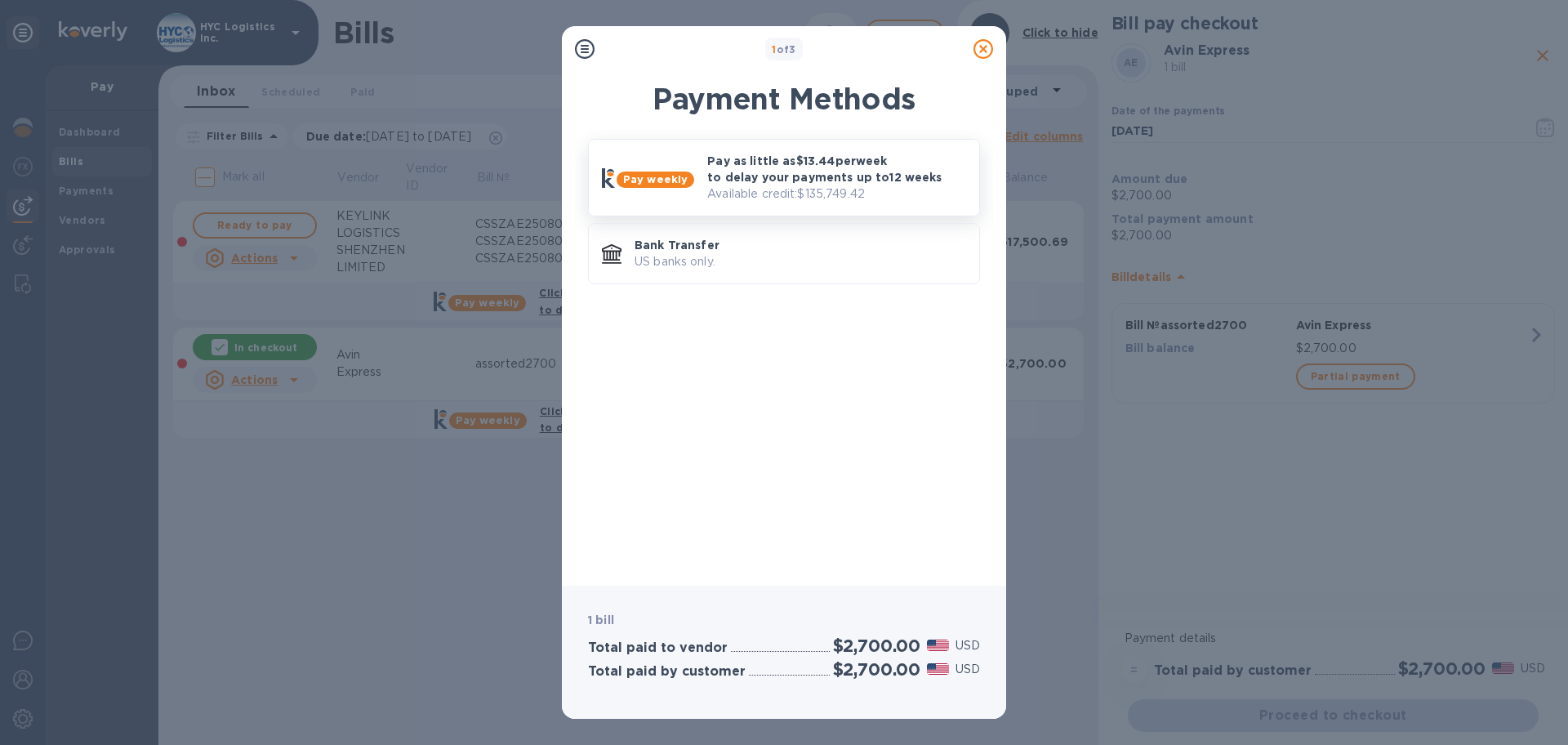
click at [853, 172] on p "Pay as little as $13.44 per week to delay your payments up to 12 weeks" at bounding box center [837, 168] width 259 height 32
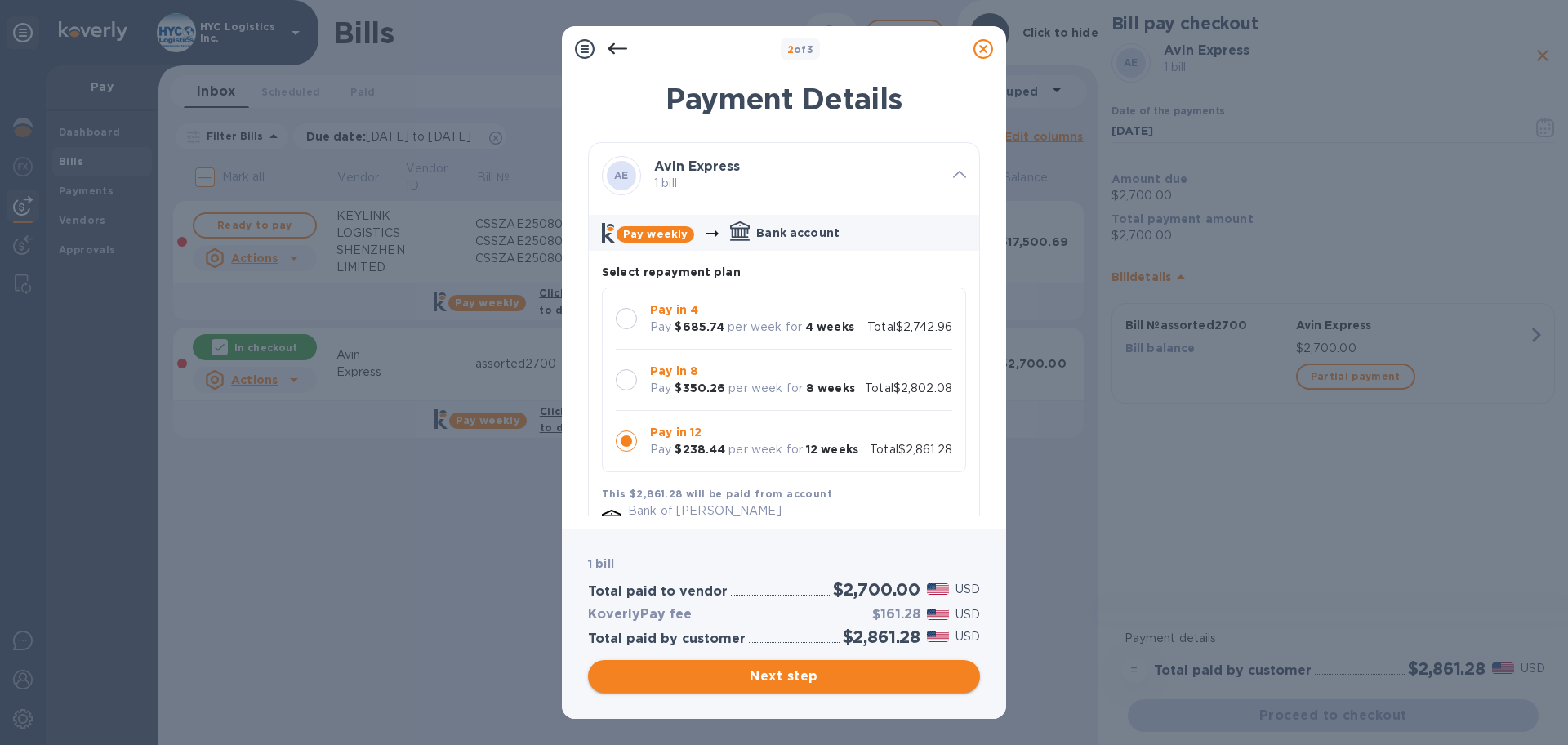
click at [770, 683] on span "Next step" at bounding box center [784, 677] width 366 height 20
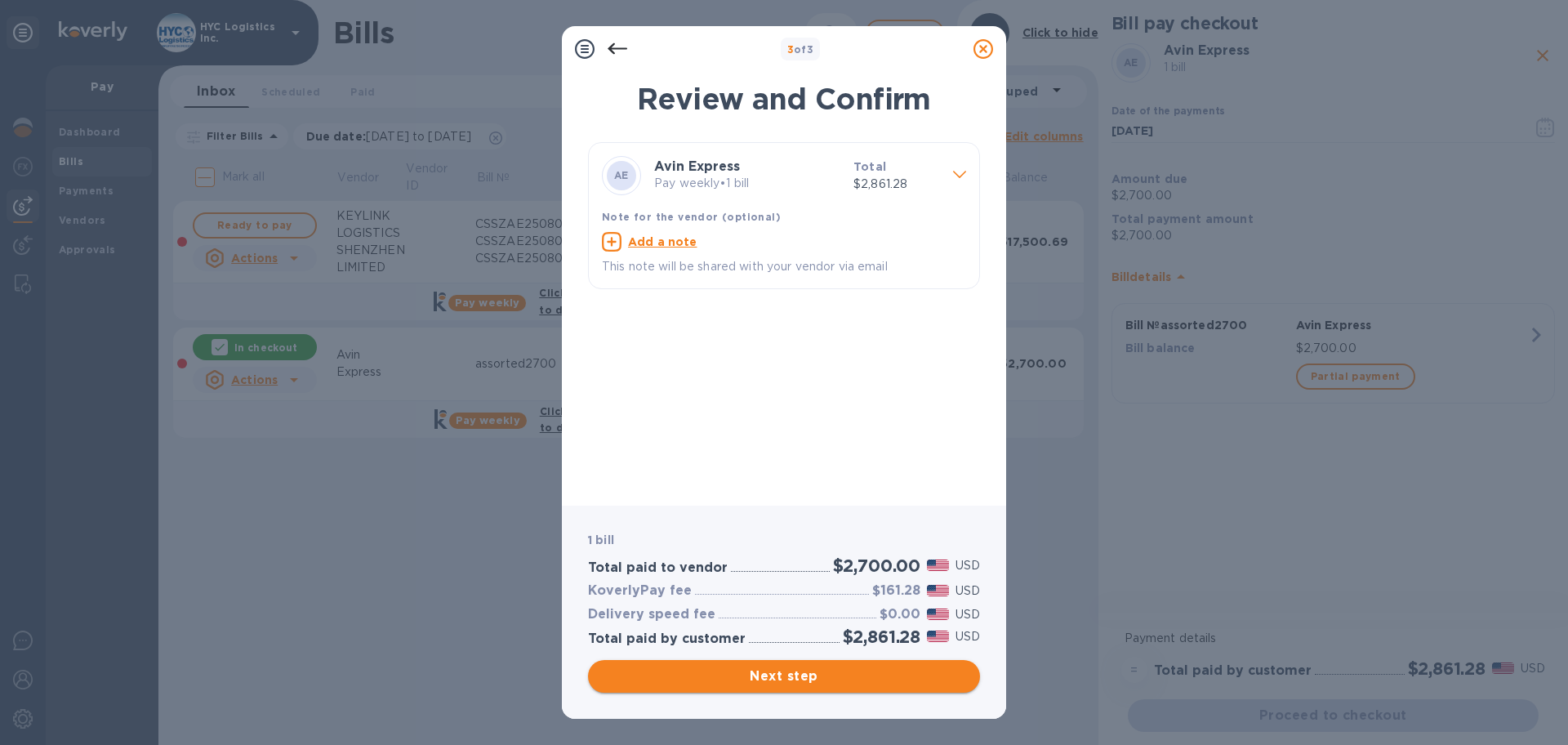
click at [829, 674] on span "Next step" at bounding box center [784, 677] width 366 height 20
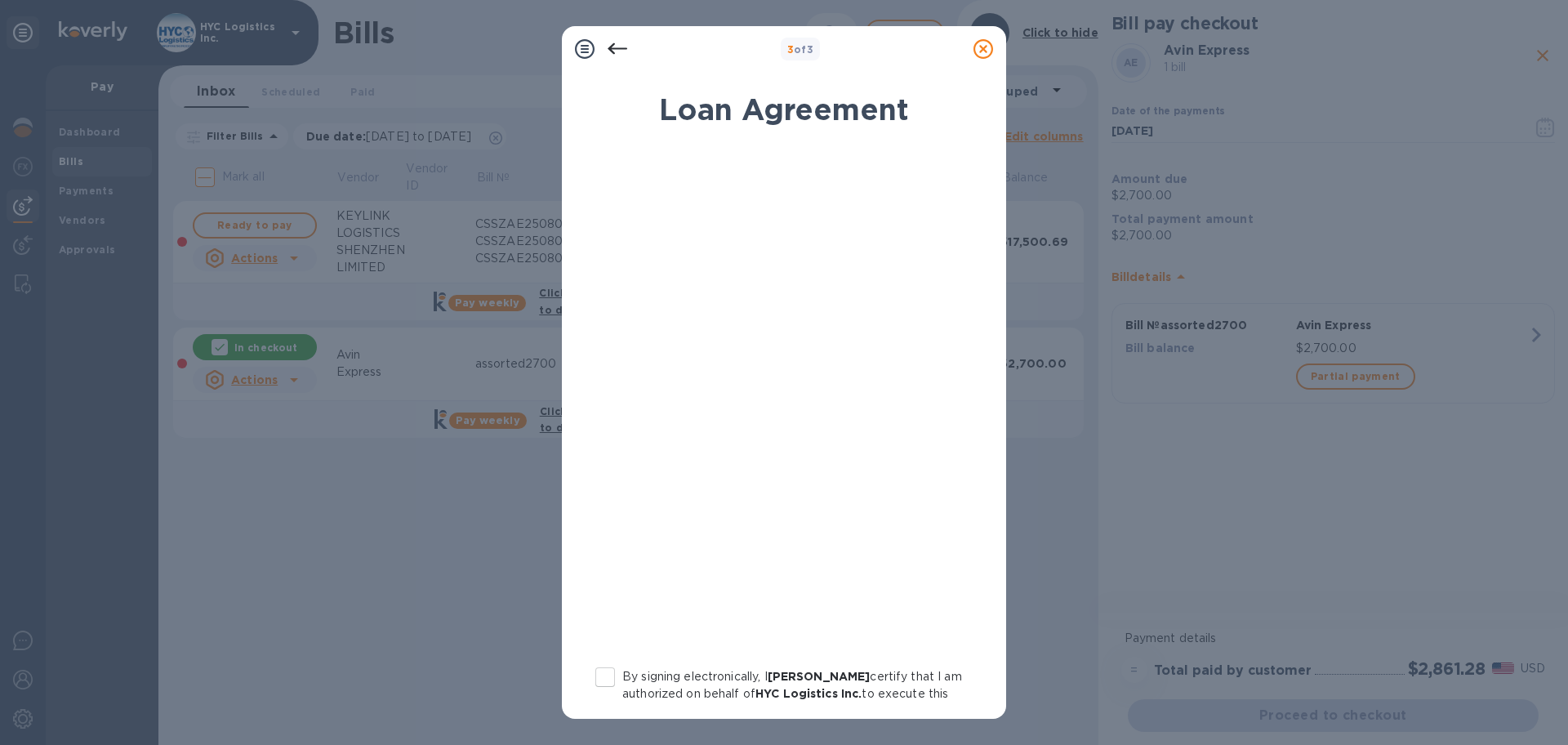
click at [605, 674] on input "By signing electronically, I [PERSON_NAME] certify that I am authorized on beha…" at bounding box center [605, 677] width 34 height 34
checkbox input "true"
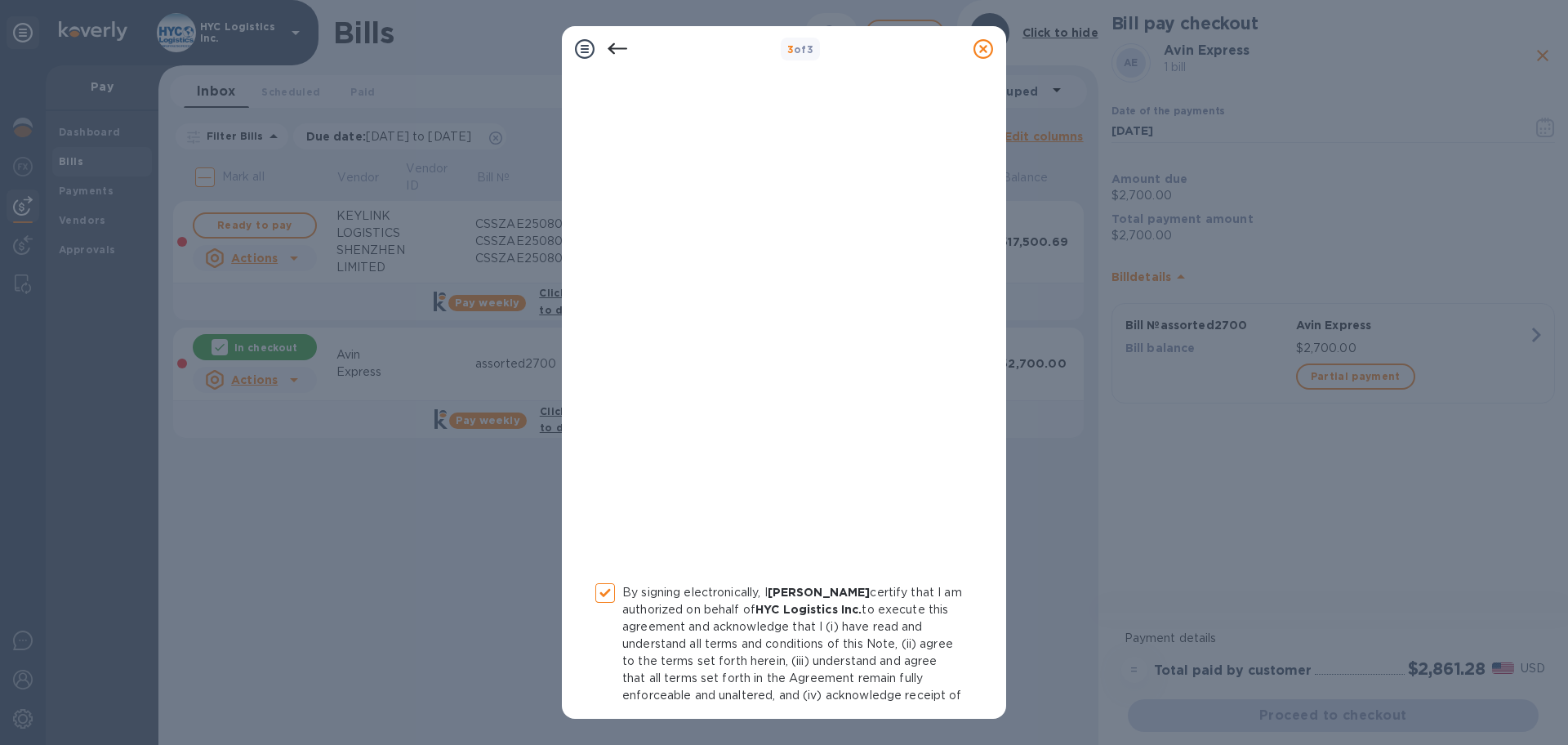
scroll to position [168, 0]
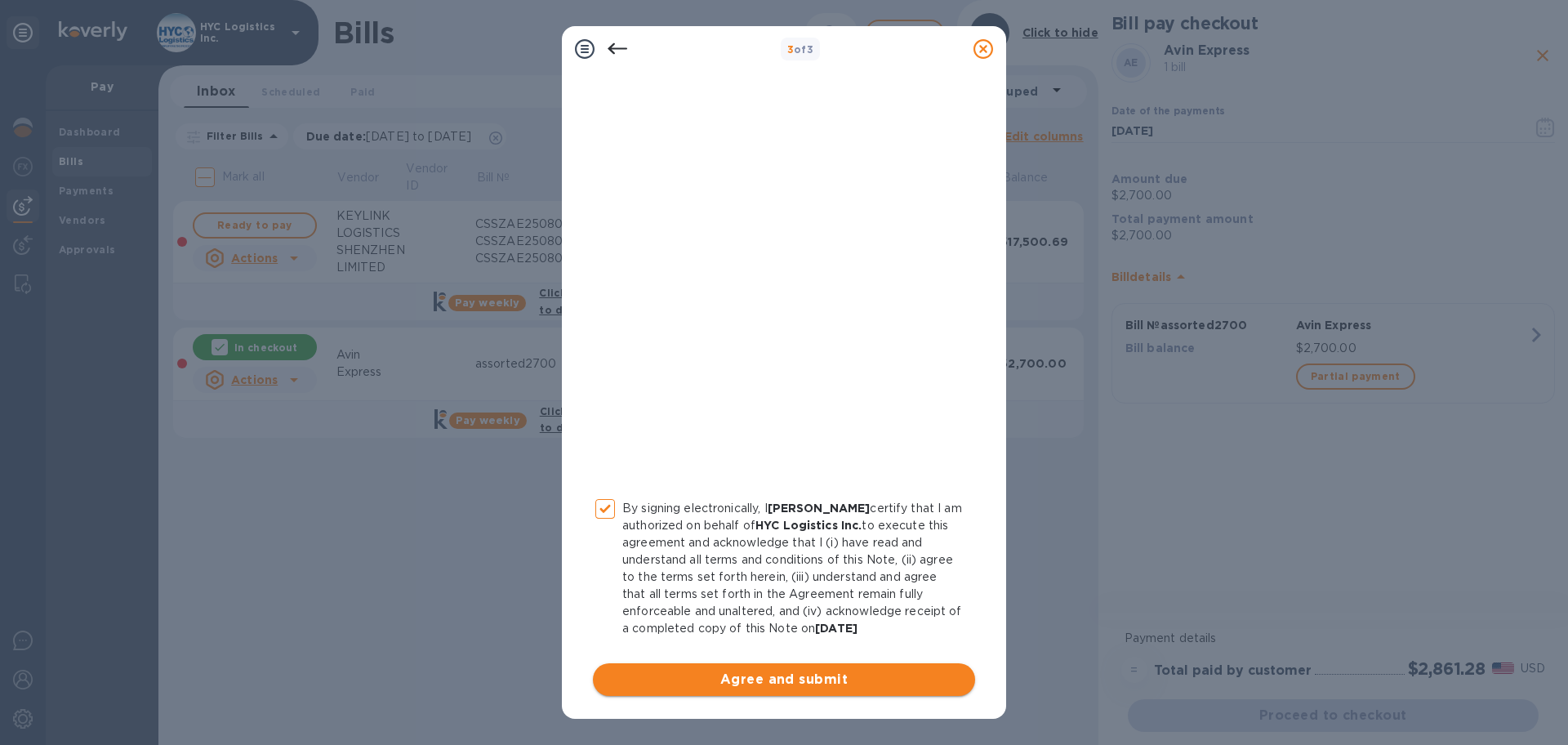
click at [833, 675] on span "Agree and submit" at bounding box center [784, 680] width 356 height 20
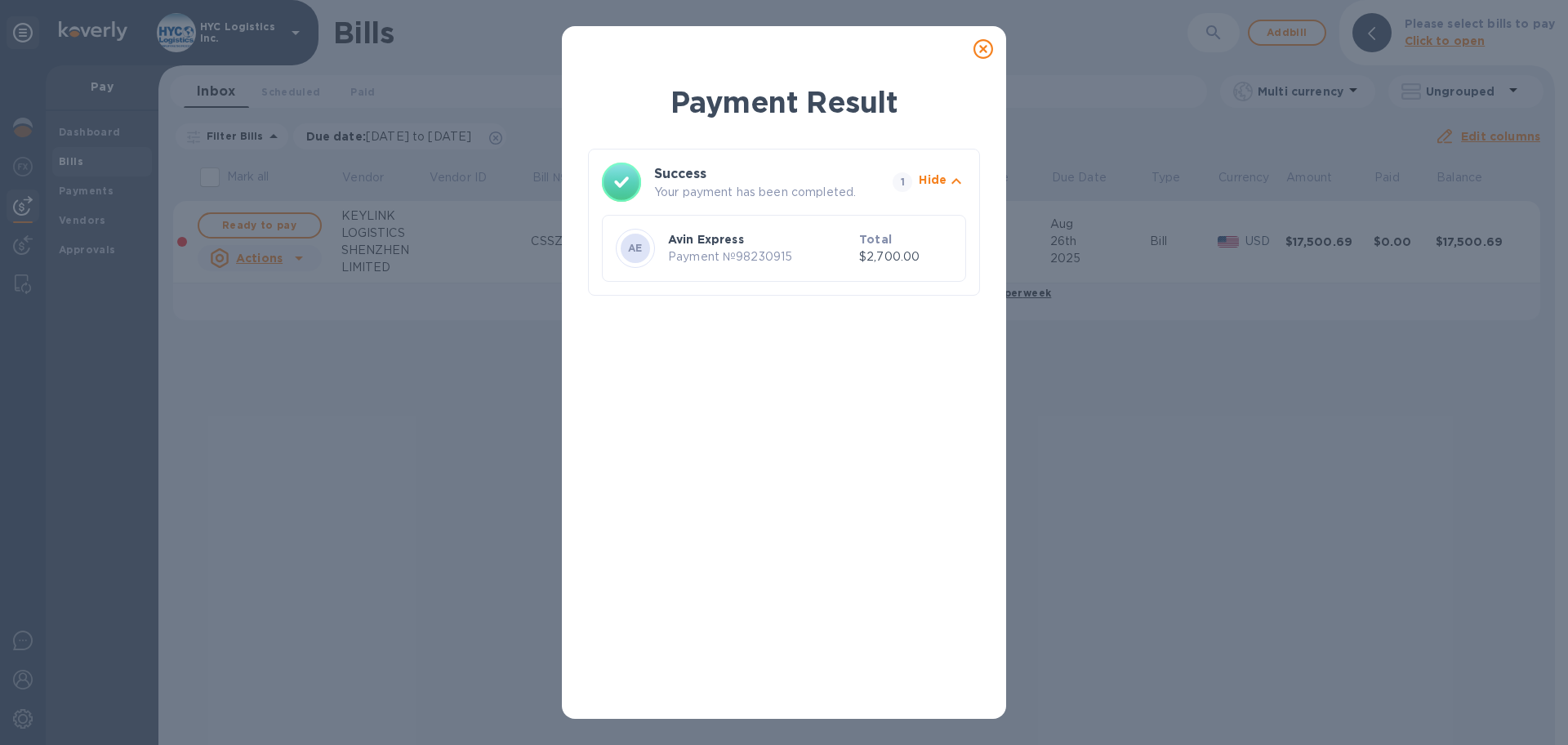
click at [773, 256] on p "Payment № 98230915" at bounding box center [760, 257] width 185 height 17
copy p "98230915"
click at [984, 53] on icon at bounding box center [983, 49] width 20 height 20
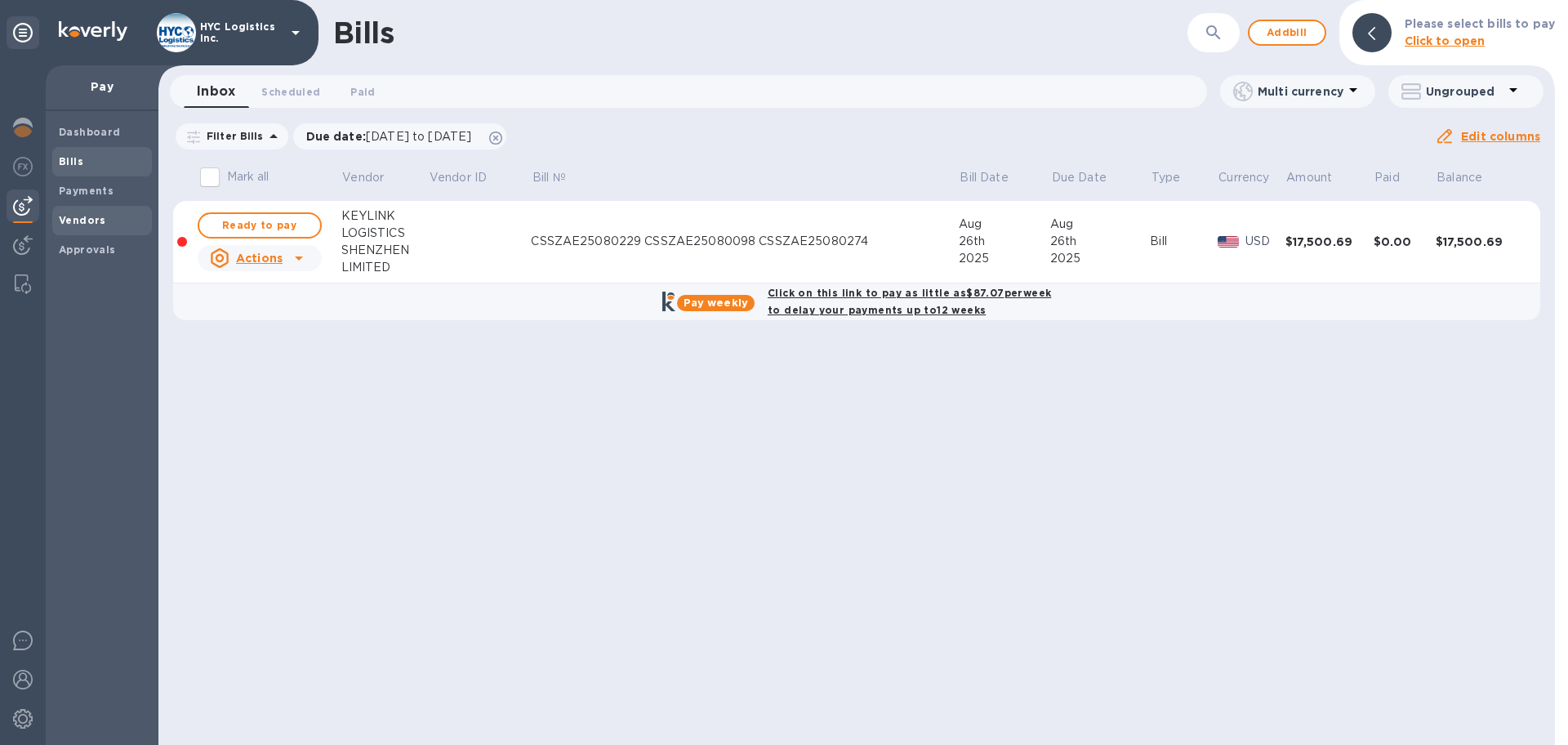
click at [81, 216] on b "Vendors" at bounding box center [82, 220] width 47 height 12
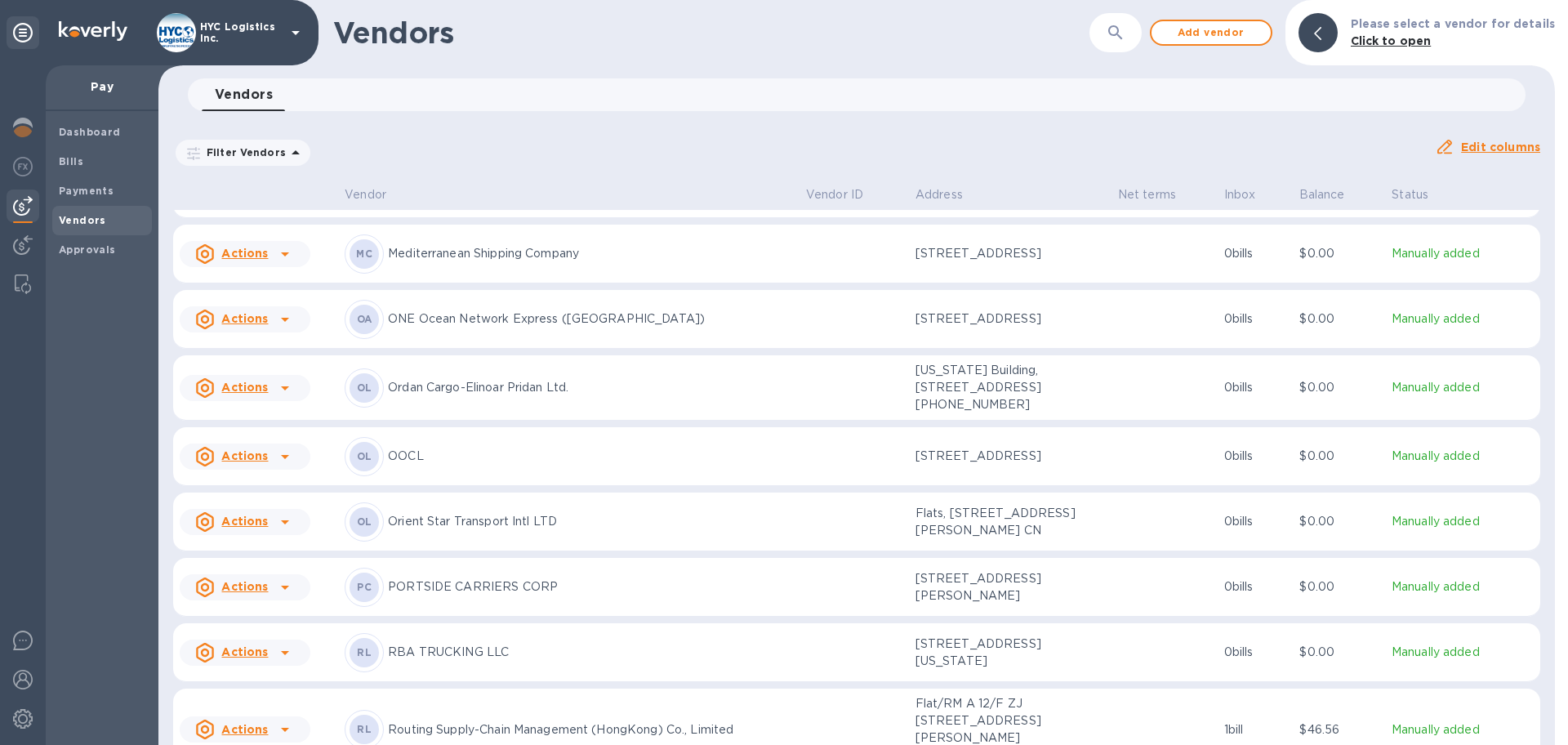
scroll to position [3296, 0]
click at [275, 530] on icon at bounding box center [285, 521] width 20 height 20
click at [254, 599] on b "Add new bill" at bounding box center [263, 600] width 76 height 13
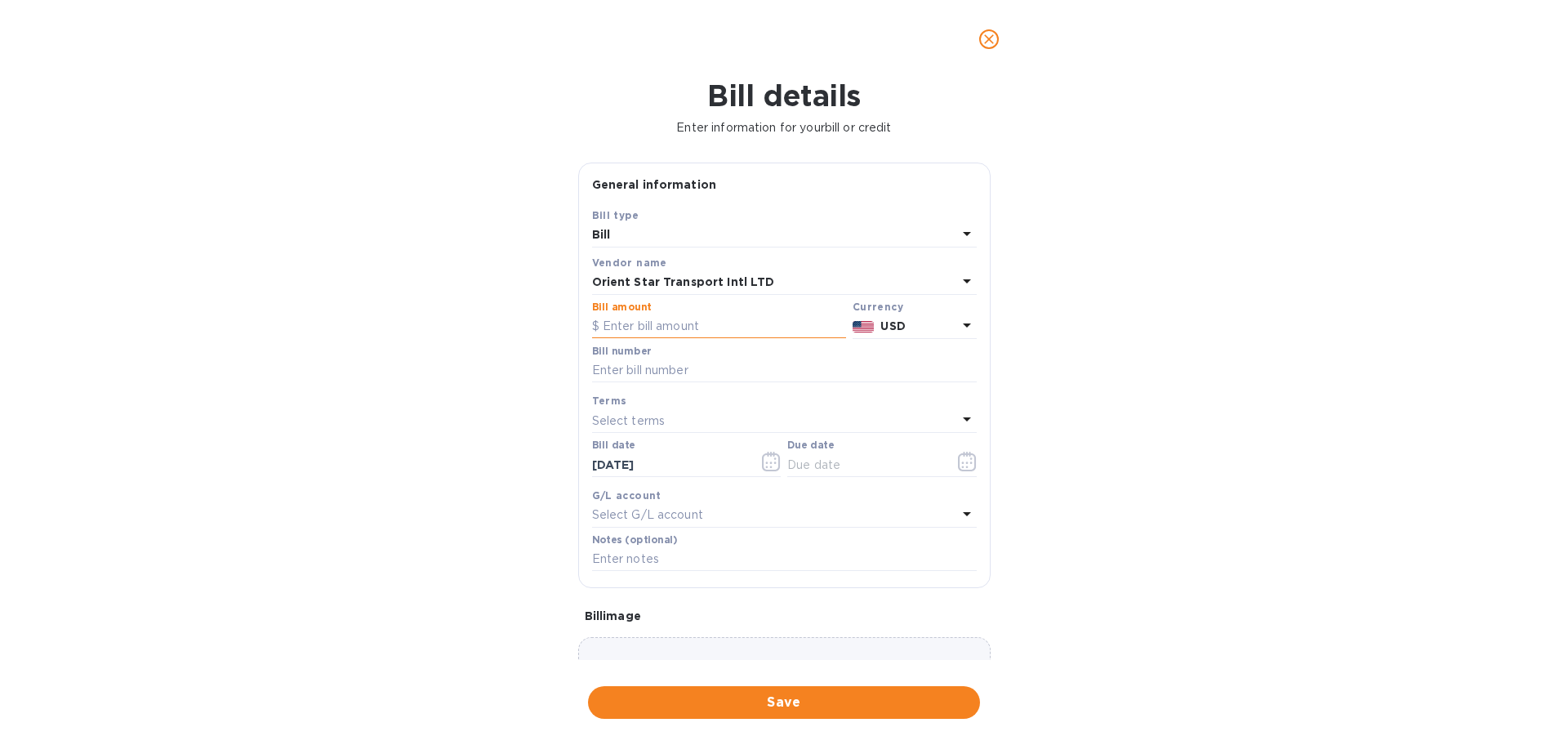
click at [748, 327] on input "text" at bounding box center [719, 327] width 254 height 25
type input "13,240"
click at [727, 366] on input "text" at bounding box center [784, 371] width 384 height 25
type input "assorted13240"
click at [763, 426] on div "Select terms" at bounding box center [774, 421] width 365 height 23
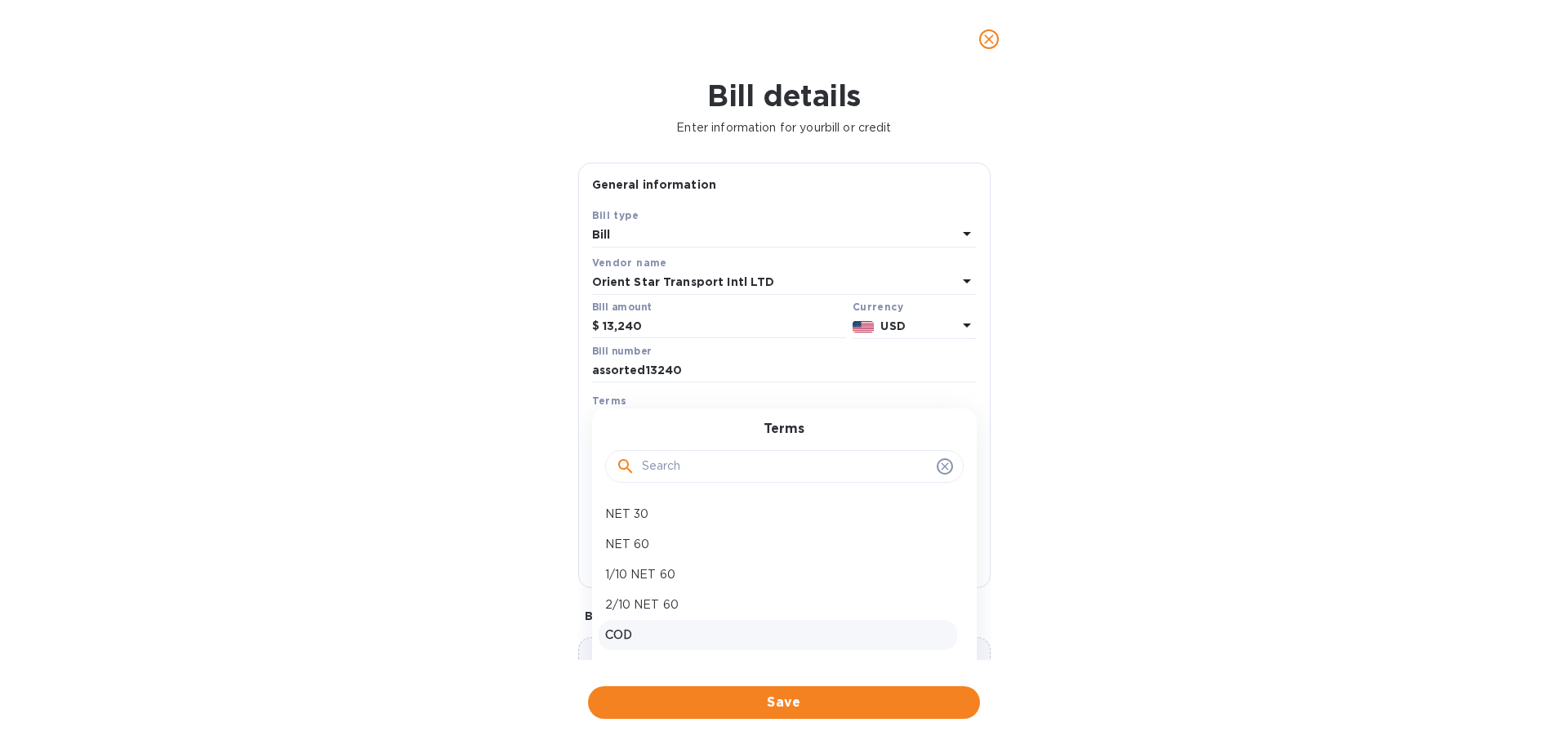
click at [666, 632] on p "COD" at bounding box center [778, 635] width 345 height 17
type input "[DATE]"
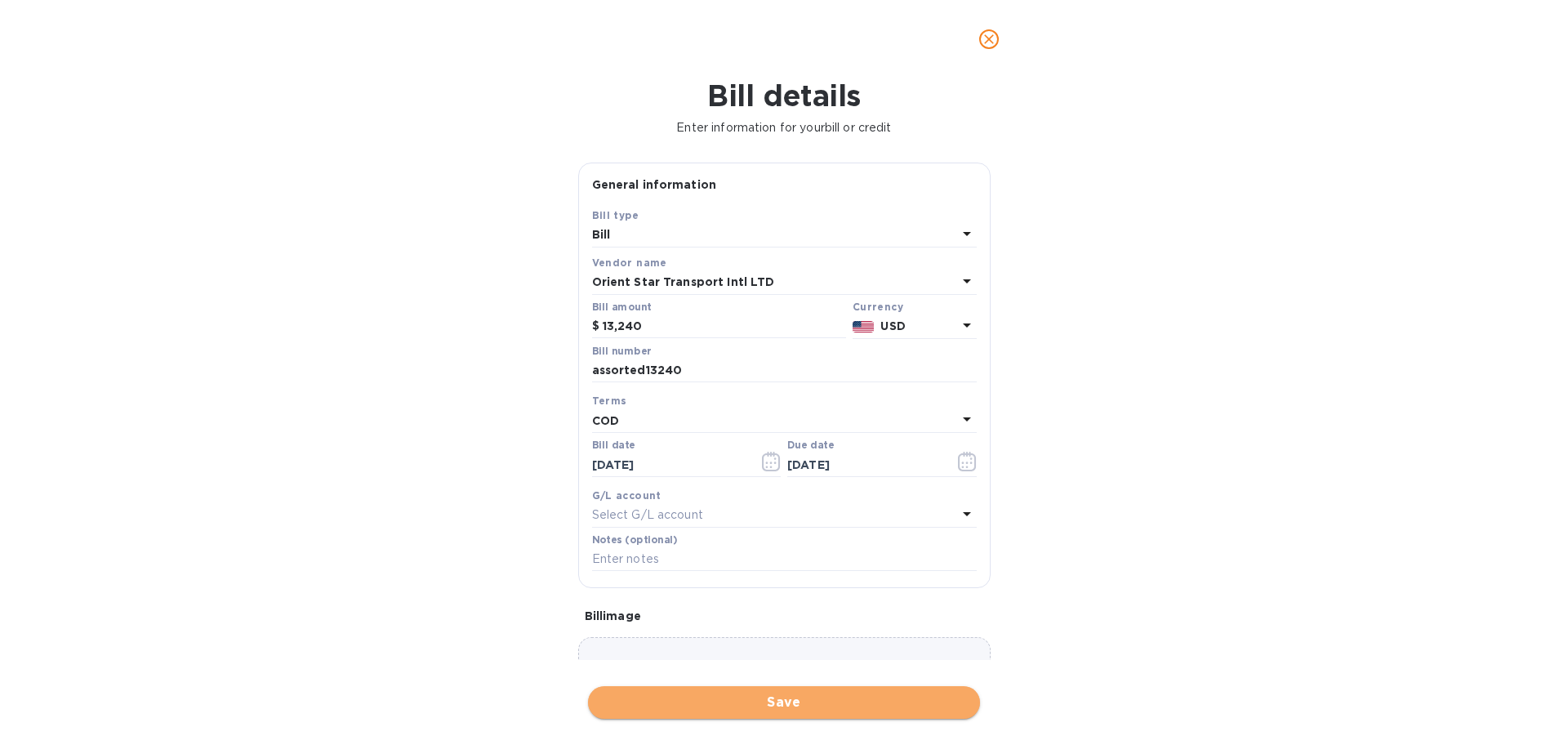
click at [757, 701] on span "Save" at bounding box center [784, 703] width 366 height 20
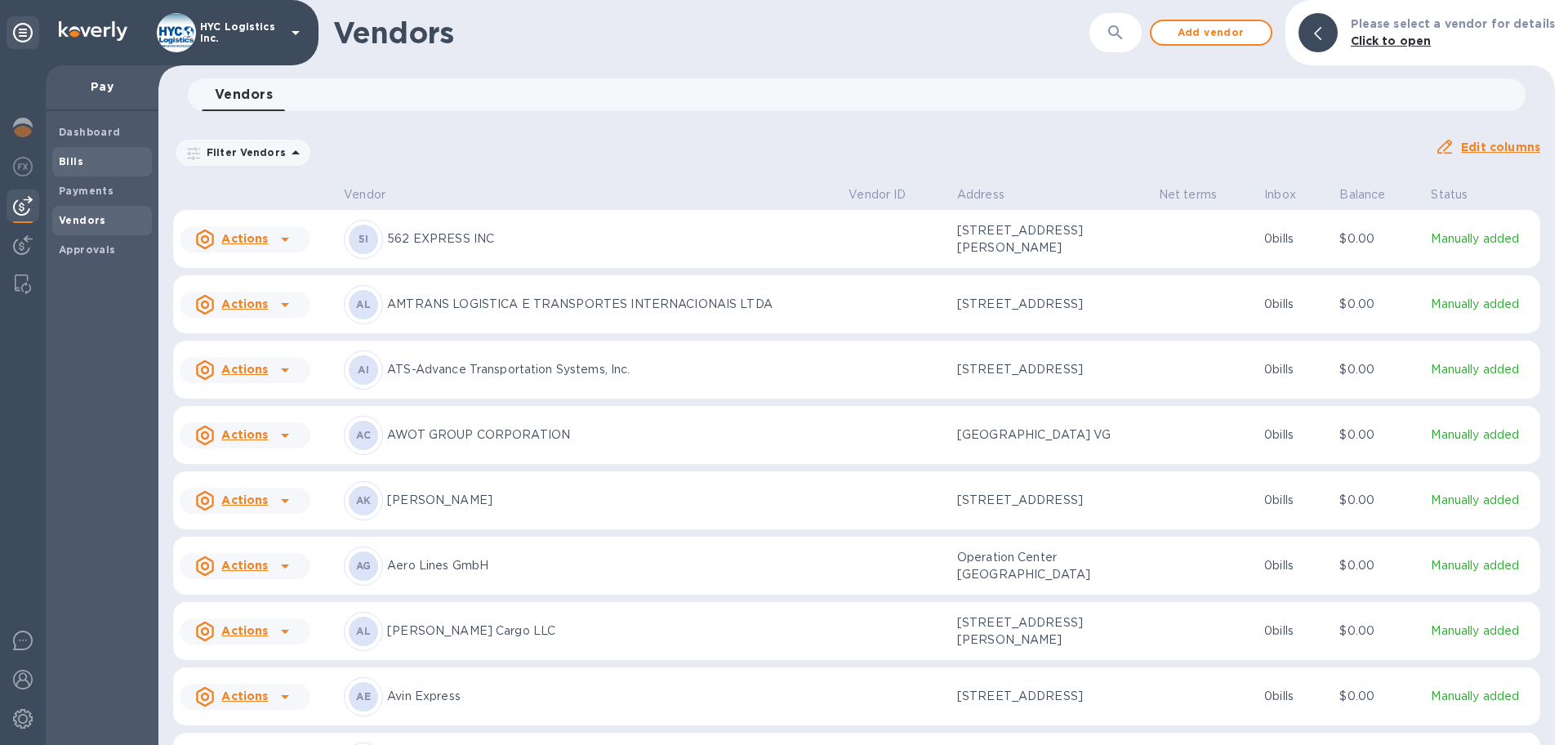
click at [69, 162] on b "Bills" at bounding box center [71, 161] width 25 height 12
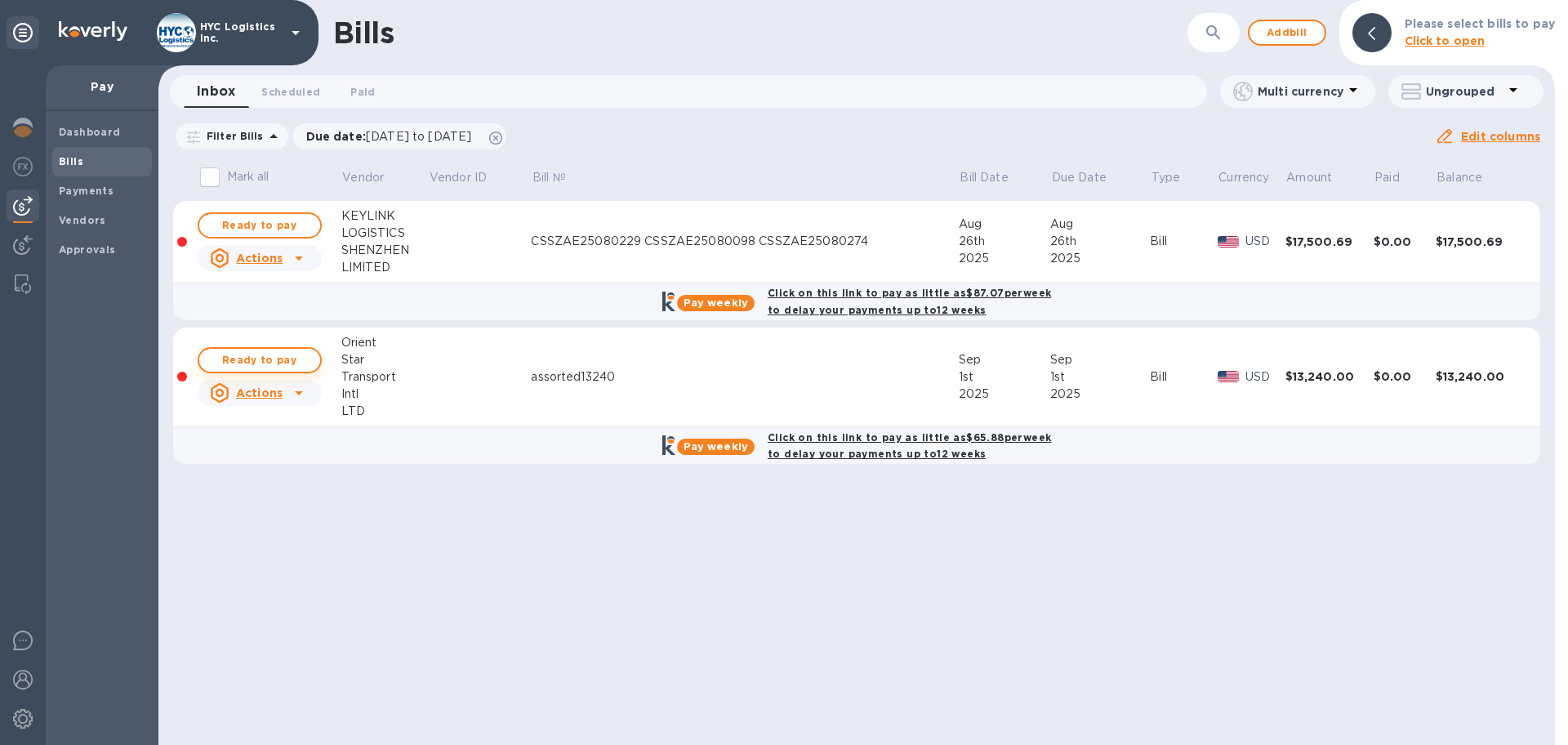
click at [271, 356] on span "Ready to pay" at bounding box center [259, 360] width 94 height 20
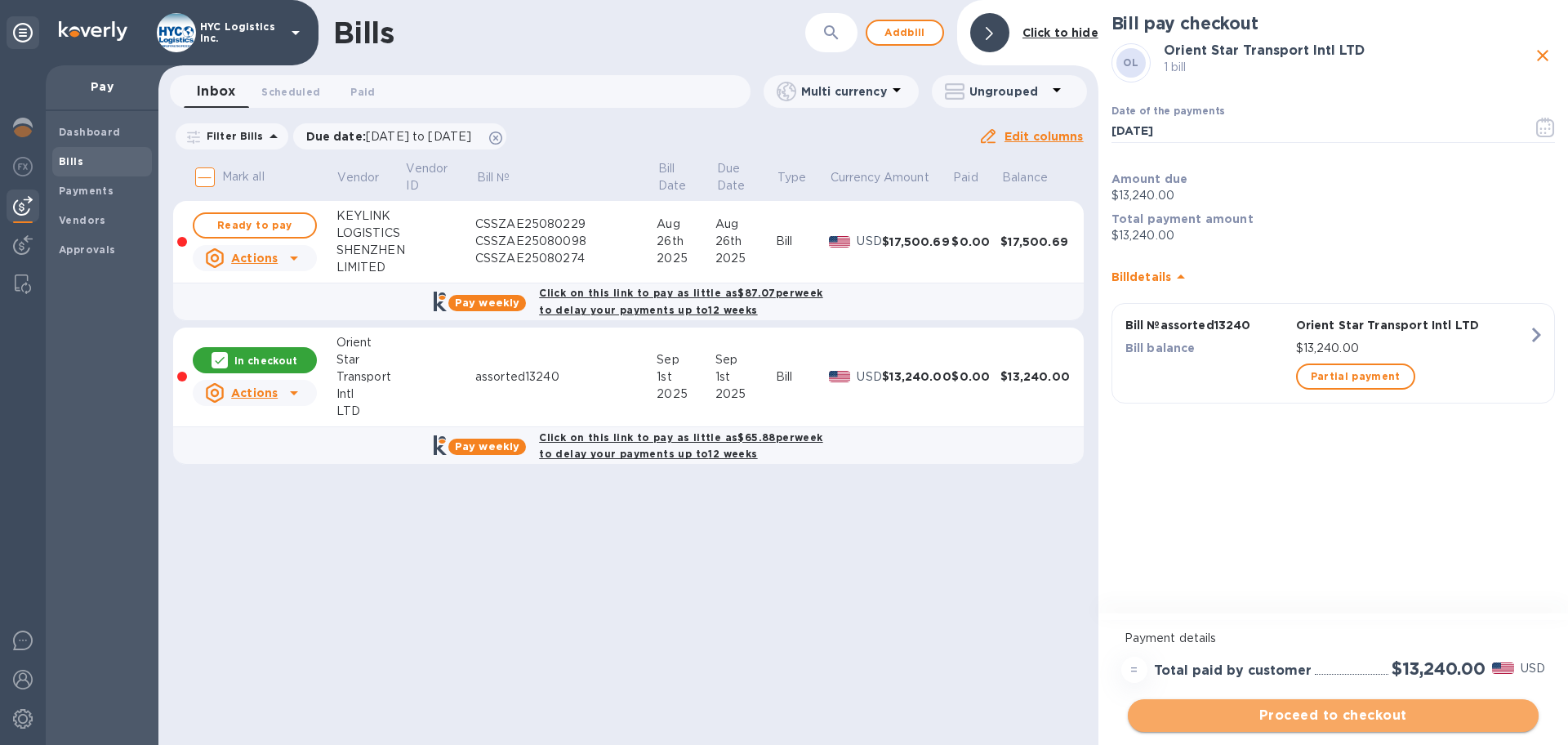
click at [1287, 713] on span "Proceed to checkout" at bounding box center [1334, 716] width 384 height 20
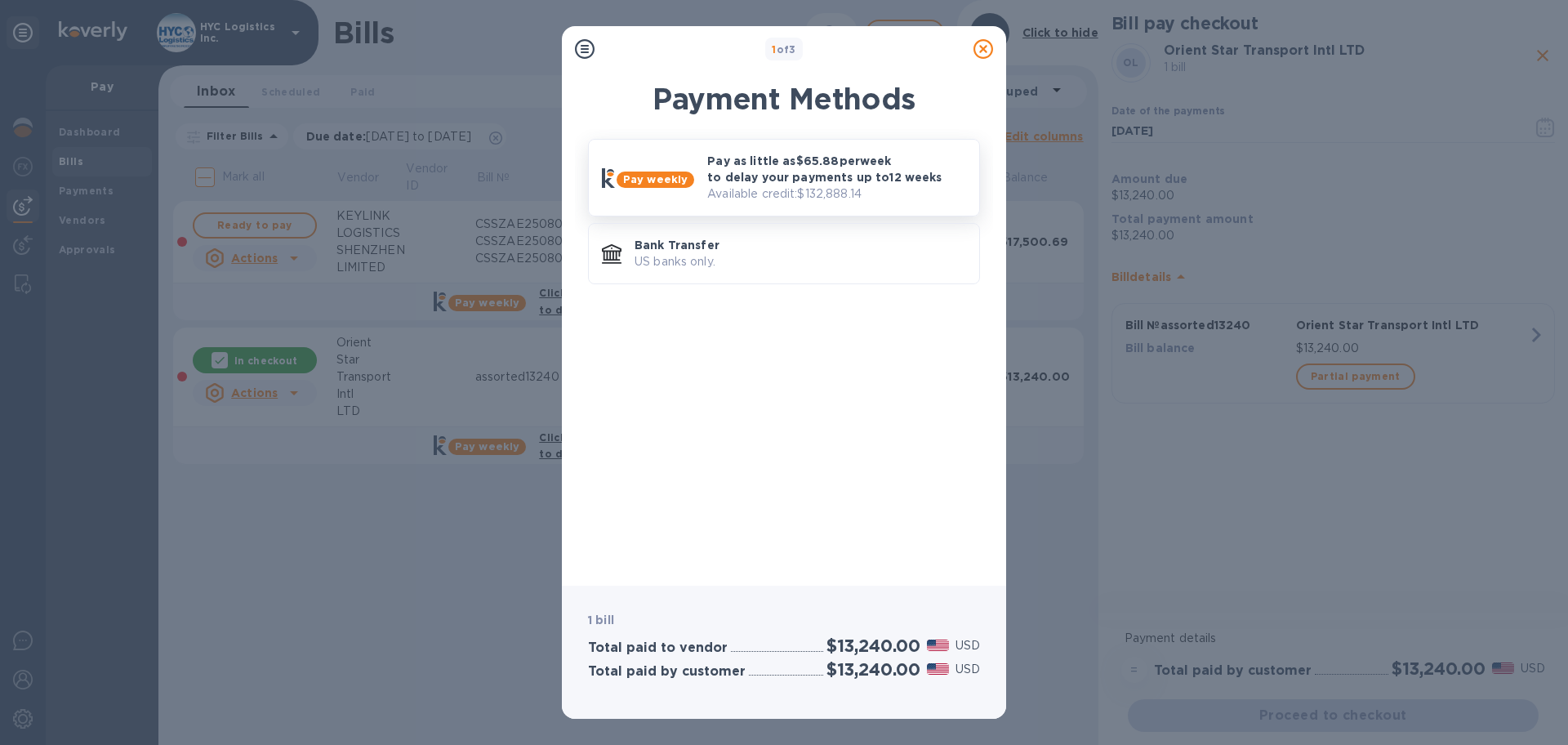
click at [851, 175] on p "Pay as little as $65.88 per week to delay your payments up to 12 weeks" at bounding box center [837, 168] width 259 height 32
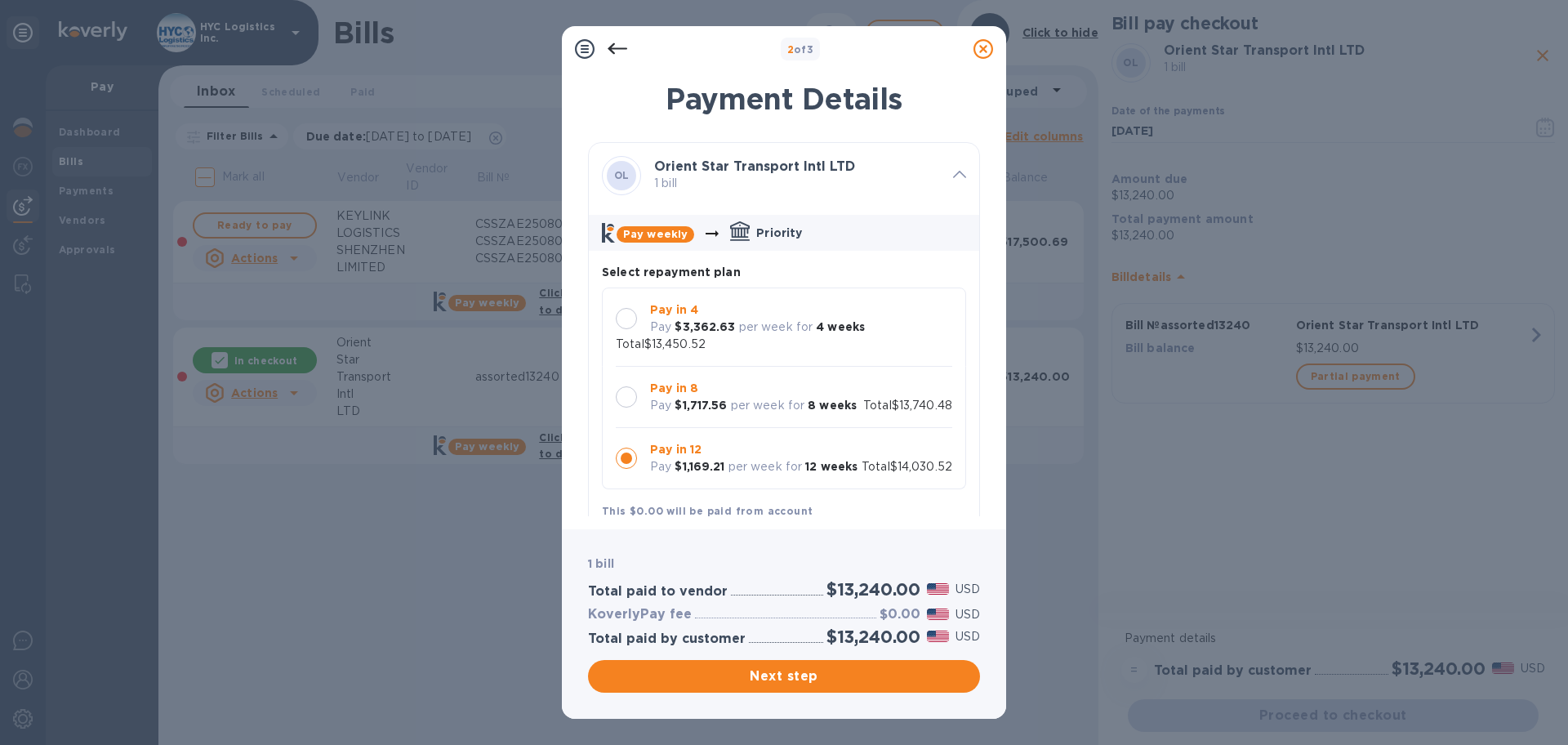
scroll to position [16, 0]
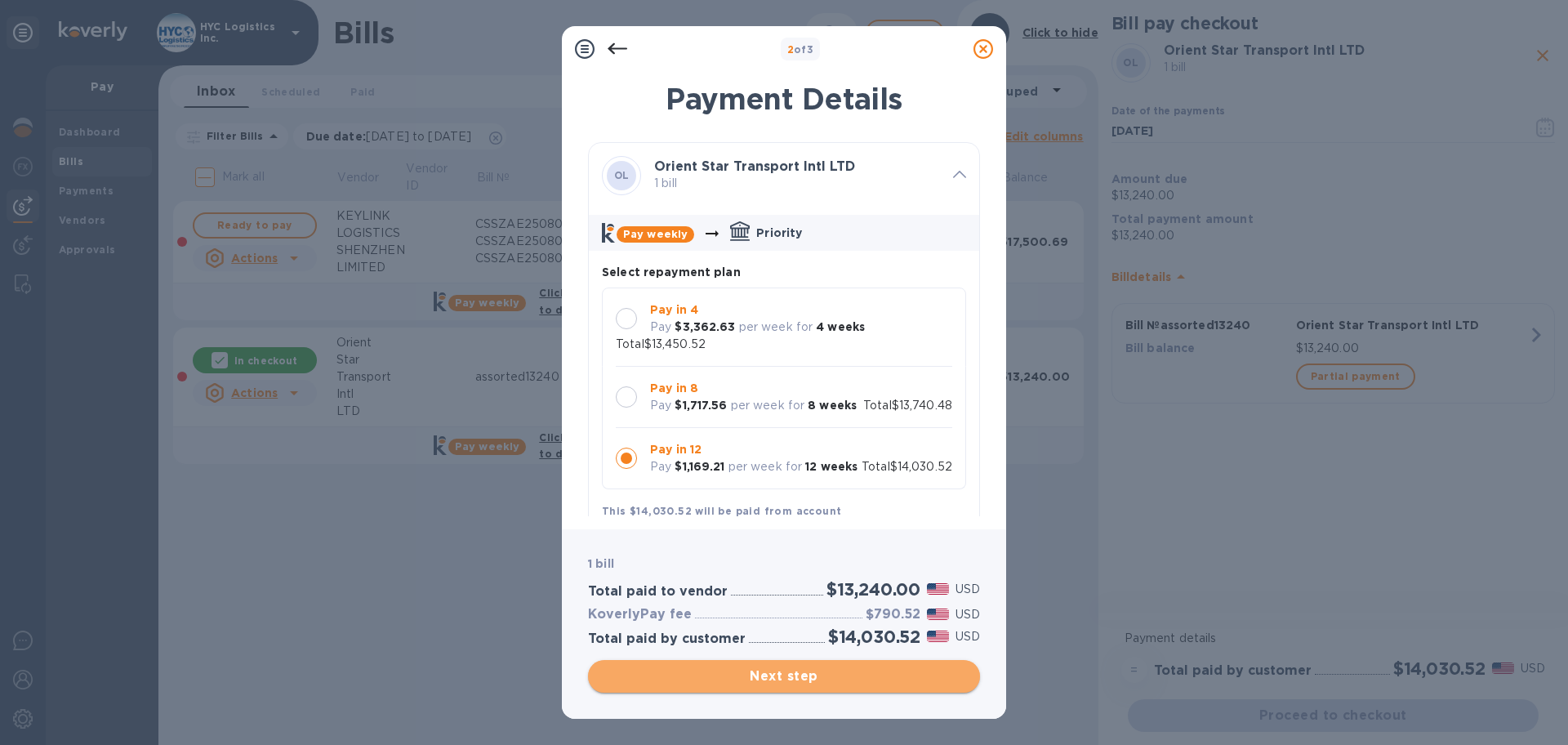
click at [777, 678] on span "Next step" at bounding box center [784, 677] width 366 height 20
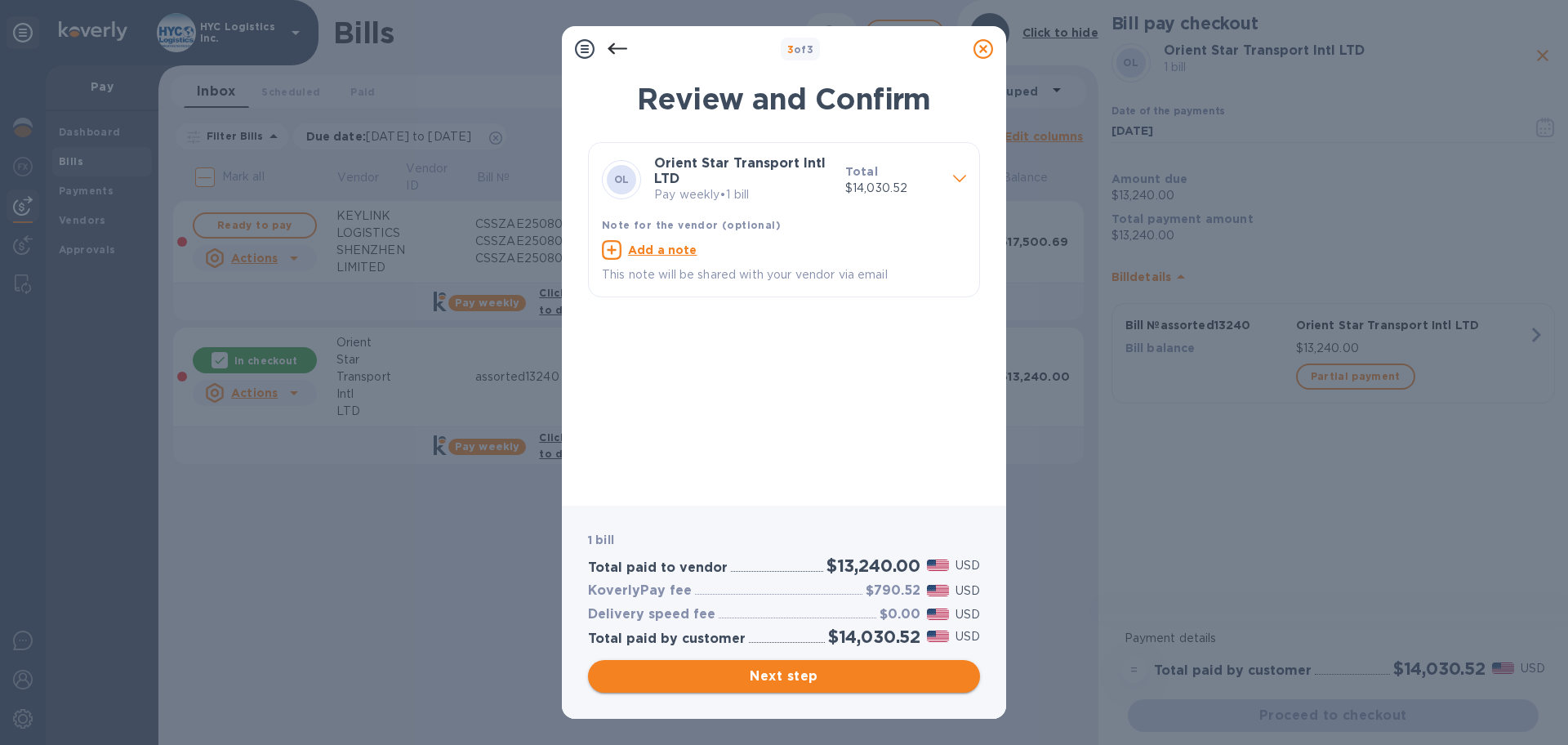
click at [786, 675] on span "Next step" at bounding box center [784, 677] width 366 height 20
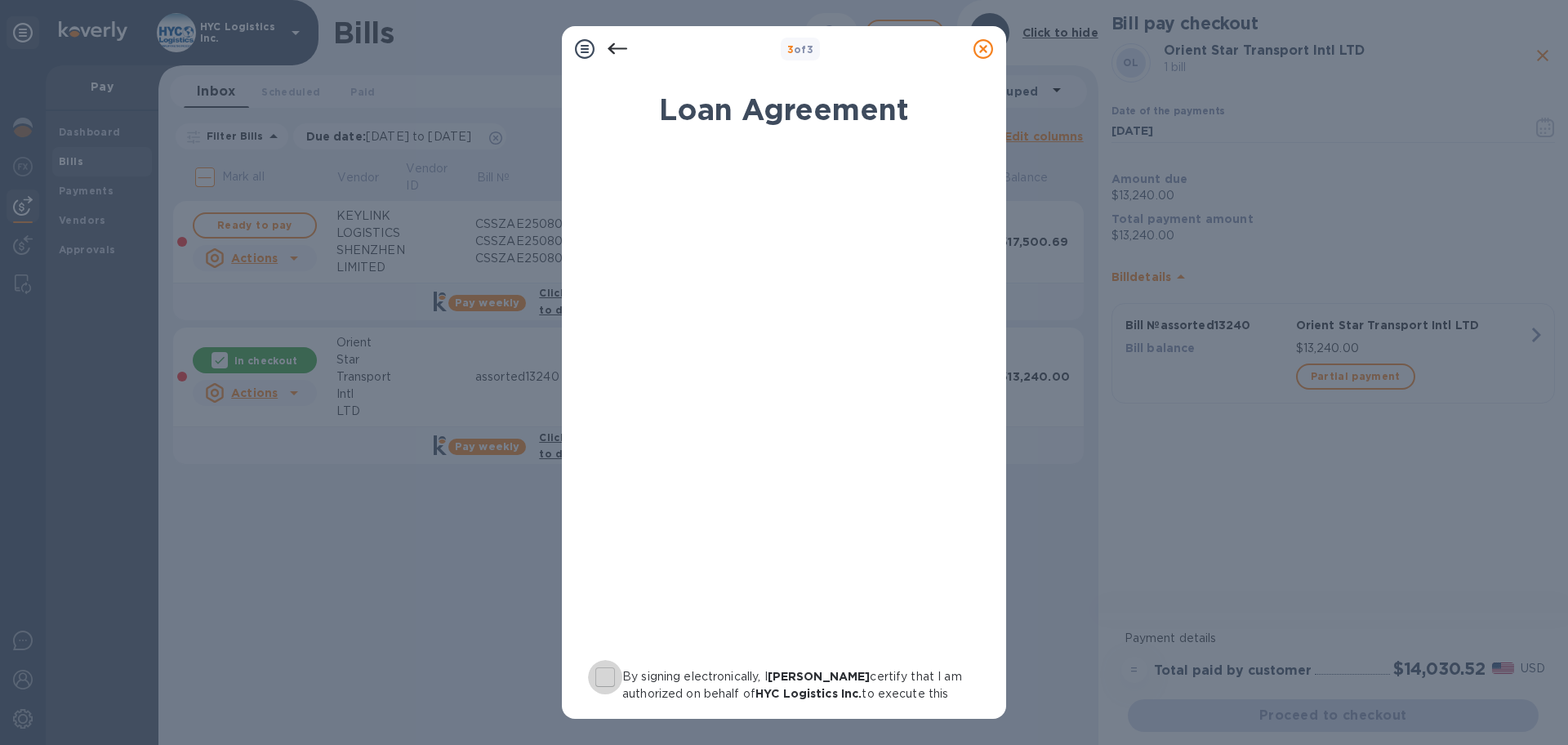
click at [605, 680] on input "By signing electronically, I [PERSON_NAME] certify that I am authorized on beha…" at bounding box center [605, 677] width 34 height 34
checkbox input "true"
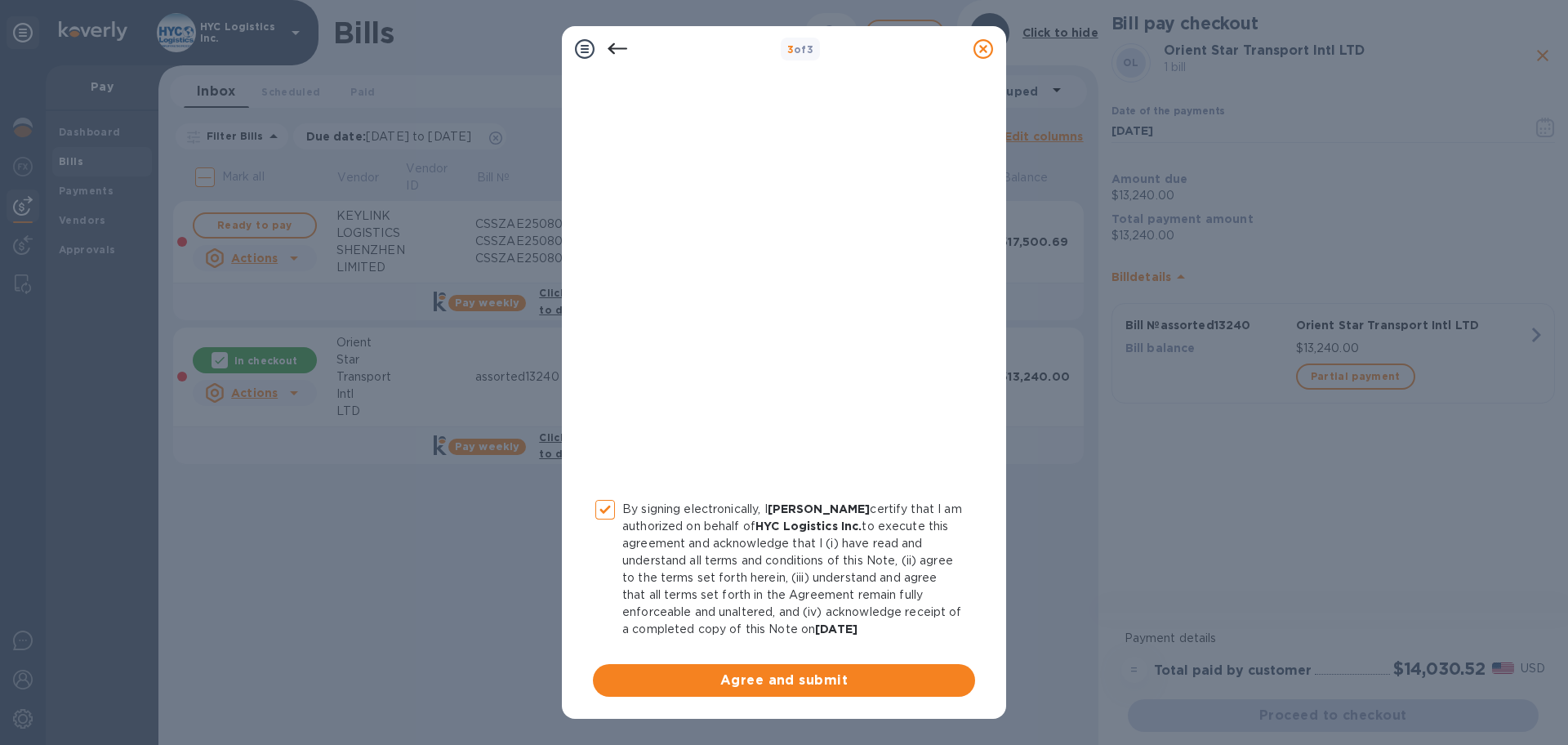
scroll to position [168, 0]
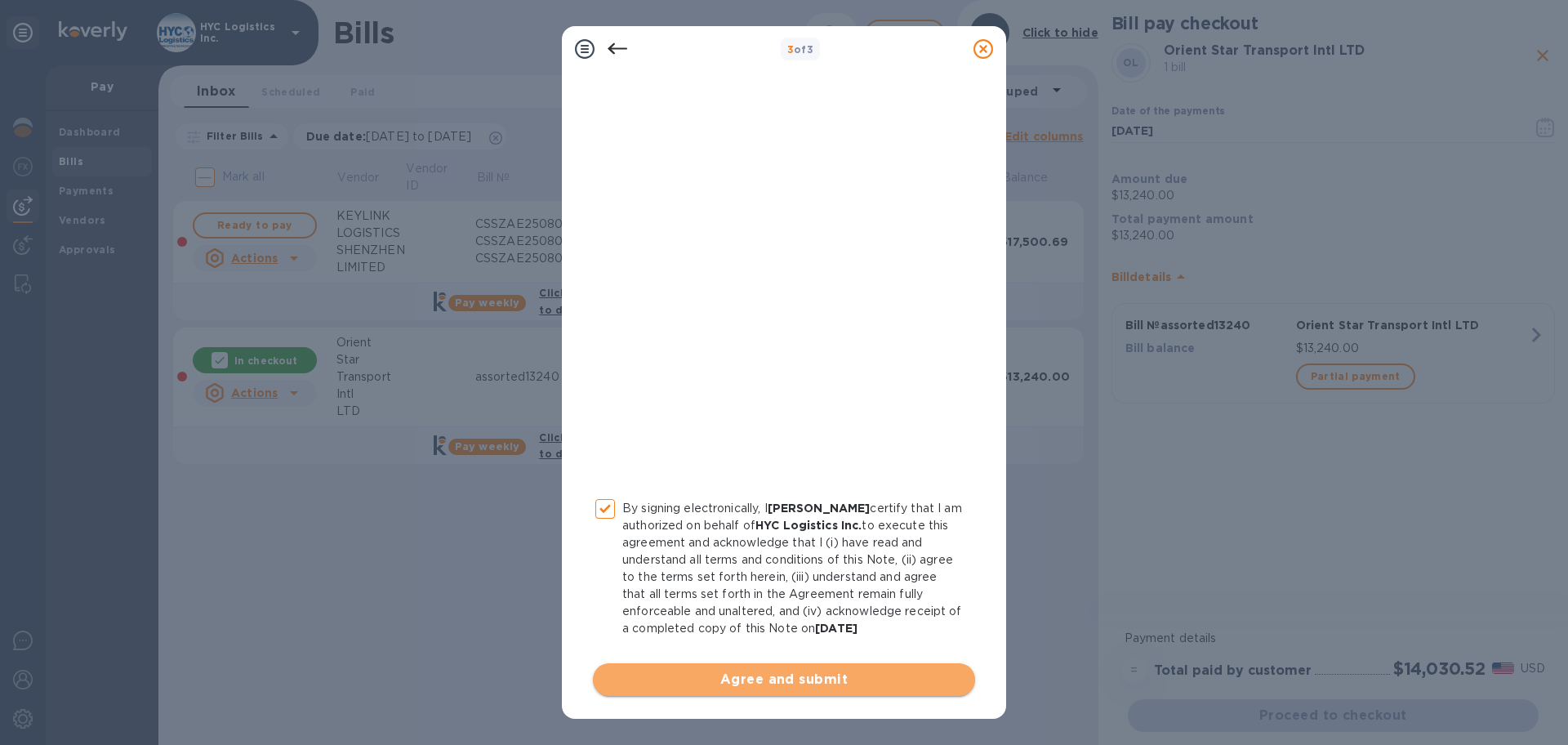
click at [847, 674] on span "Agree and submit" at bounding box center [784, 680] width 356 height 20
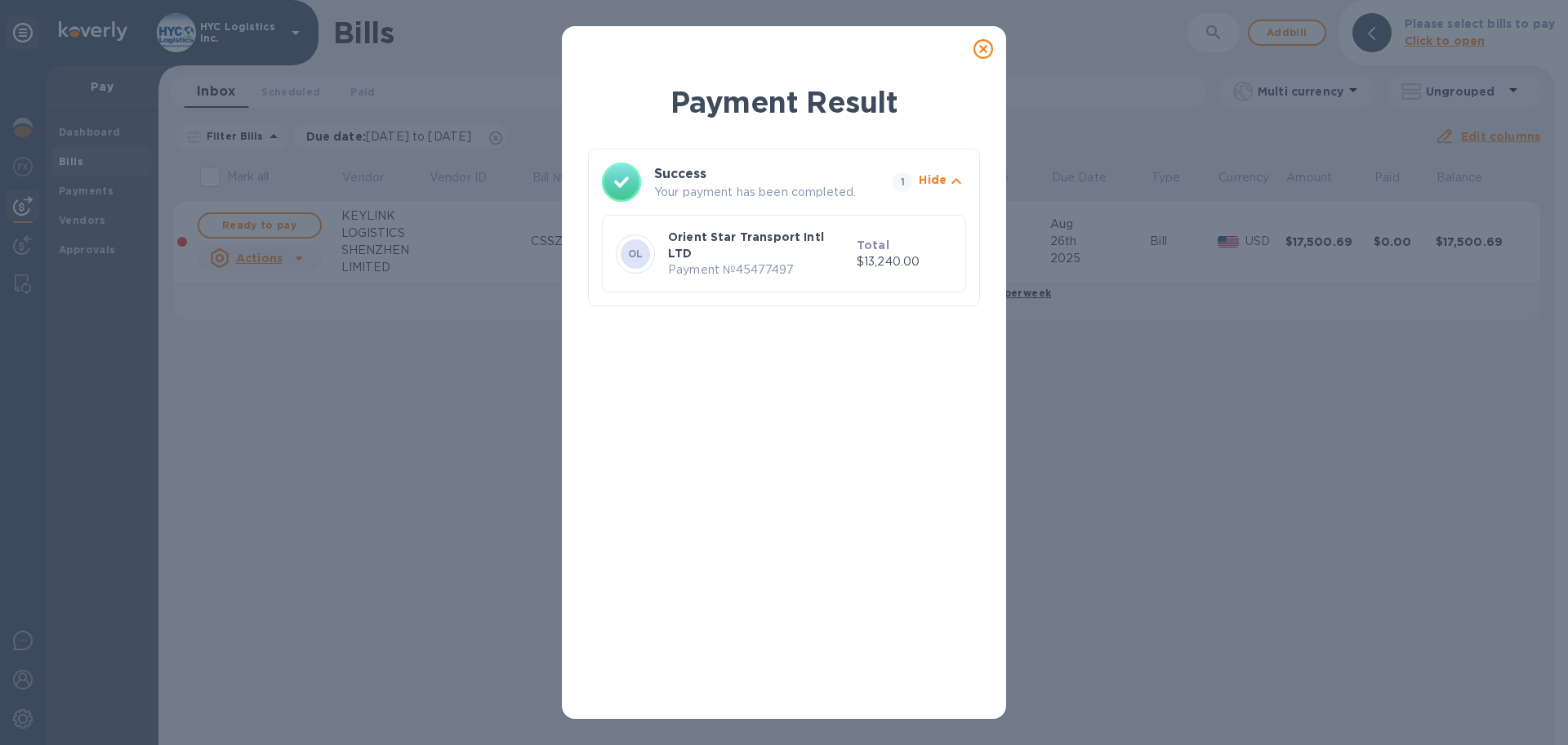
click at [774, 262] on p "Payment № 45477497" at bounding box center [760, 270] width 182 height 17
copy p "45477497"
click at [978, 51] on icon at bounding box center [983, 49] width 20 height 20
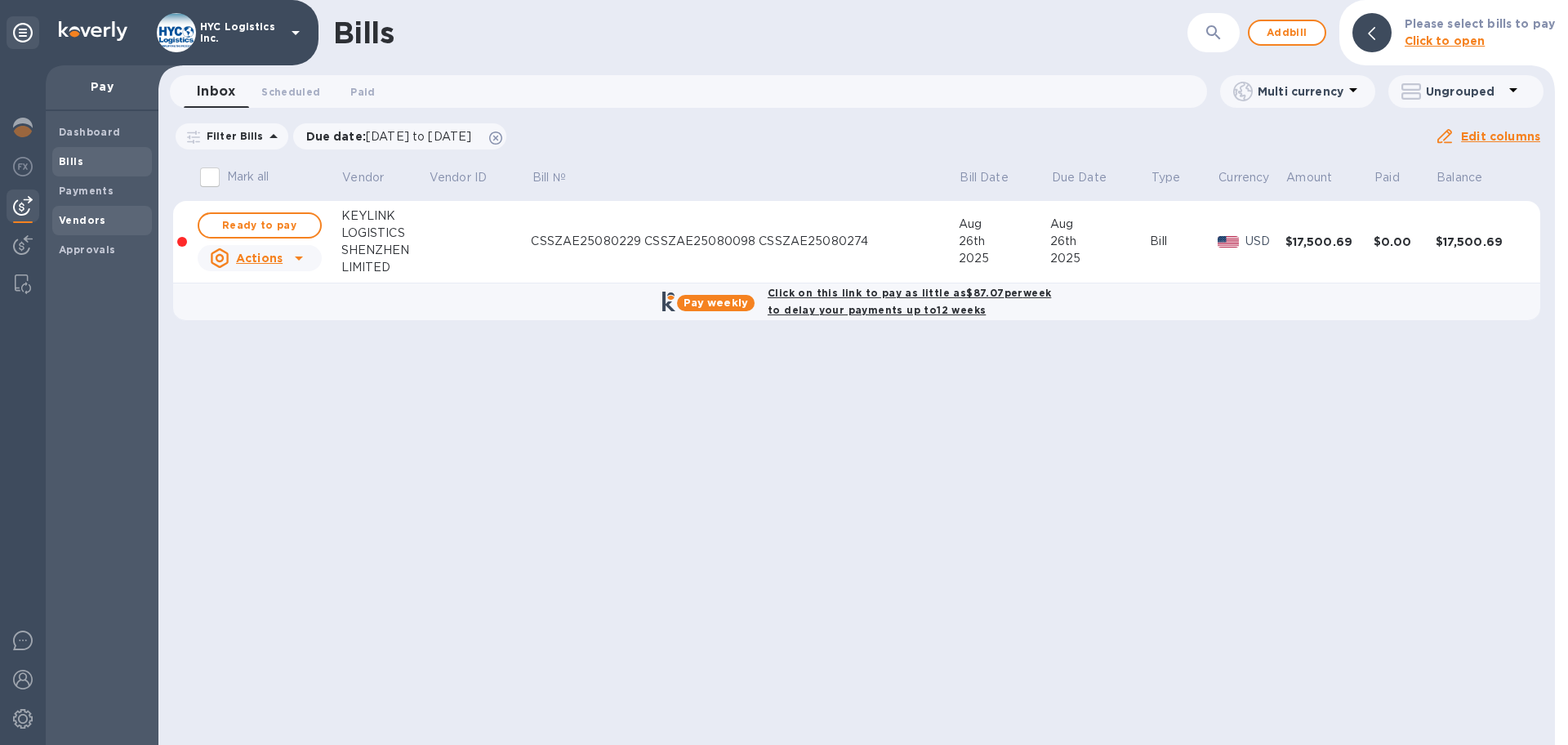
click at [74, 219] on b "Vendors" at bounding box center [82, 220] width 47 height 12
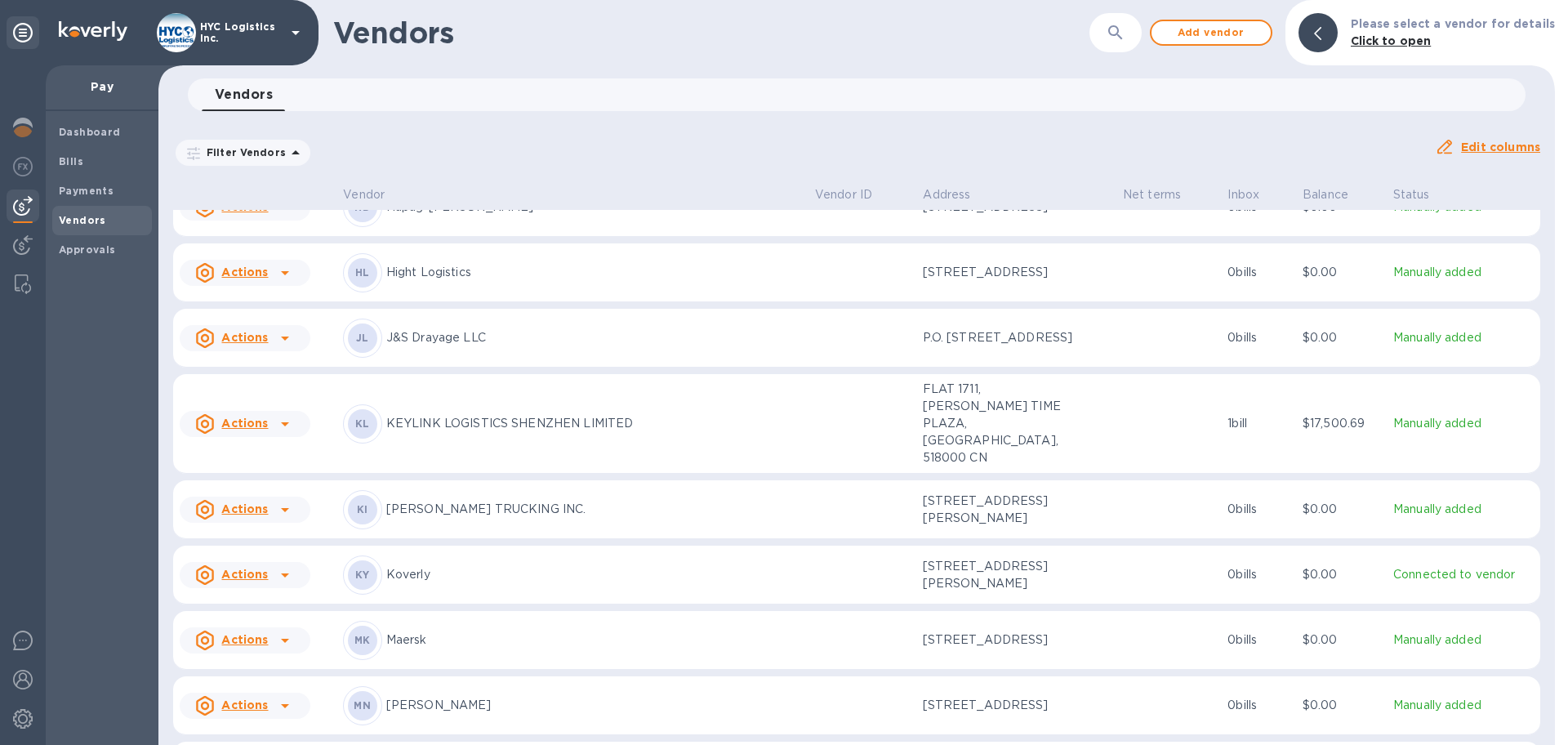
scroll to position [2578, 0]
